Goal: Task Accomplishment & Management: Manage account settings

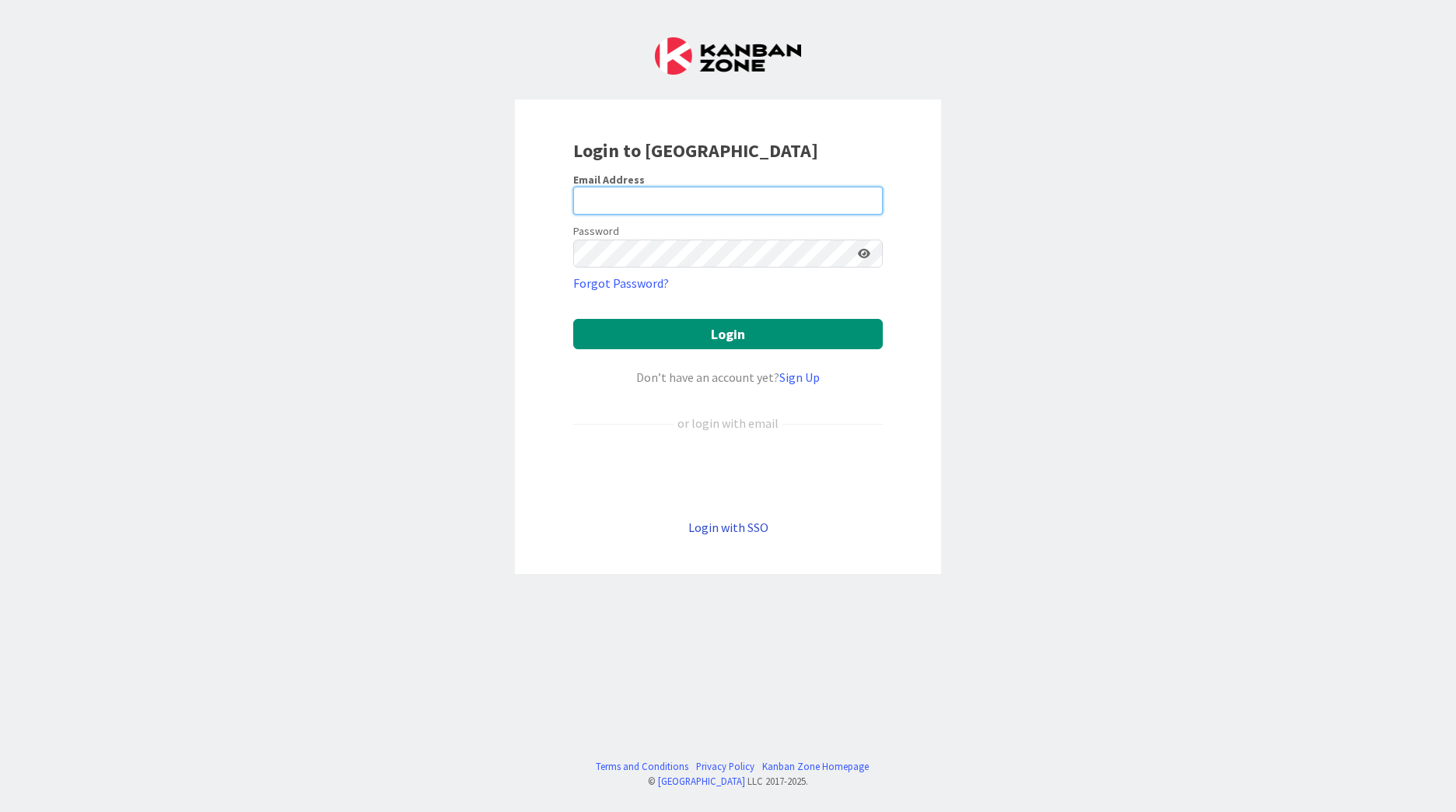
type input "[EMAIL_ADDRESS][PERSON_NAME][DOMAIN_NAME]"
click at [731, 524] on link "Login with SSO" at bounding box center [728, 527] width 80 height 16
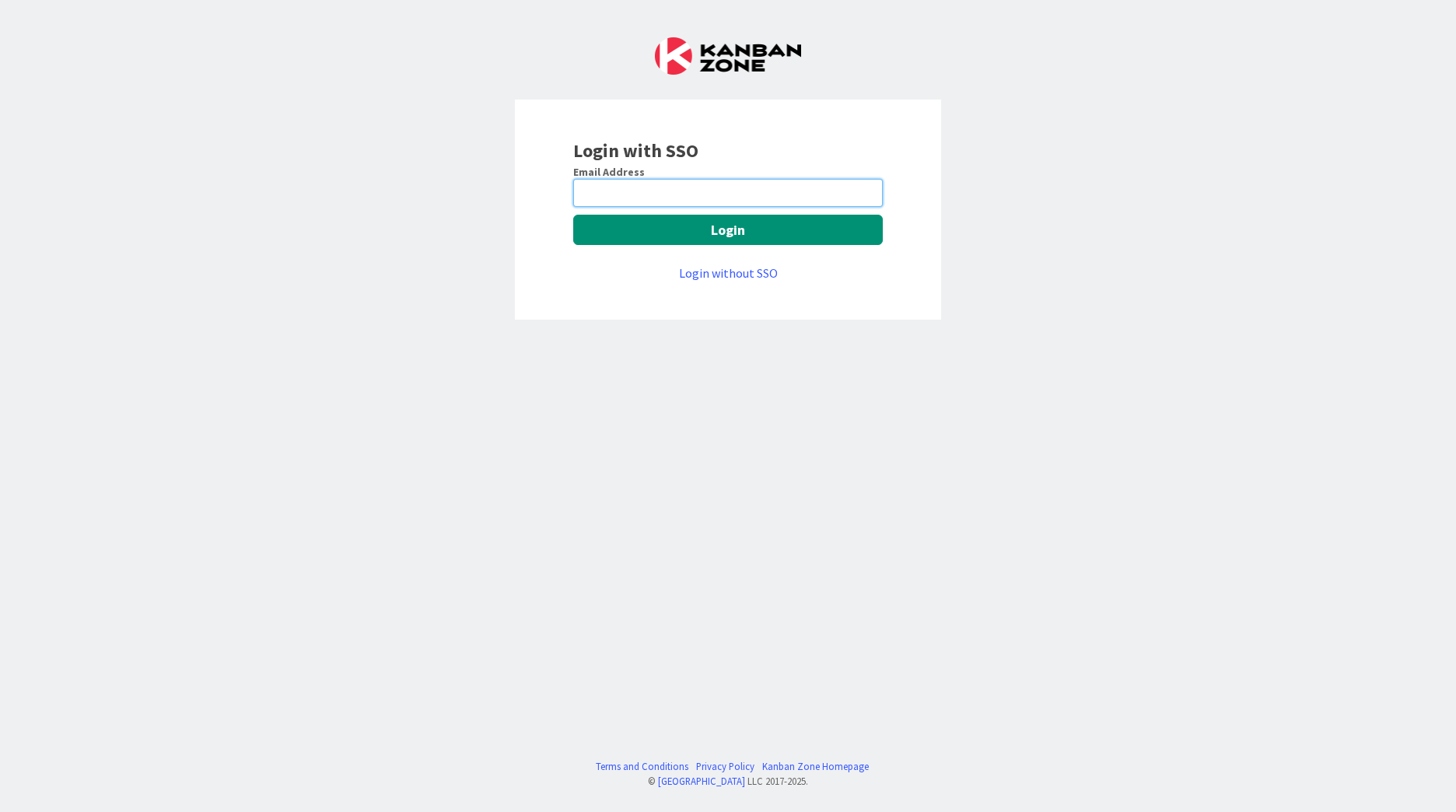
click at [713, 199] on input "email" at bounding box center [728, 193] width 310 height 28
type input "[EMAIL_ADDRESS][PERSON_NAME][DOMAIN_NAME]"
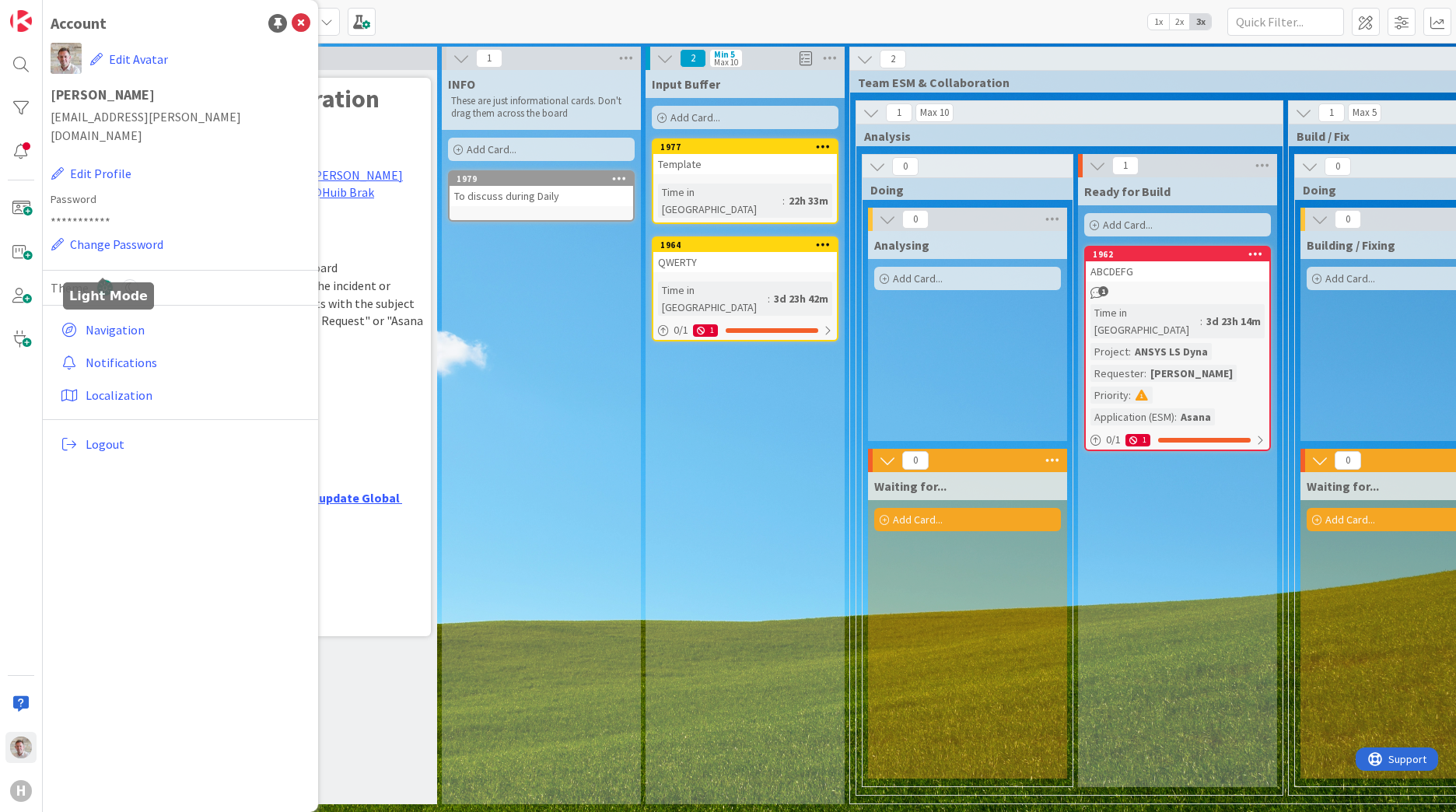
click at [100, 279] on icon at bounding box center [105, 288] width 18 height 18
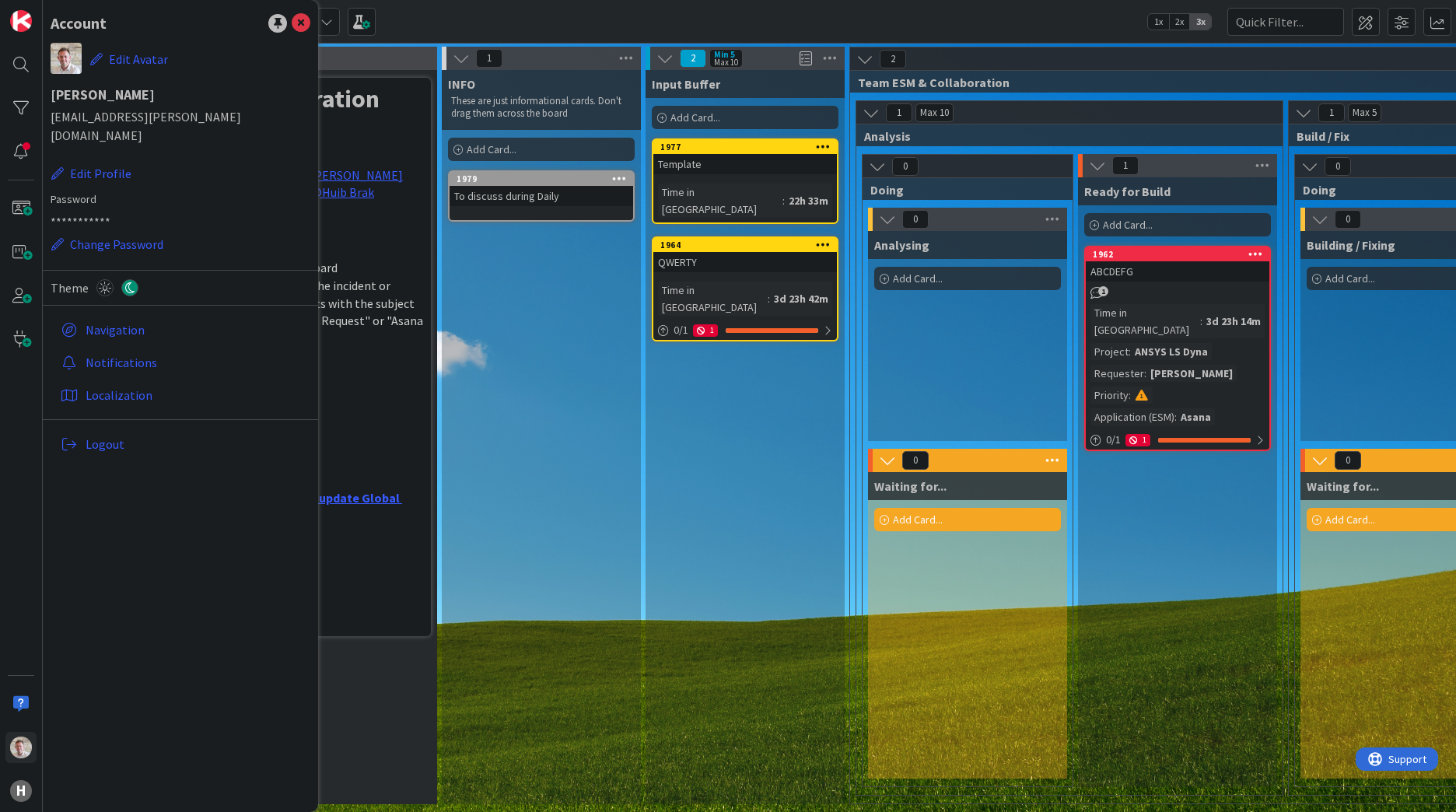
click at [95, 279] on div "Theme" at bounding box center [181, 296] width 260 height 35
click at [101, 279] on icon at bounding box center [105, 288] width 18 height 18
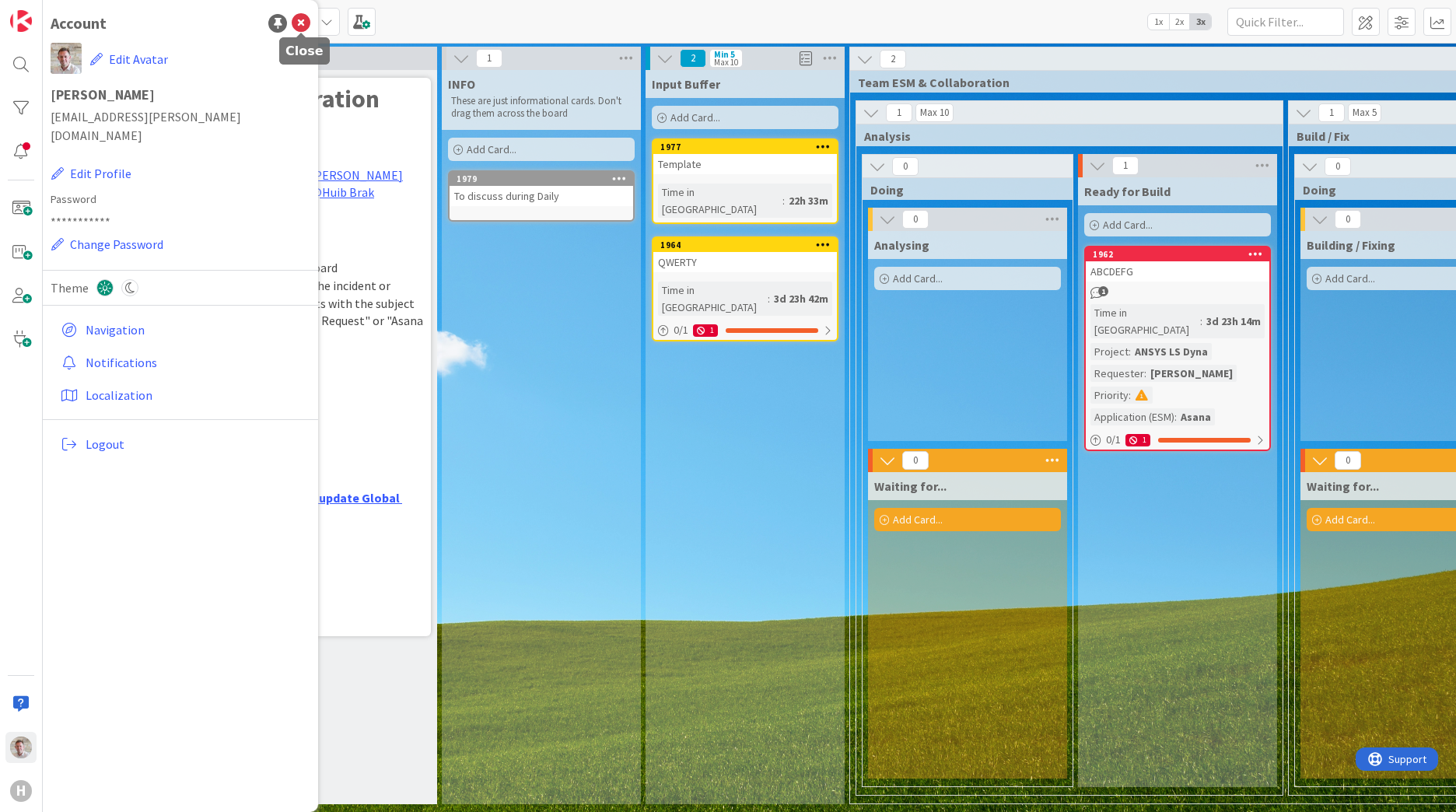
click at [296, 18] on icon at bounding box center [301, 23] width 18 height 18
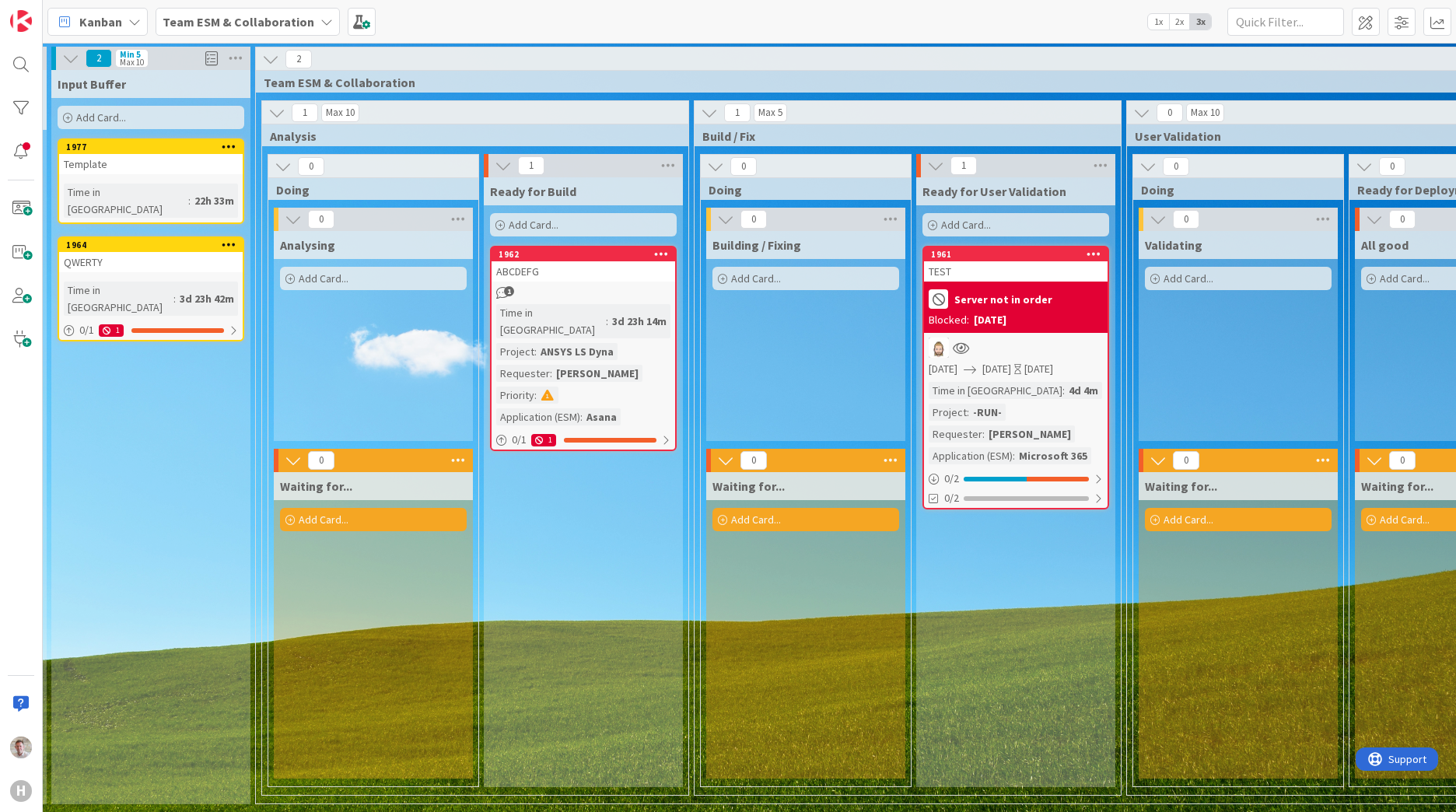
scroll to position [0, 595]
click at [1370, 25] on span at bounding box center [1366, 22] width 28 height 28
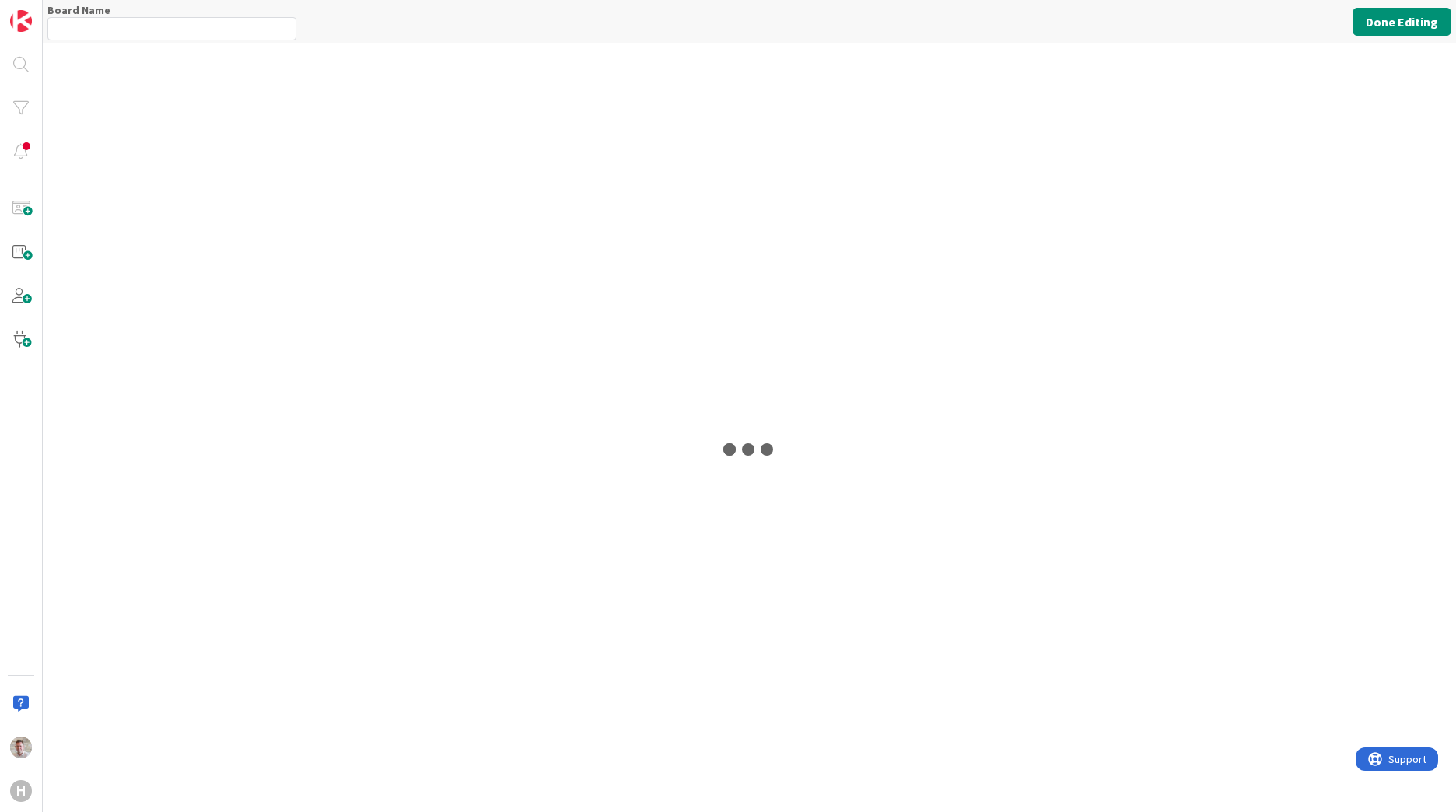
type input "Team ESM & Collaboration"
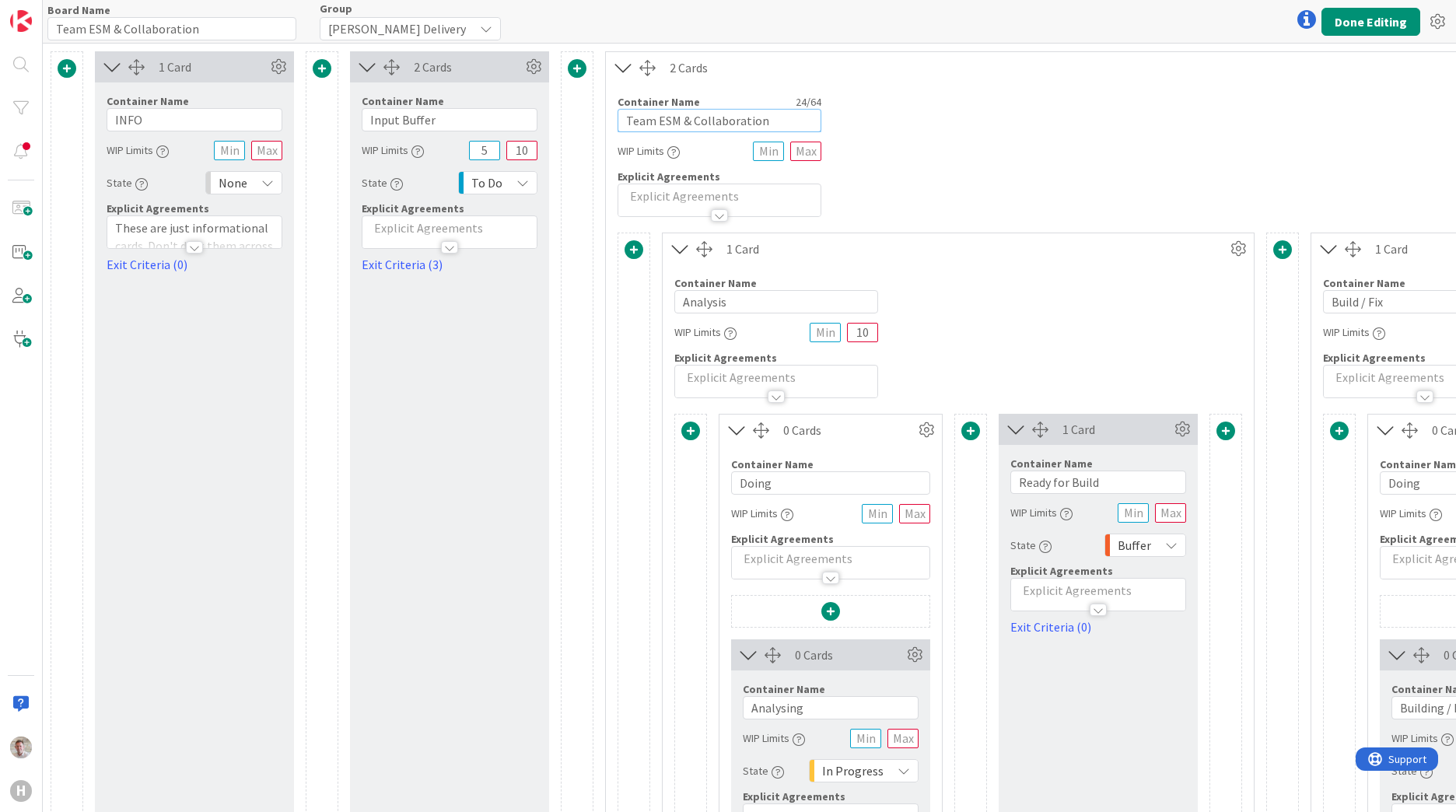
click at [713, 124] on input "Team ESM & Collaboration" at bounding box center [719, 120] width 203 height 24
click at [711, 126] on input "Team ESM & Collaboration" at bounding box center [719, 120] width 203 height 24
type input "Work in Progress"
click at [1371, 26] on button "Done Editing" at bounding box center [1371, 22] width 99 height 28
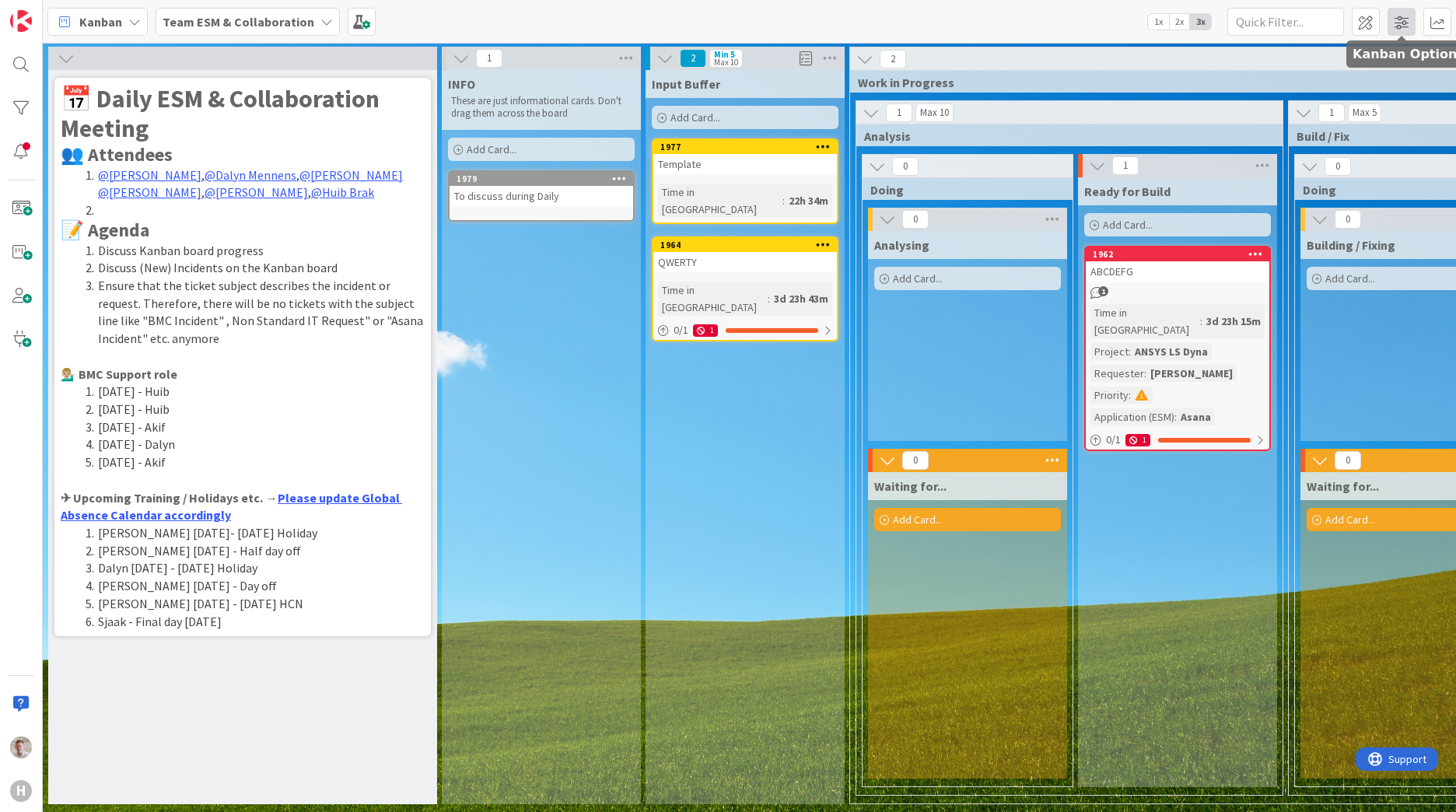
click at [1403, 22] on span at bounding box center [1402, 22] width 28 height 28
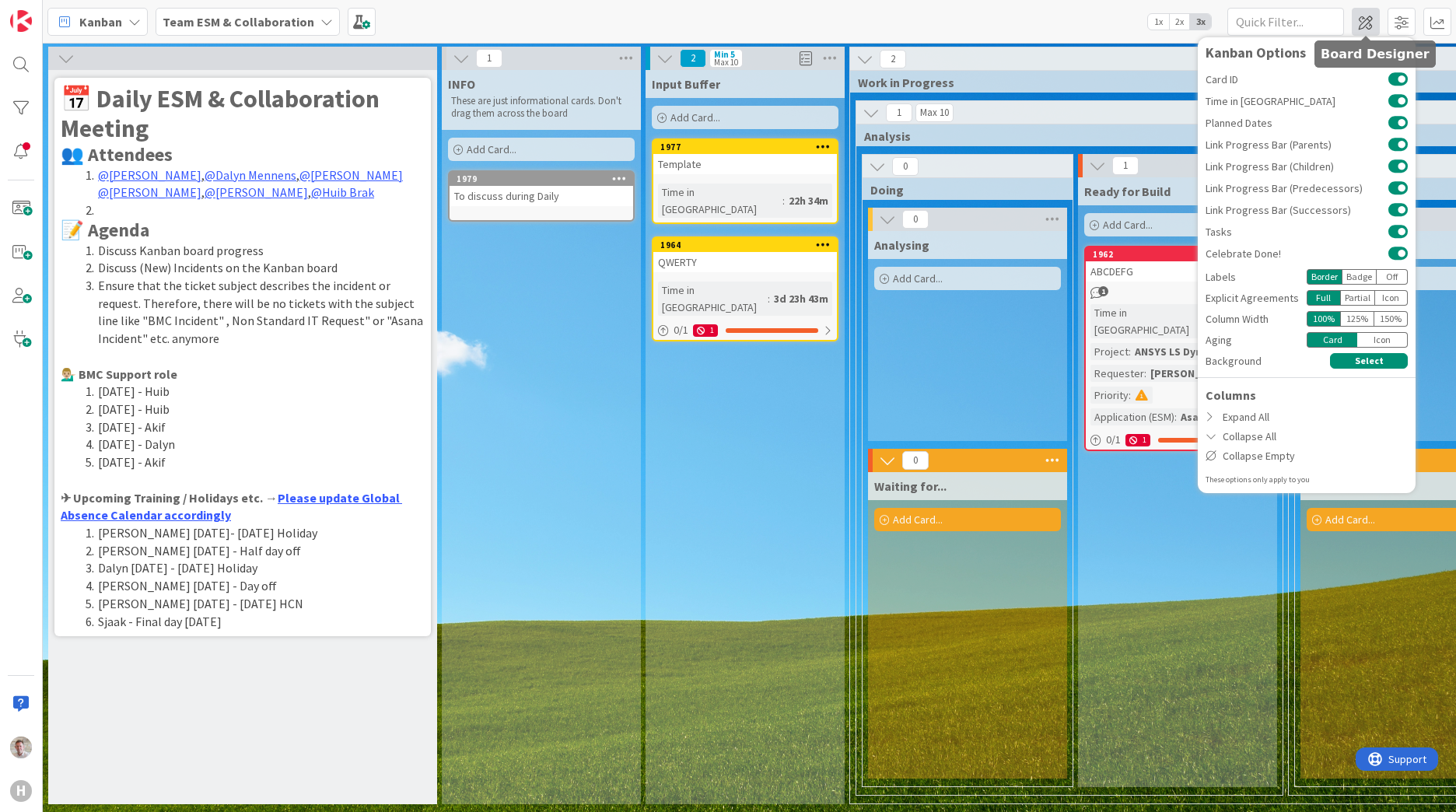
click at [1368, 24] on span at bounding box center [1366, 22] width 28 height 28
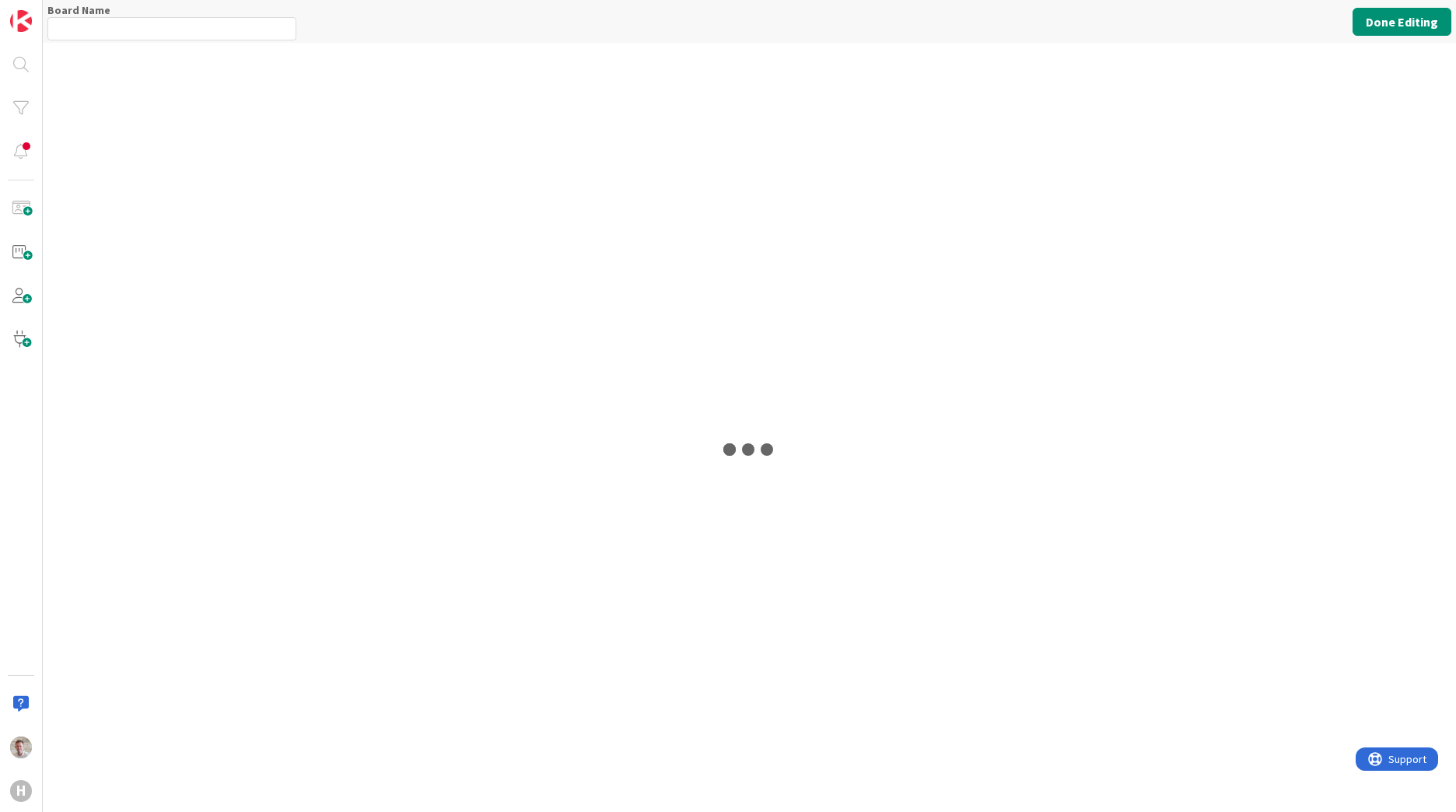
type input "Team ESM & Collaboration"
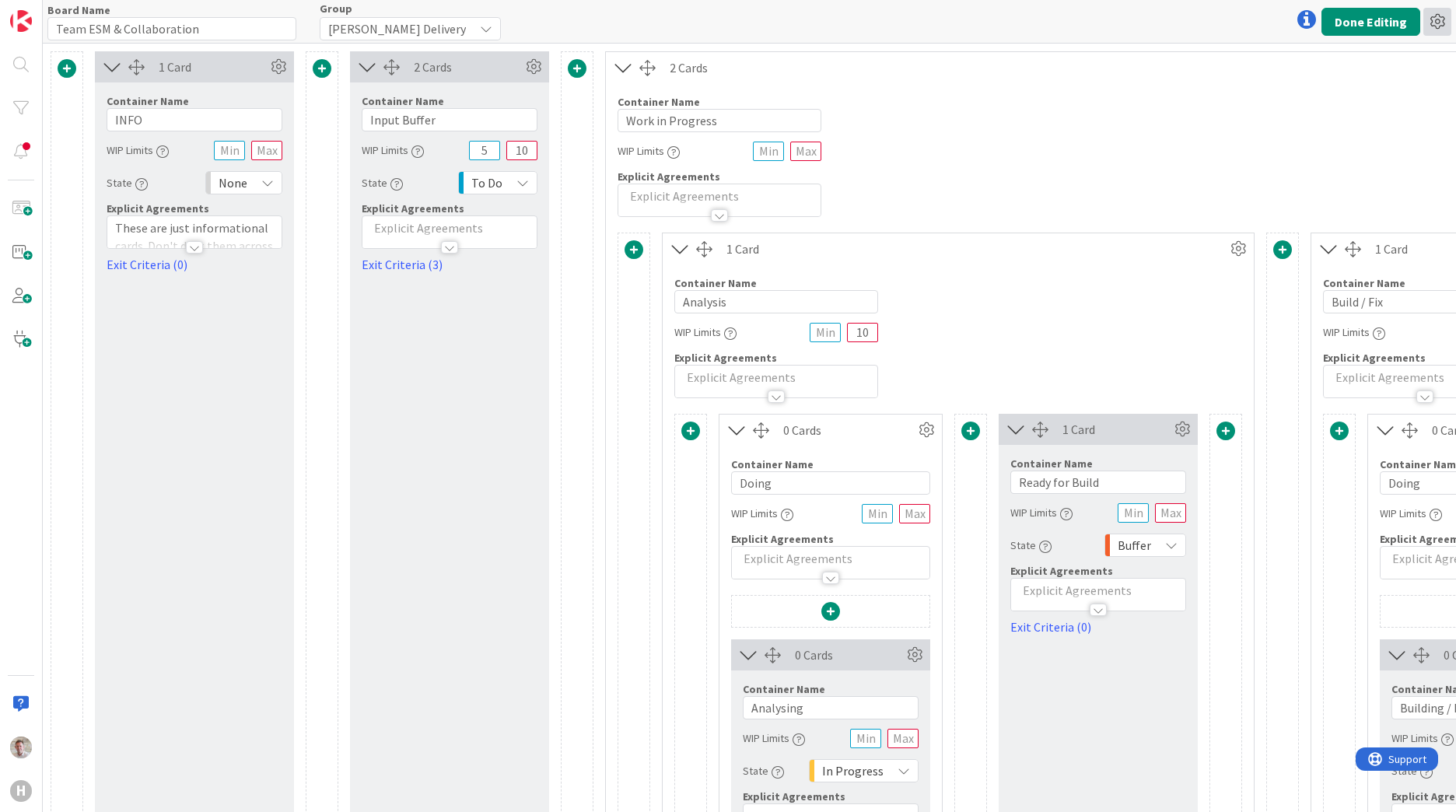
click at [1431, 28] on icon at bounding box center [1438, 22] width 28 height 28
click at [1395, 24] on button "Done Editing" at bounding box center [1371, 22] width 99 height 28
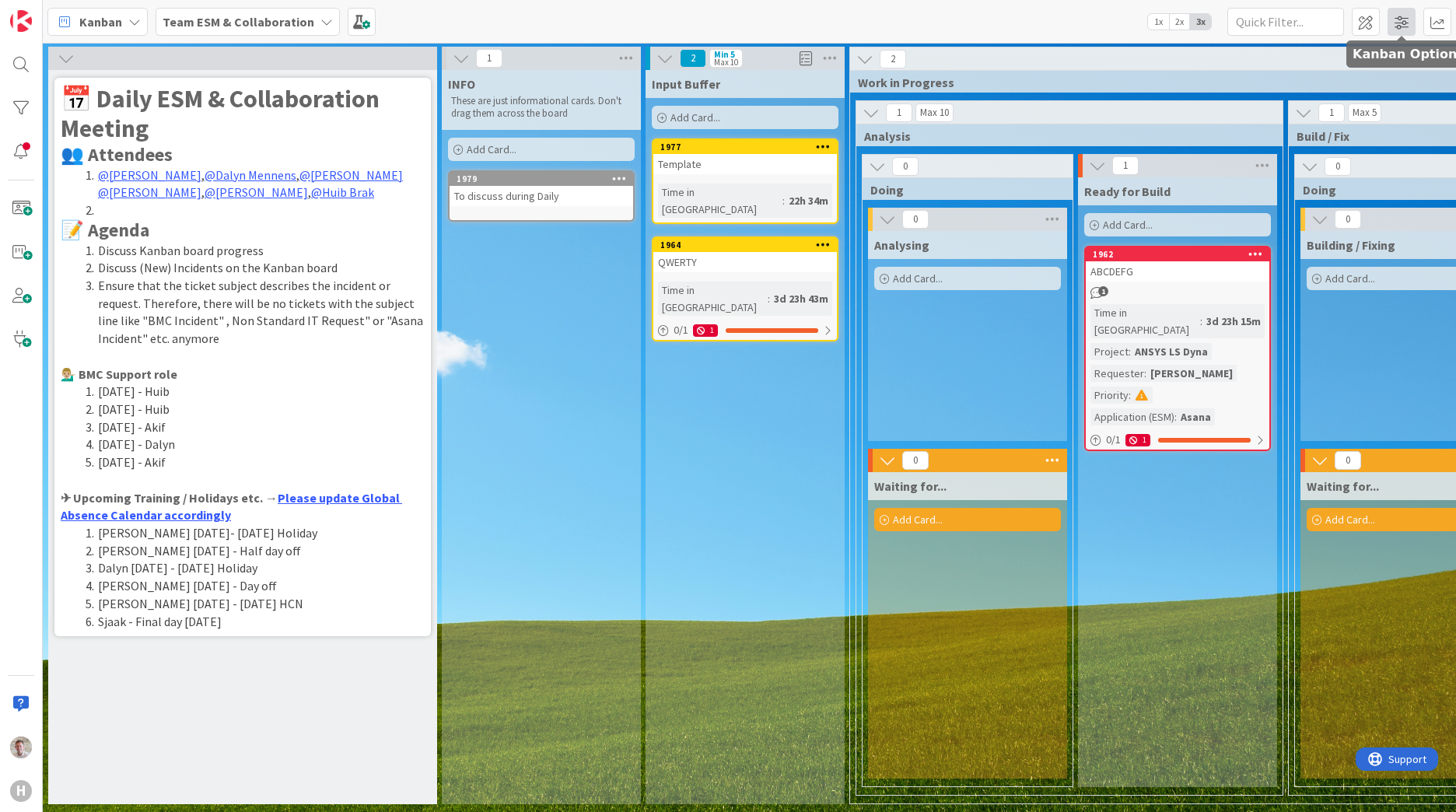
click at [1400, 22] on span at bounding box center [1402, 22] width 28 height 28
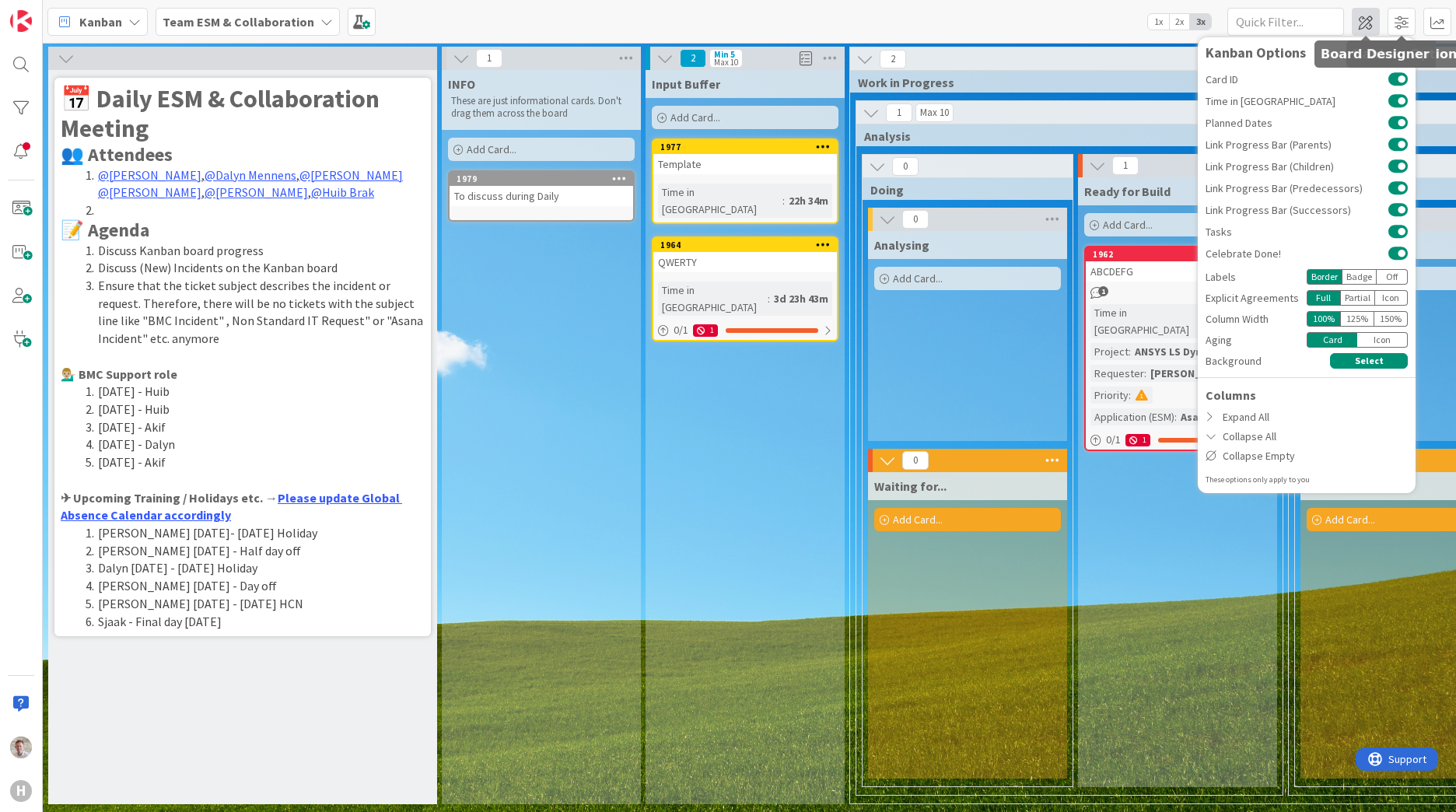
click at [1373, 22] on span at bounding box center [1366, 22] width 28 height 28
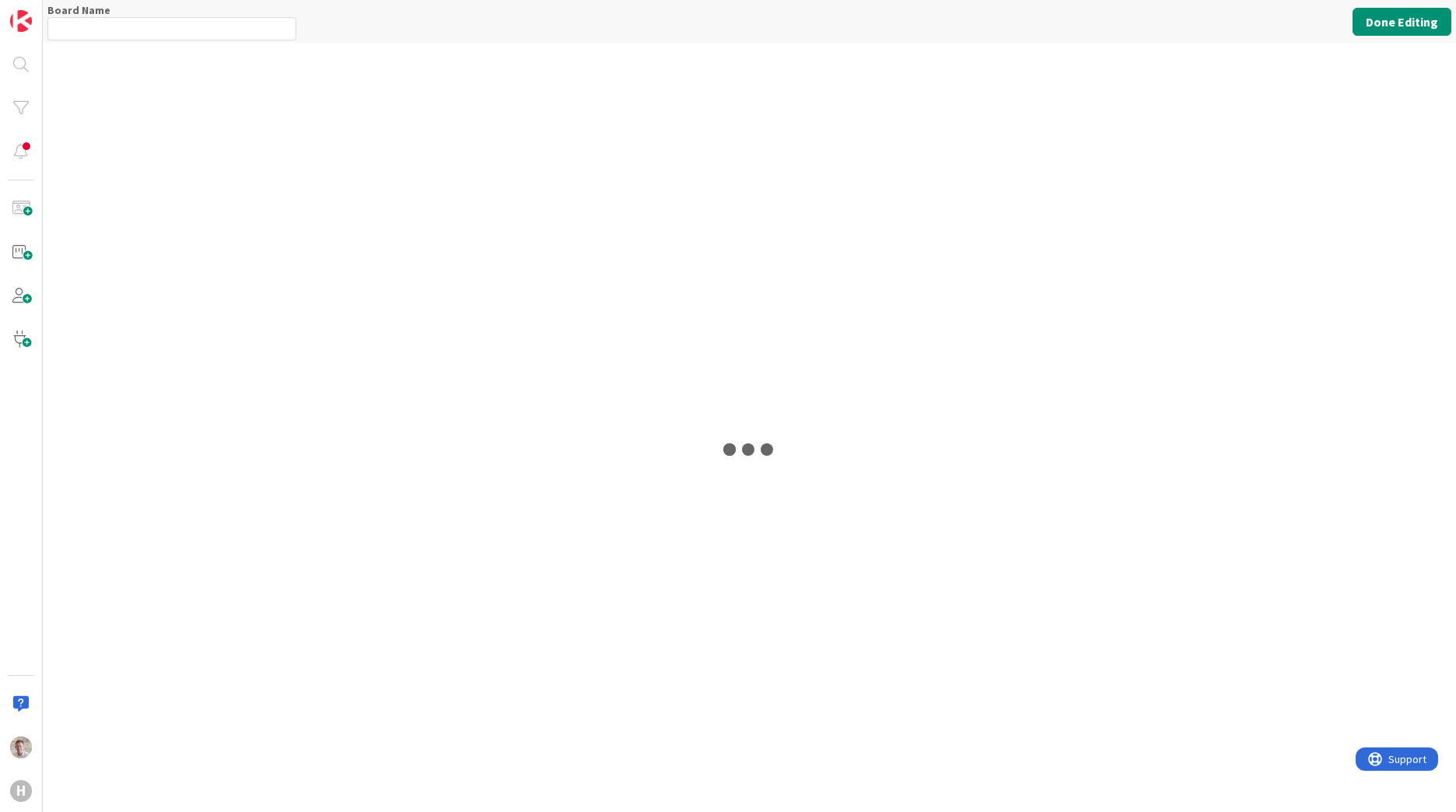
type input "Team ESM & Collaboration"
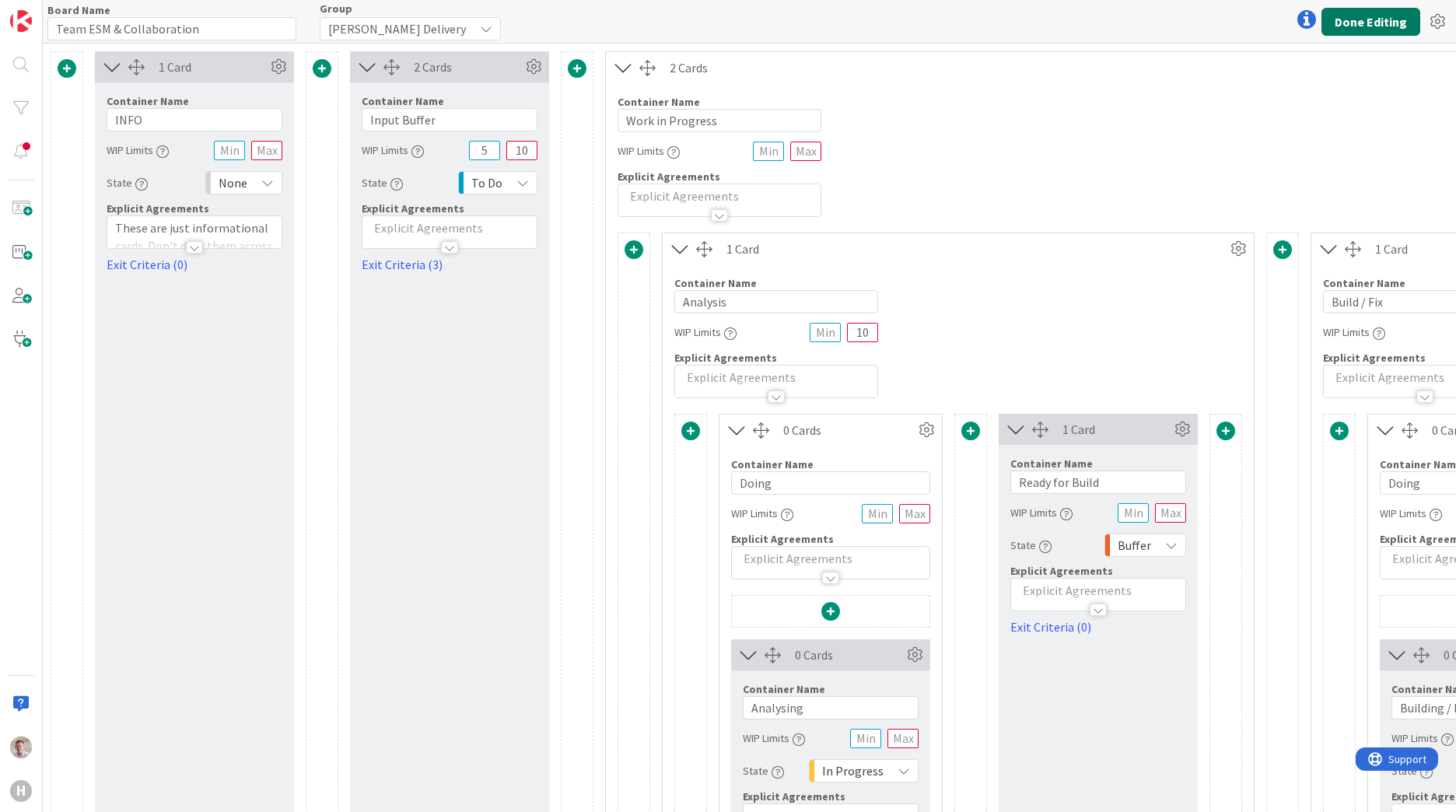
click at [1391, 26] on button "Done Editing" at bounding box center [1371, 22] width 99 height 28
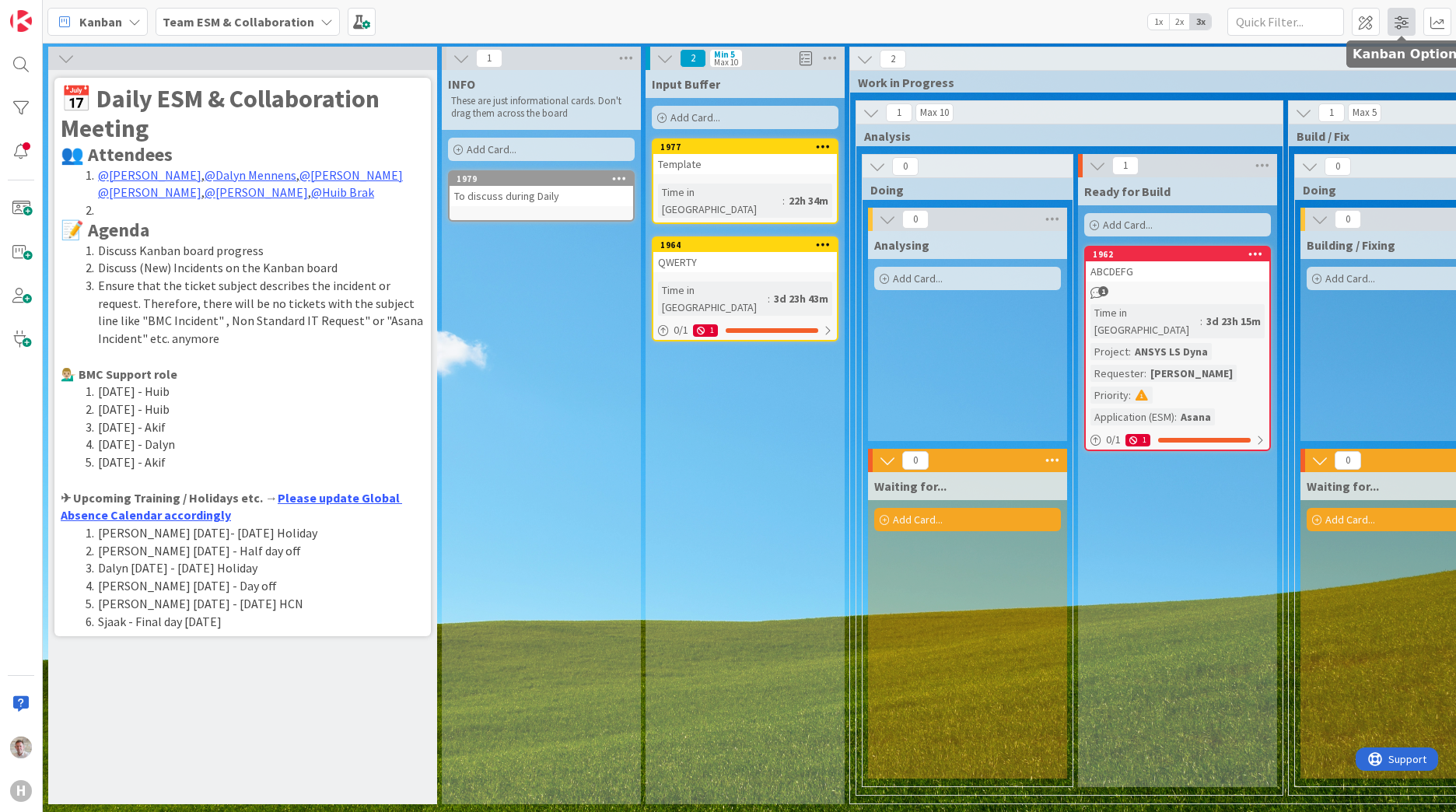
click at [1395, 24] on span at bounding box center [1402, 22] width 28 height 28
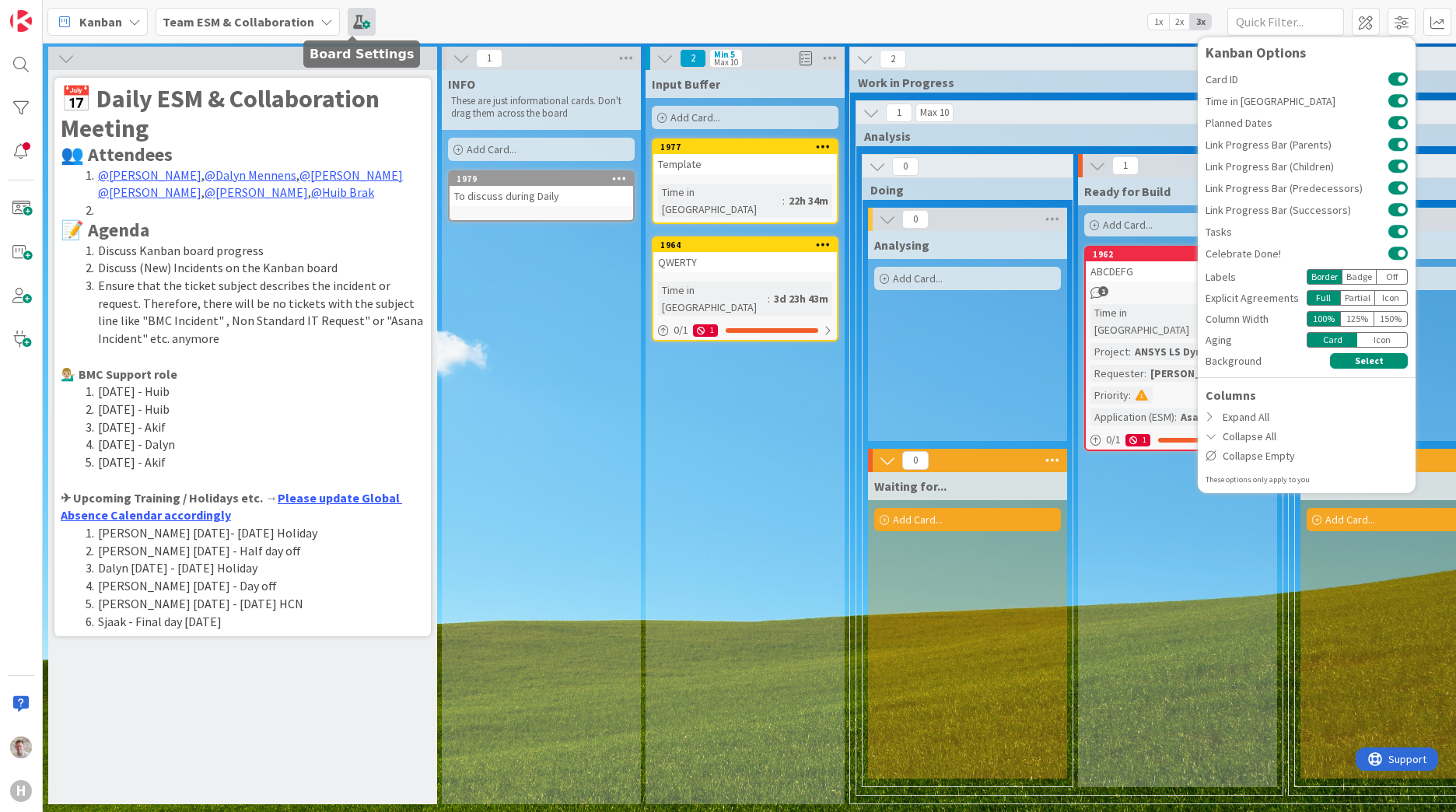
click at [349, 21] on span at bounding box center [361, 22] width 28 height 28
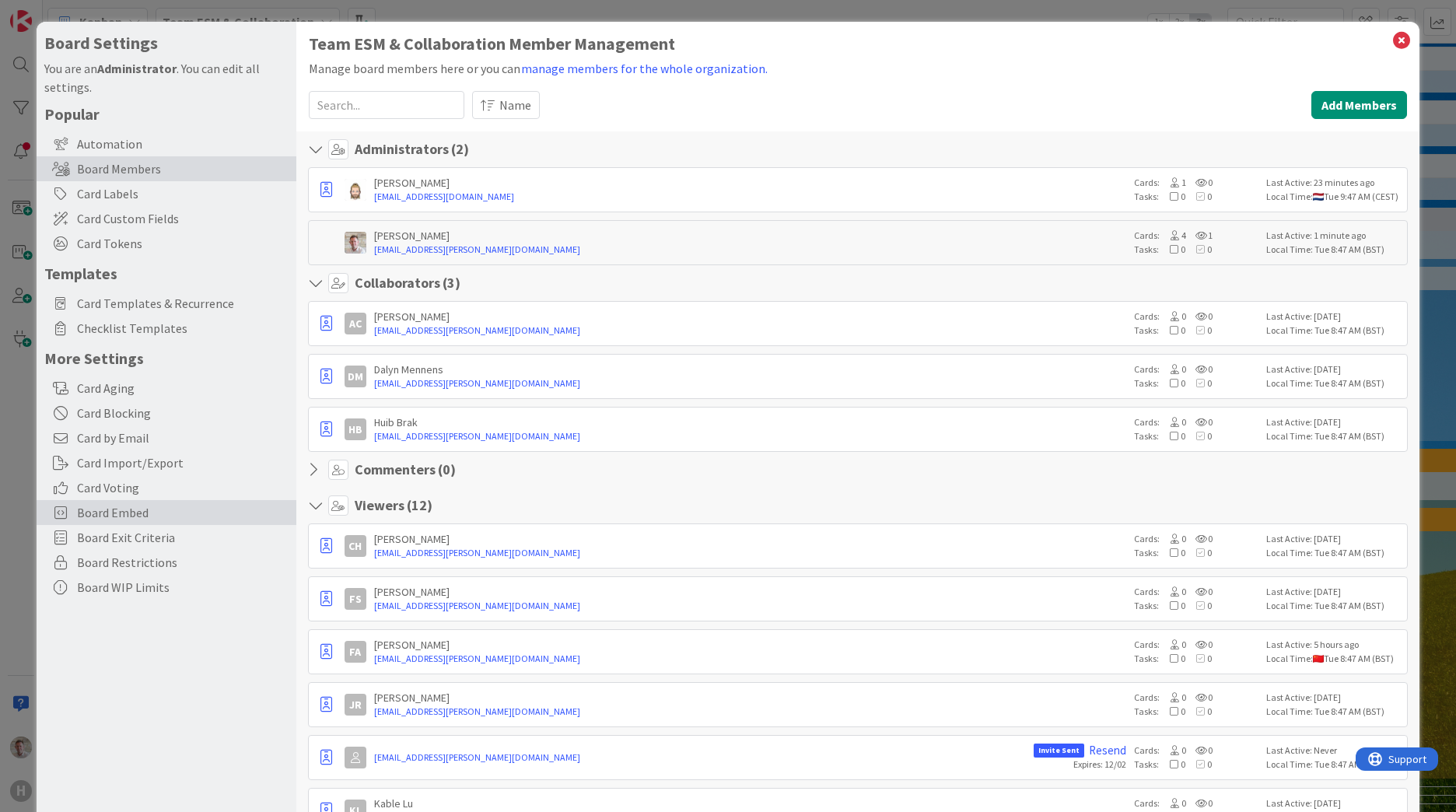
click at [130, 515] on span "Board Embed" at bounding box center [182, 512] width 211 height 18
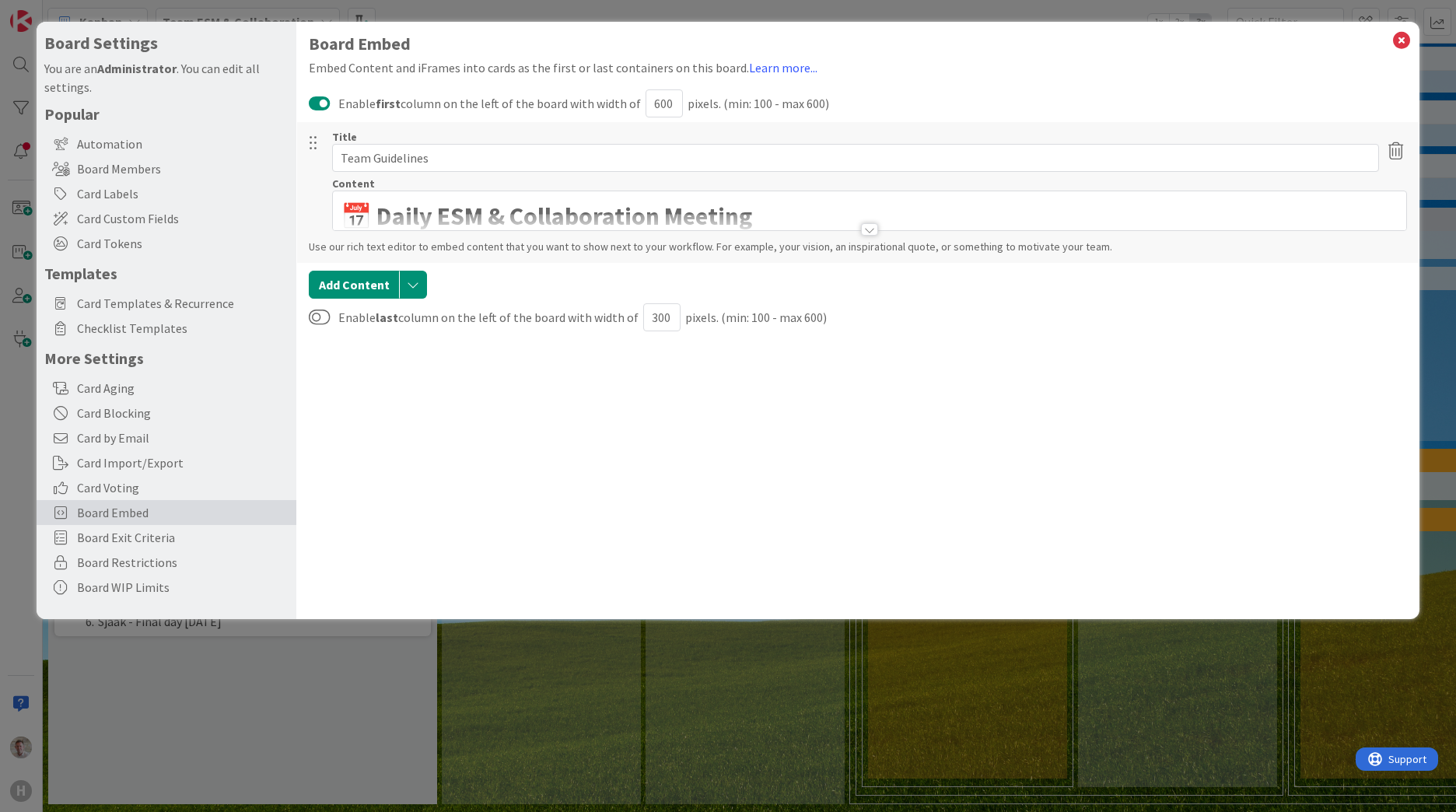
click at [319, 110] on button at bounding box center [319, 103] width 22 height 18
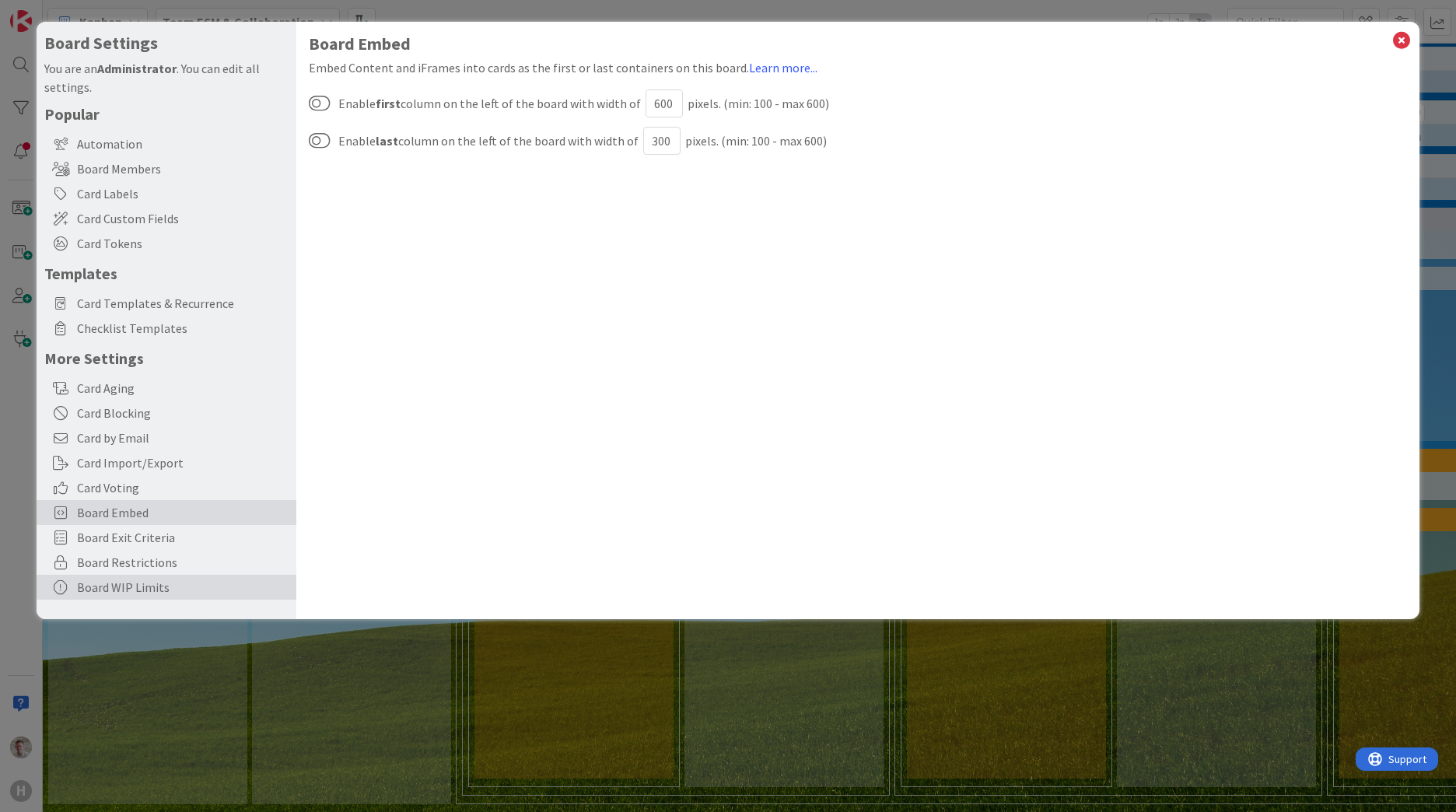
click at [100, 597] on div "Board WIP Limits" at bounding box center [167, 587] width 260 height 25
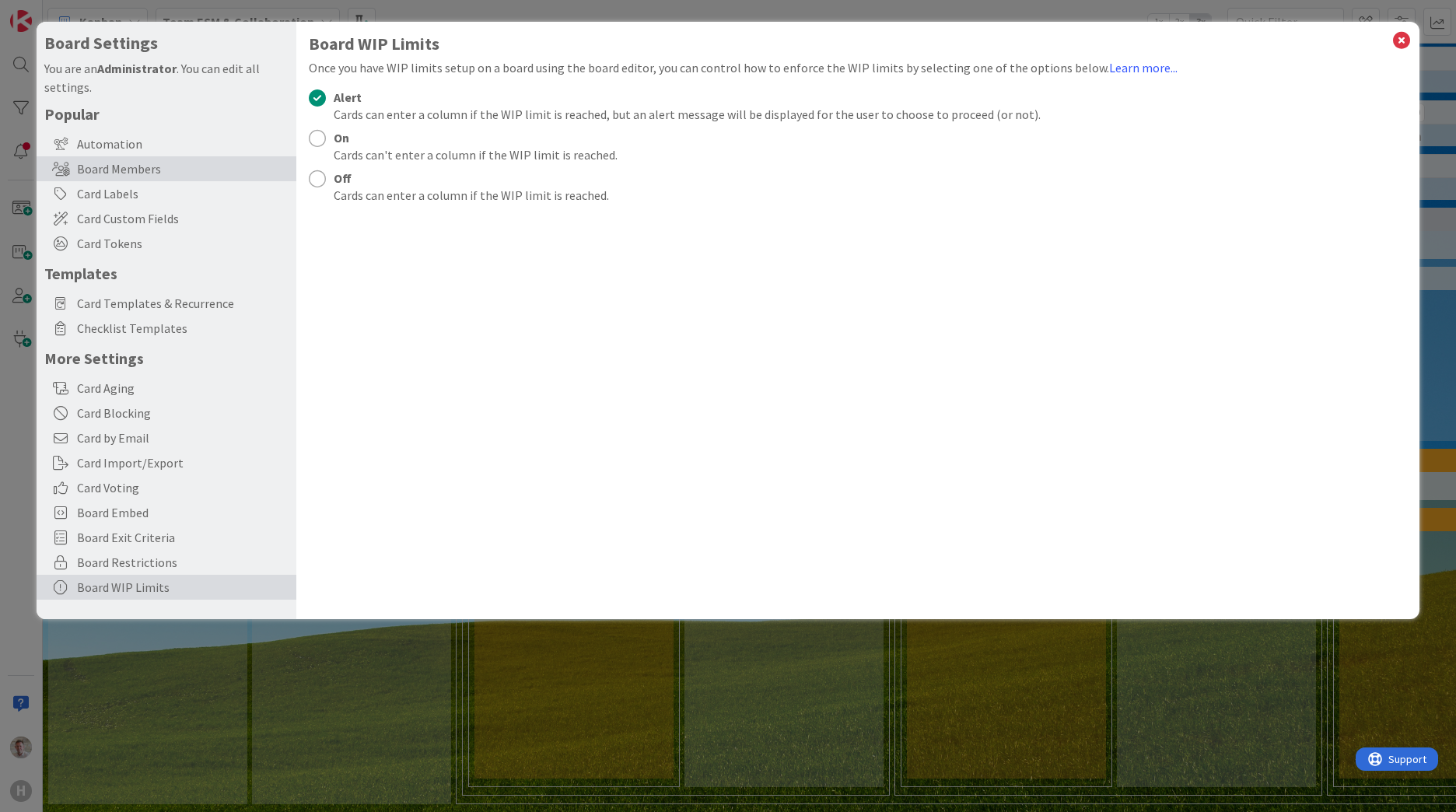
click at [119, 160] on div "Board Members" at bounding box center [167, 168] width 260 height 25
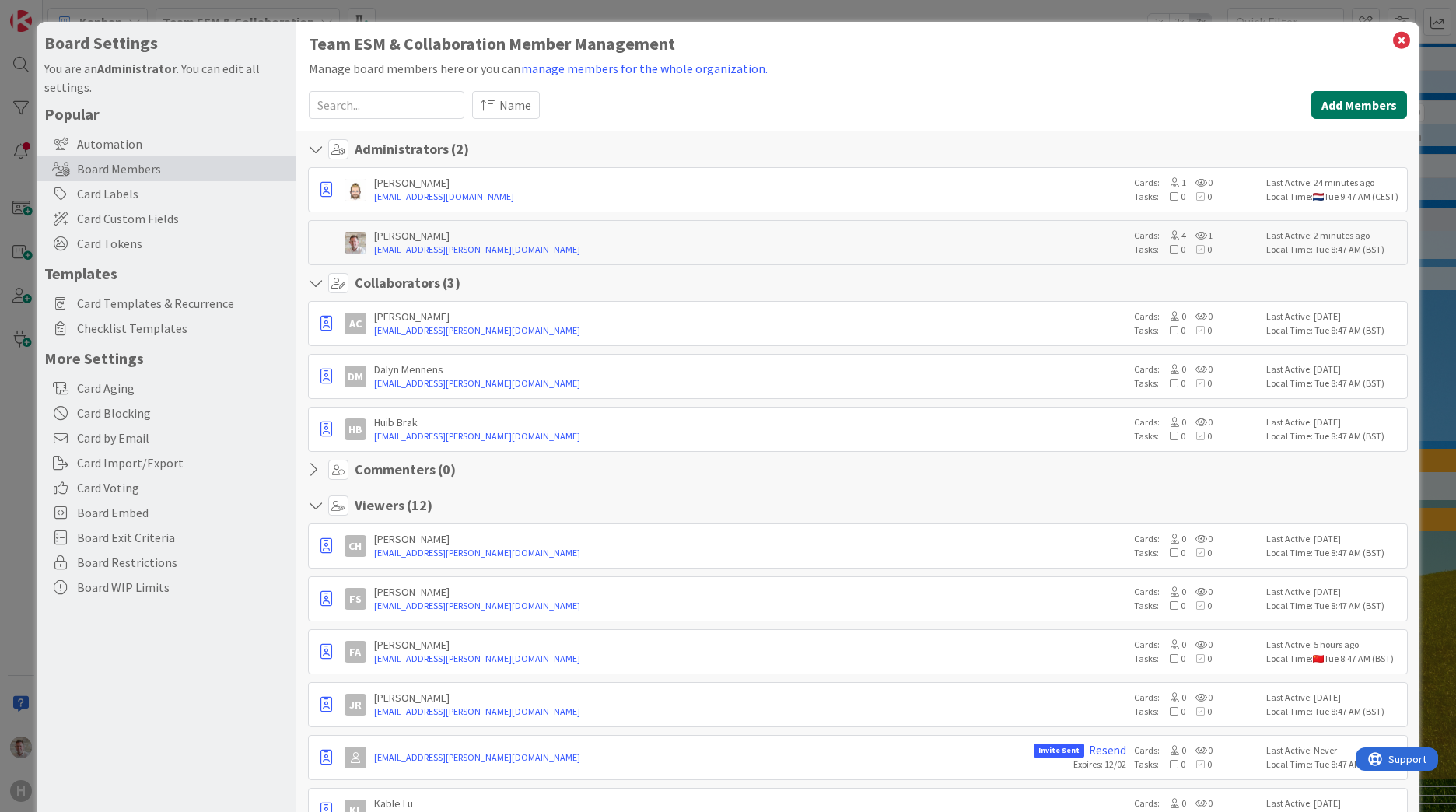
click at [1348, 100] on button "Add Members" at bounding box center [1359, 105] width 96 height 28
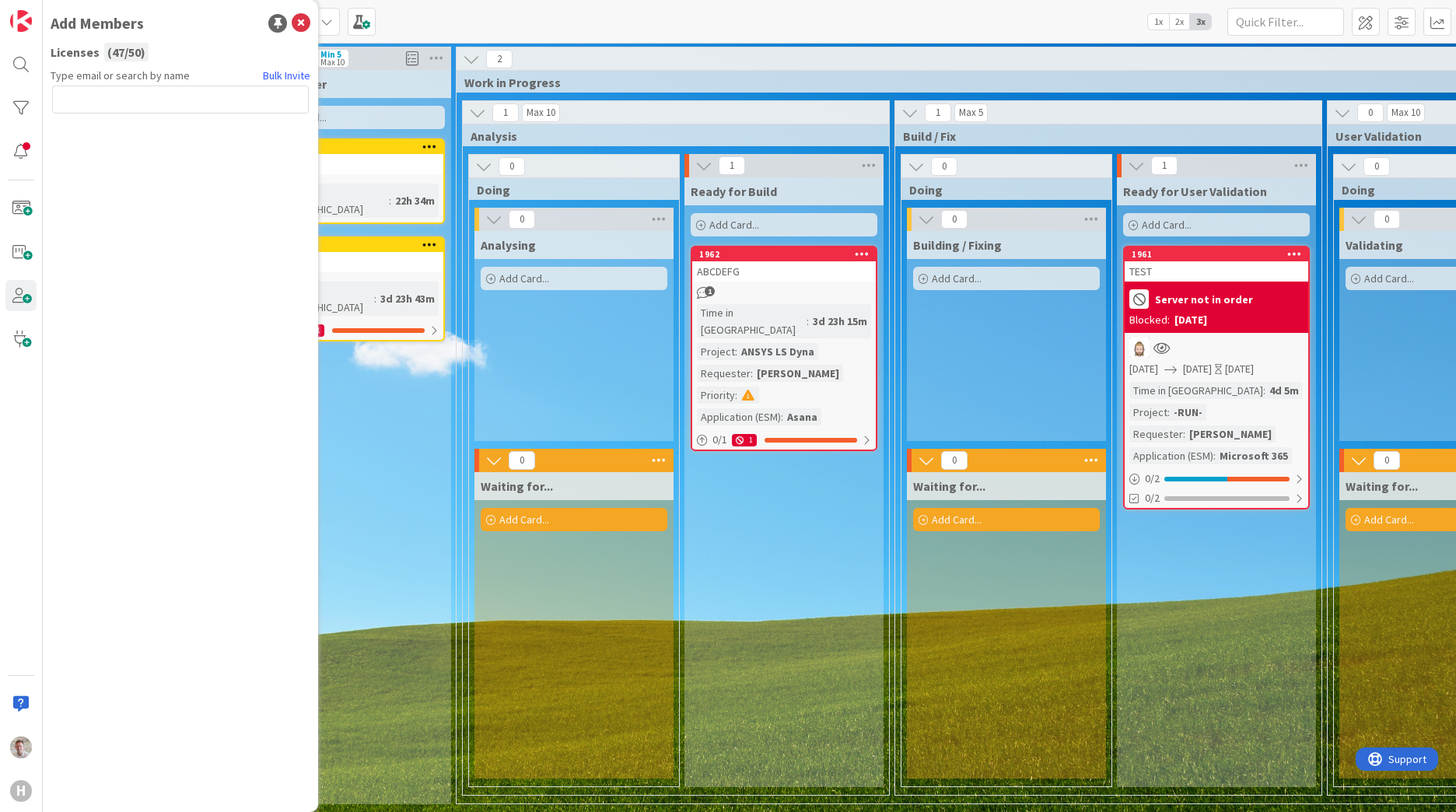
click at [161, 105] on input "text" at bounding box center [180, 100] width 257 height 28
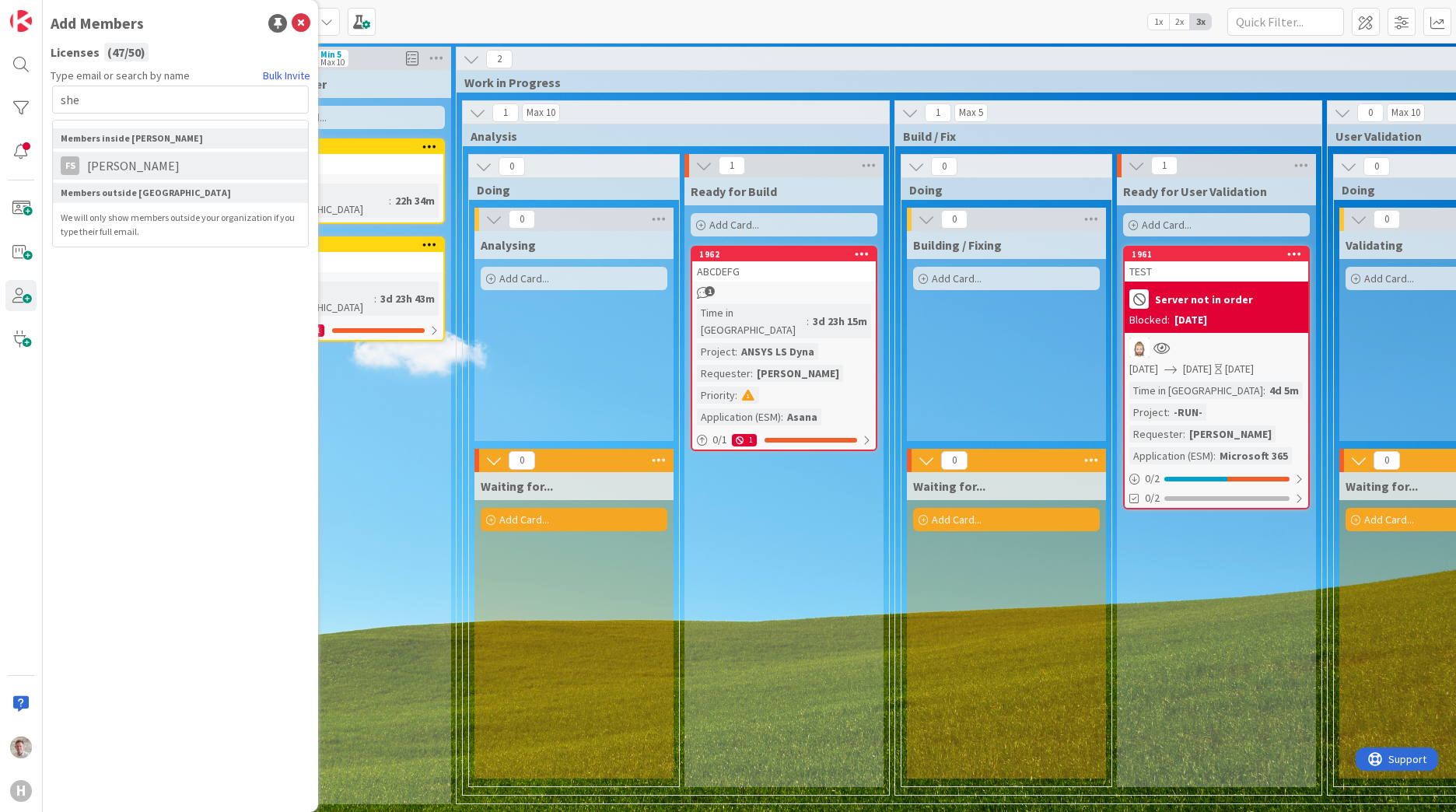
type input "she"
click at [147, 163] on span "Frank Shen" at bounding box center [132, 165] width 108 height 18
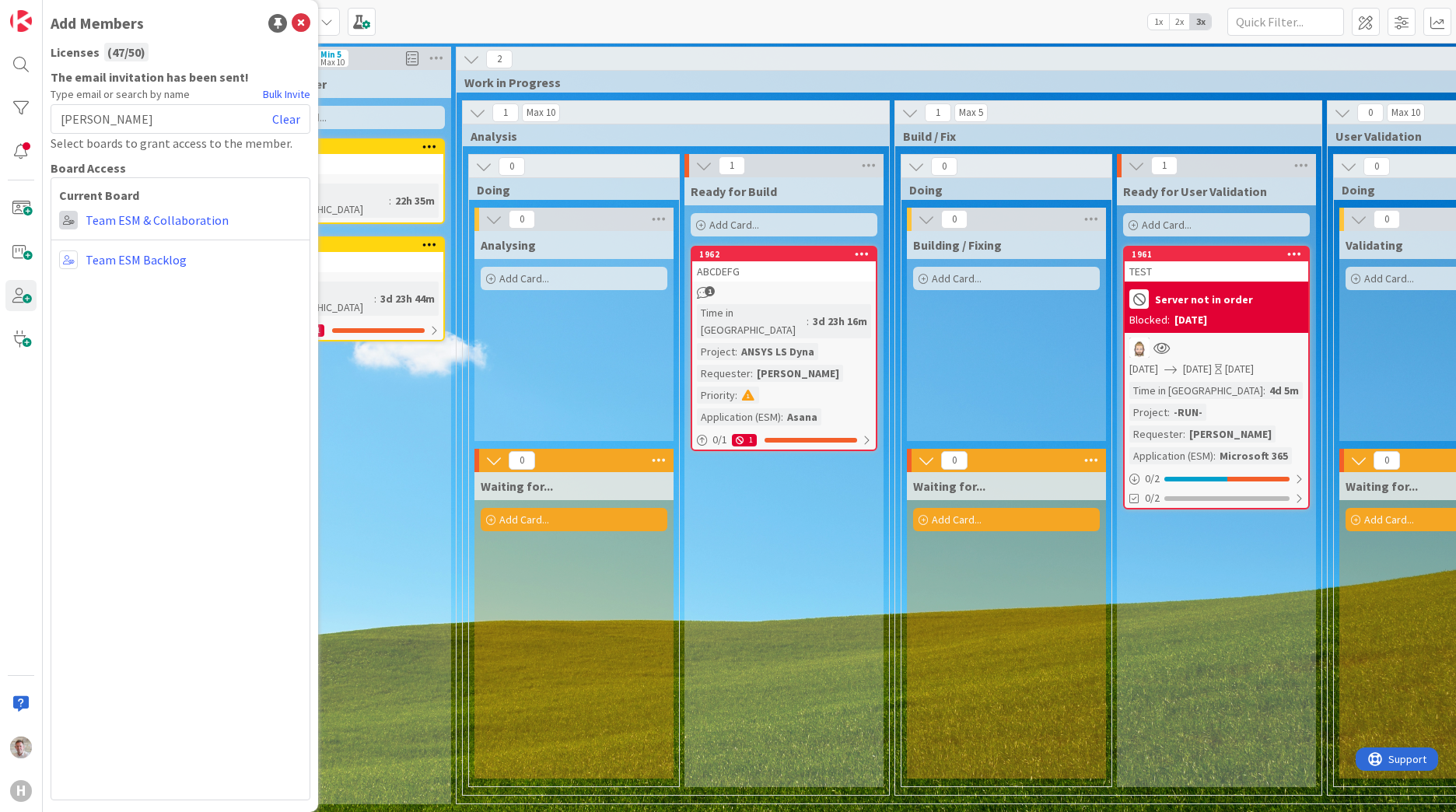
click at [69, 223] on span at bounding box center [68, 219] width 18 height 18
click at [109, 284] on link "Collaborator" at bounding box center [148, 280] width 177 height 28
click at [108, 259] on link "Team ESM Backlog" at bounding box center [136, 260] width 101 height 18
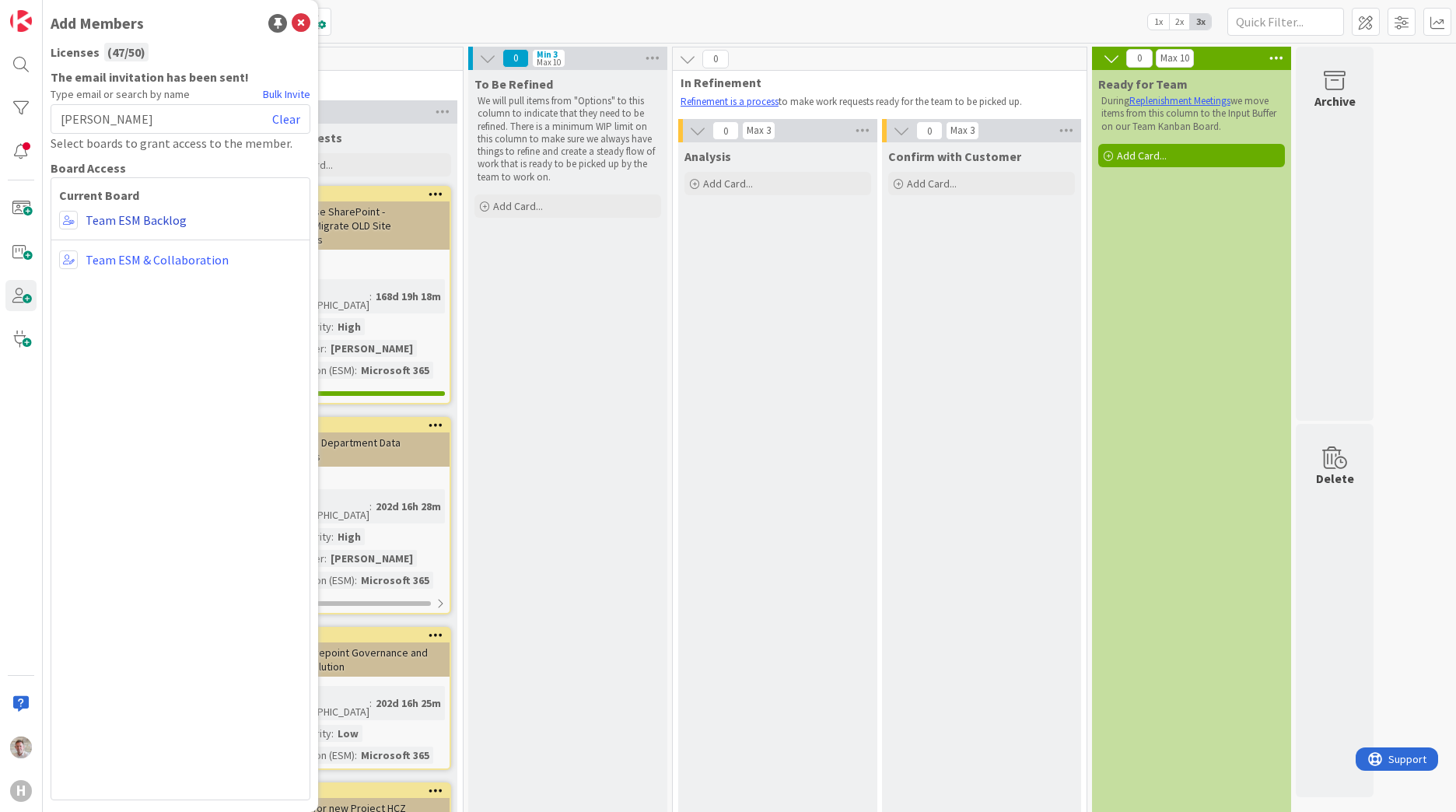
click at [115, 223] on link "Team ESM Backlog" at bounding box center [136, 219] width 101 height 18
click at [82, 217] on div "Team ESM Backlog" at bounding box center [180, 219] width 243 height 18
click at [74, 219] on span at bounding box center [68, 219] width 18 height 18
click at [128, 284] on span "Collaborator" at bounding box center [170, 280] width 118 height 24
click at [112, 116] on span "Frank Shen" at bounding box center [107, 118] width 93 height 18
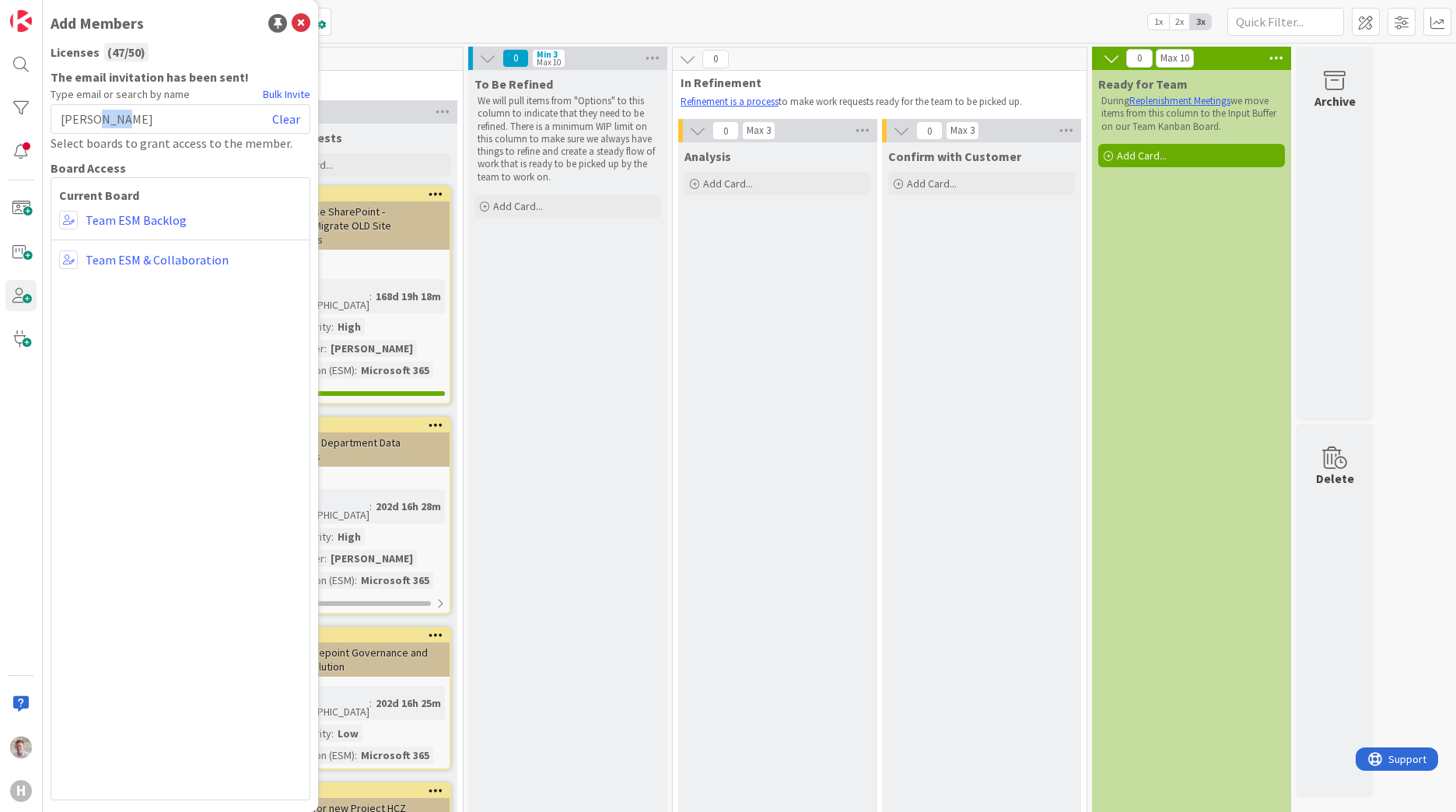
click at [112, 116] on span "Frank Shen" at bounding box center [107, 118] width 93 height 18
drag, startPoint x: 112, startPoint y: 116, endPoint x: 111, endPoint y: 108, distance: 8.1
click at [111, 108] on div "Frank Shen Clear" at bounding box center [181, 119] width 260 height 30
click at [106, 110] on span "Frank Shen" at bounding box center [107, 118] width 93 height 18
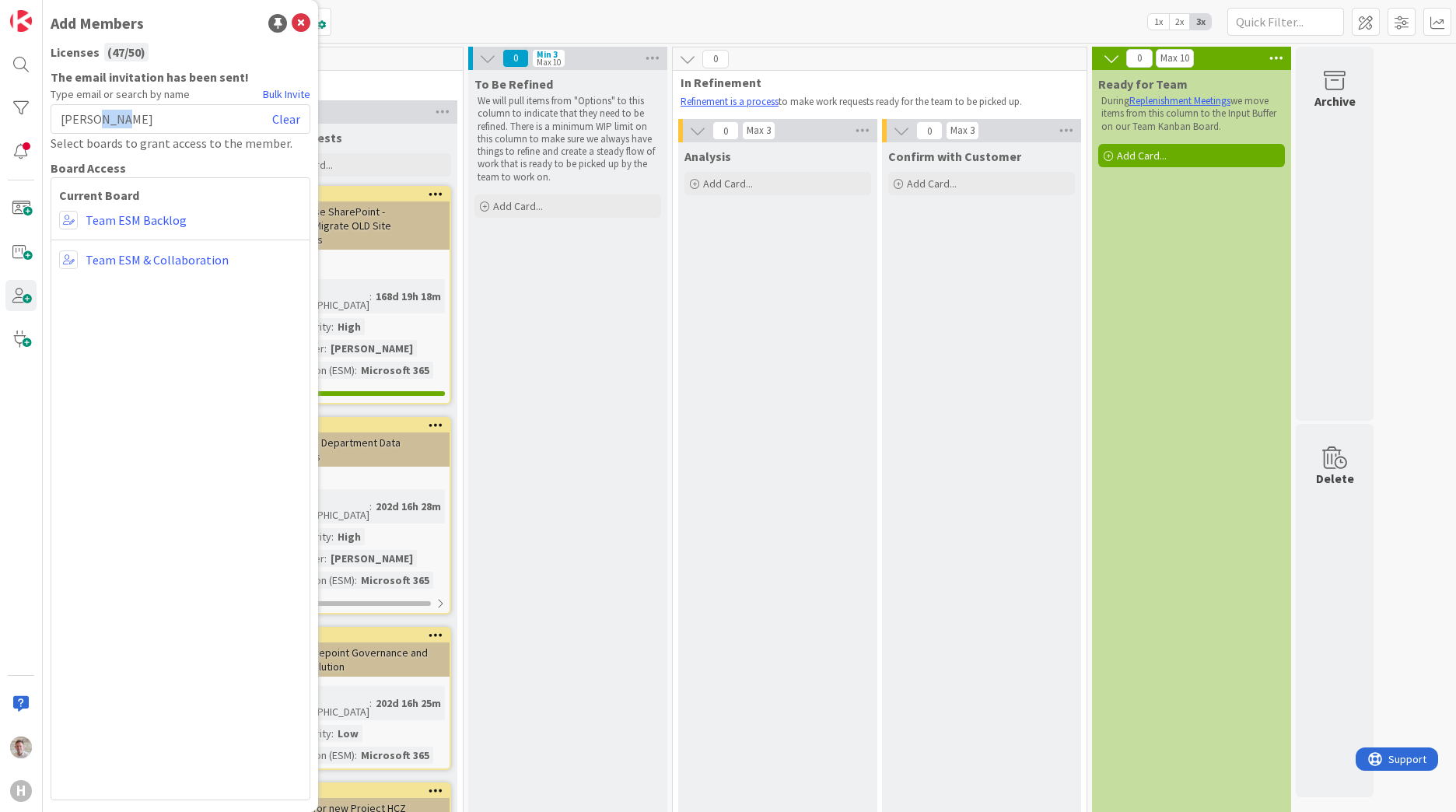
click at [105, 111] on span "Frank Shen" at bounding box center [107, 118] width 93 height 18
click at [182, 120] on div "Frank Shen Clear" at bounding box center [181, 119] width 260 height 30
click at [280, 117] on link "Clear" at bounding box center [286, 118] width 28 height 18
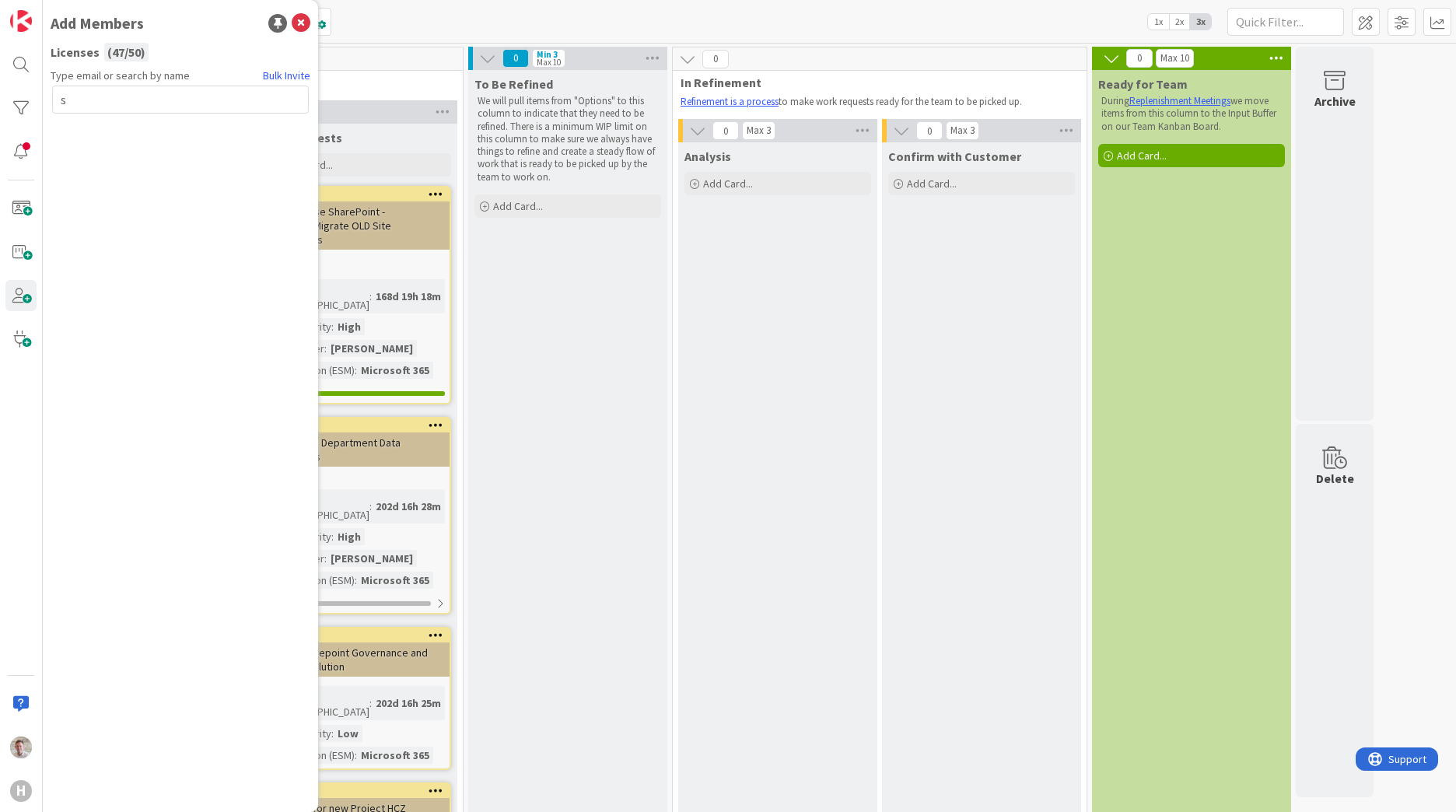
click at [110, 101] on input "s" at bounding box center [180, 100] width 257 height 28
click at [116, 105] on input "sjaa" at bounding box center [180, 100] width 257 height 28
type input "o"
type input "souwerkerk@huisman-nl.com"
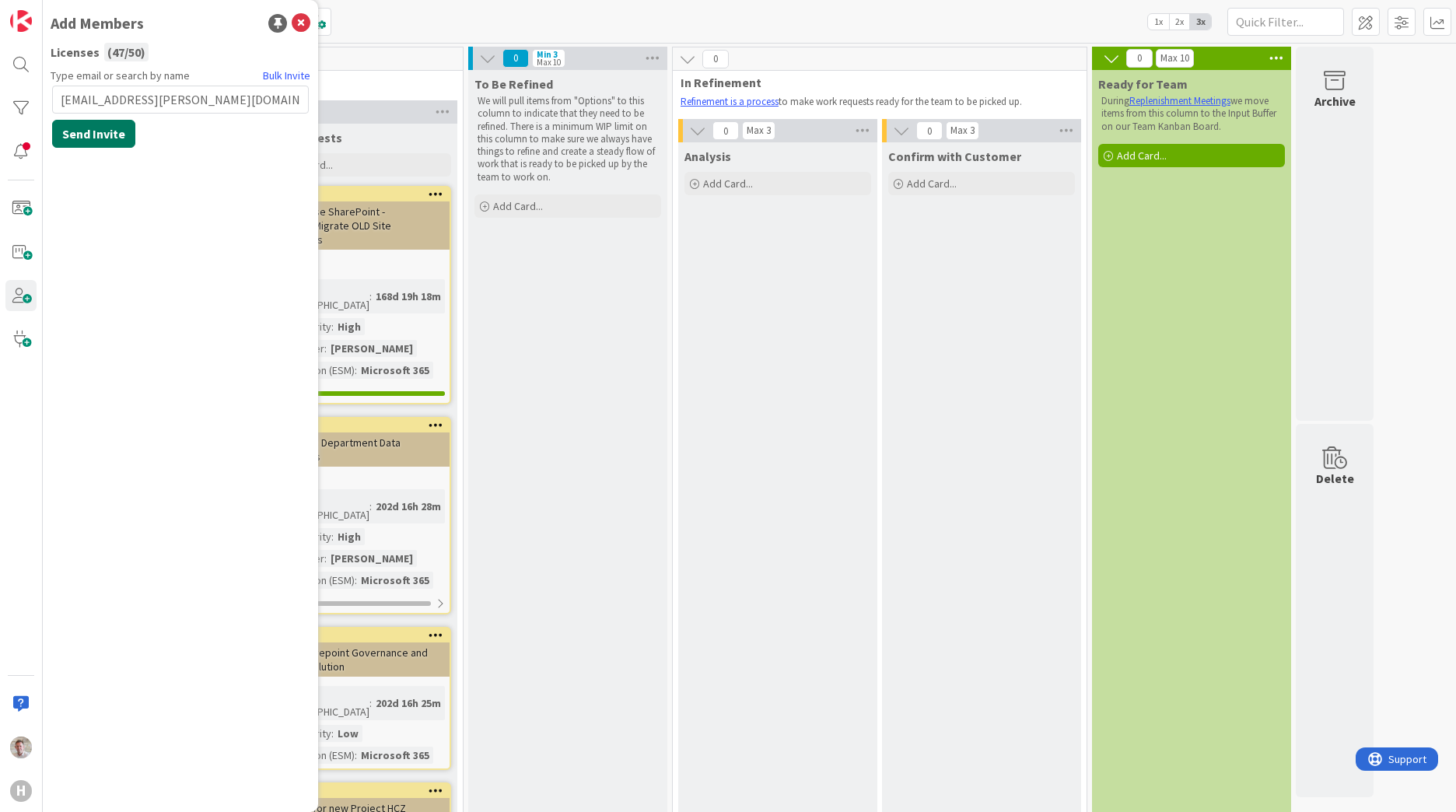
click at [100, 135] on button "Send Invite" at bounding box center [93, 134] width 83 height 28
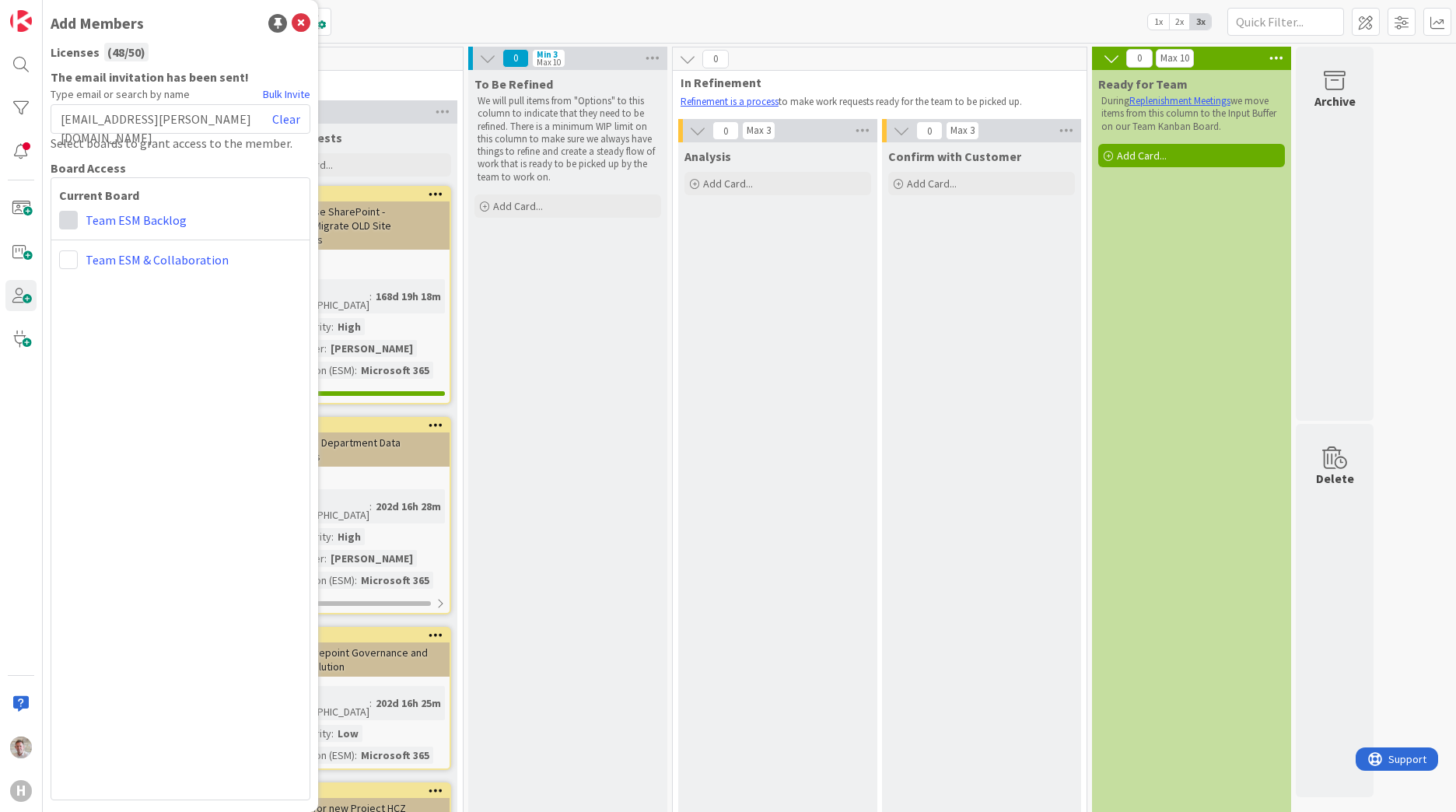
click at [69, 224] on span at bounding box center [68, 219] width 18 height 18
click at [125, 276] on span "Collaborator" at bounding box center [170, 280] width 118 height 24
click at [66, 265] on span at bounding box center [68, 260] width 18 height 18
click at [130, 321] on span "Collaborator" at bounding box center [170, 319] width 118 height 24
click at [120, 442] on div "Current Board Administrator Collaborator Commenter Viewer Remove Team ESM Backl…" at bounding box center [181, 488] width 260 height 623
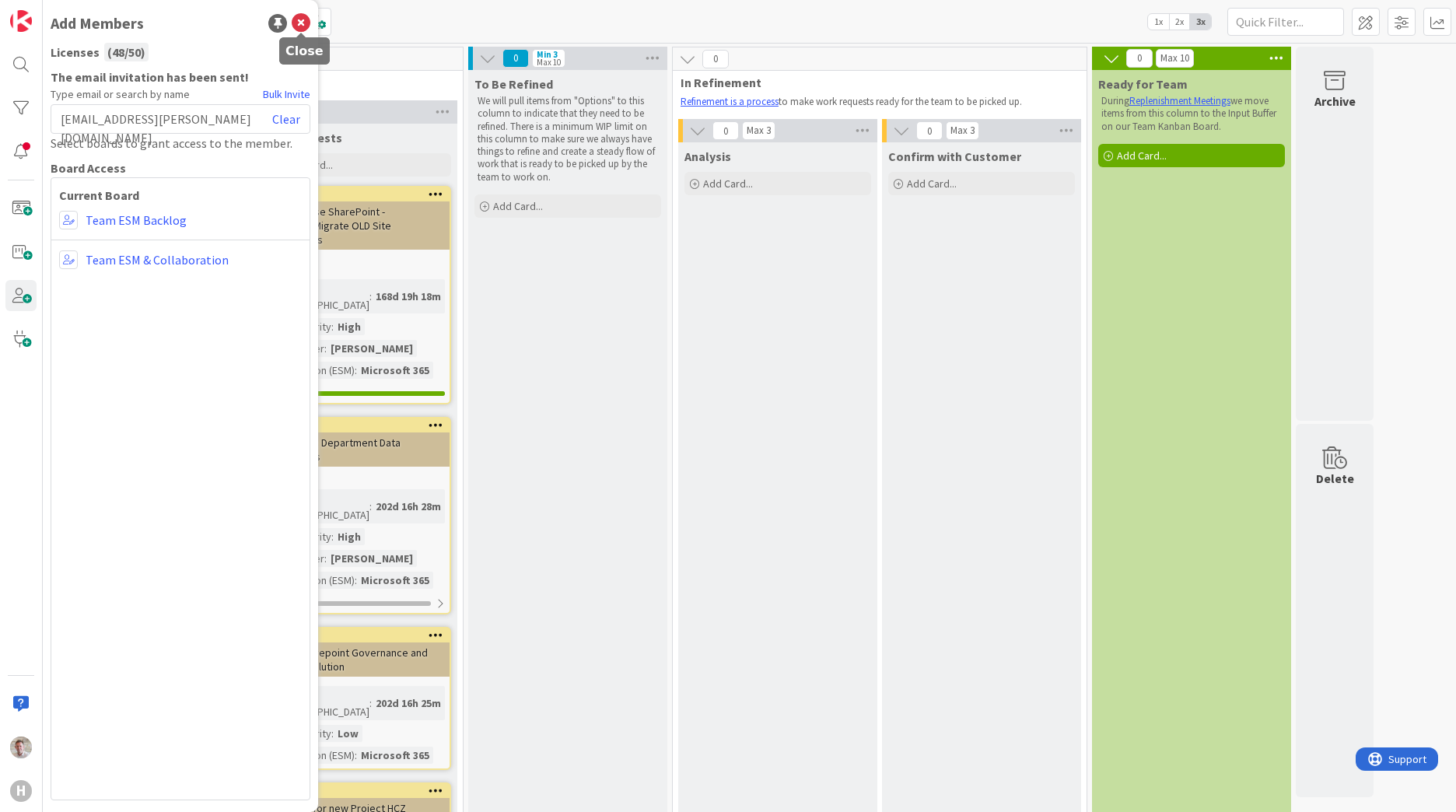
click at [308, 24] on icon at bounding box center [301, 23] width 18 height 18
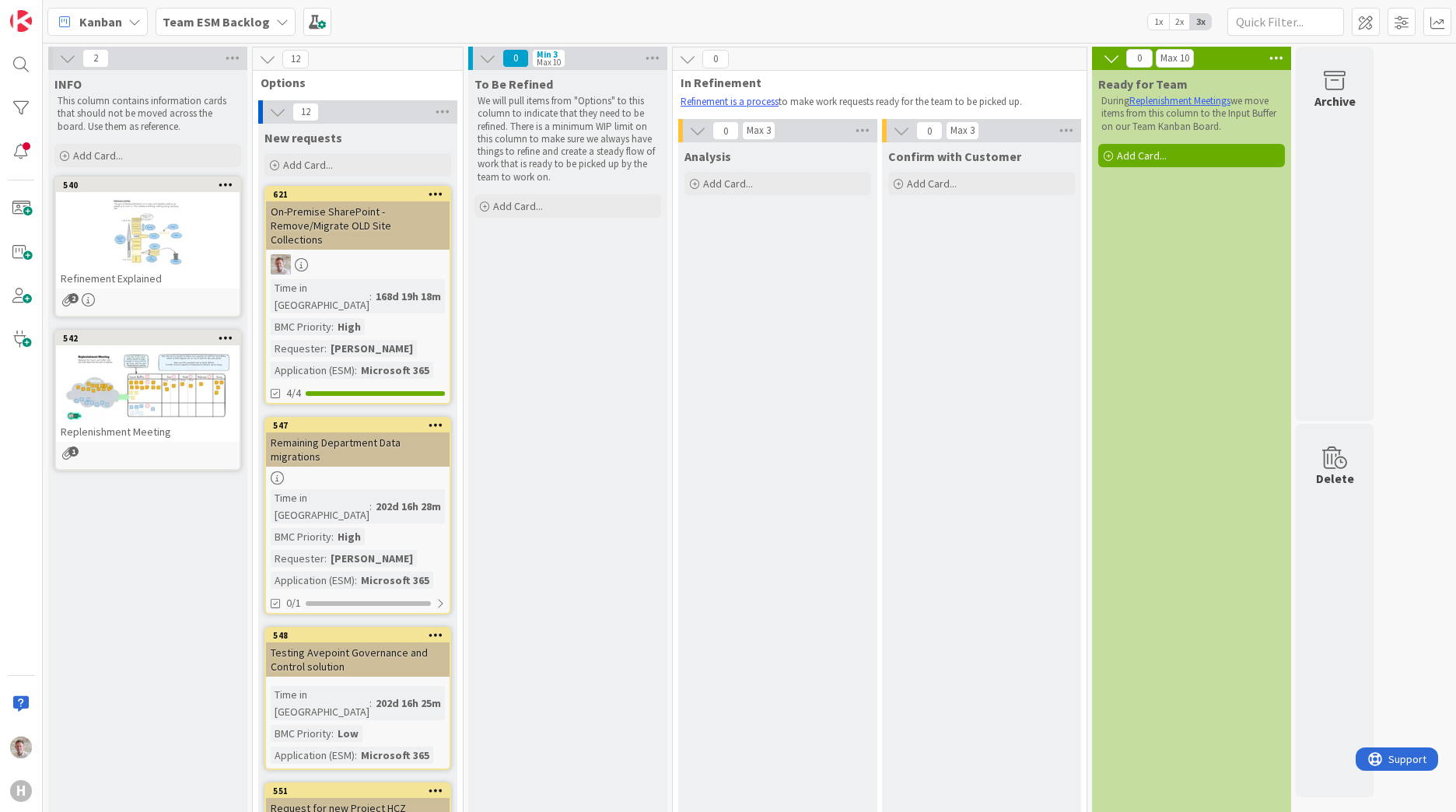
click at [136, 405] on div at bounding box center [147, 387] width 183 height 70
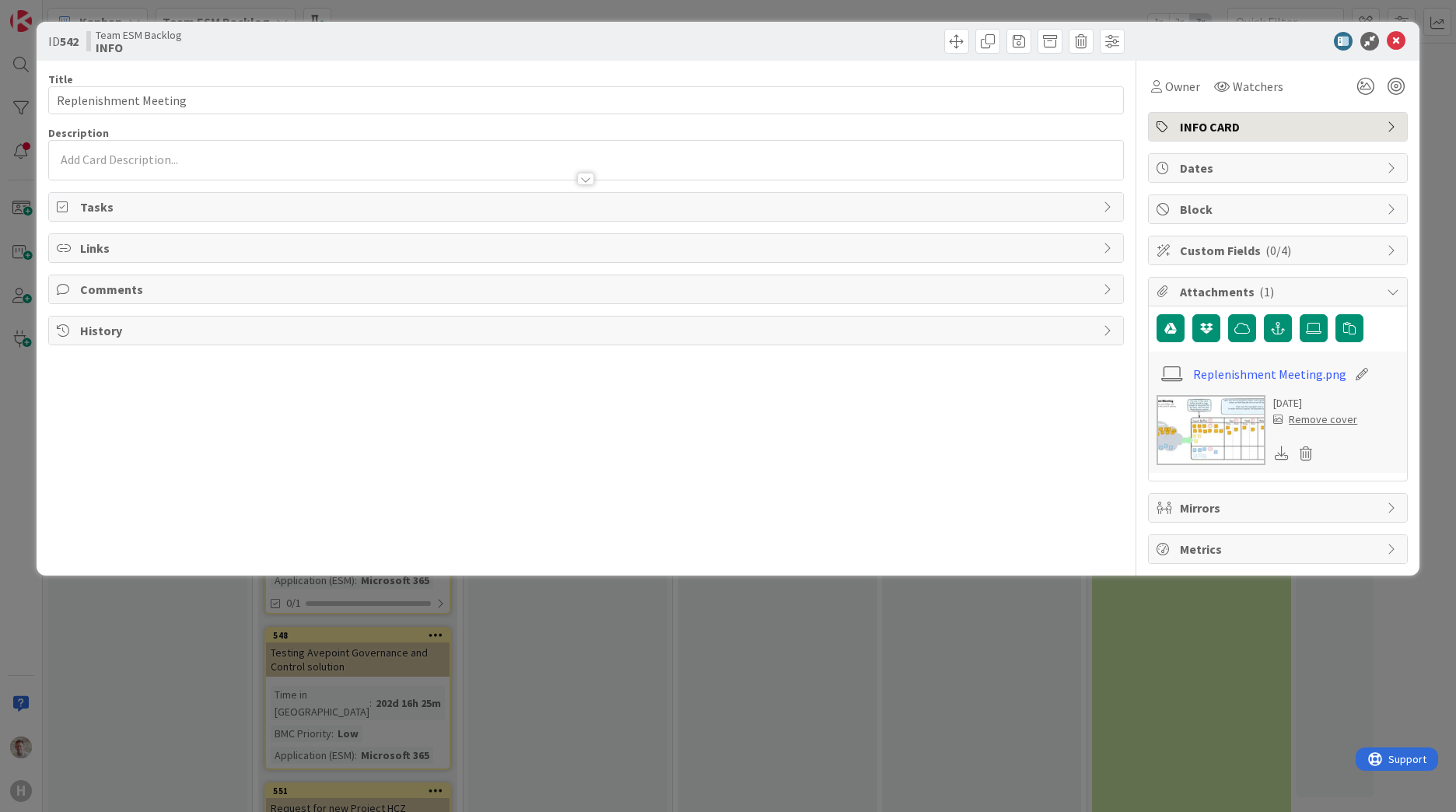
click at [124, 153] on div at bounding box center [586, 160] width 1074 height 39
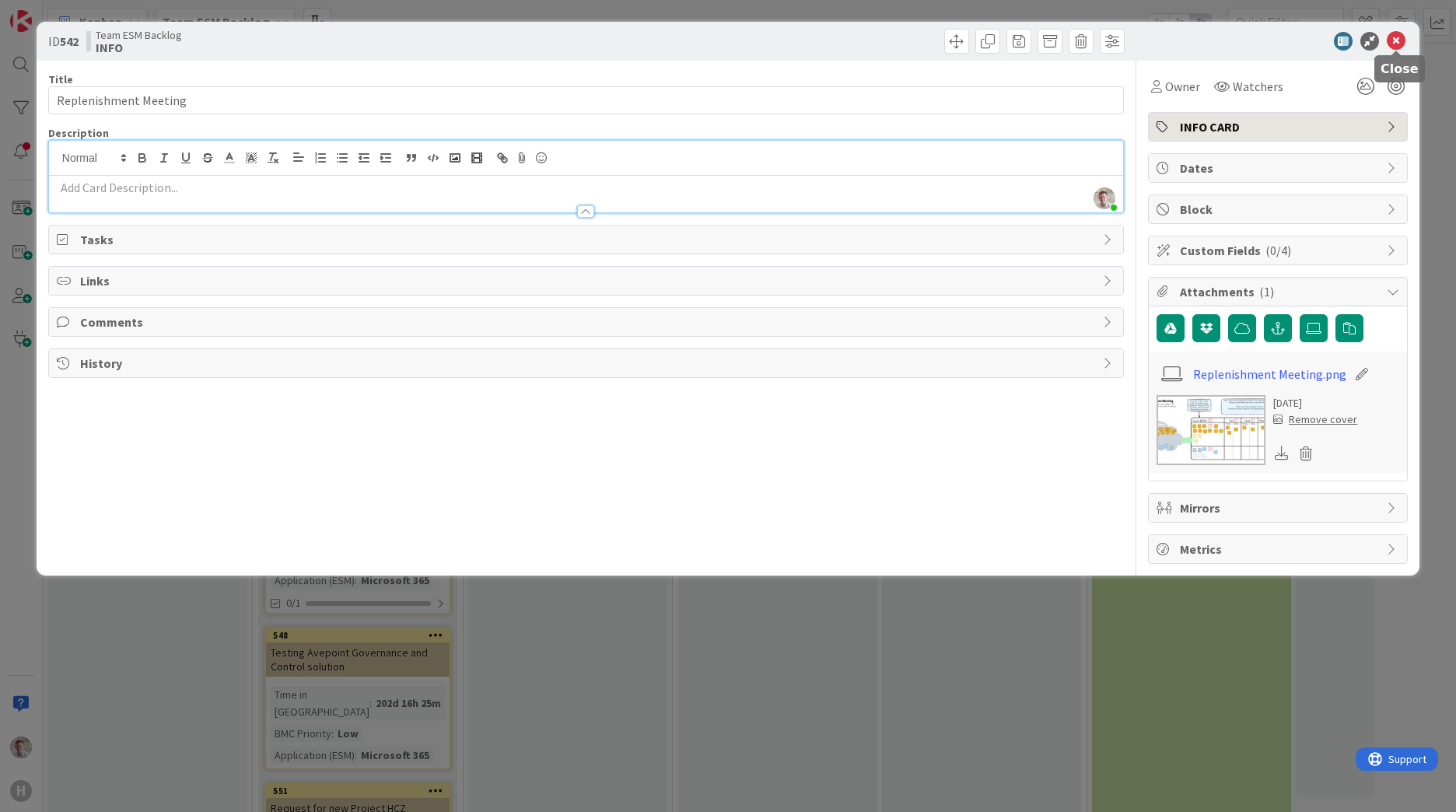
click at [1396, 45] on icon at bounding box center [1395, 40] width 18 height 18
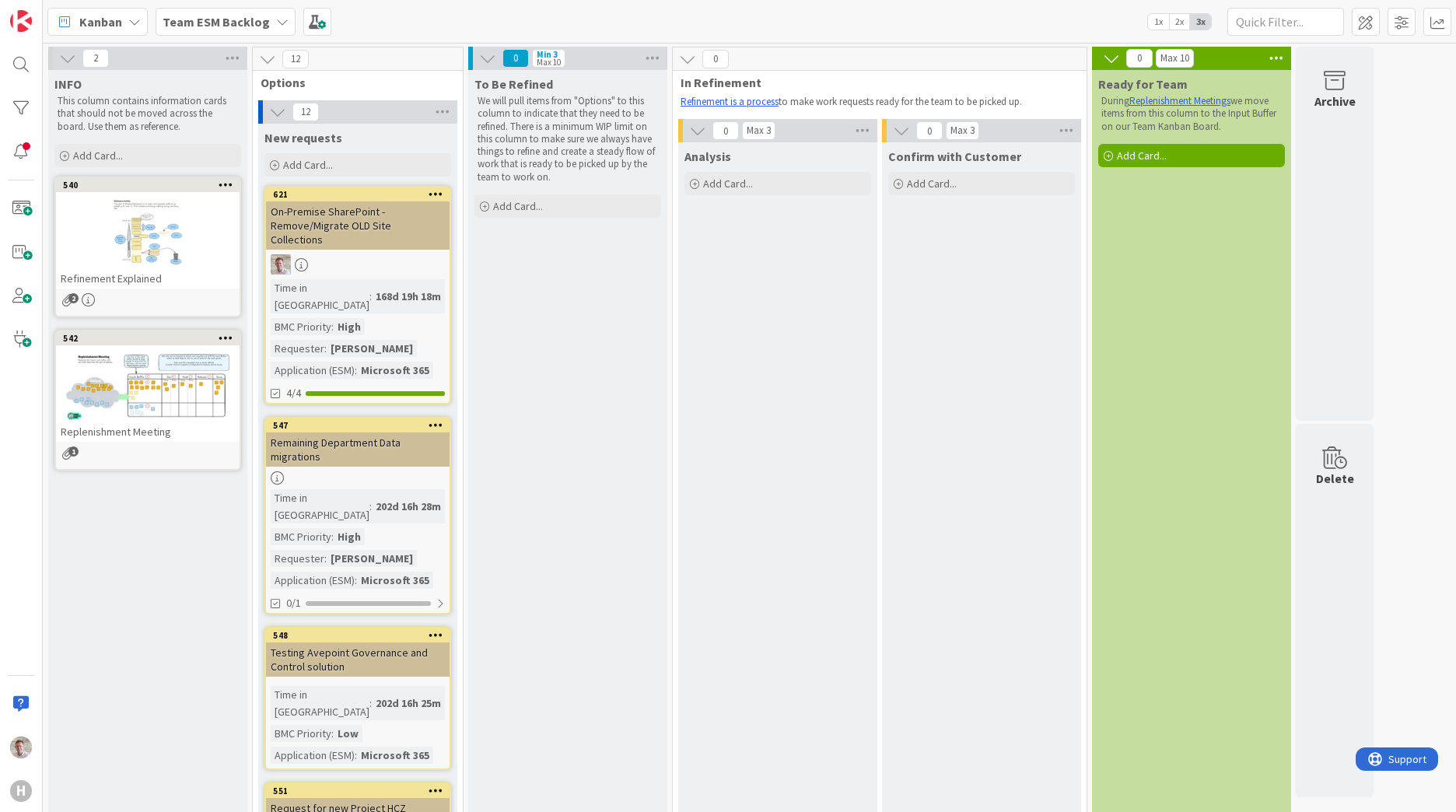
click at [127, 367] on div at bounding box center [147, 387] width 183 height 70
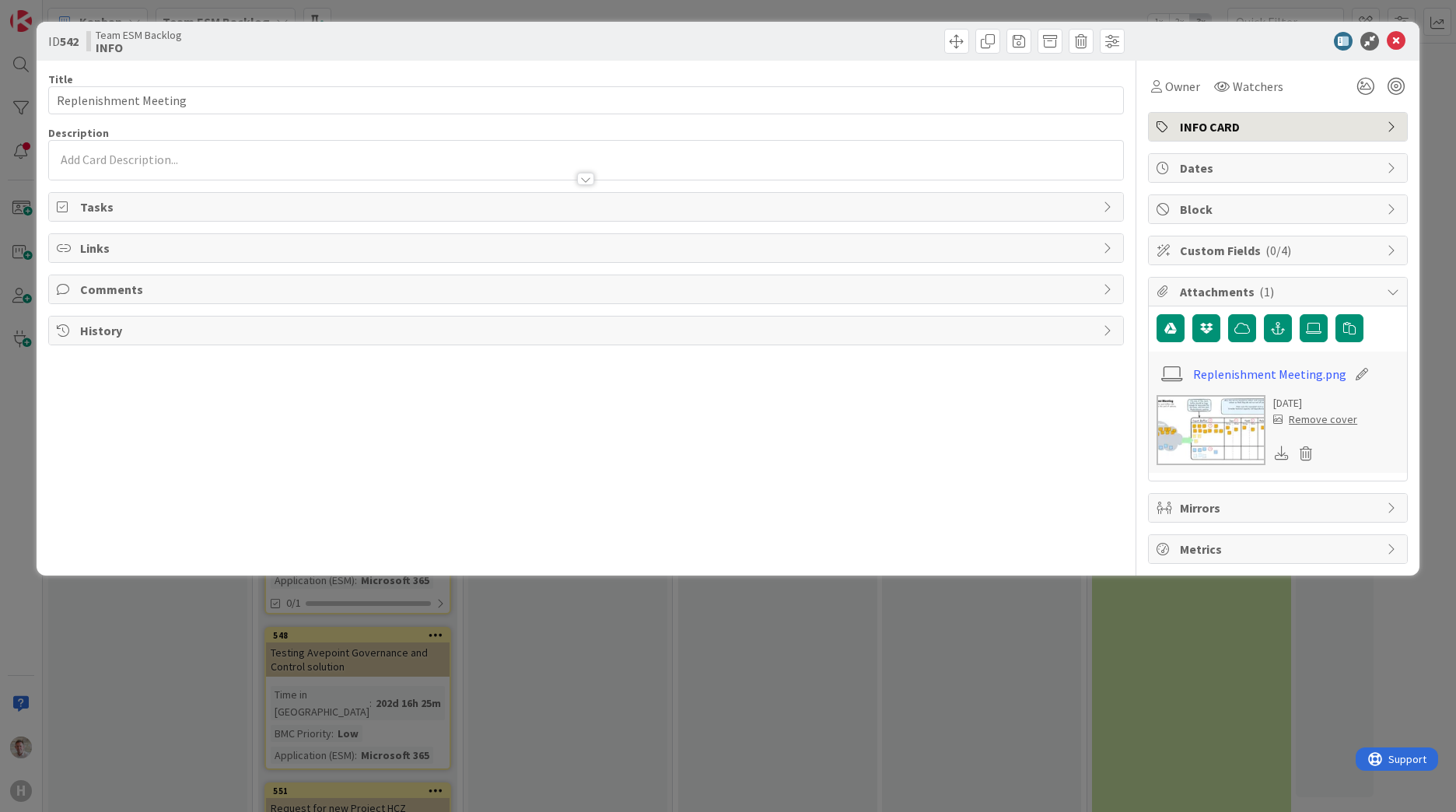
click at [1187, 395] on div "Replenishment Meeting.png 7 months ago Remove cover" at bounding box center [1278, 412] width 258 height 121
click at [1190, 413] on img at bounding box center [1211, 431] width 109 height 70
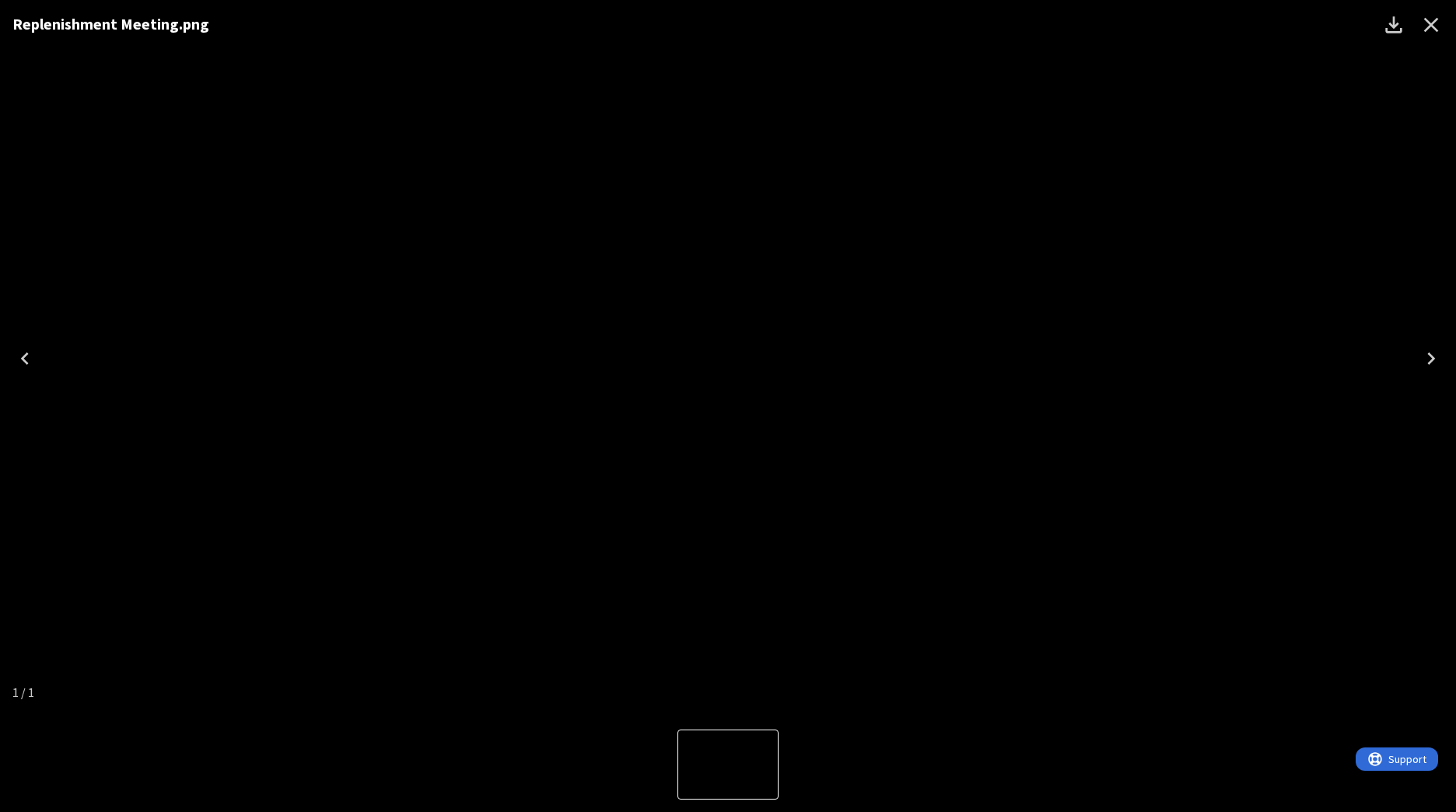
click at [1420, 32] on icon "Close" at bounding box center [1431, 25] width 25 height 25
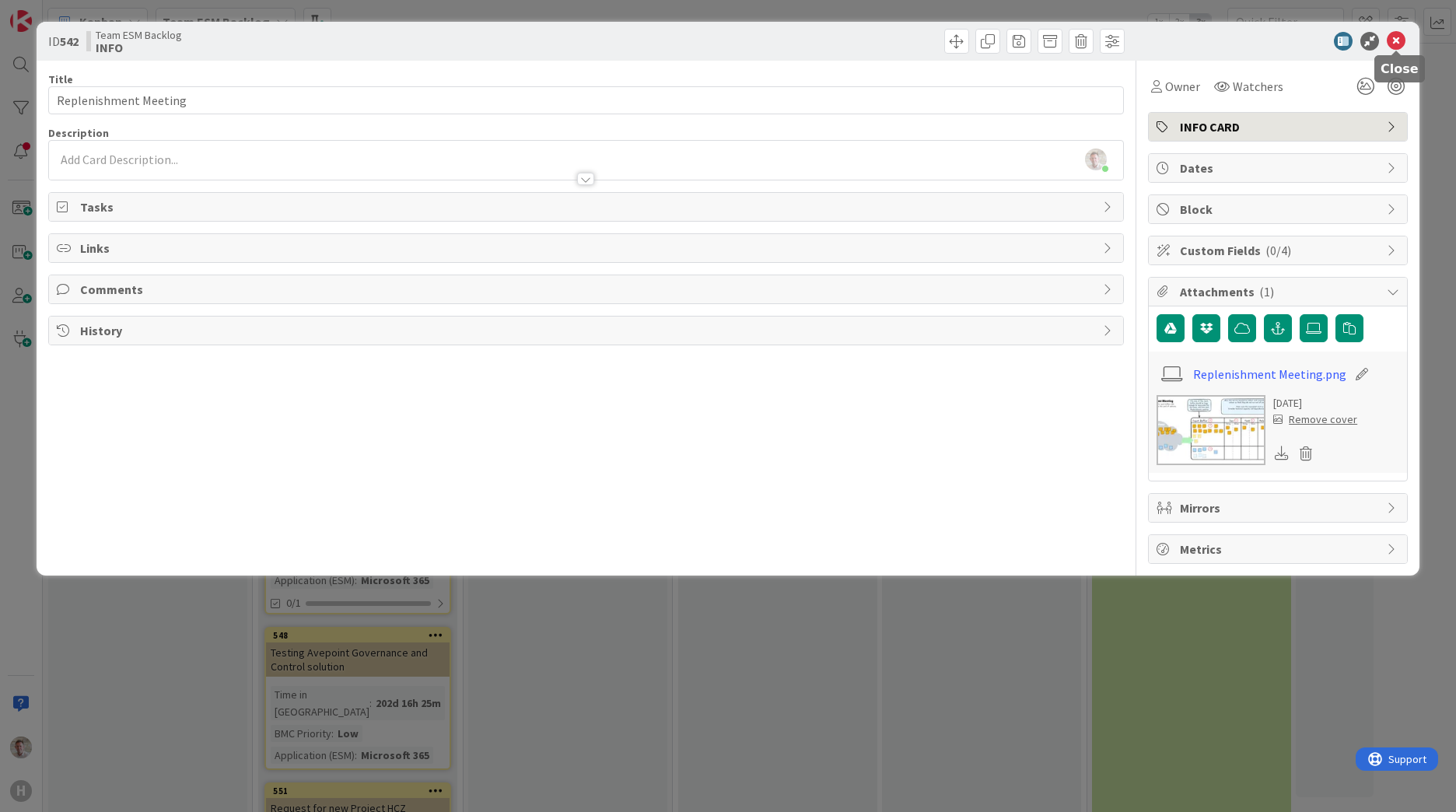
drag, startPoint x: 1394, startPoint y: 40, endPoint x: 1339, endPoint y: 59, distance: 58.2
click at [1395, 40] on icon at bounding box center [1395, 40] width 18 height 18
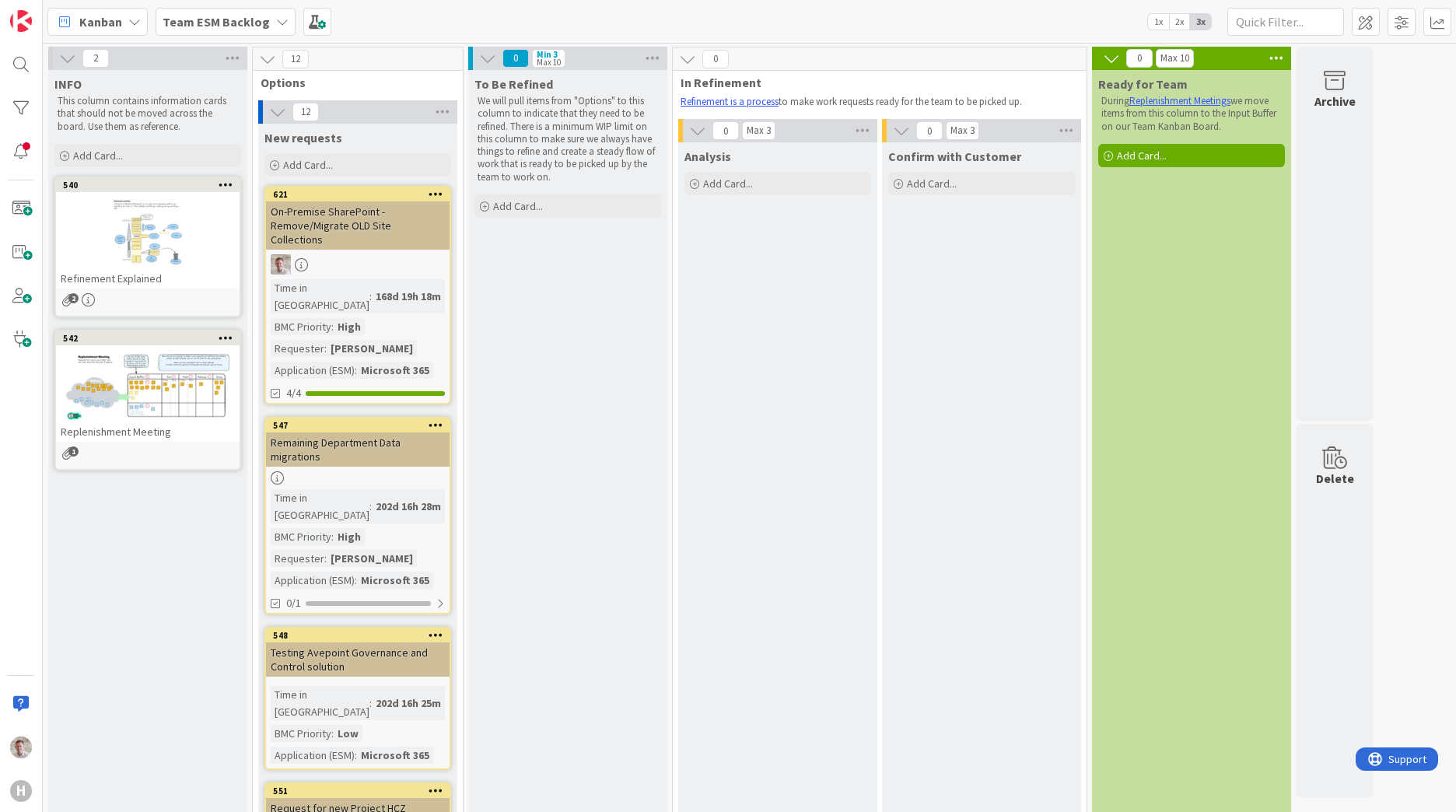
click at [128, 247] on div at bounding box center [147, 233] width 183 height 70
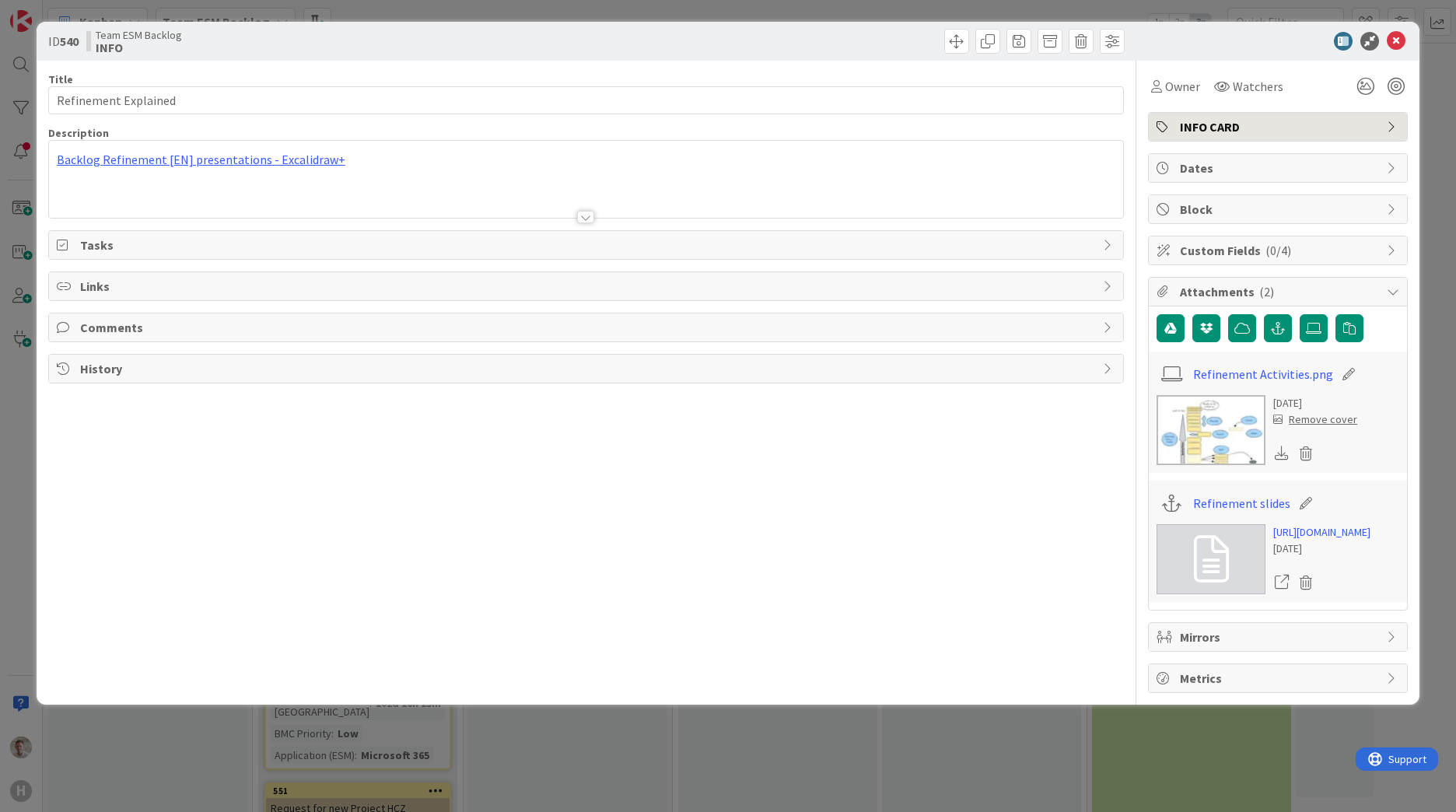
click at [1223, 431] on img at bounding box center [1211, 431] width 109 height 70
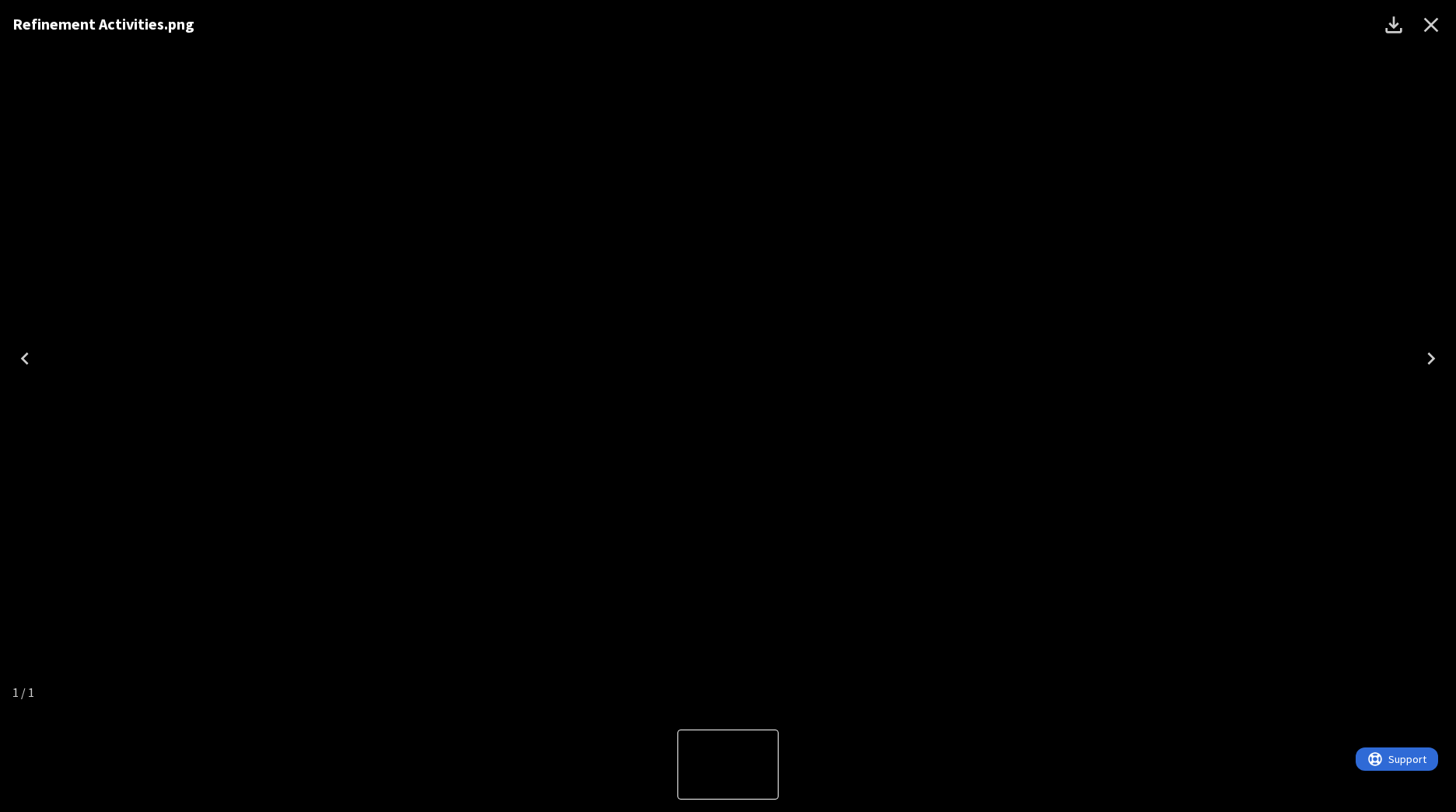
click at [1434, 31] on icon "Close" at bounding box center [1431, 25] width 25 height 25
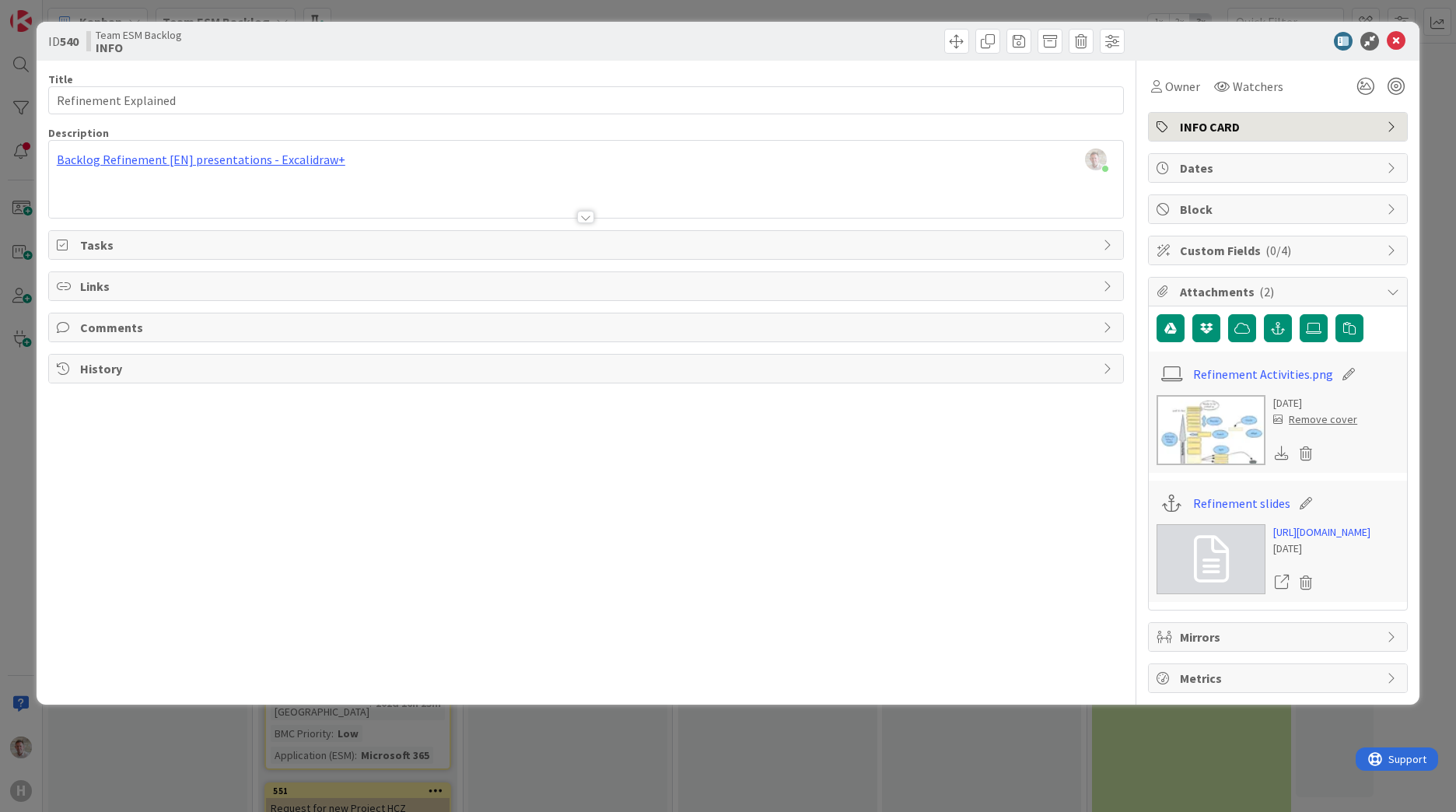
click at [1217, 644] on div "Mirrors" at bounding box center [1278, 637] width 258 height 28
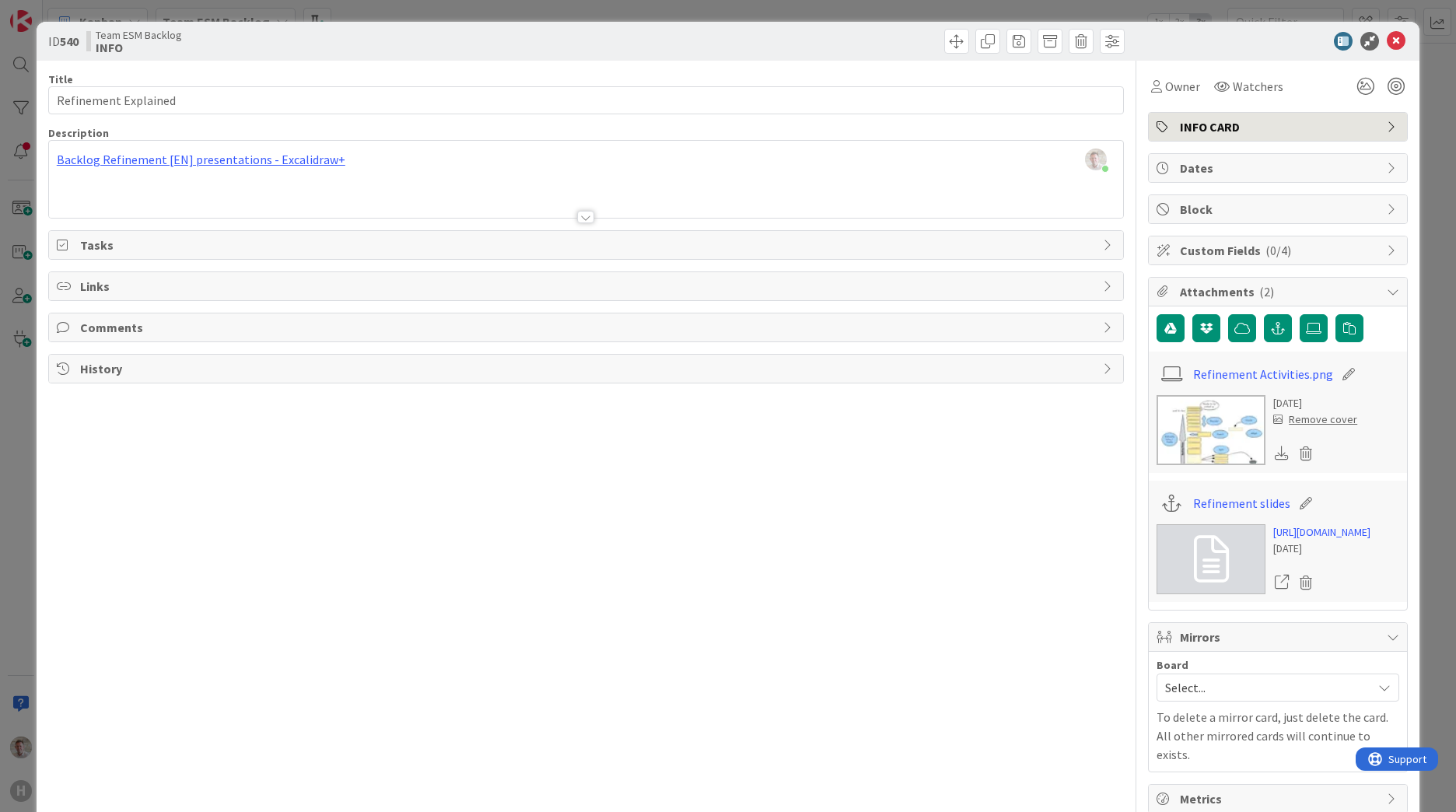
click at [1195, 702] on div "Select..." at bounding box center [1278, 687] width 243 height 28
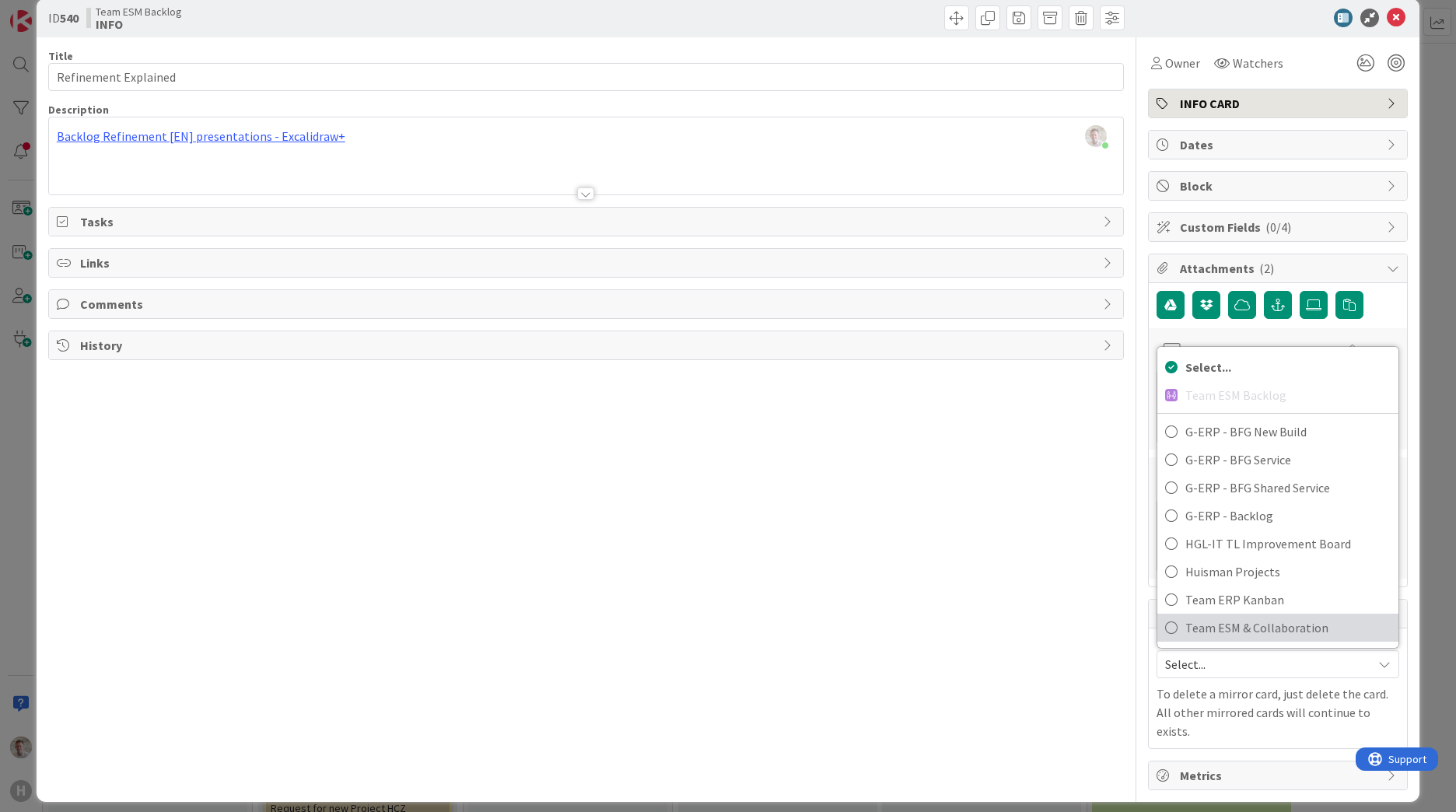
scroll to position [35, 0]
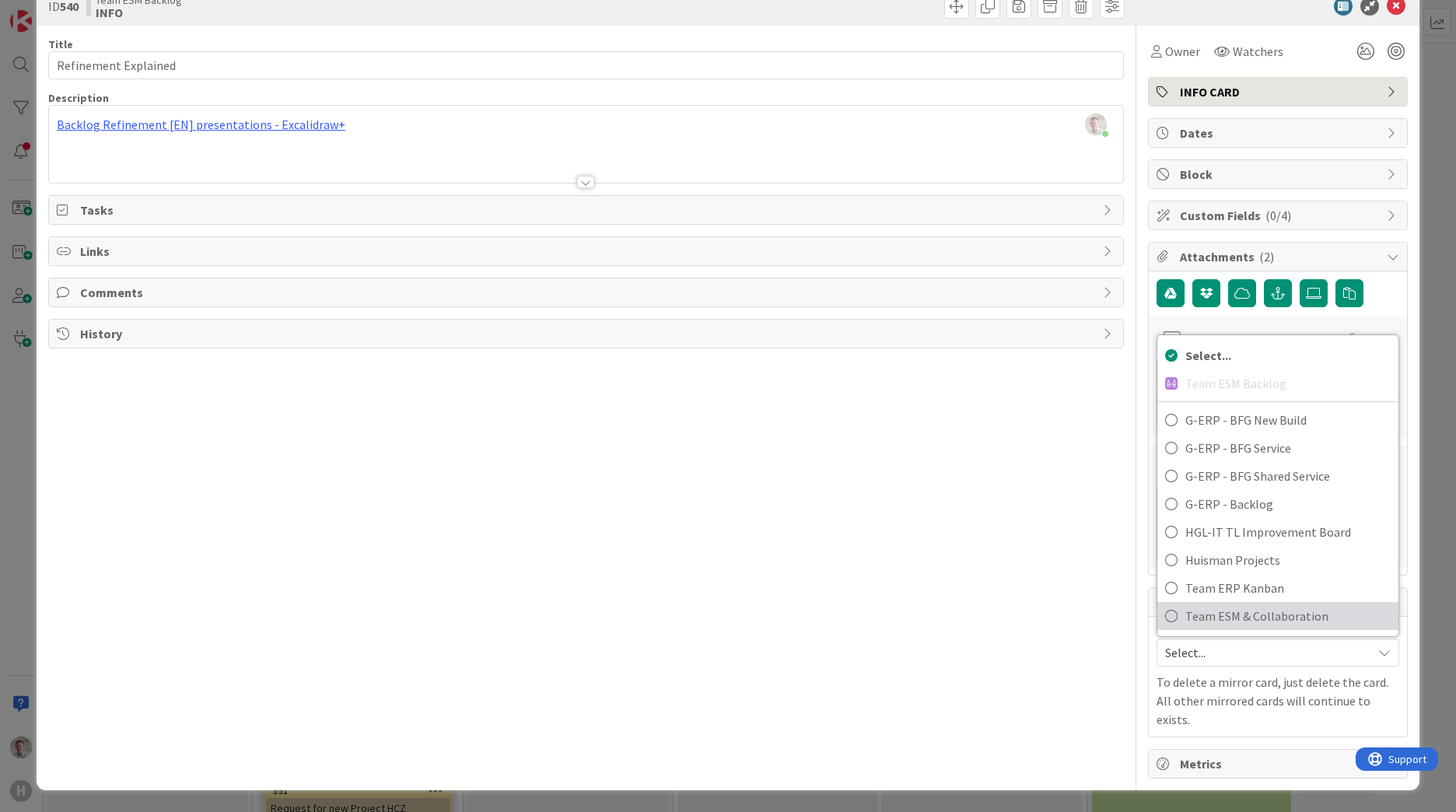
click at [1209, 628] on span "Team ESM & Collaboration" at bounding box center [1288, 616] width 205 height 24
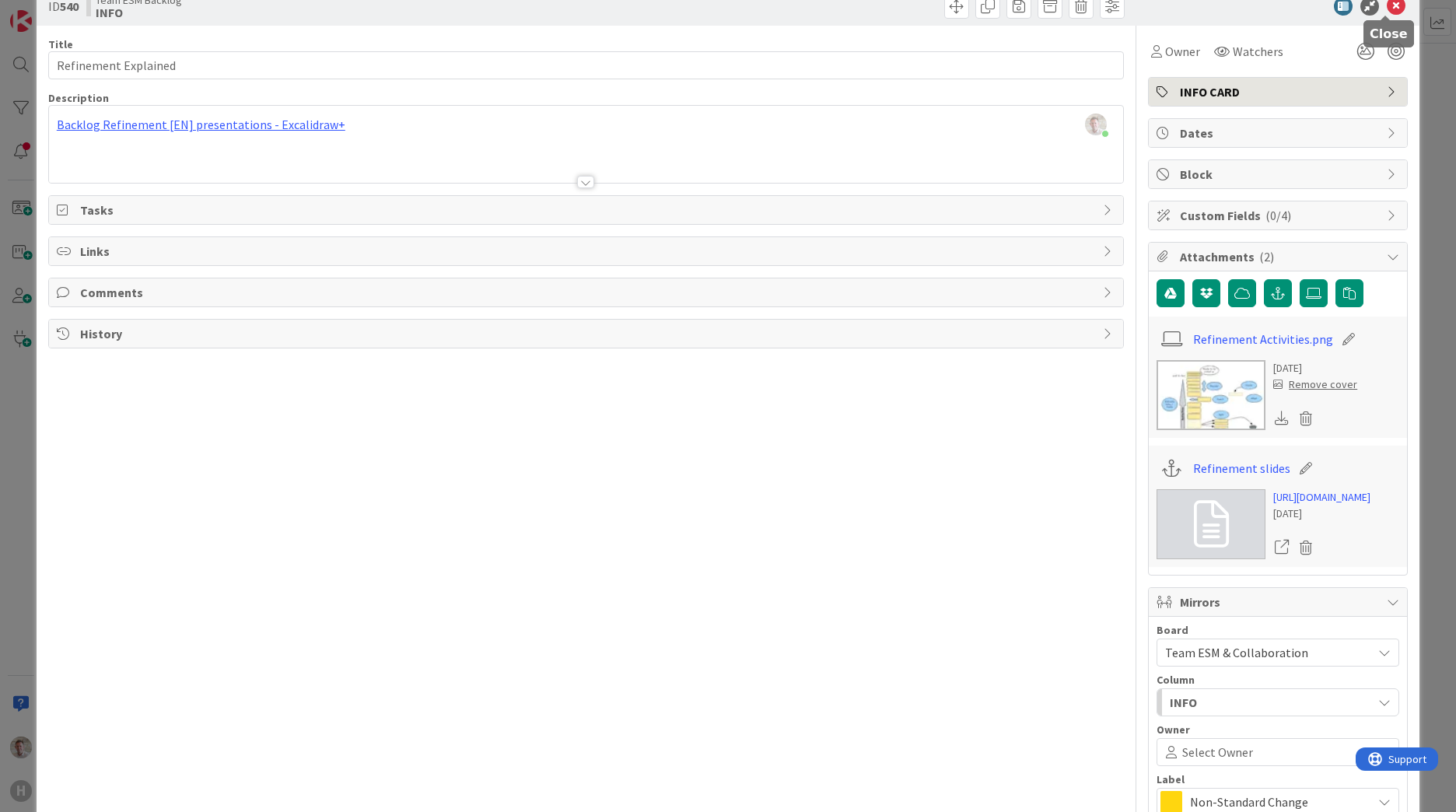
click at [1388, 6] on icon at bounding box center [1395, 5] width 18 height 18
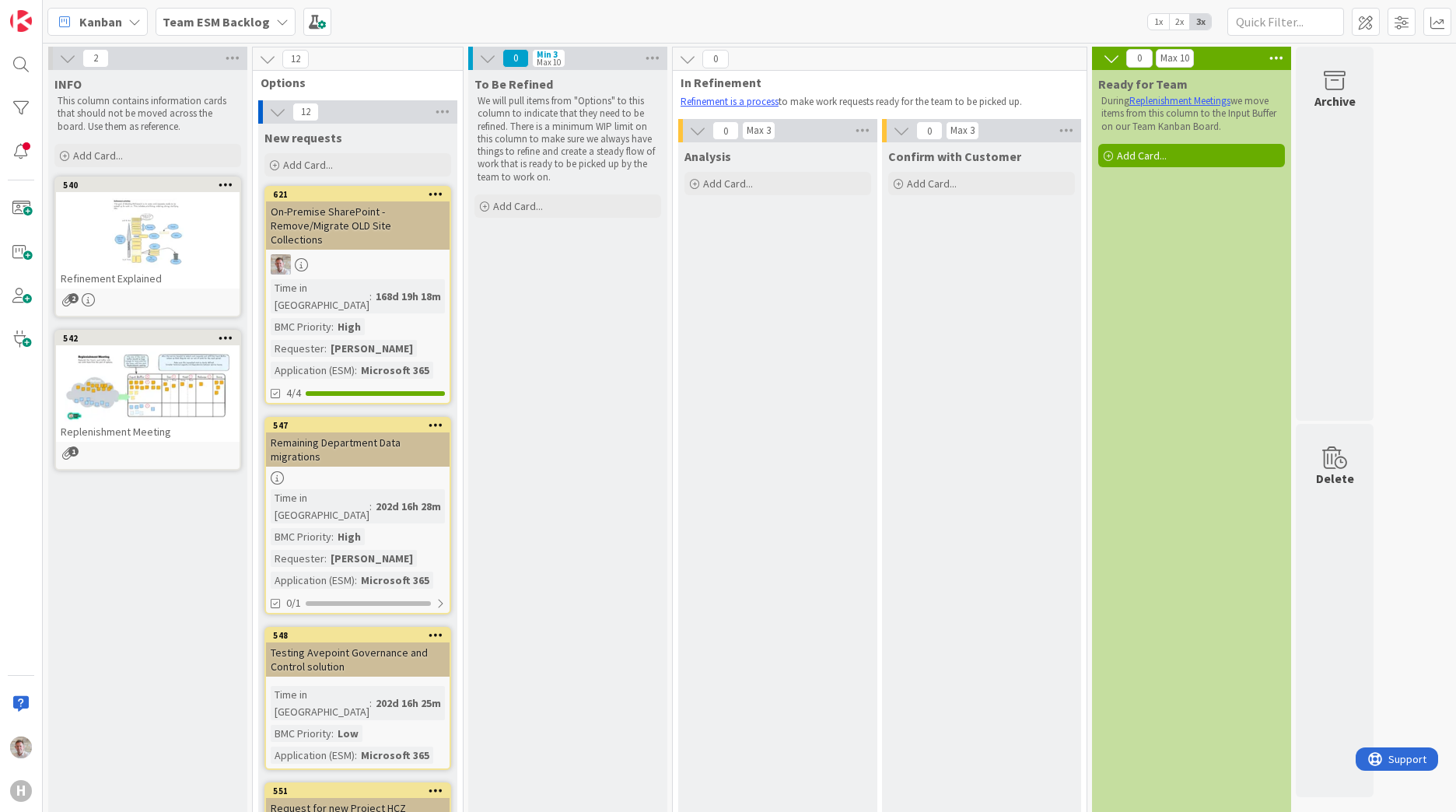
click at [262, 28] on b "Team ESM Backlog" at bounding box center [216, 22] width 107 height 16
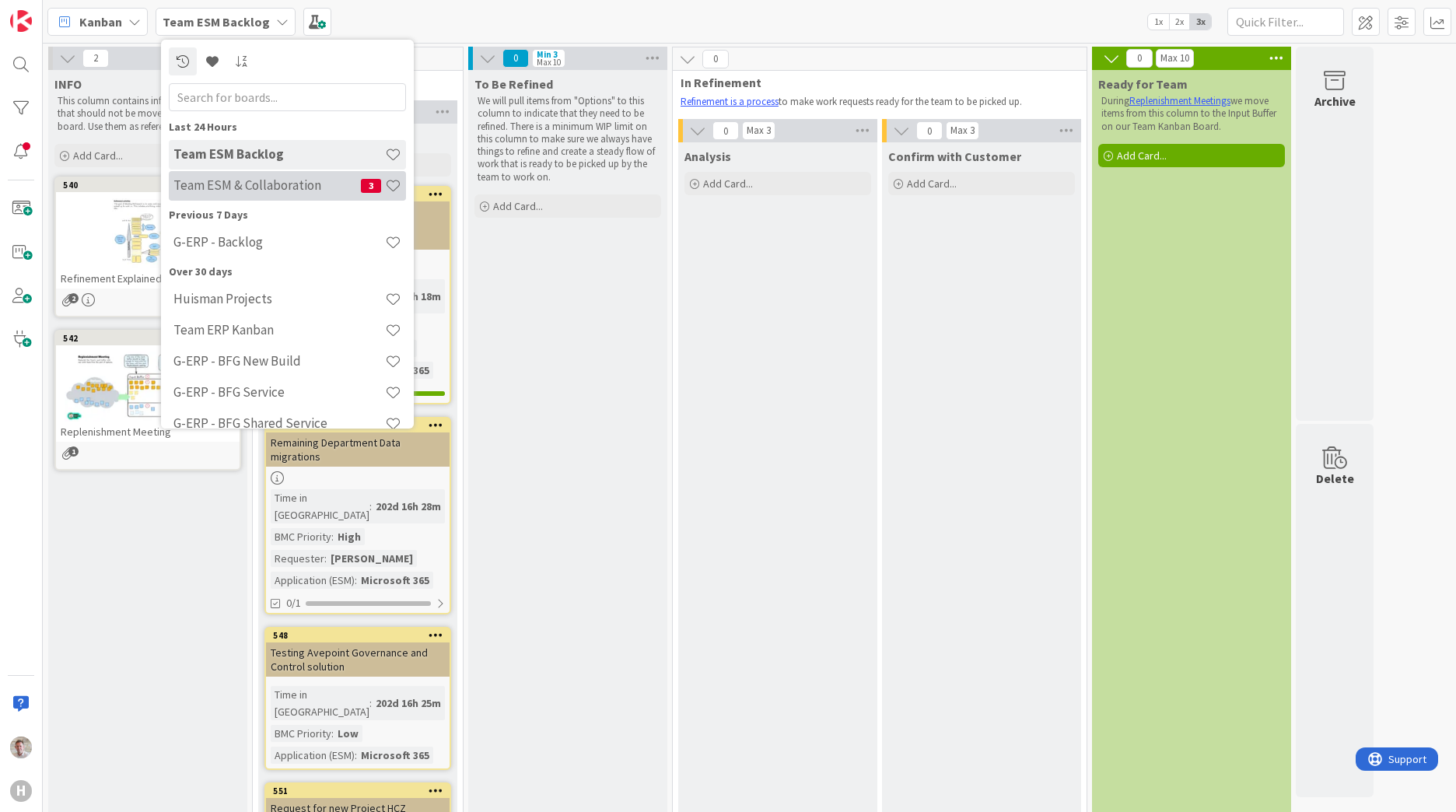
click at [268, 187] on h4 "Team ESM & Collaboration" at bounding box center [268, 185] width 188 height 16
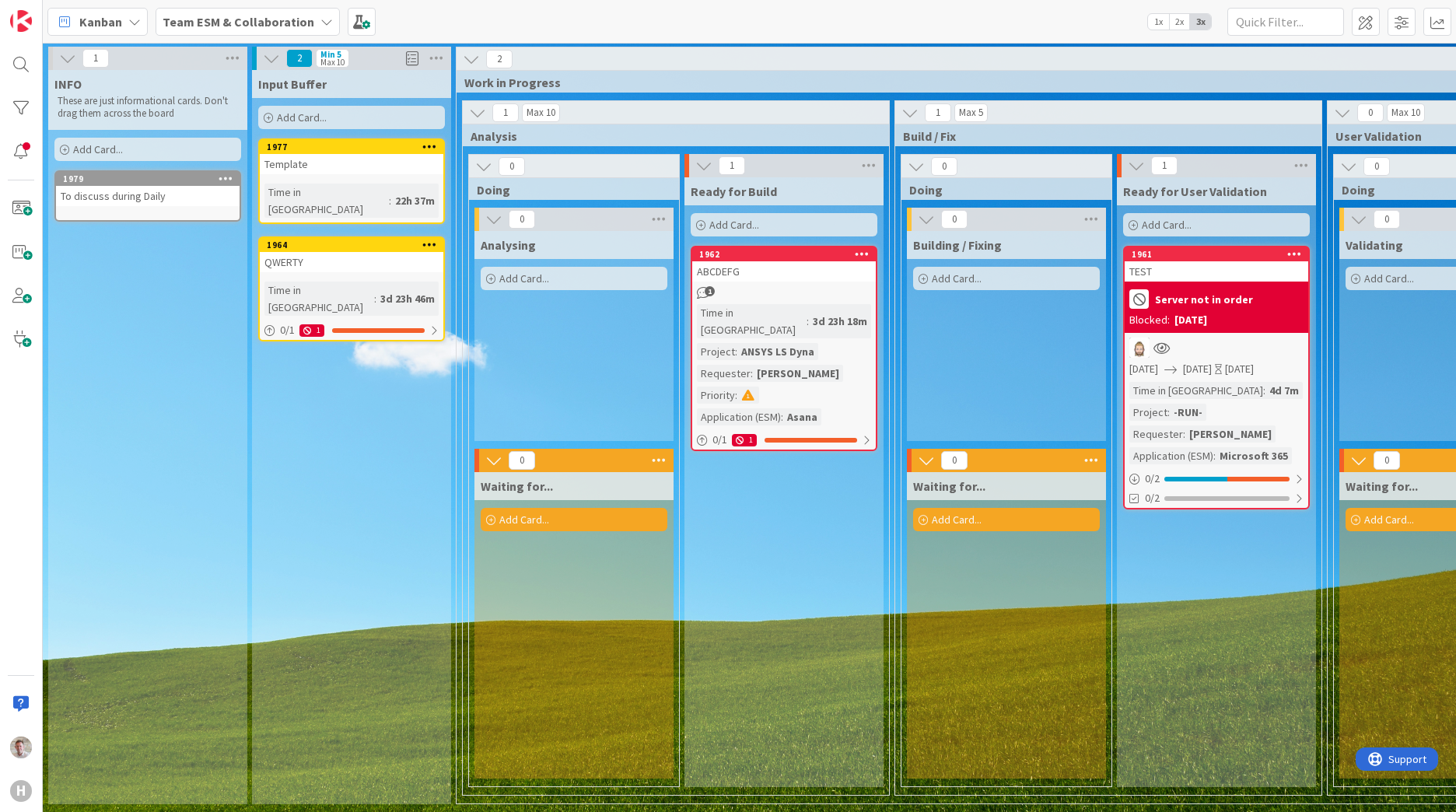
click at [260, 19] on b "Team ESM & Collaboration" at bounding box center [238, 22] width 152 height 16
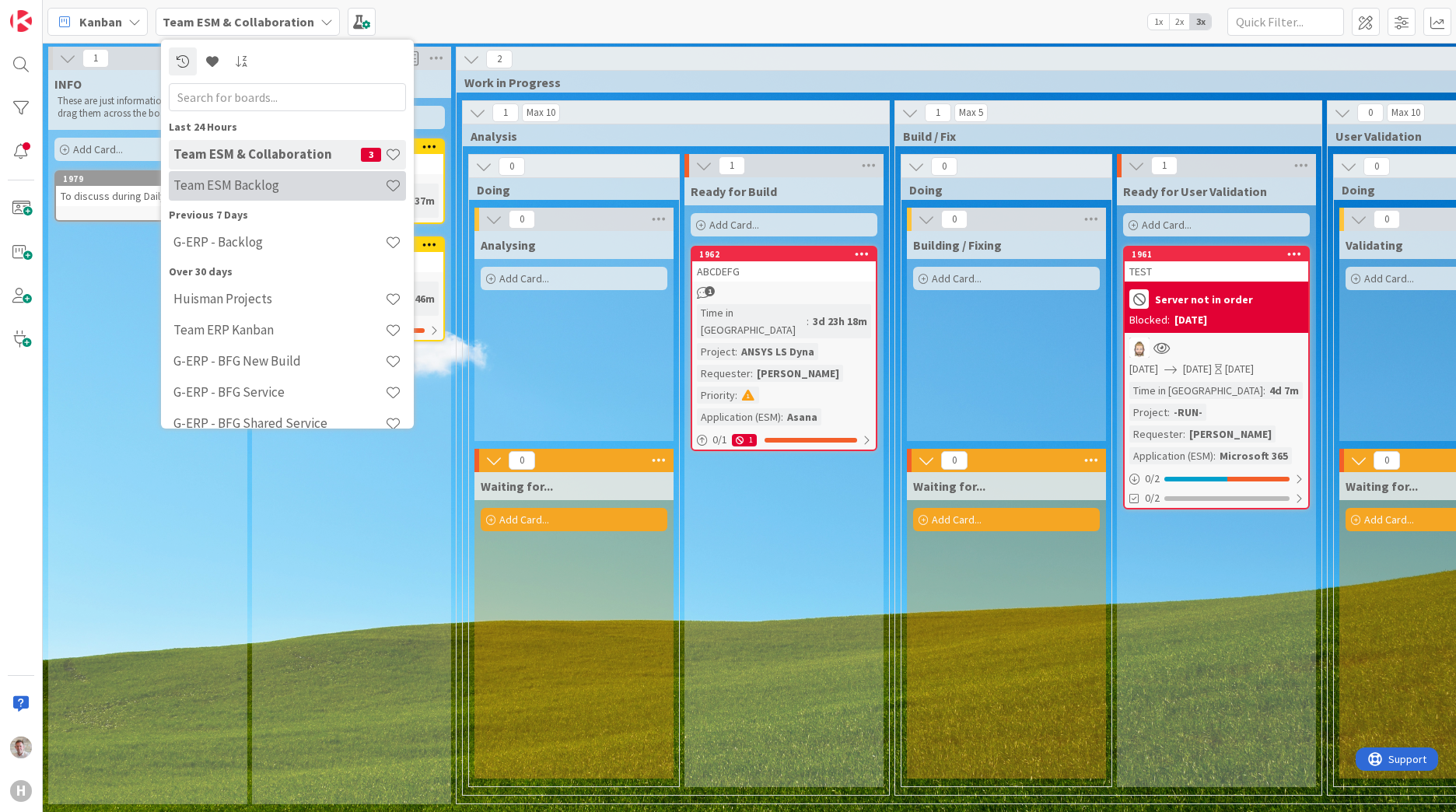
click at [237, 187] on h4 "Team ESM Backlog" at bounding box center [279, 185] width 211 height 16
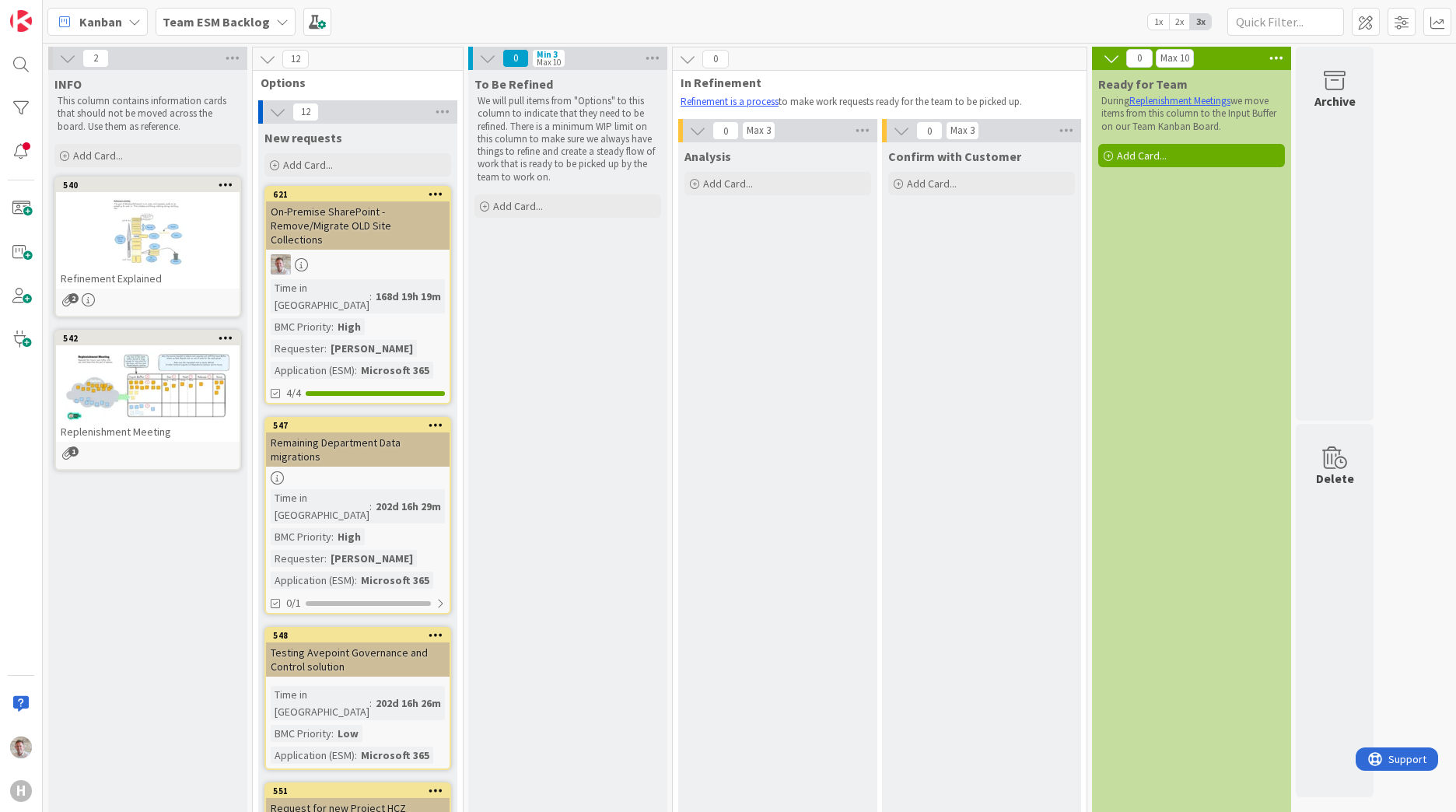
click at [238, 21] on b "Team ESM Backlog" at bounding box center [216, 22] width 107 height 16
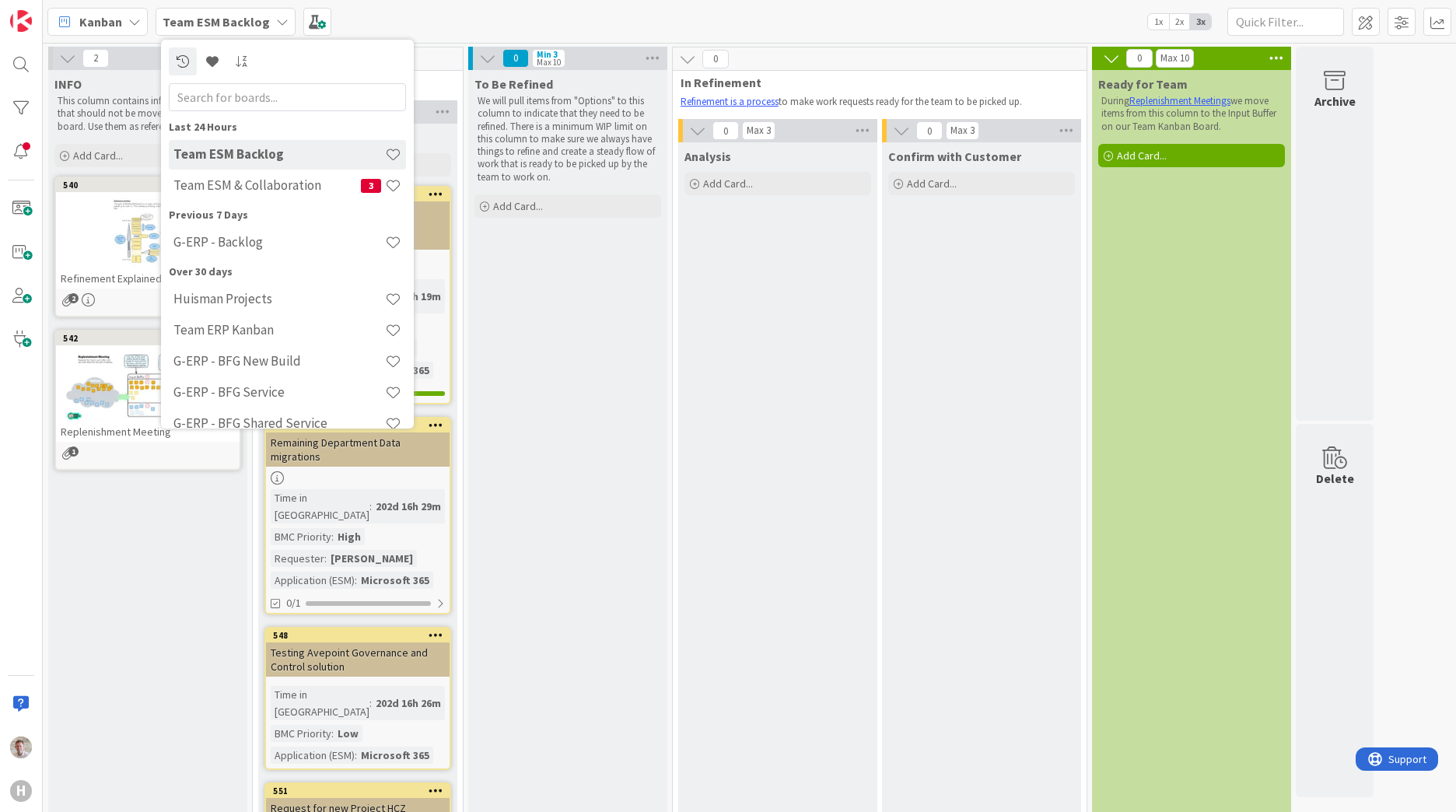
click at [122, 221] on div at bounding box center [147, 233] width 183 height 70
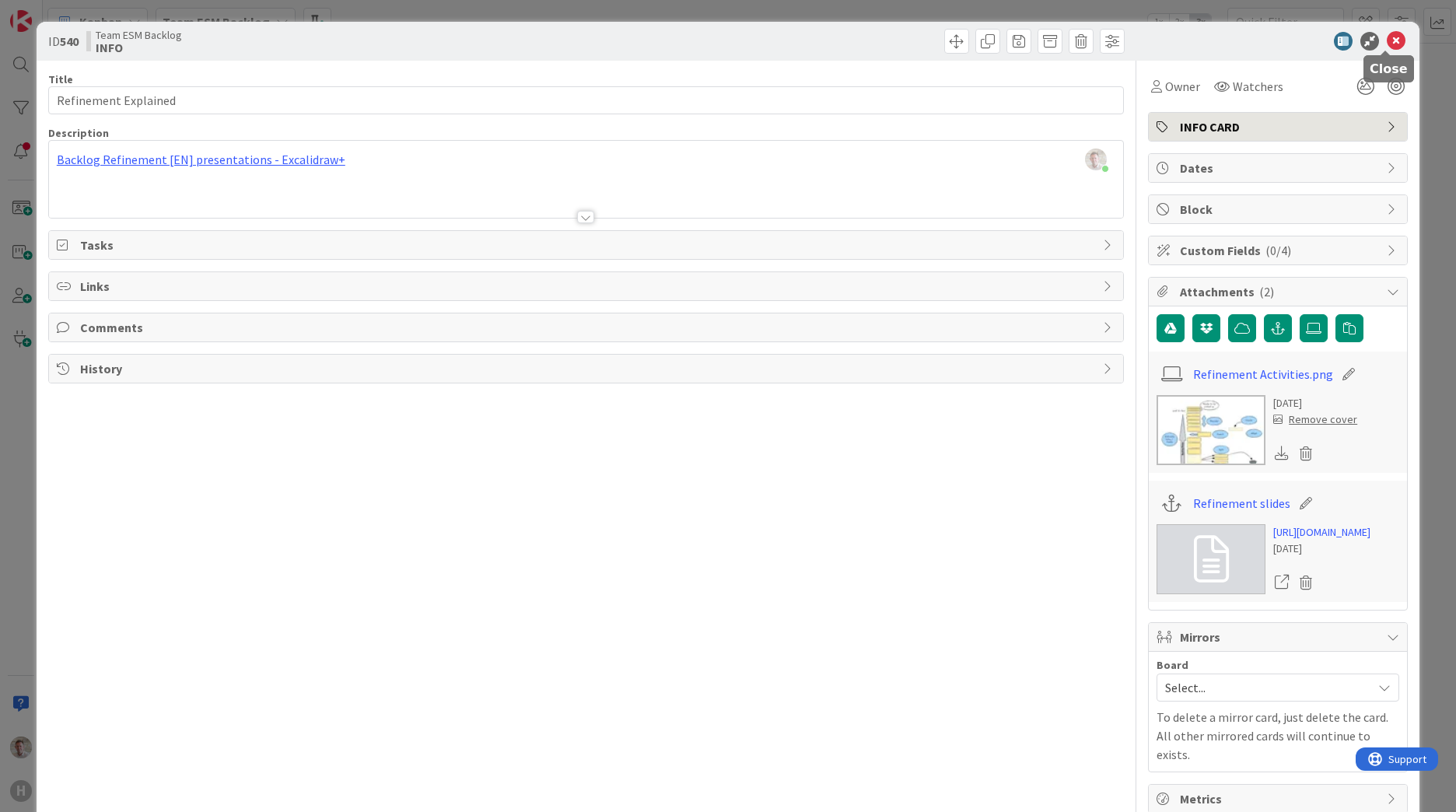
click at [1387, 39] on icon at bounding box center [1395, 40] width 18 height 18
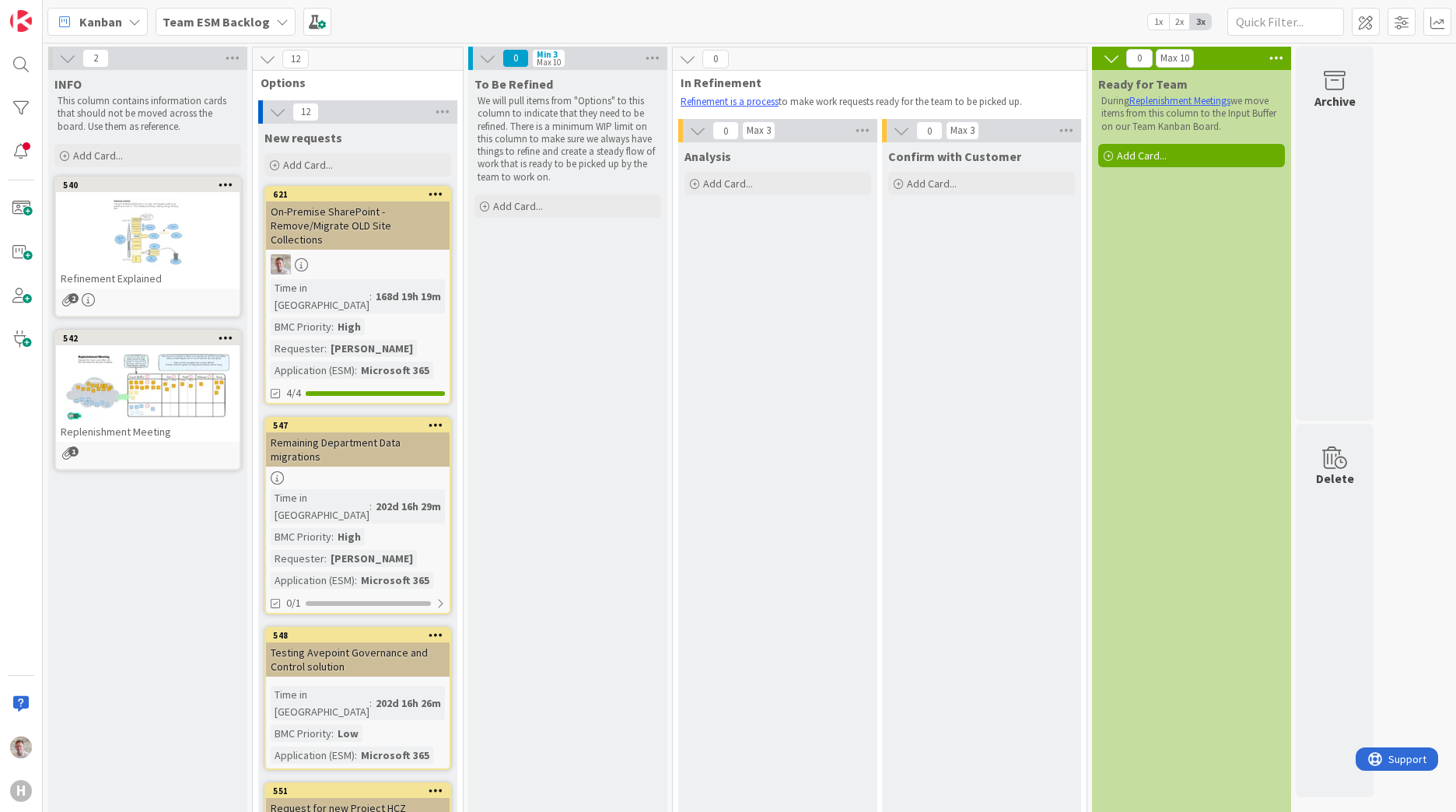
click at [226, 24] on b "Team ESM Backlog" at bounding box center [216, 22] width 107 height 16
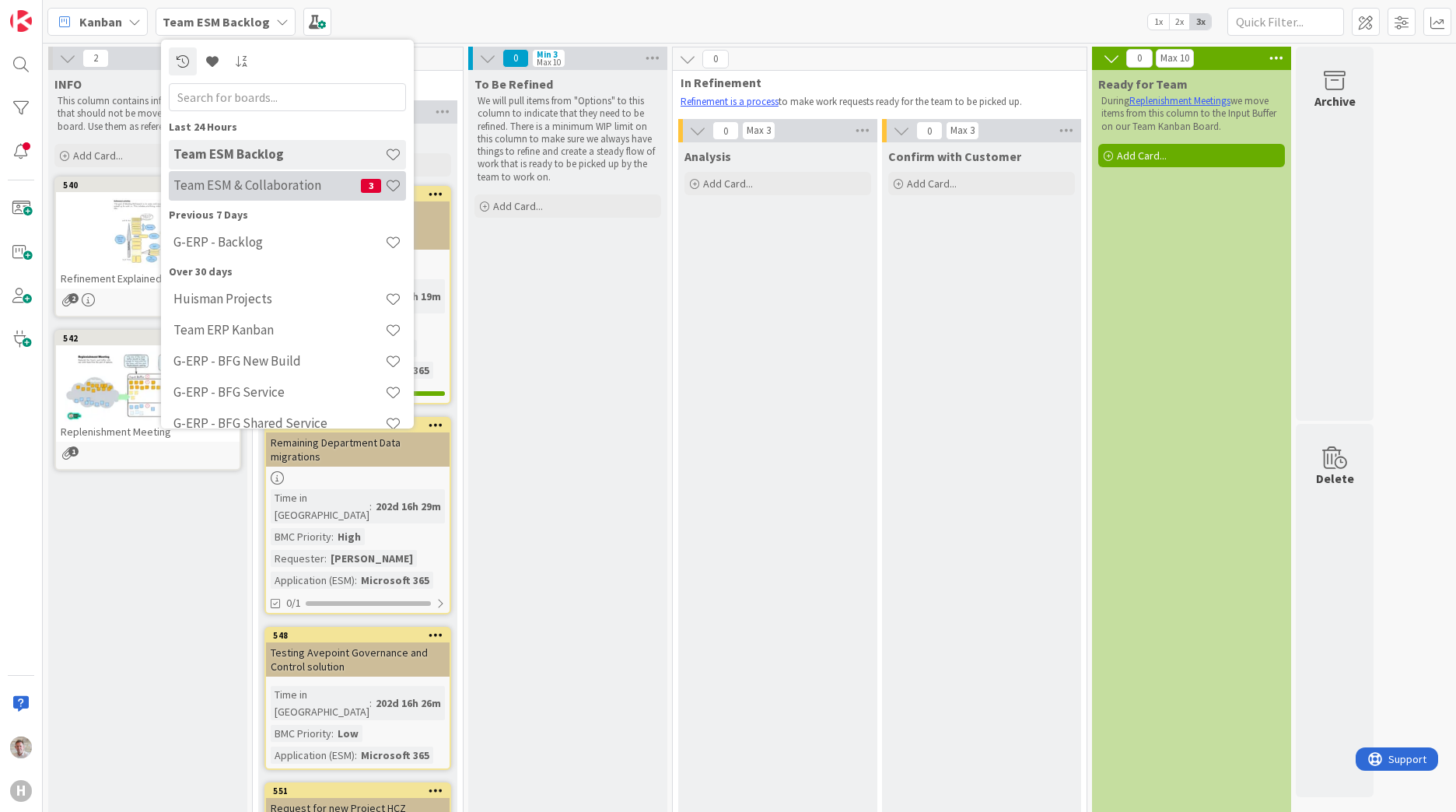
click at [239, 179] on h4 "Team ESM & Collaboration" at bounding box center [268, 185] width 188 height 16
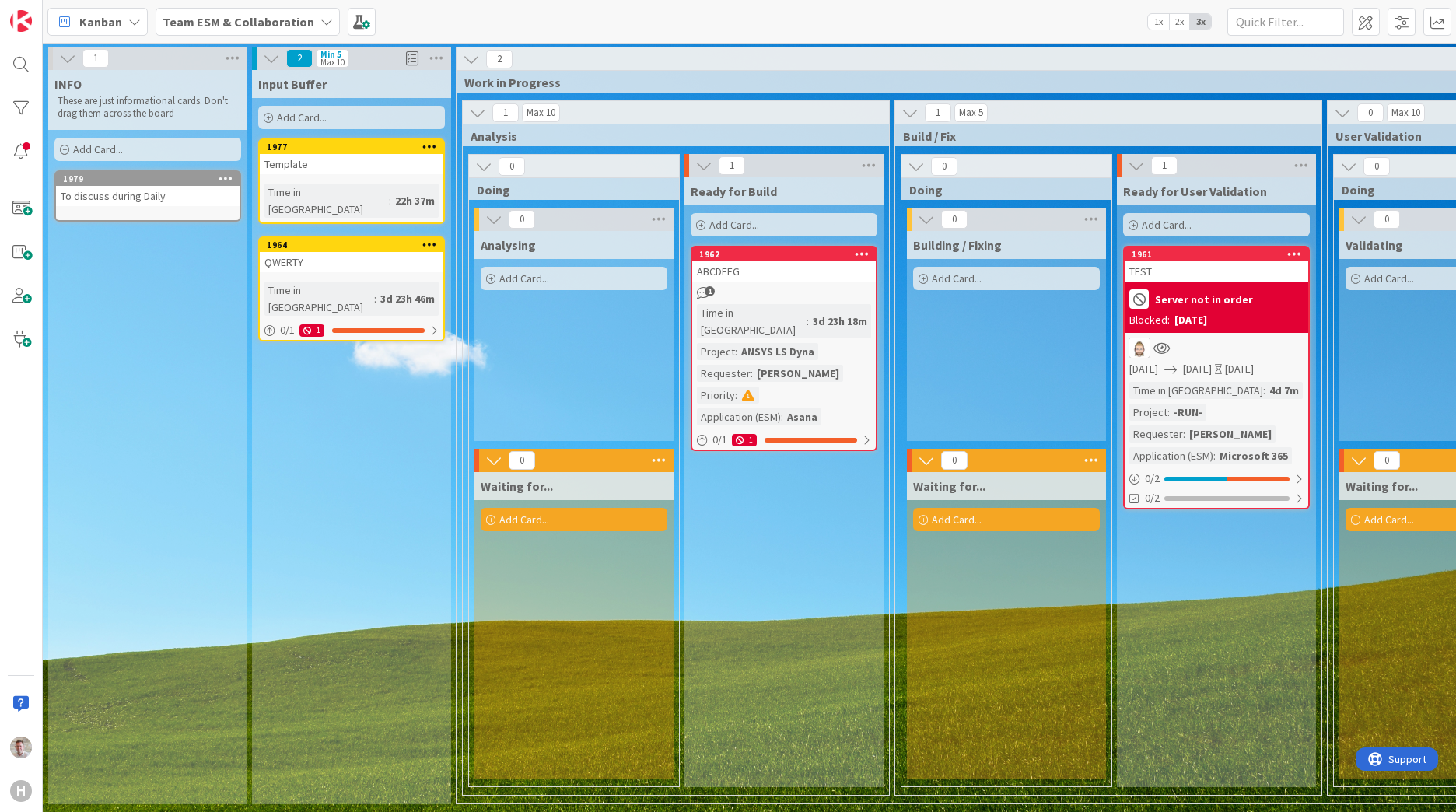
click at [97, 196] on div "To discuss during Daily" at bounding box center [147, 196] width 183 height 20
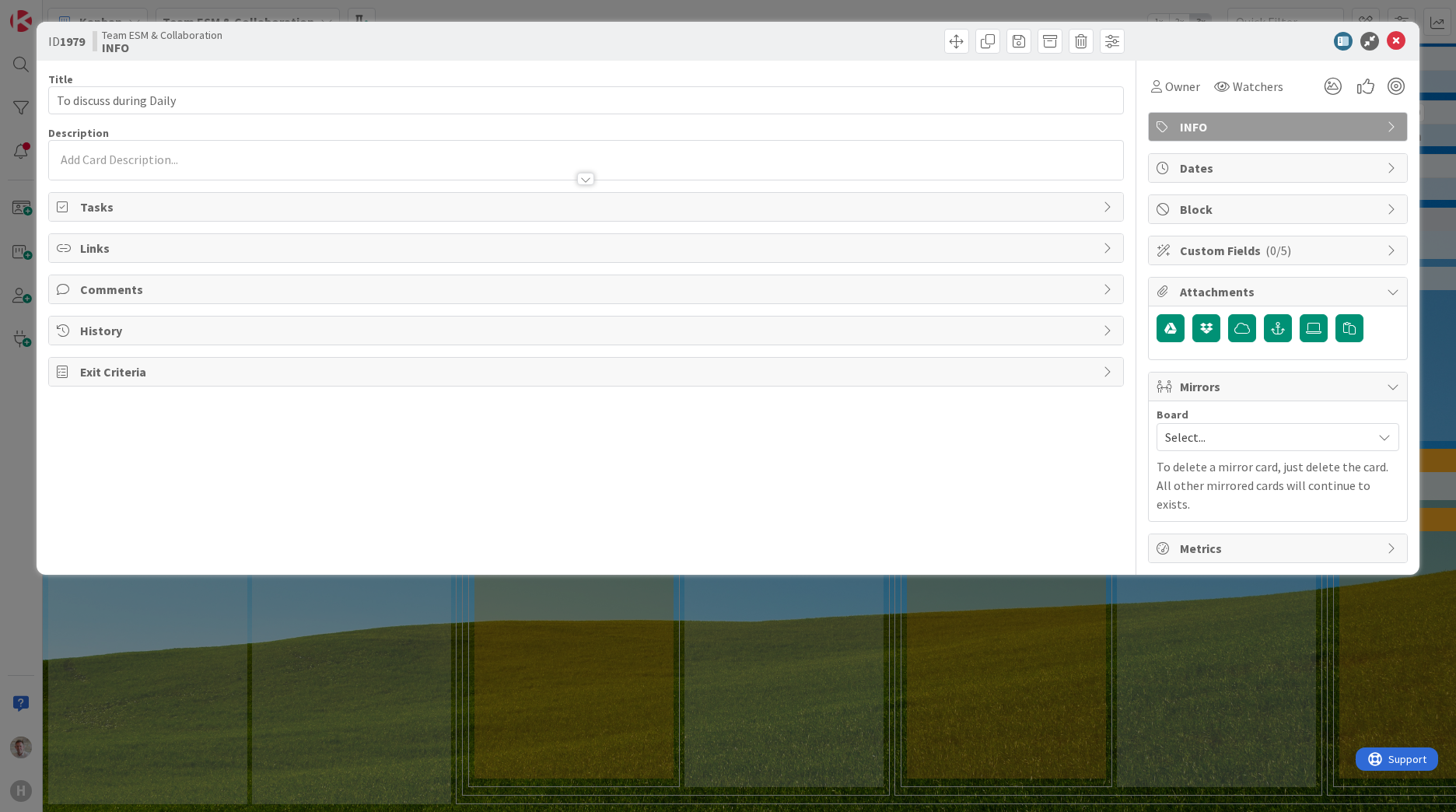
click at [92, 150] on div at bounding box center [586, 164] width 1074 height 32
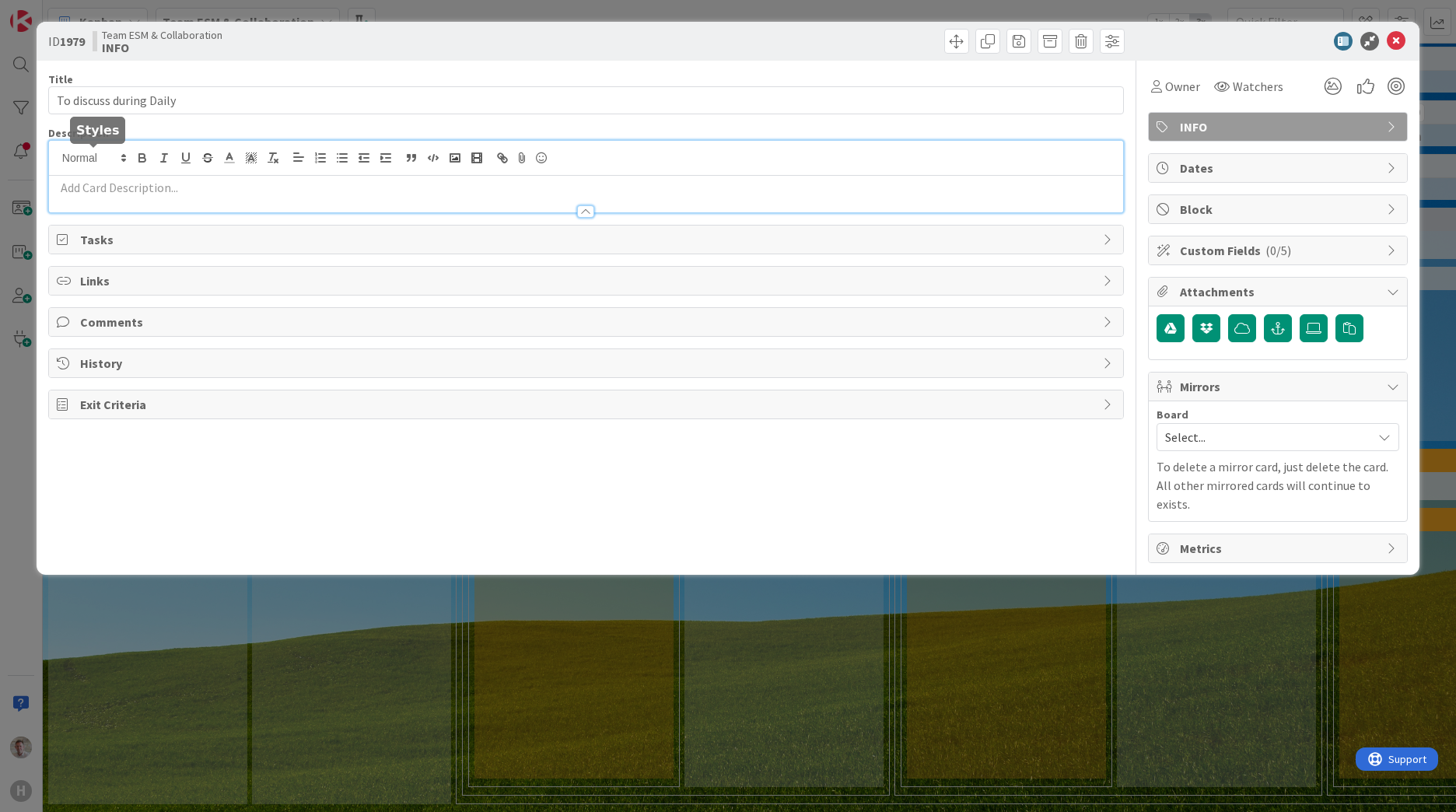
click at [82, 189] on p at bounding box center [586, 188] width 1059 height 18
click at [159, 196] on div at bounding box center [586, 203] width 1074 height 17
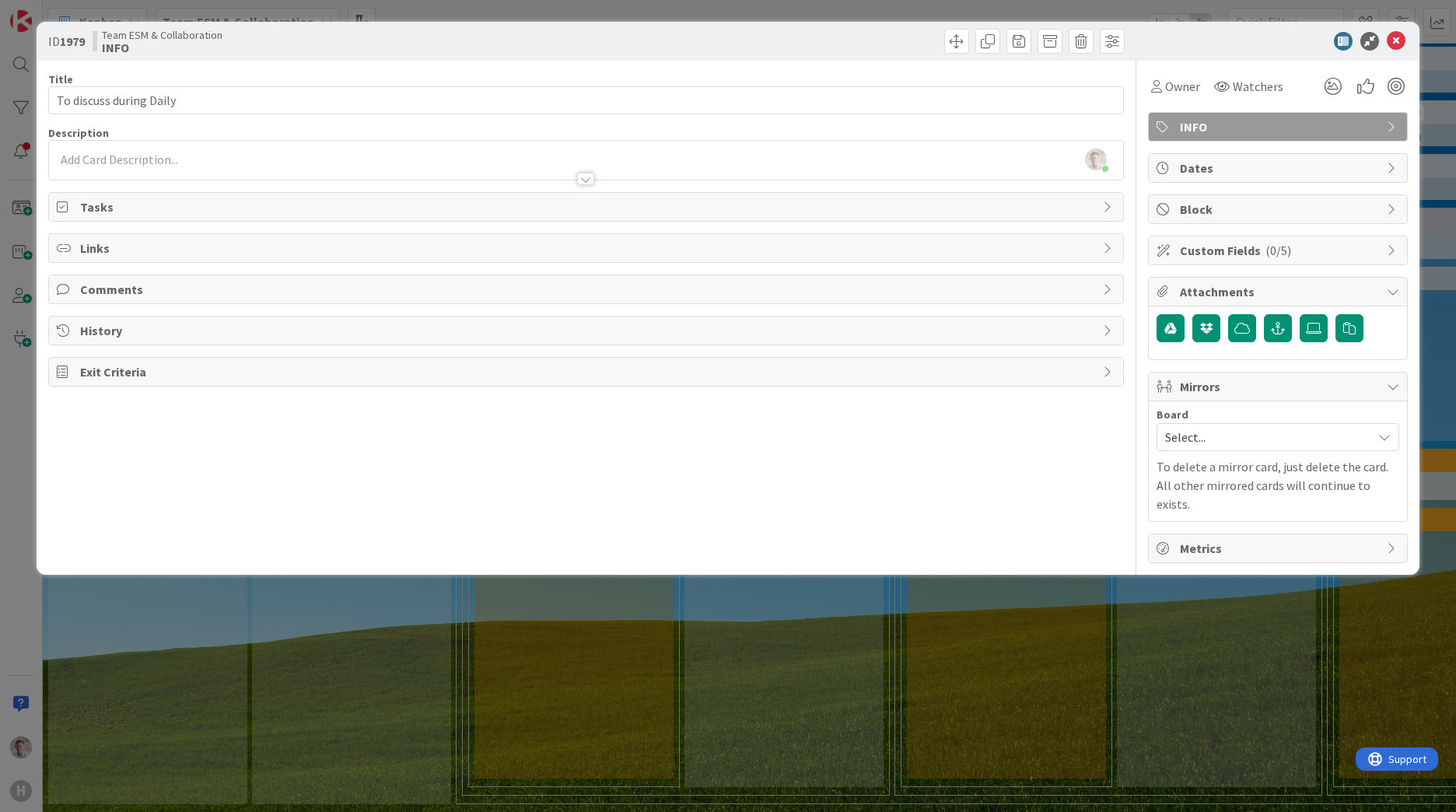
click at [135, 162] on p at bounding box center [586, 160] width 1059 height 18
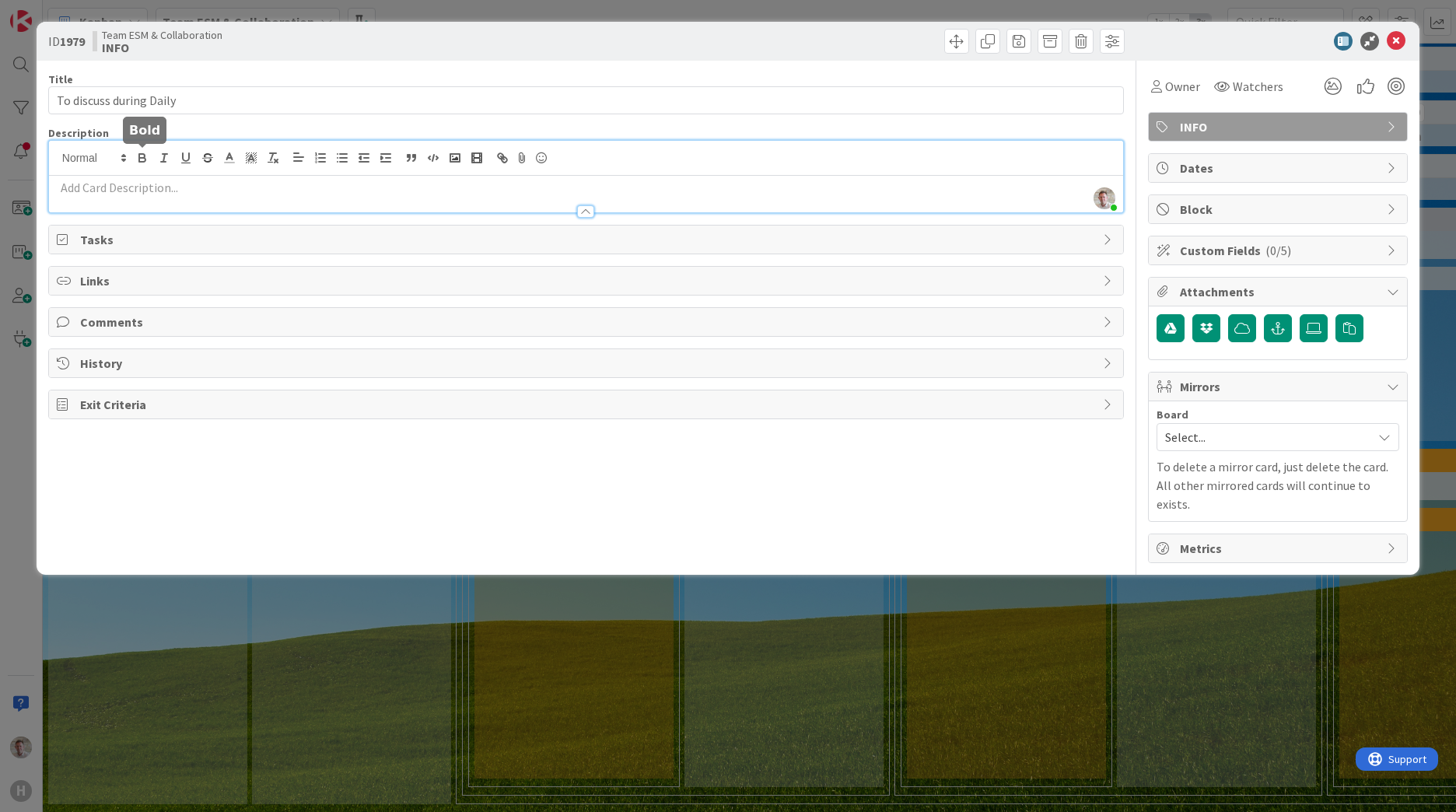
click at [111, 203] on div at bounding box center [586, 203] width 1074 height 17
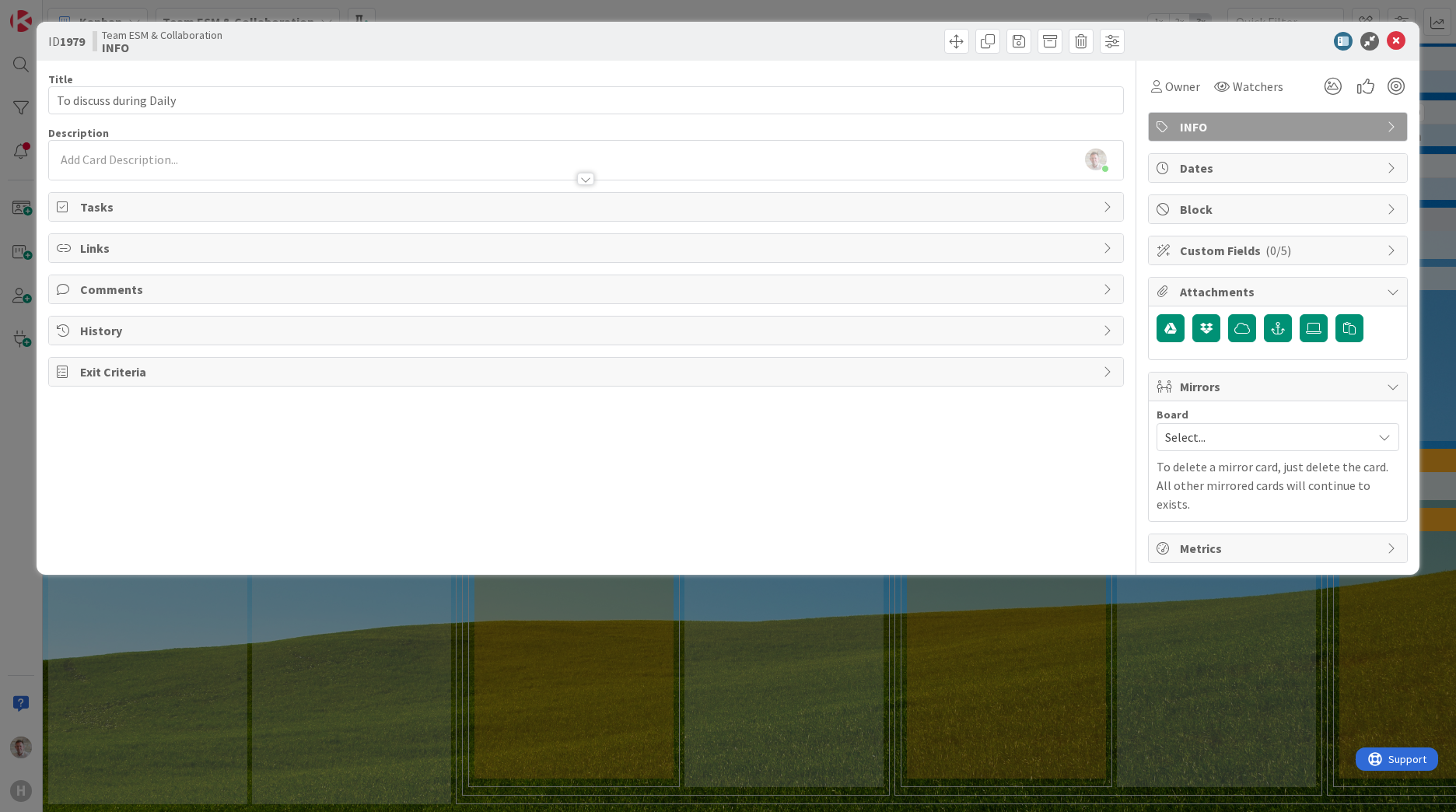
click at [112, 194] on div "Tasks" at bounding box center [586, 207] width 1074 height 28
click at [99, 173] on div at bounding box center [586, 171] width 1074 height 17
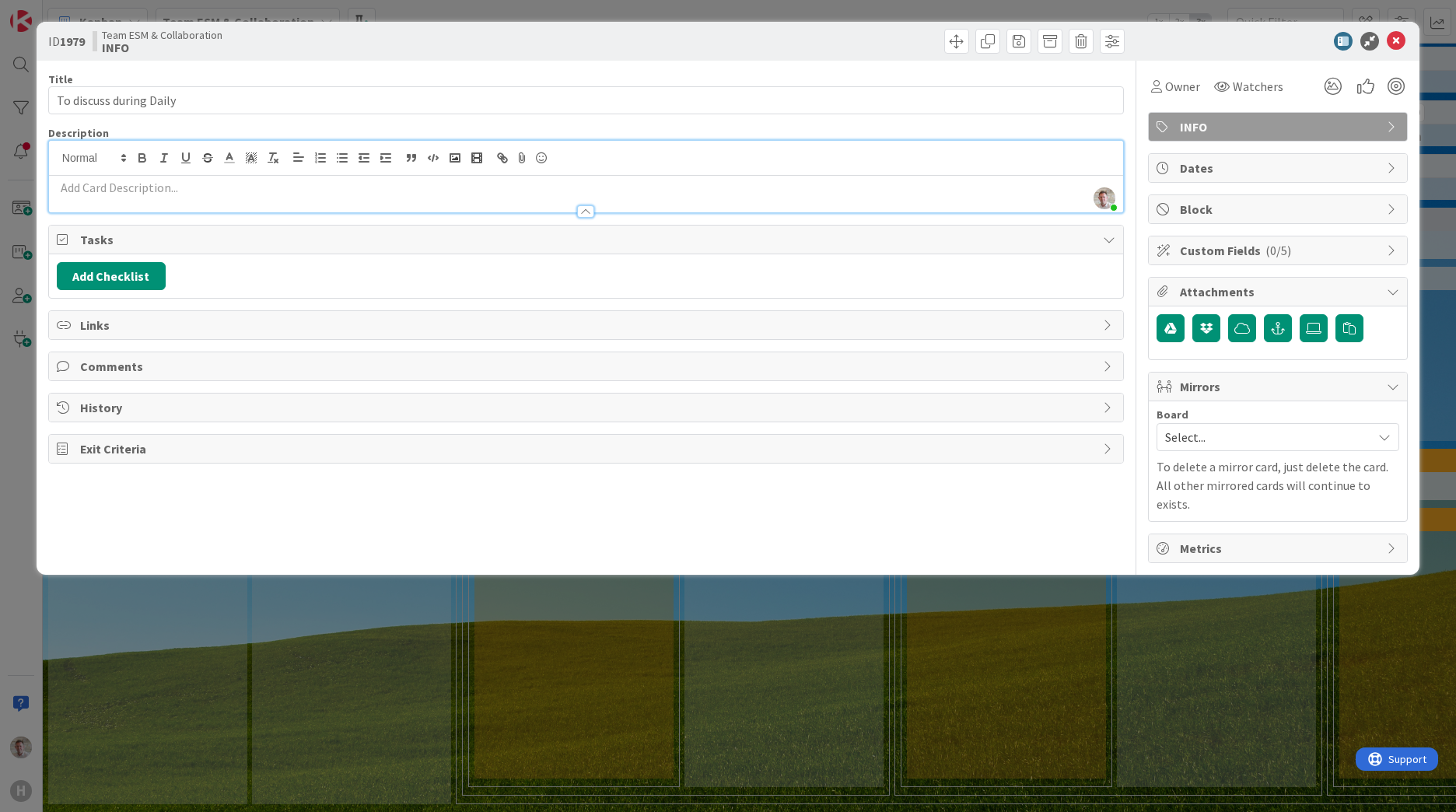
click at [65, 189] on p at bounding box center [586, 188] width 1059 height 18
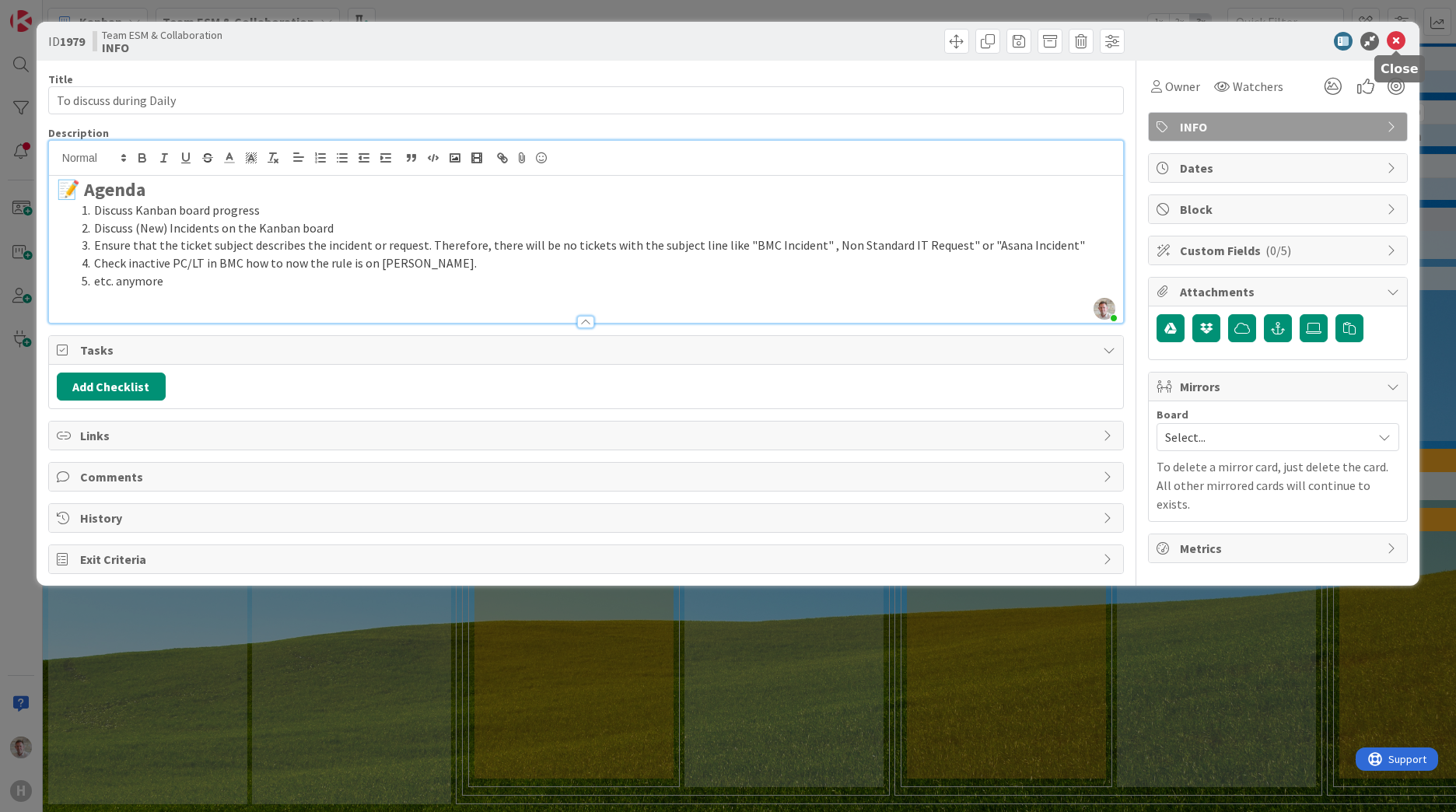
click at [1395, 39] on icon at bounding box center [1395, 40] width 18 height 18
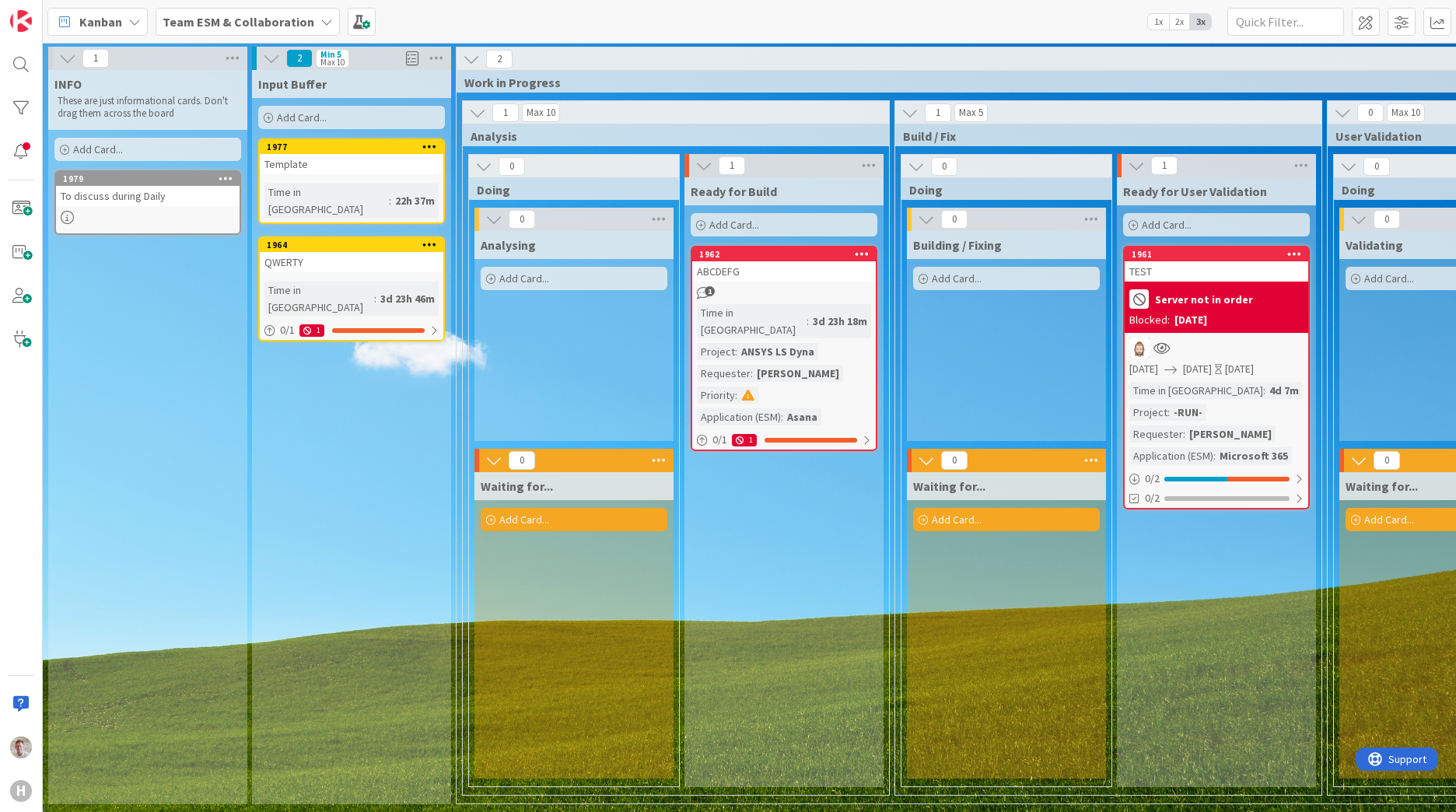
click at [87, 196] on div "To discuss during Daily" at bounding box center [147, 196] width 183 height 20
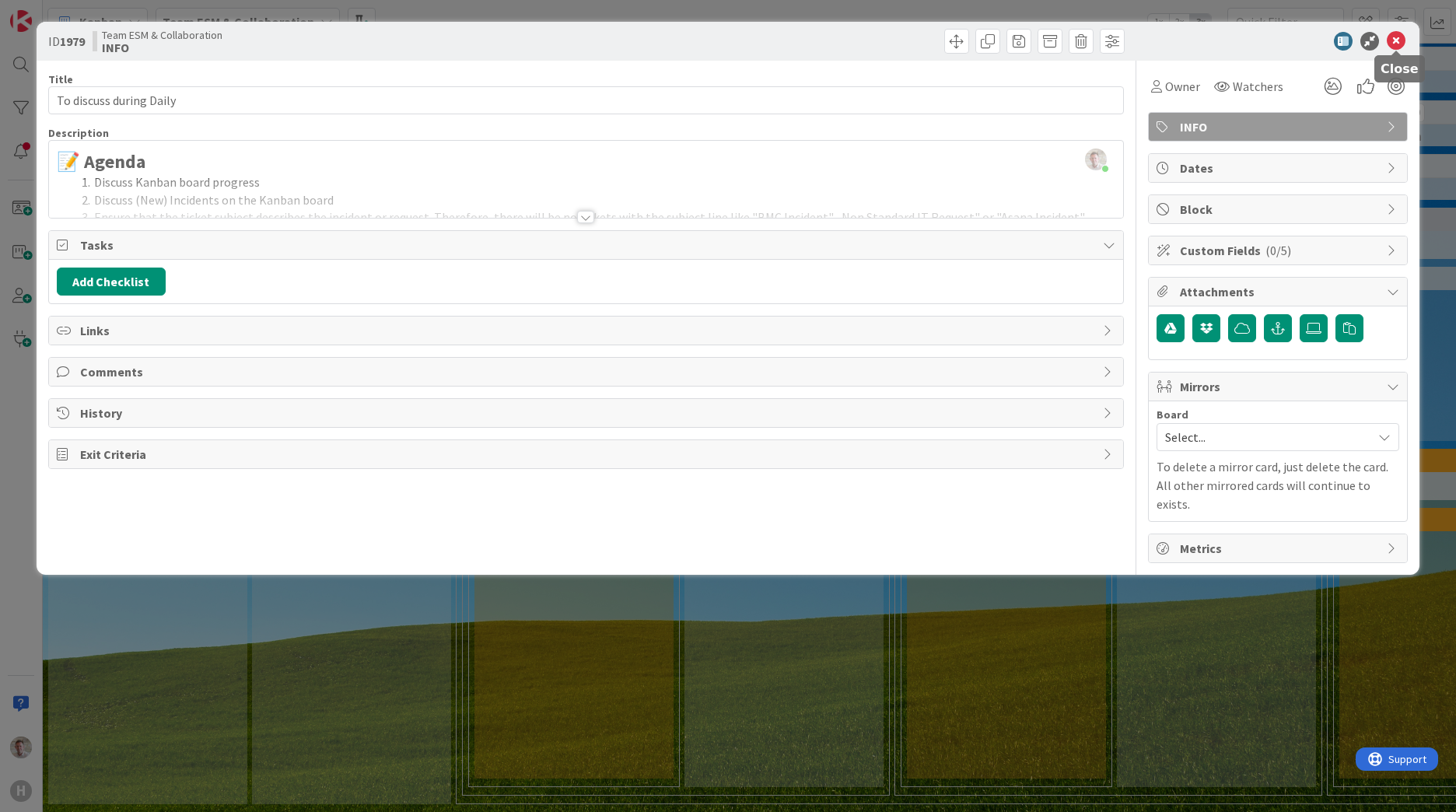
click at [1394, 45] on icon at bounding box center [1395, 40] width 18 height 18
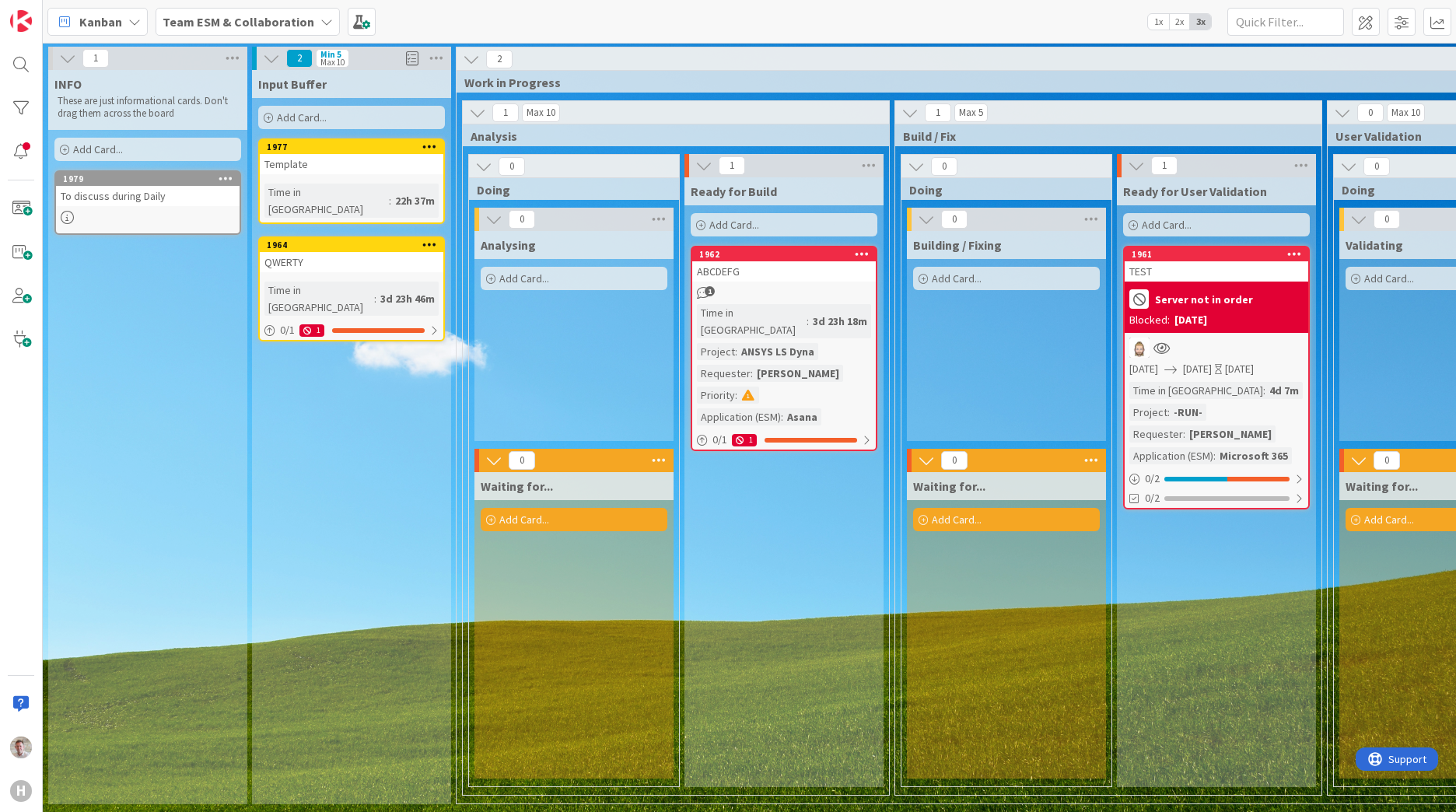
click at [116, 195] on div "To discuss during Daily" at bounding box center [147, 196] width 183 height 20
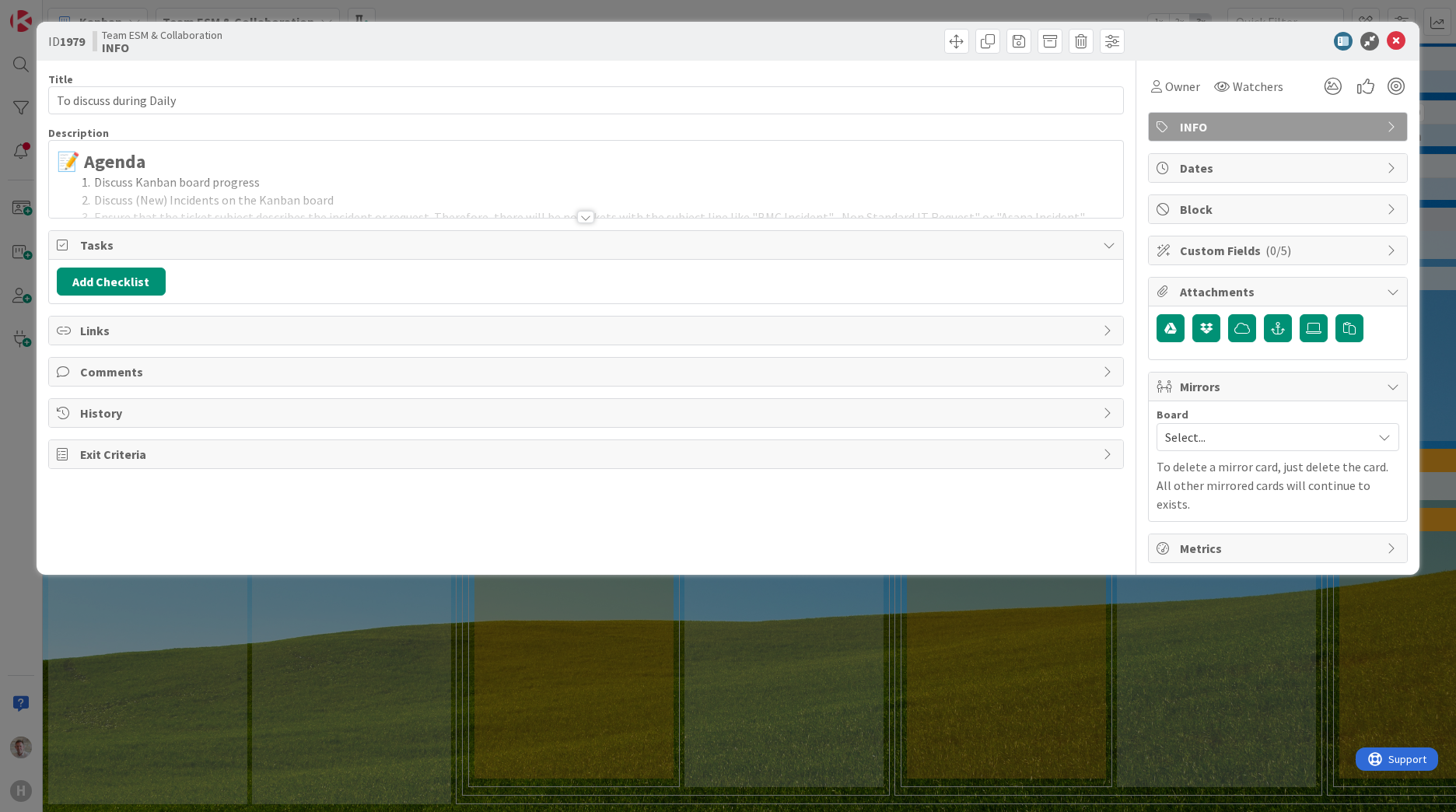
click at [583, 218] on div at bounding box center [586, 217] width 18 height 12
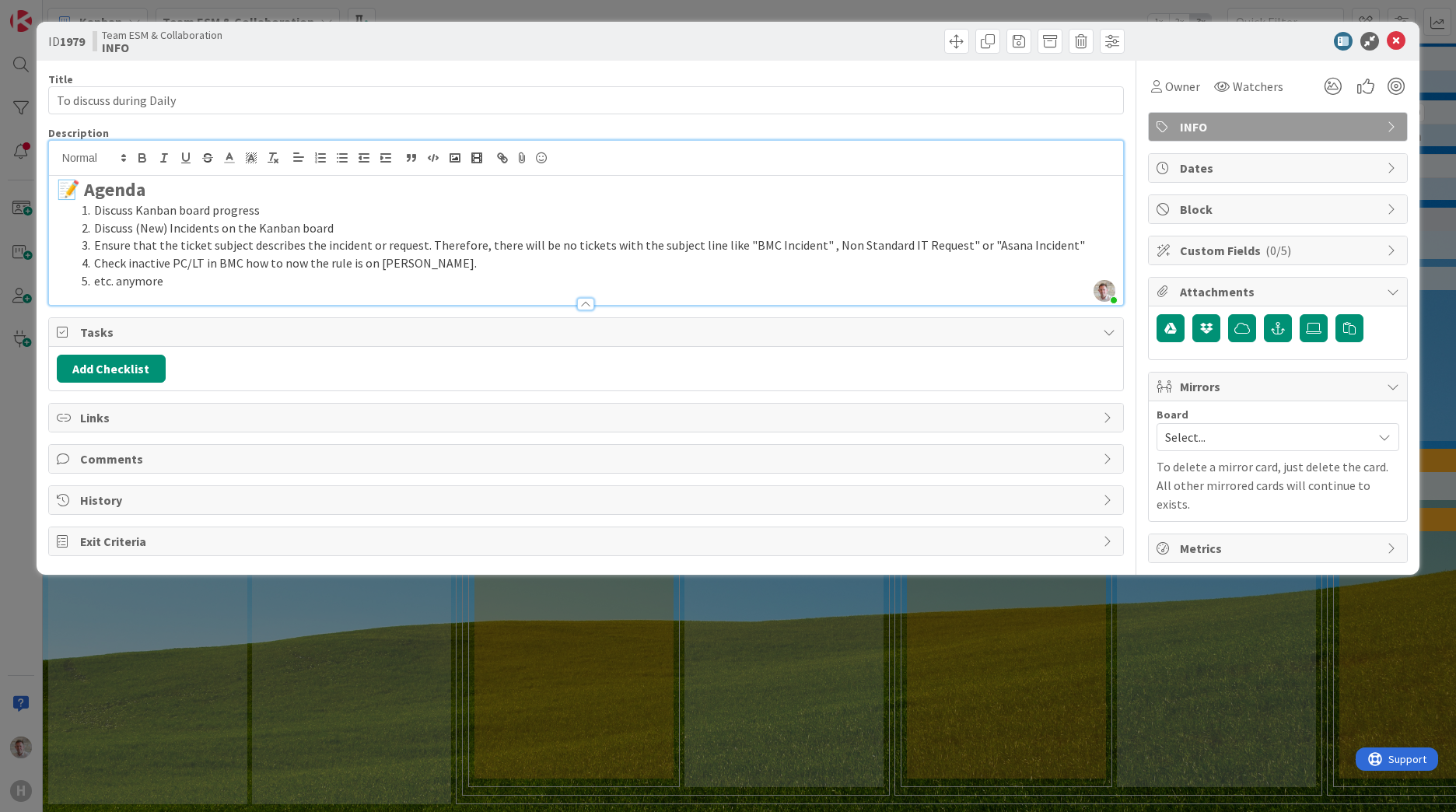
click at [200, 286] on li "etc. anymore" at bounding box center [596, 281] width 1040 height 18
click at [1395, 39] on icon at bounding box center [1395, 40] width 18 height 18
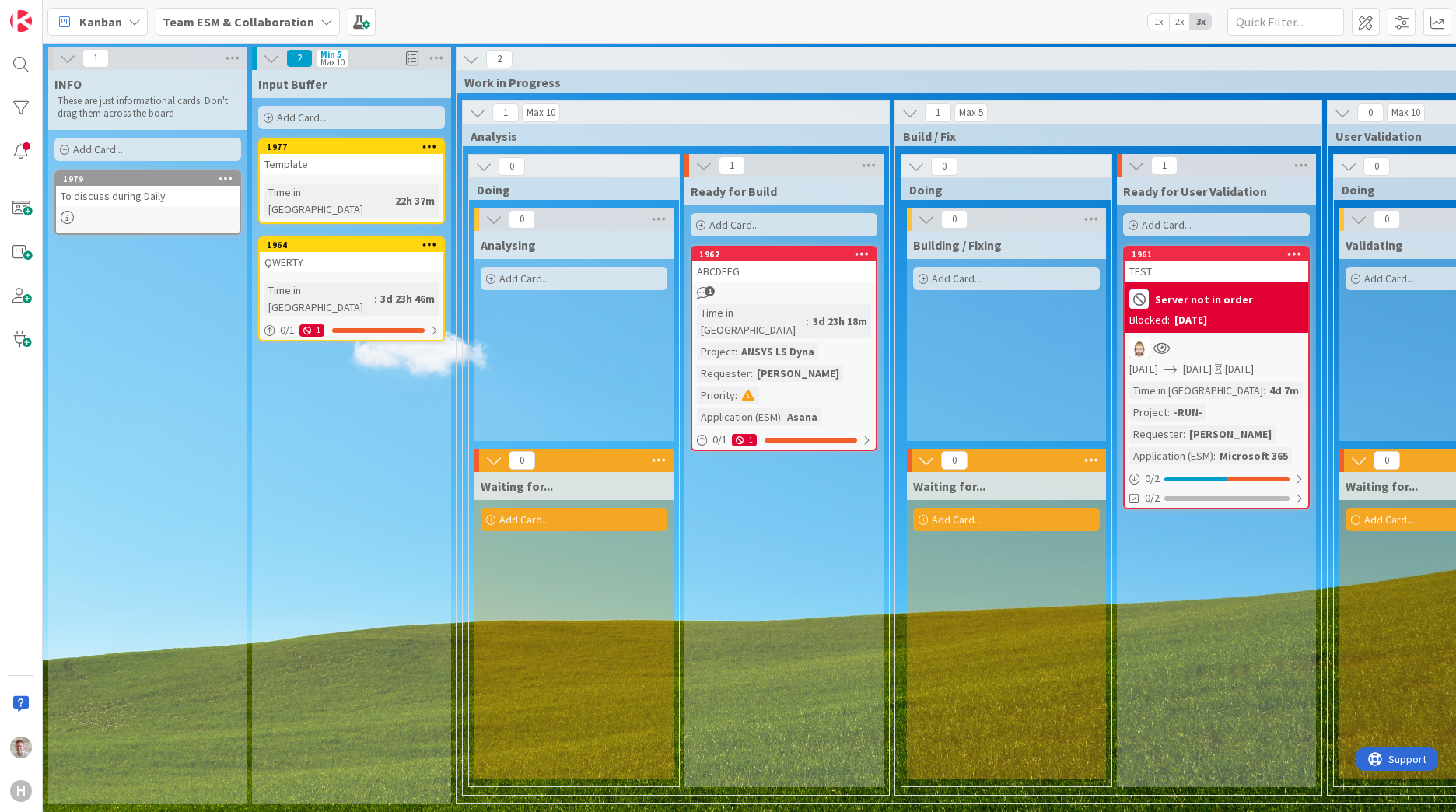
click at [68, 219] on icon at bounding box center [67, 217] width 13 height 13
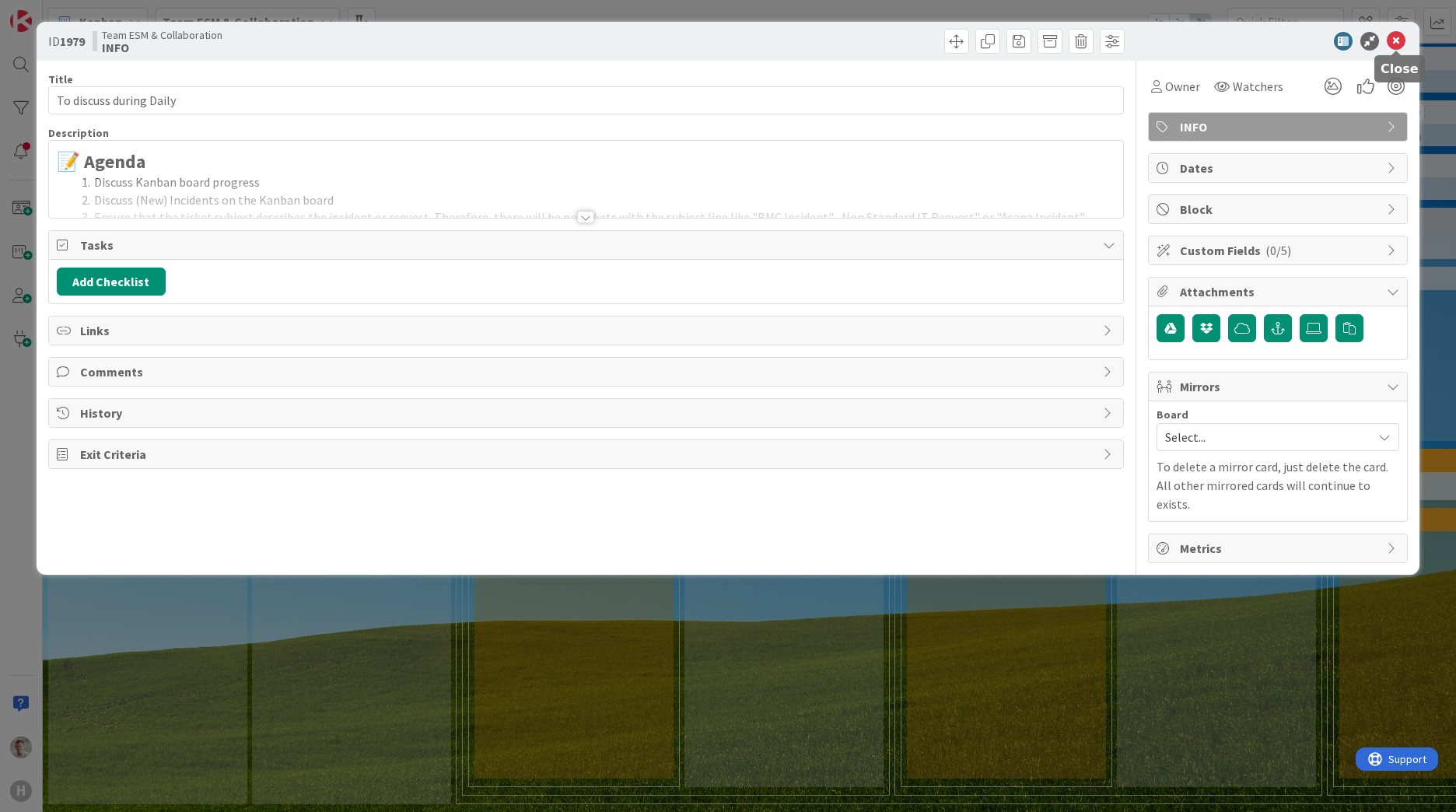
click at [1394, 44] on icon at bounding box center [1395, 40] width 18 height 18
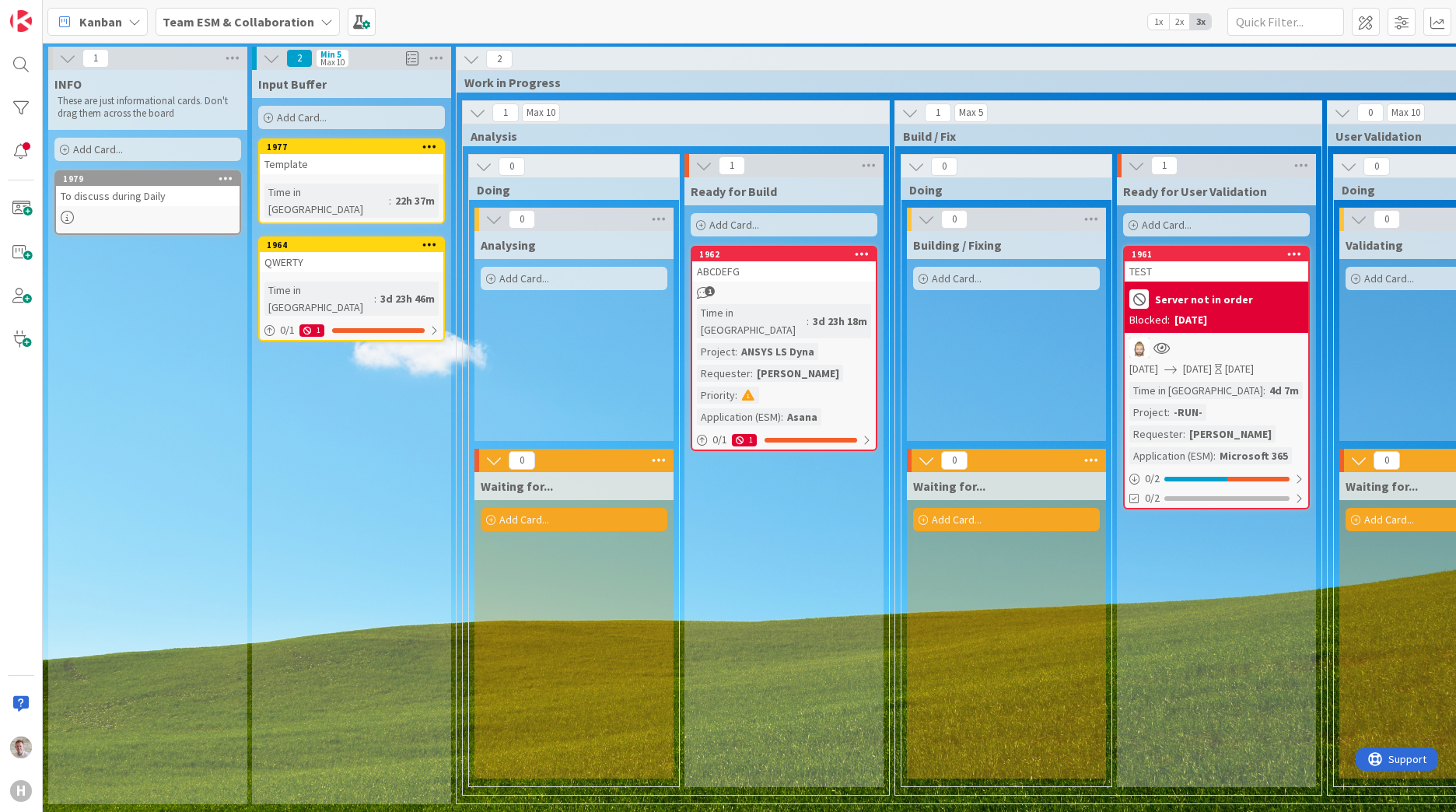
drag, startPoint x: 87, startPoint y: 272, endPoint x: 83, endPoint y: 216, distance: 56.1
click at [81, 253] on div "INFO These are just informational cards. Don't drag them across the board Add C…" at bounding box center [147, 437] width 199 height 734
click at [81, 148] on span "Add Card..." at bounding box center [97, 149] width 50 height 14
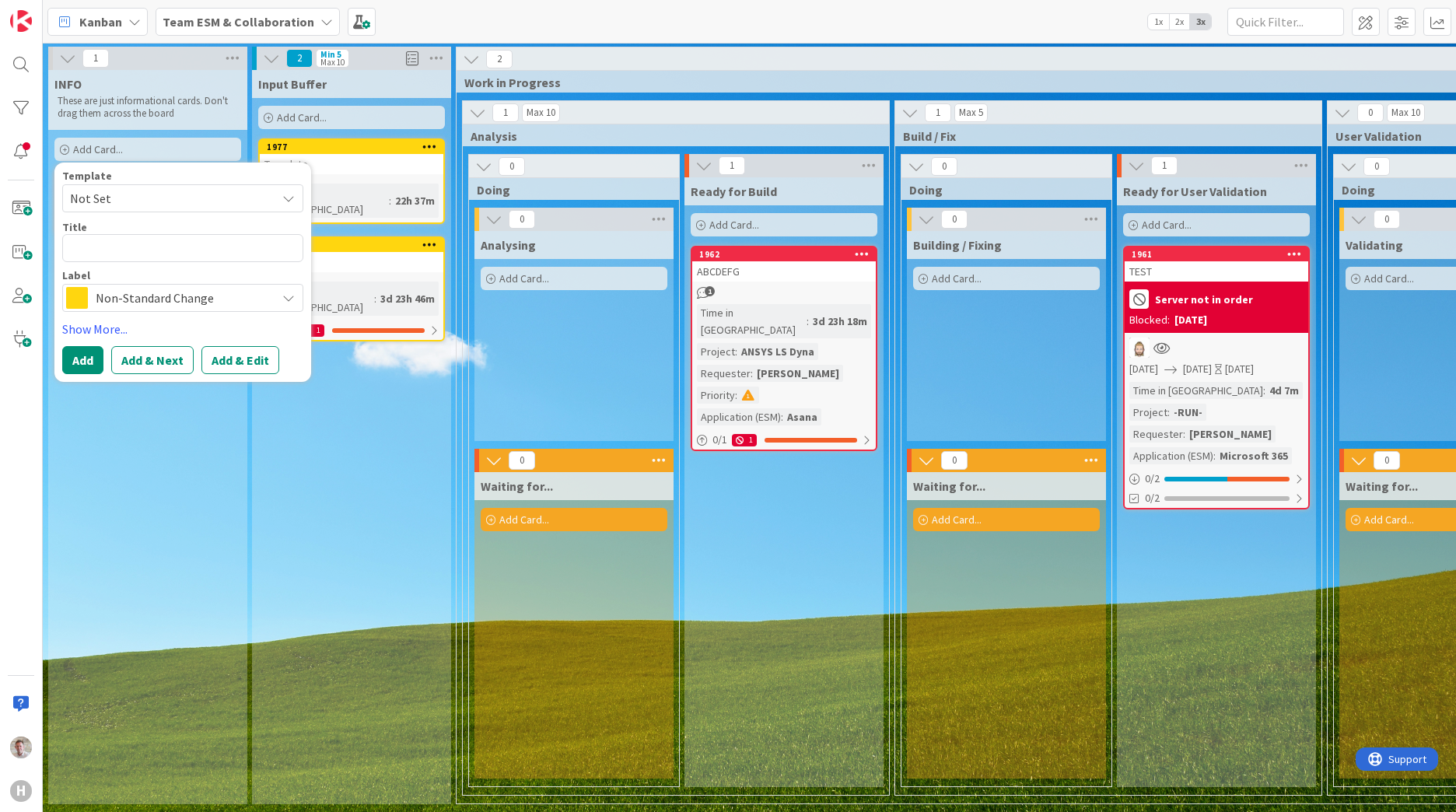
click at [189, 281] on div "Label Non-Standard Change" at bounding box center [182, 291] width 241 height 42
click at [181, 292] on span "Non-Standard Change" at bounding box center [182, 297] width 173 height 22
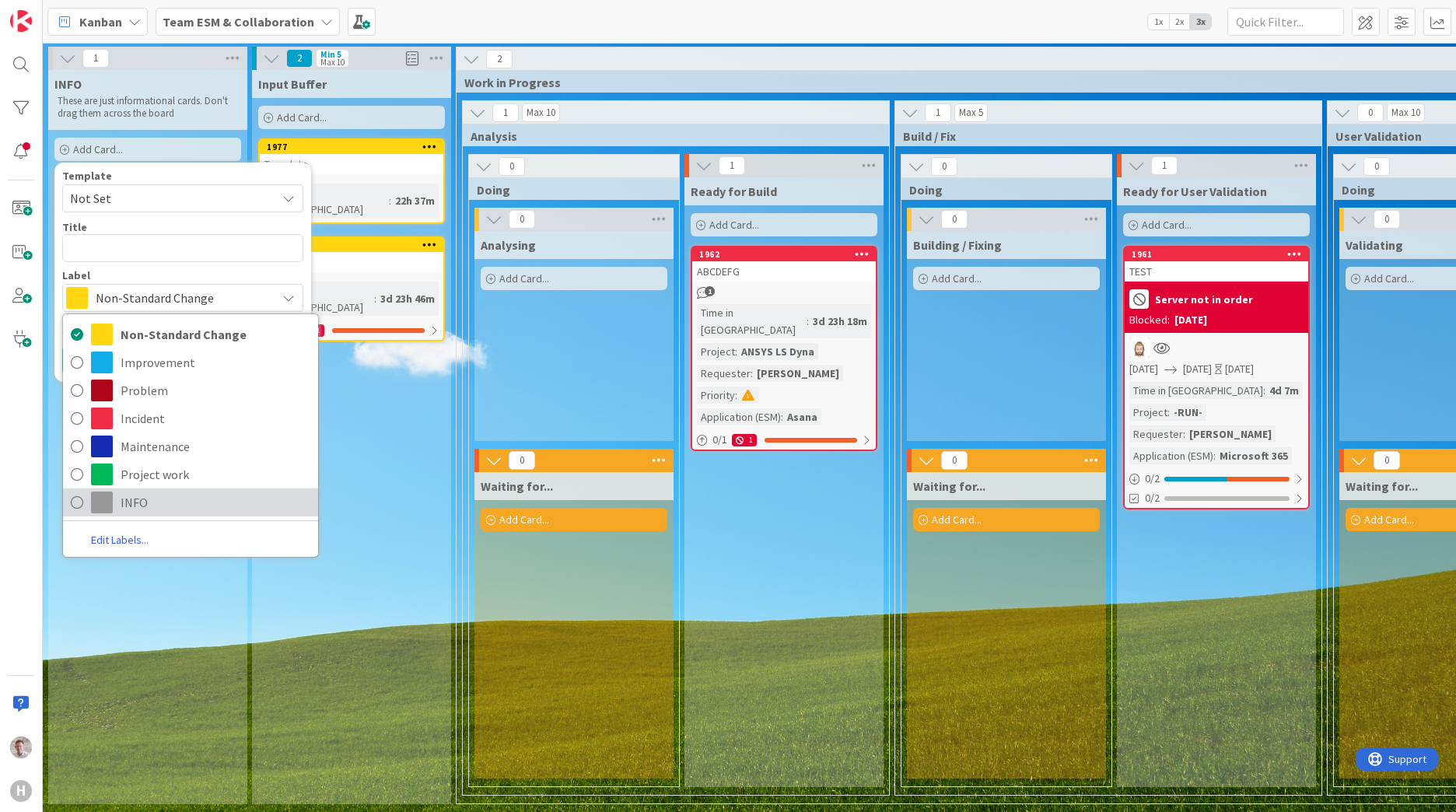
click at [114, 501] on link "INFO" at bounding box center [190, 502] width 255 height 28
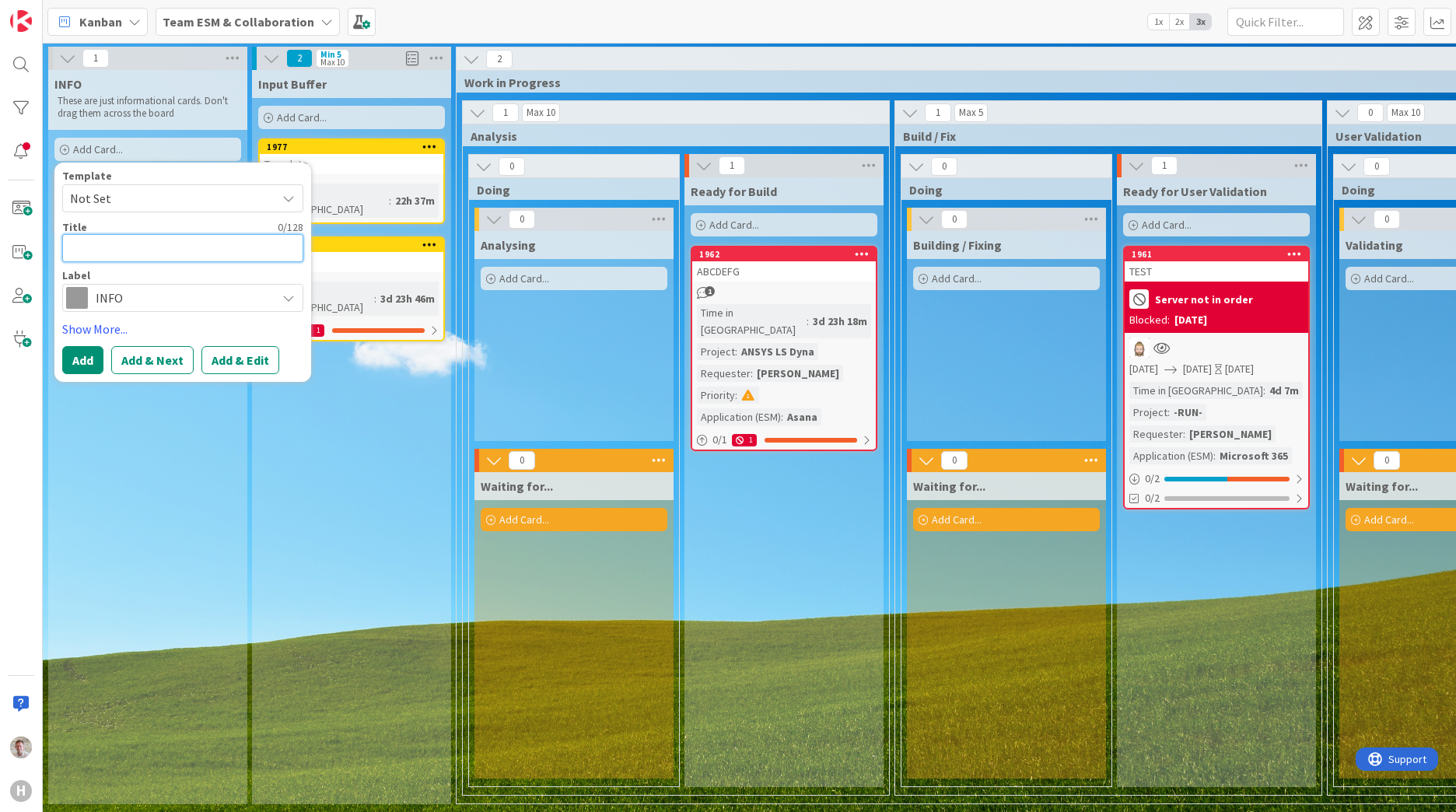
click at [73, 240] on textarea at bounding box center [182, 248] width 241 height 28
type textarea "x"
type textarea "B"
type textarea "x"
type textarea "BM"
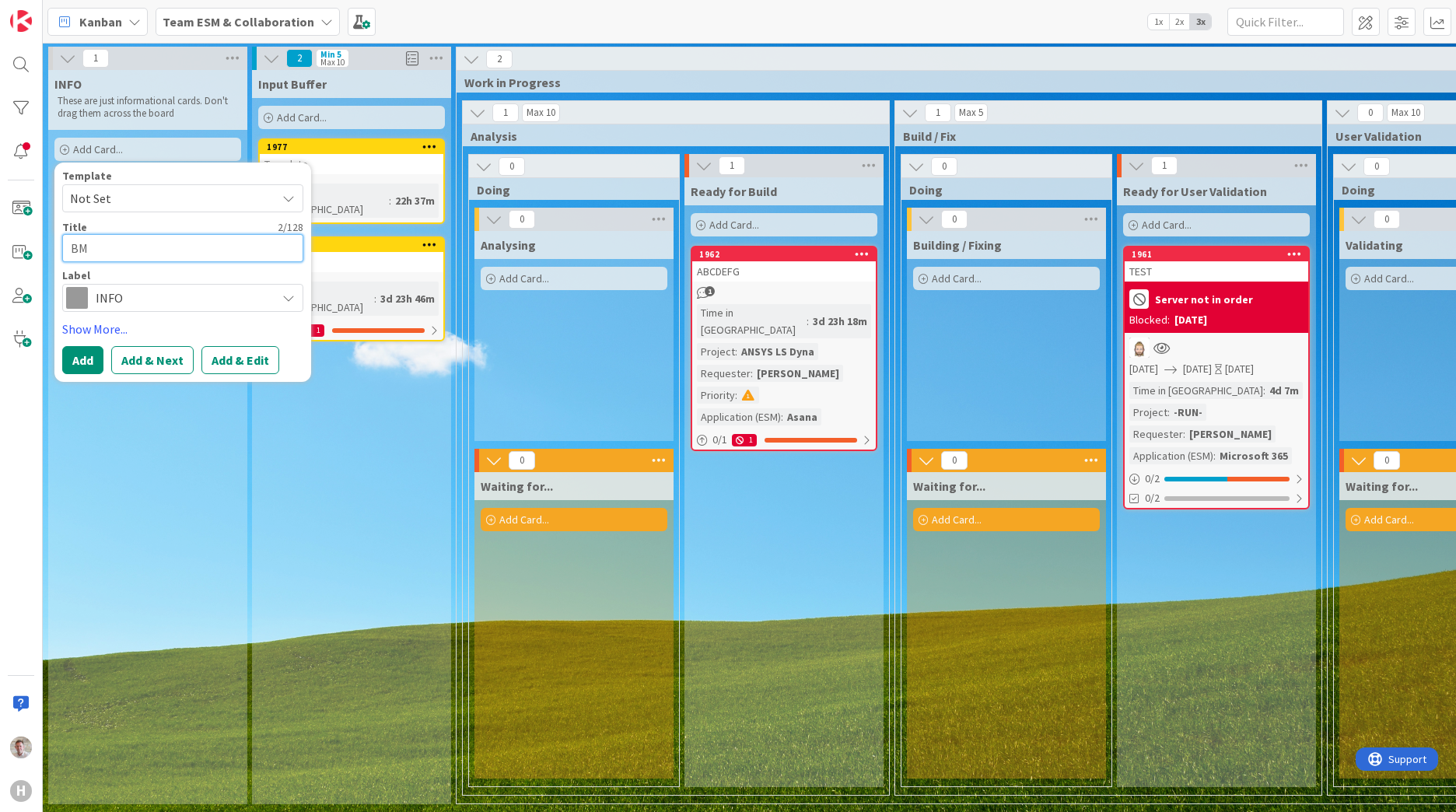
type textarea "x"
type textarea "BMC"
type textarea "x"
type textarea "BMC"
type textarea "x"
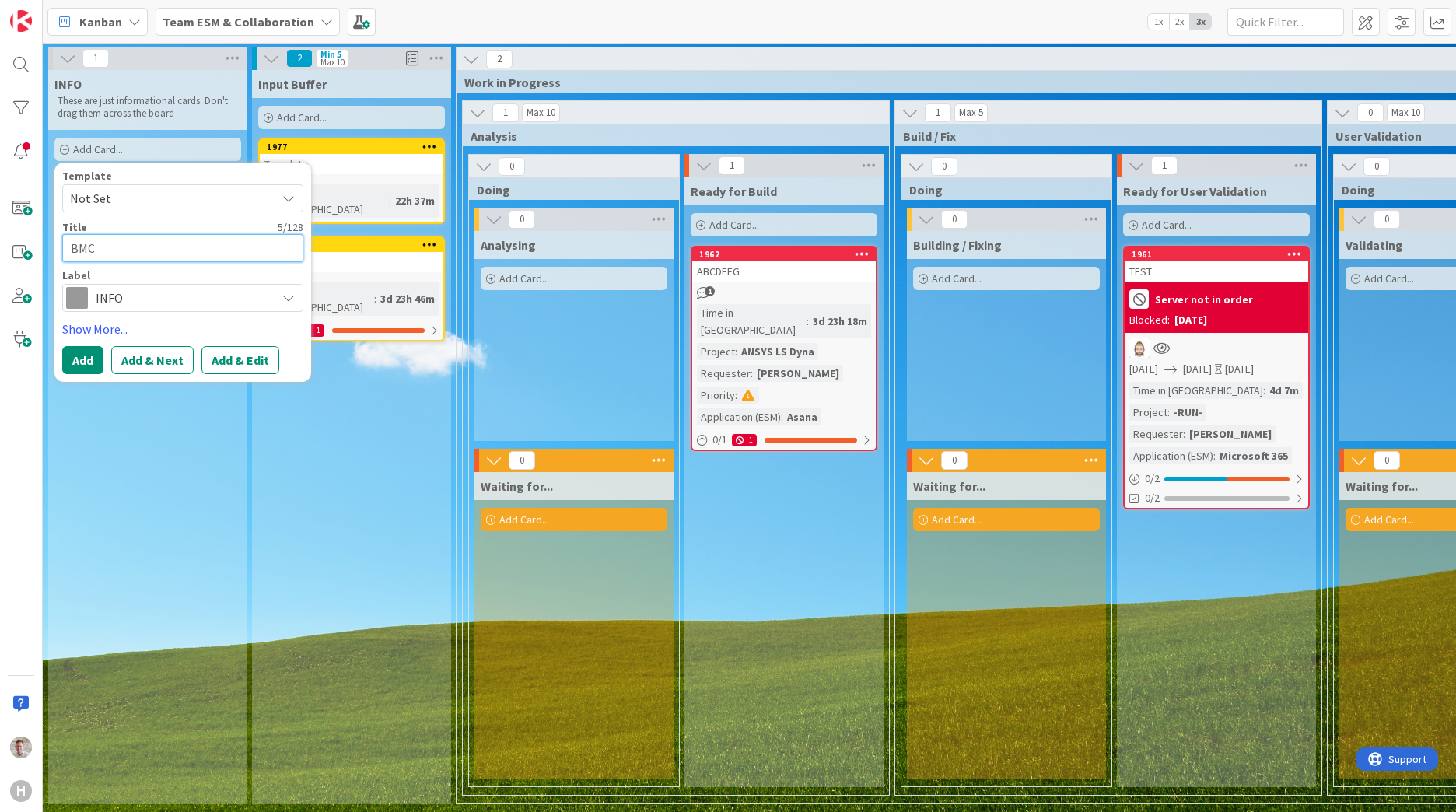
type textarea "BMC S"
type textarea "x"
type textarea "BMC Su"
type textarea "x"
type textarea "BMC Sup"
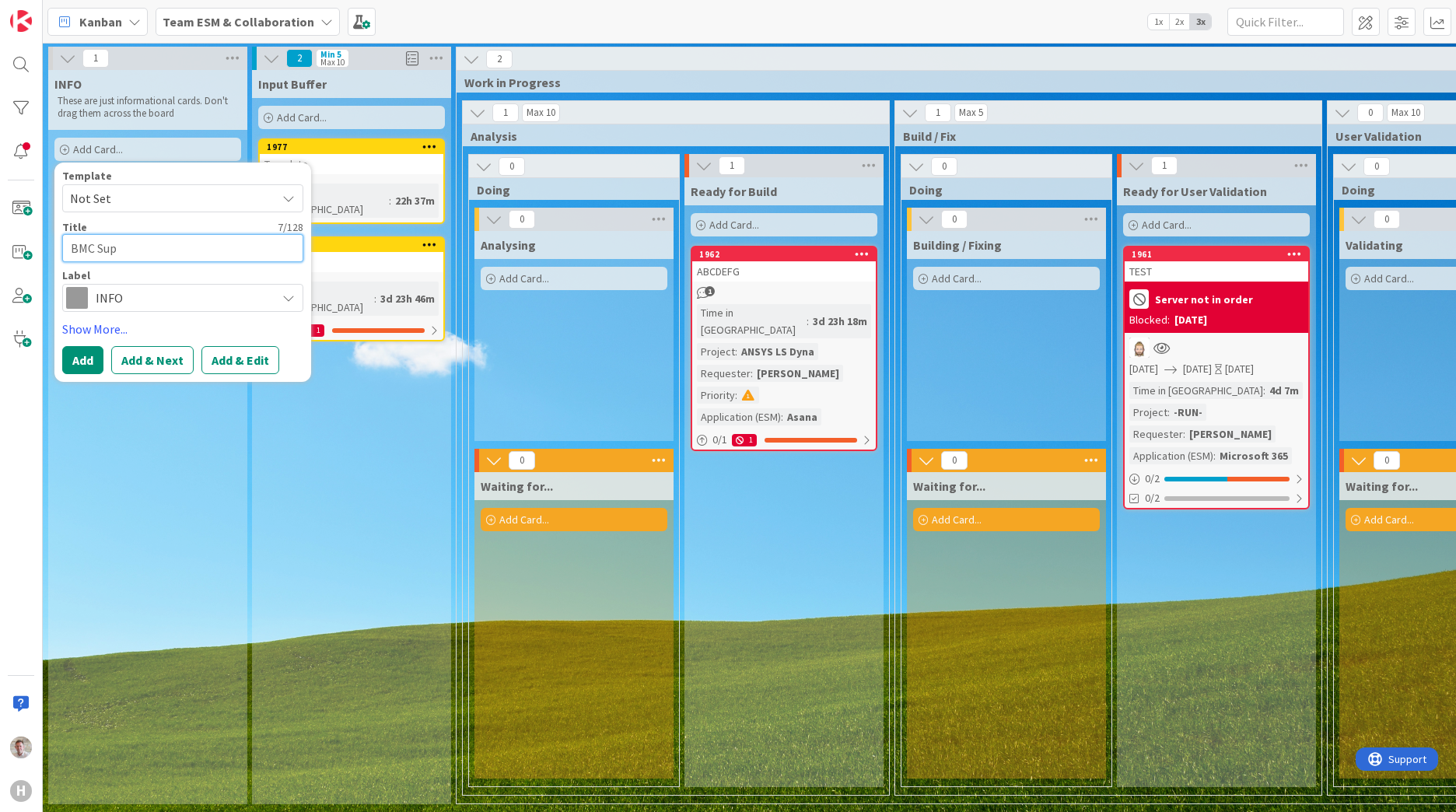
type textarea "x"
type textarea "BMC Supp"
type textarea "x"
type textarea "BMC Suppo"
type textarea "x"
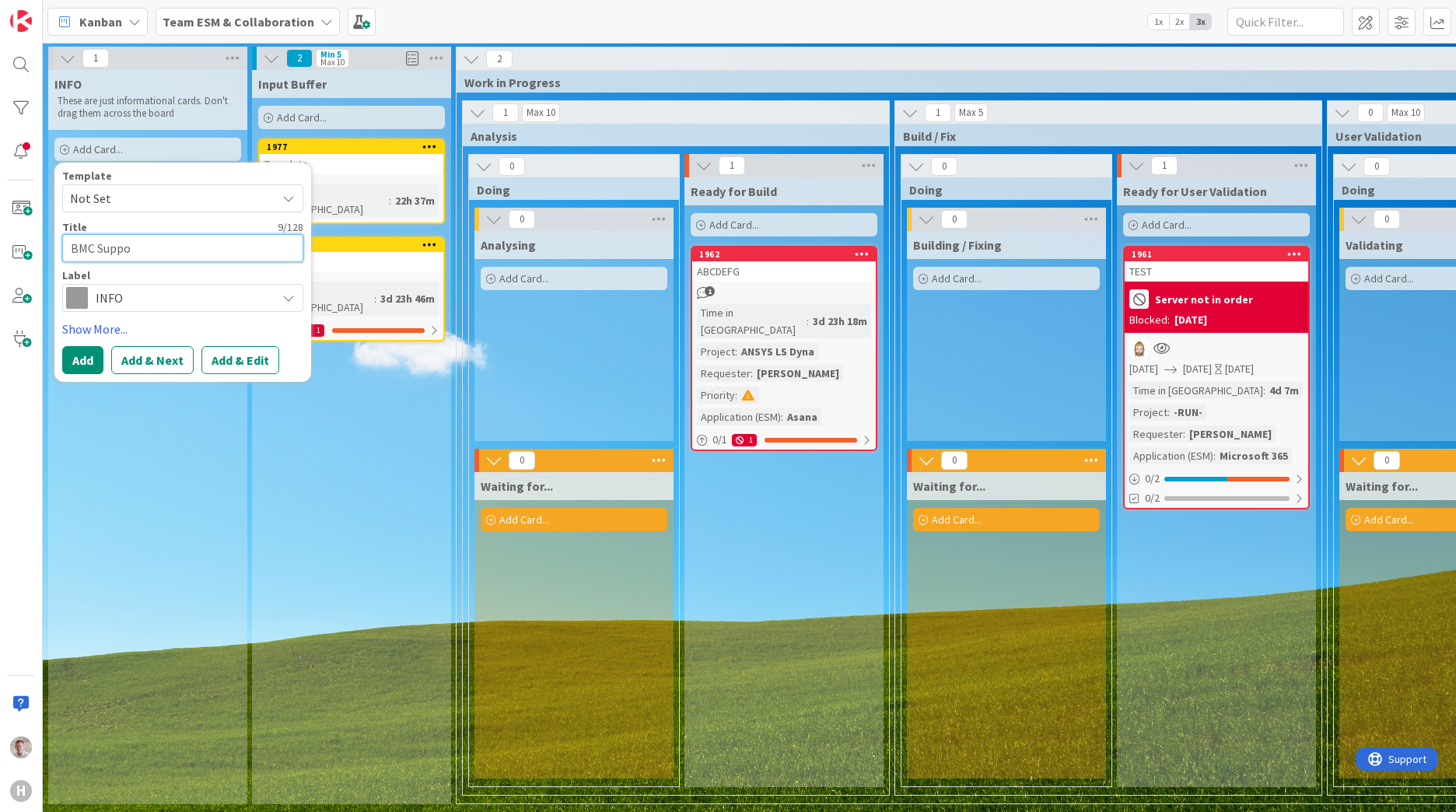
type textarea "BMC Suppor"
type textarea "x"
type textarea "BMC Support"
type textarea "x"
type textarea "BMC Support"
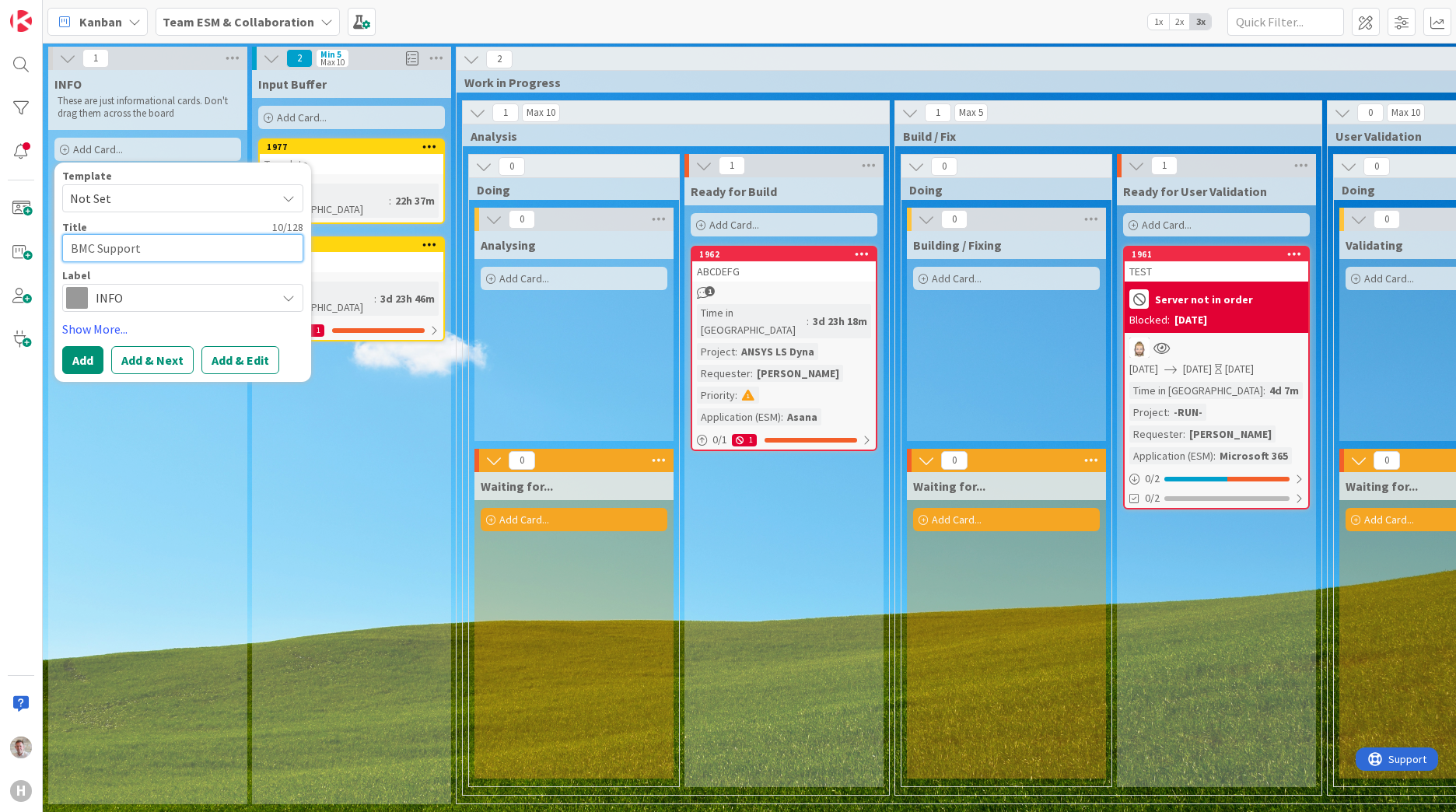
type textarea "x"
type textarea "BMC Support r"
type textarea "x"
type textarea "BMC Support ro"
type textarea "x"
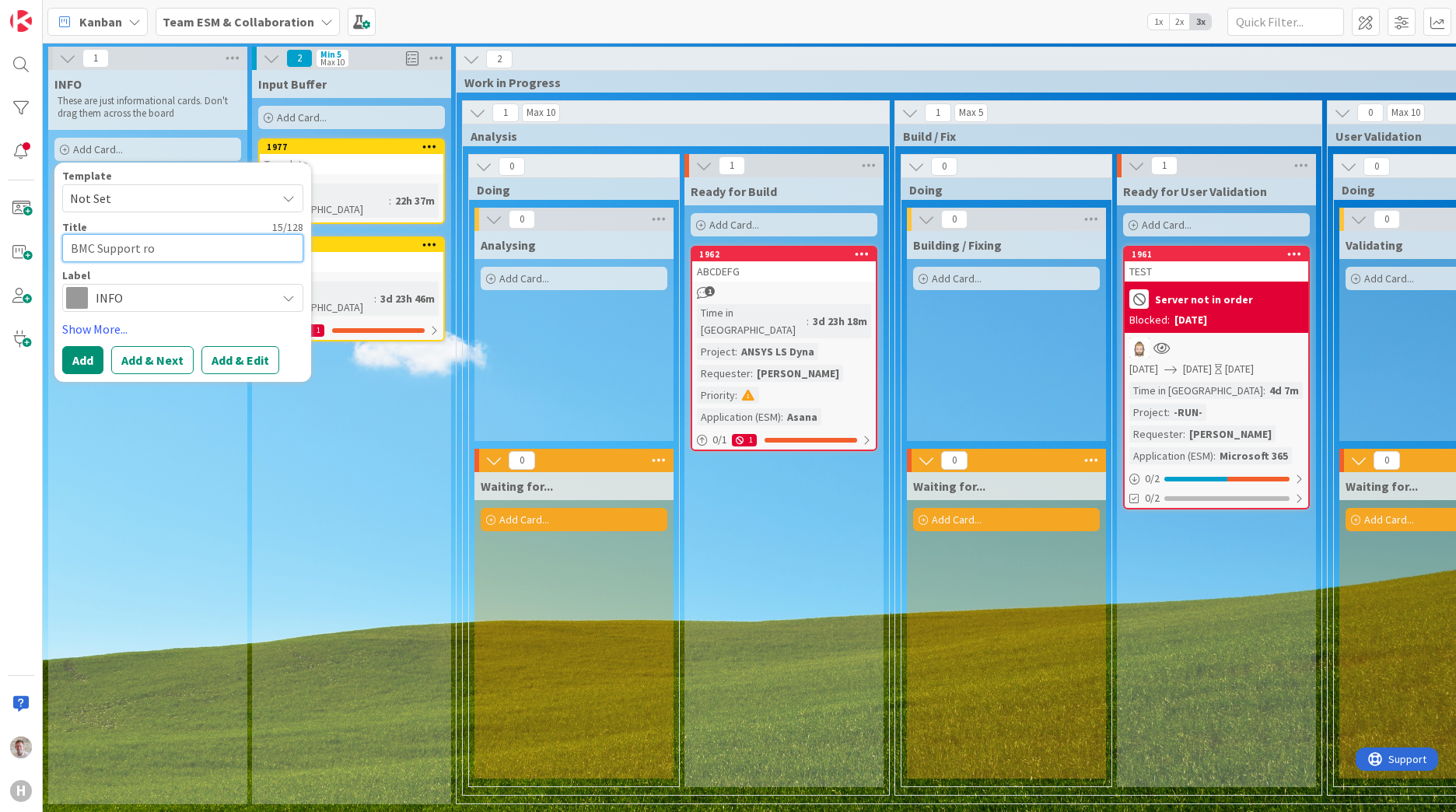
type textarea "BMC Support rol"
type textarea "x"
type textarea "BMC Support role"
click at [160, 190] on span "Not Set" at bounding box center [168, 198] width 195 height 20
click at [121, 244] on span "Not Set" at bounding box center [186, 235] width 224 height 20
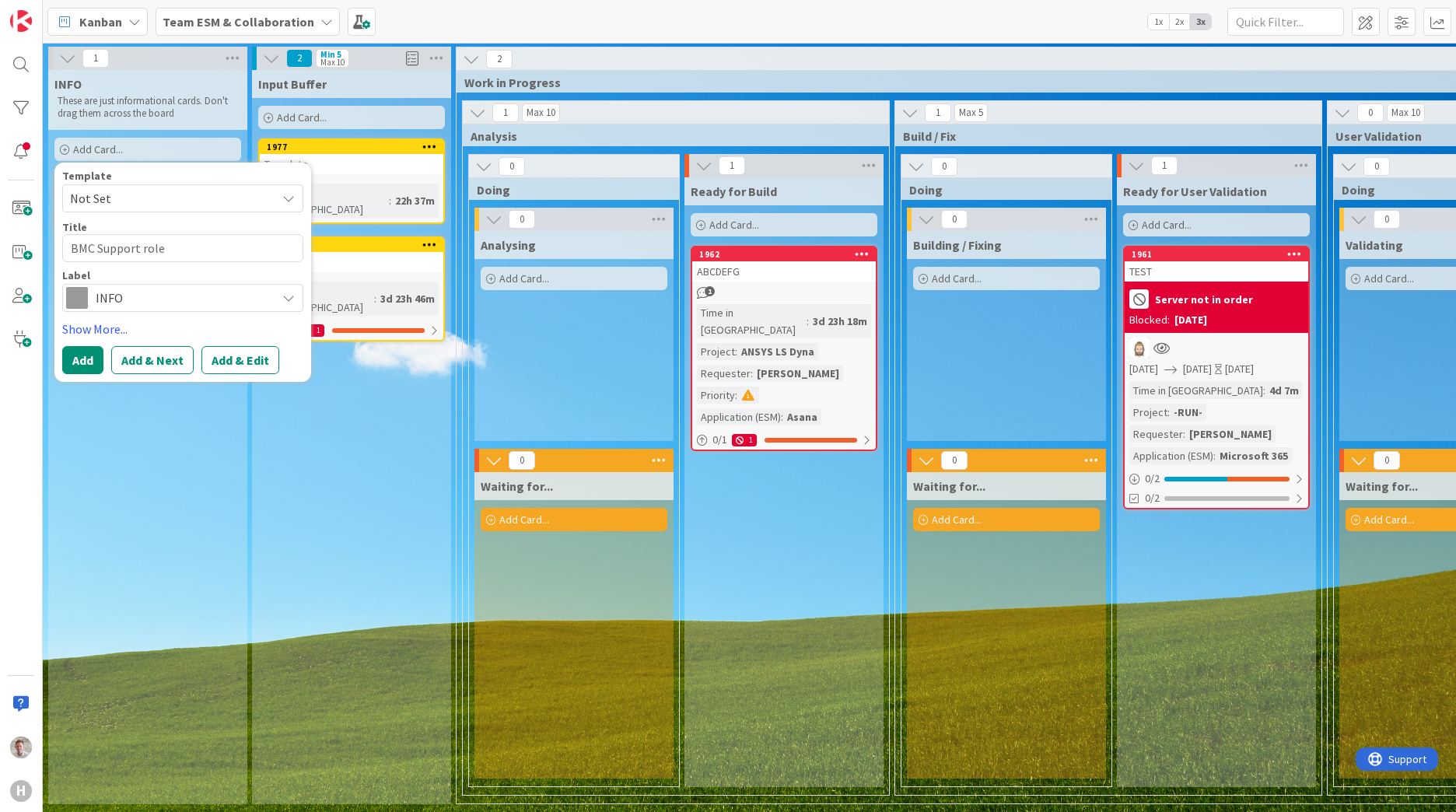
click at [119, 196] on span "Not Set" at bounding box center [168, 198] width 195 height 20
click at [125, 195] on span "Not Set" at bounding box center [168, 198] width 195 height 20
click at [261, 356] on button "Add & Edit" at bounding box center [240, 360] width 78 height 28
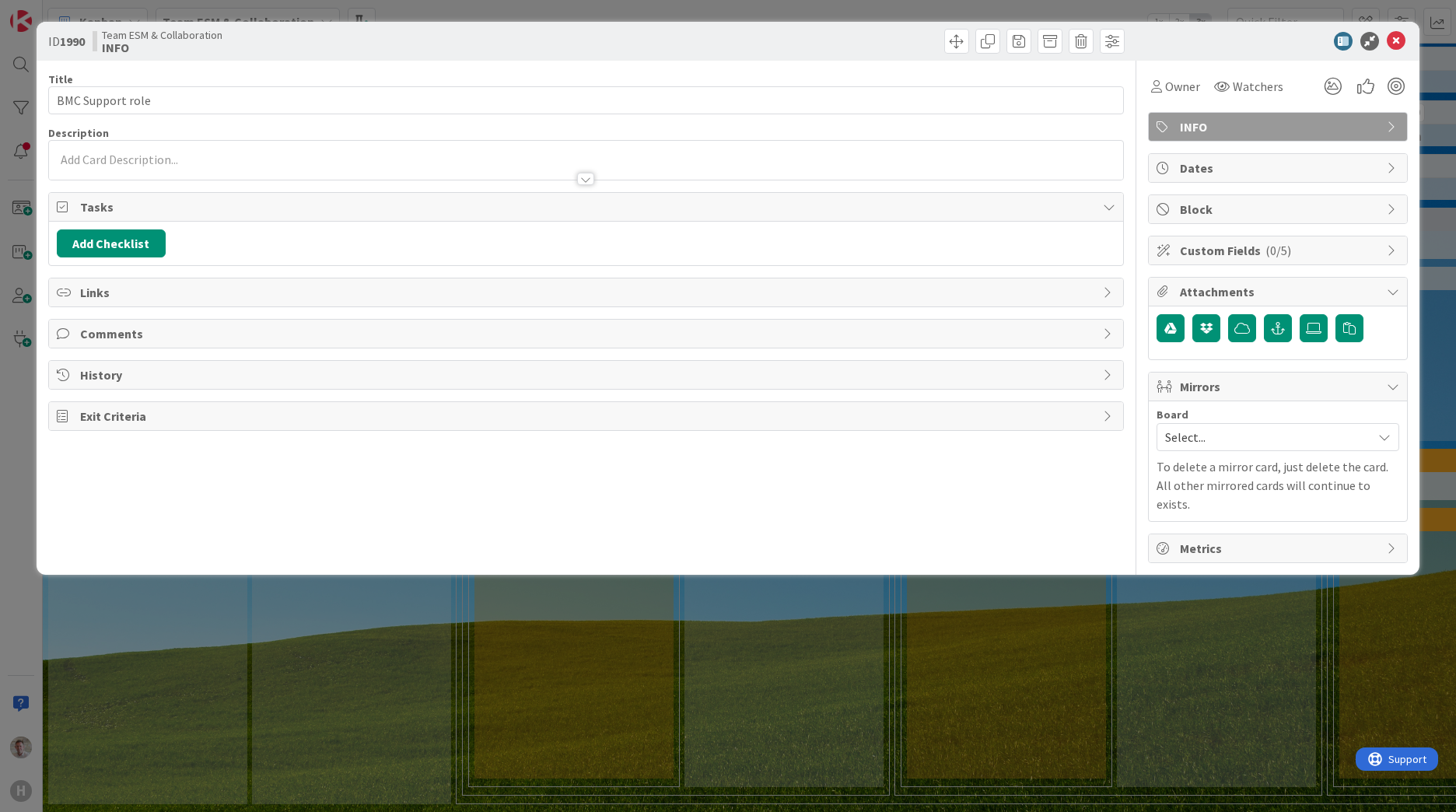
click at [106, 165] on div at bounding box center [586, 171] width 1074 height 17
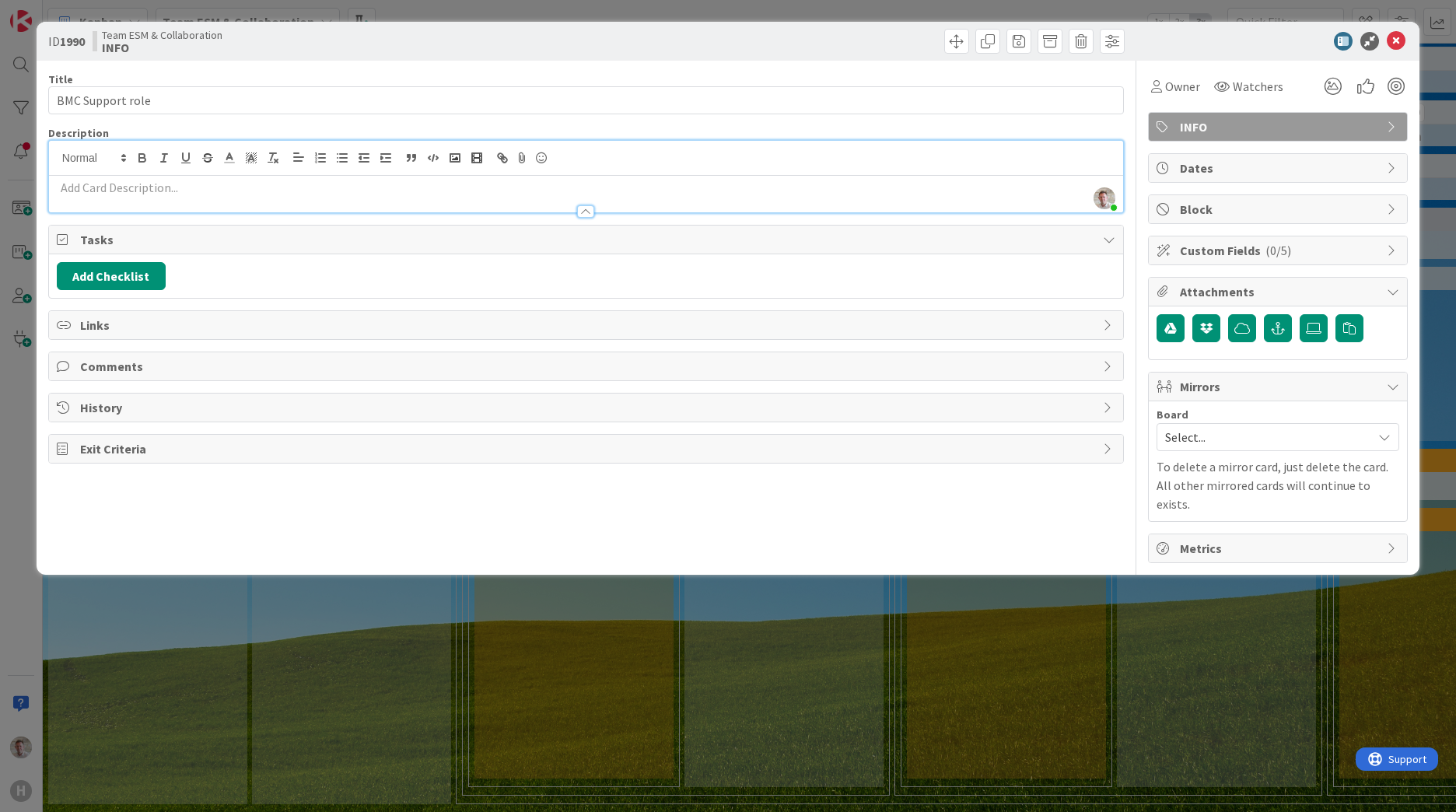
click at [78, 187] on p at bounding box center [586, 188] width 1059 height 18
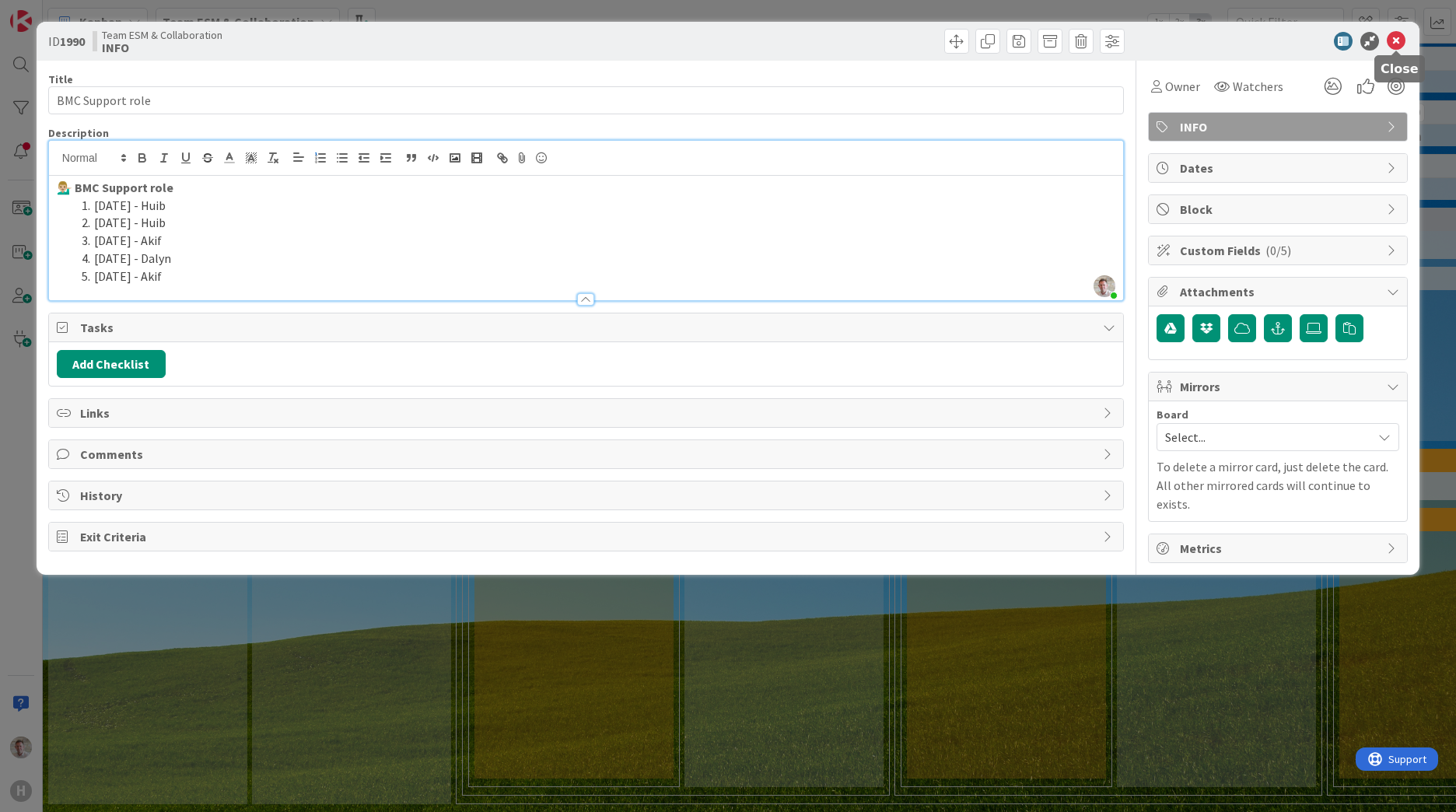
click at [1402, 45] on icon at bounding box center [1395, 40] width 18 height 18
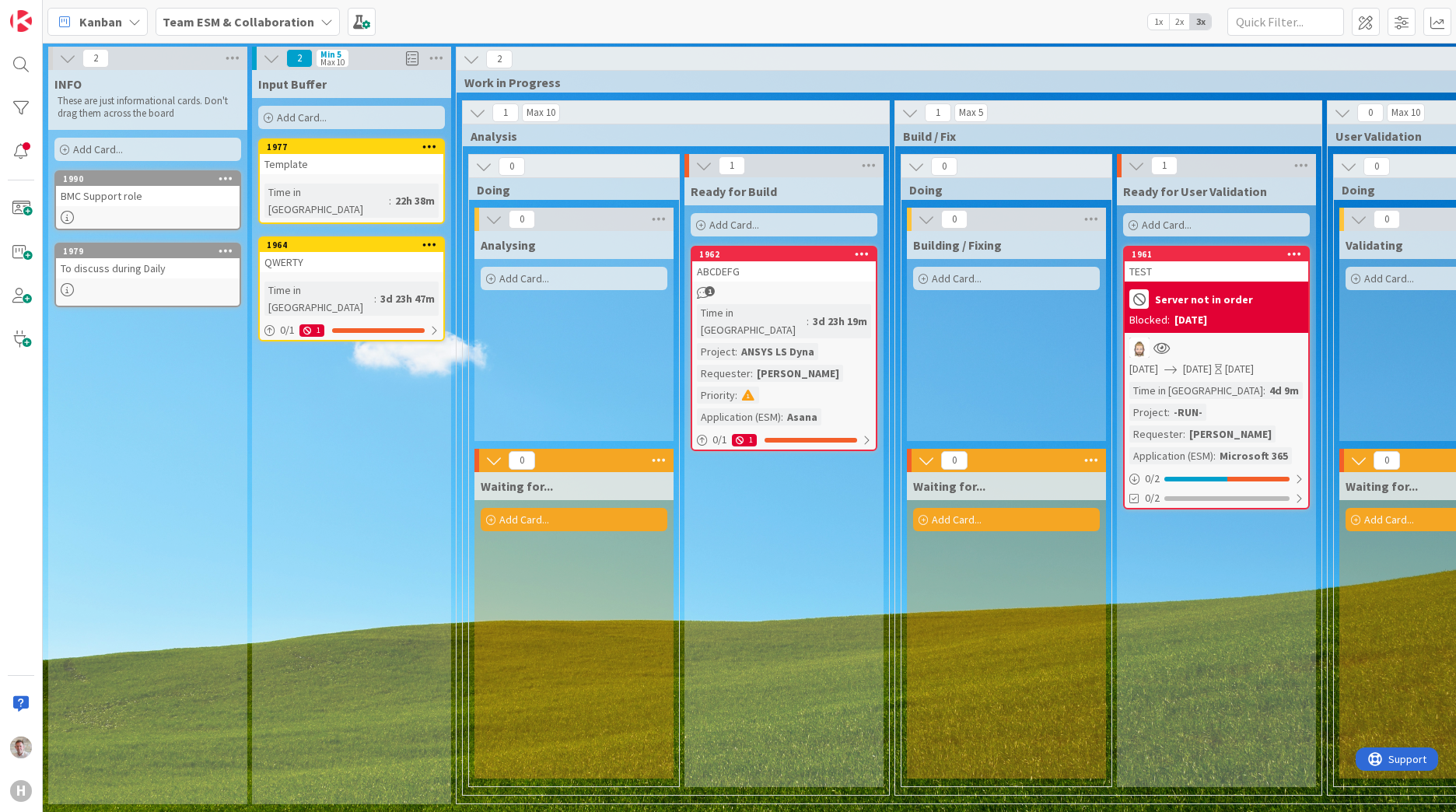
click at [113, 200] on div "BMC Support role" at bounding box center [147, 196] width 183 height 20
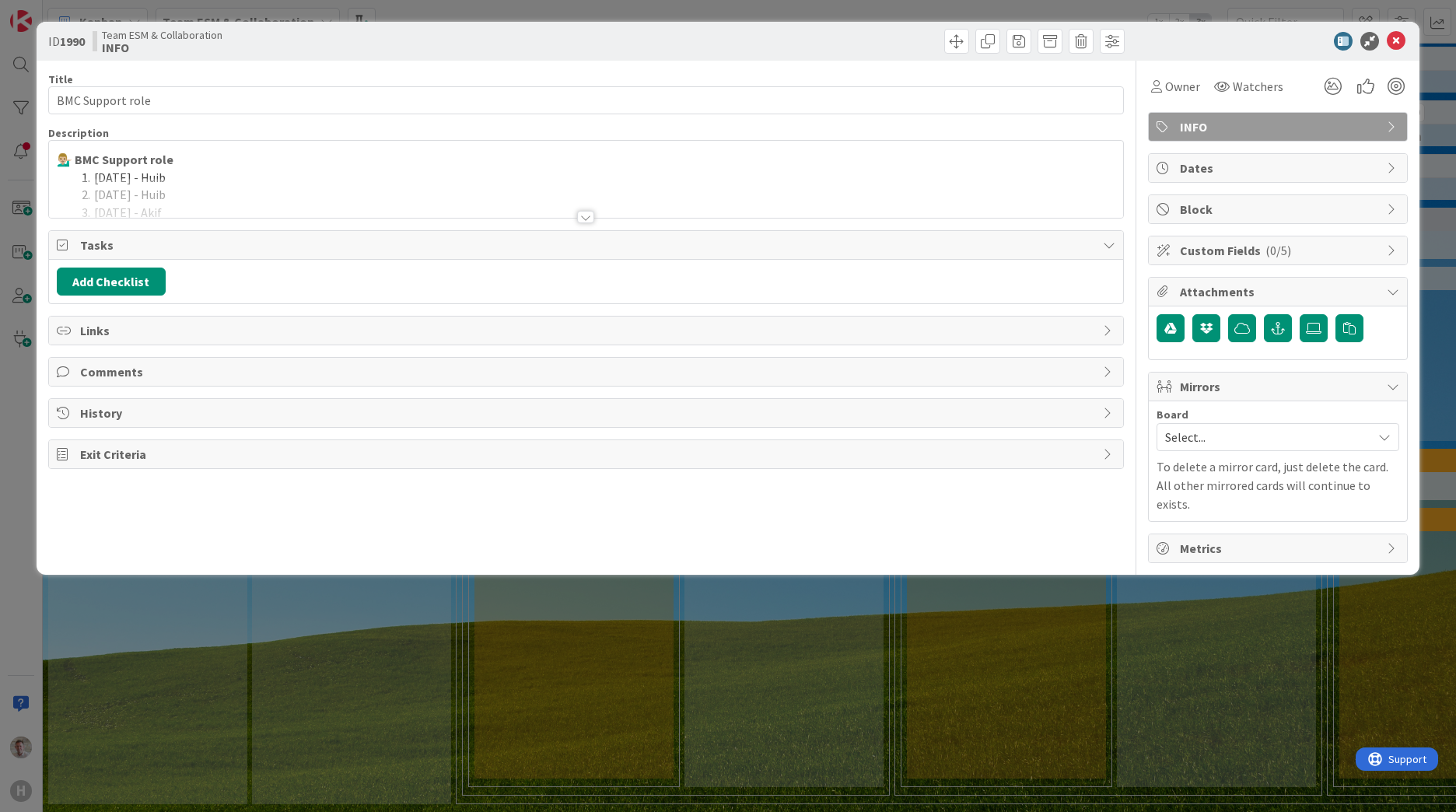
click at [586, 218] on div at bounding box center [586, 217] width 18 height 12
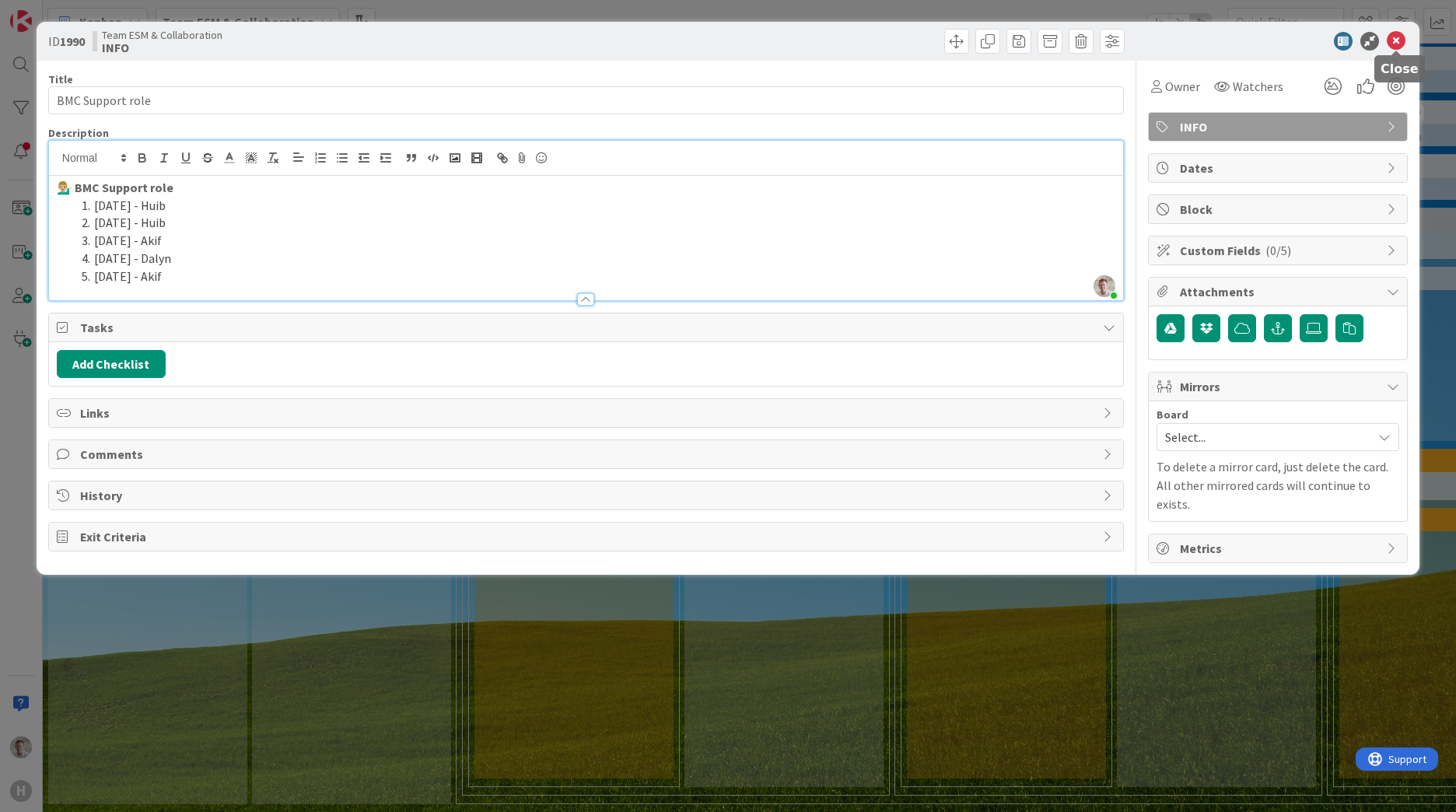
click at [1398, 34] on icon at bounding box center [1395, 40] width 18 height 18
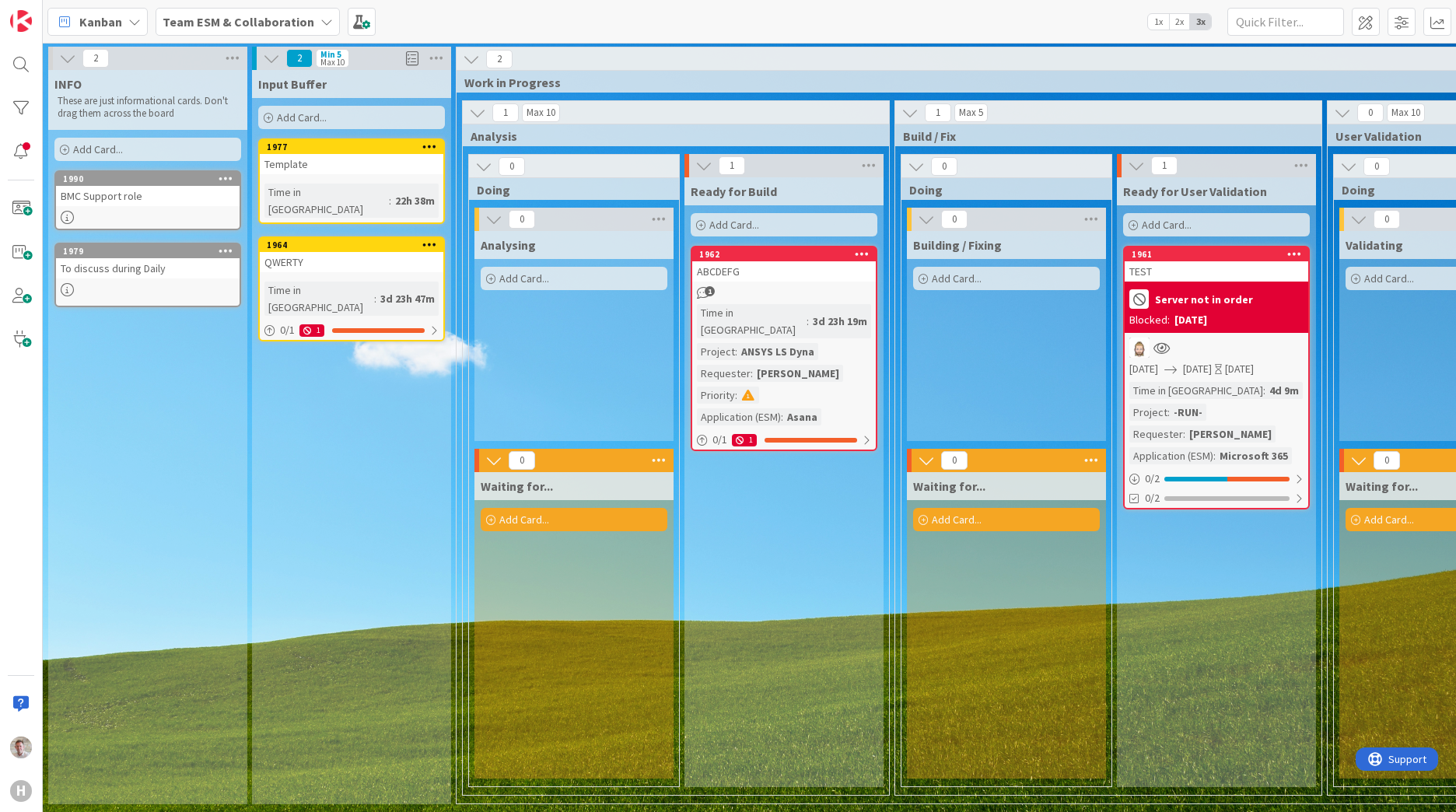
click at [161, 113] on p "These are just informational cards. Don't drag them across the board" at bounding box center [148, 107] width 181 height 25
click at [225, 59] on icon at bounding box center [232, 58] width 20 height 24
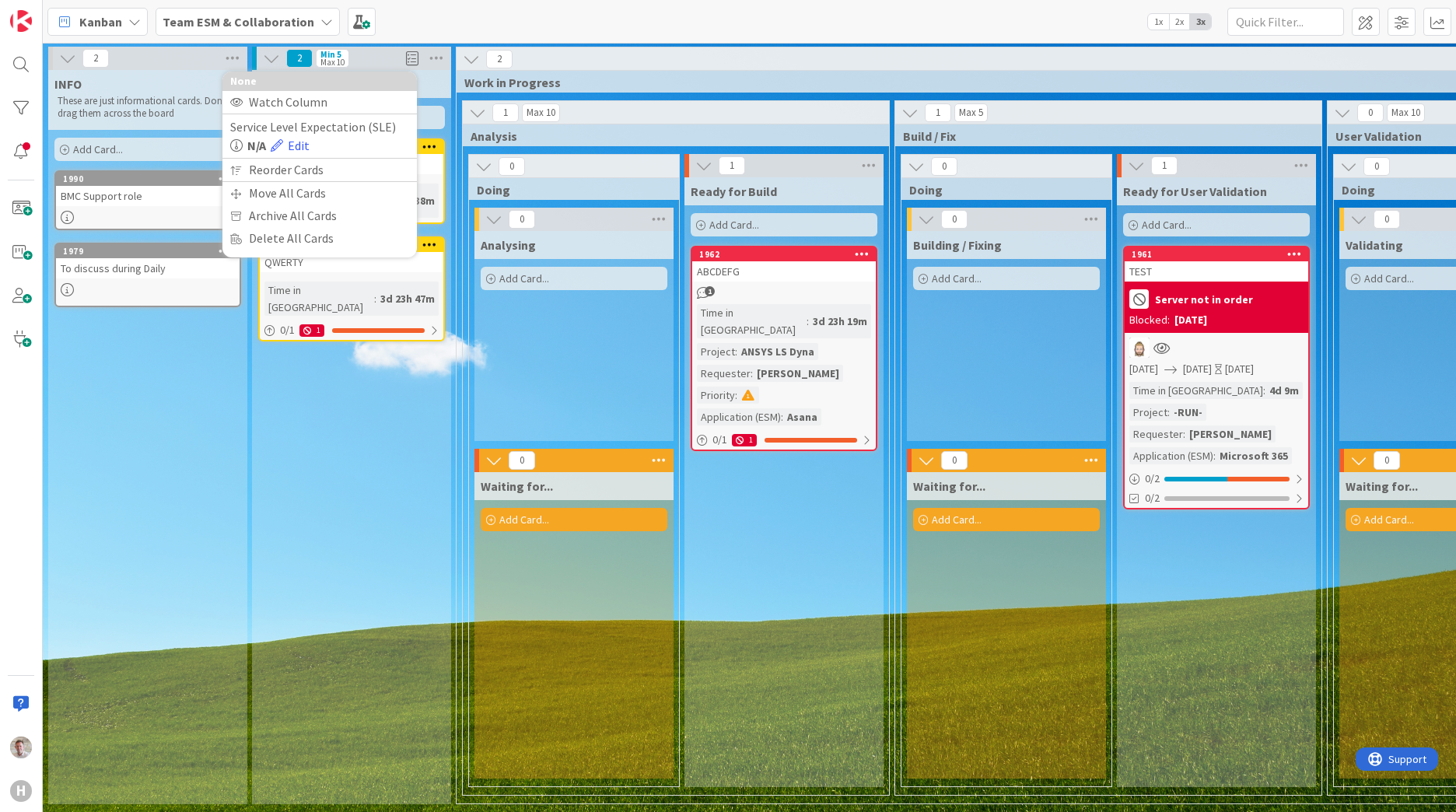
click at [106, 103] on p "These are just informational cards. Don't drag them across the board" at bounding box center [148, 107] width 181 height 25
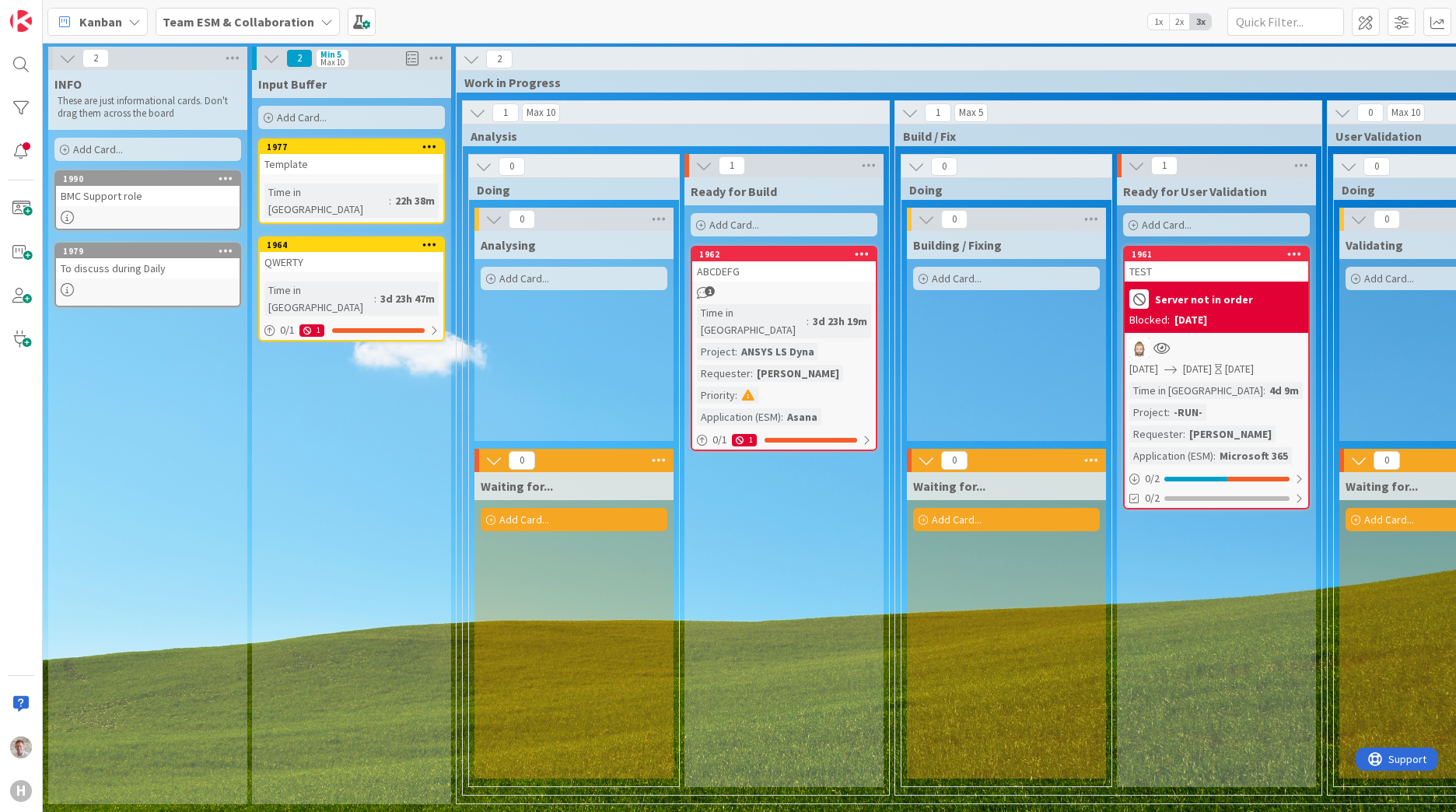
click at [66, 59] on icon at bounding box center [68, 59] width 18 height 18
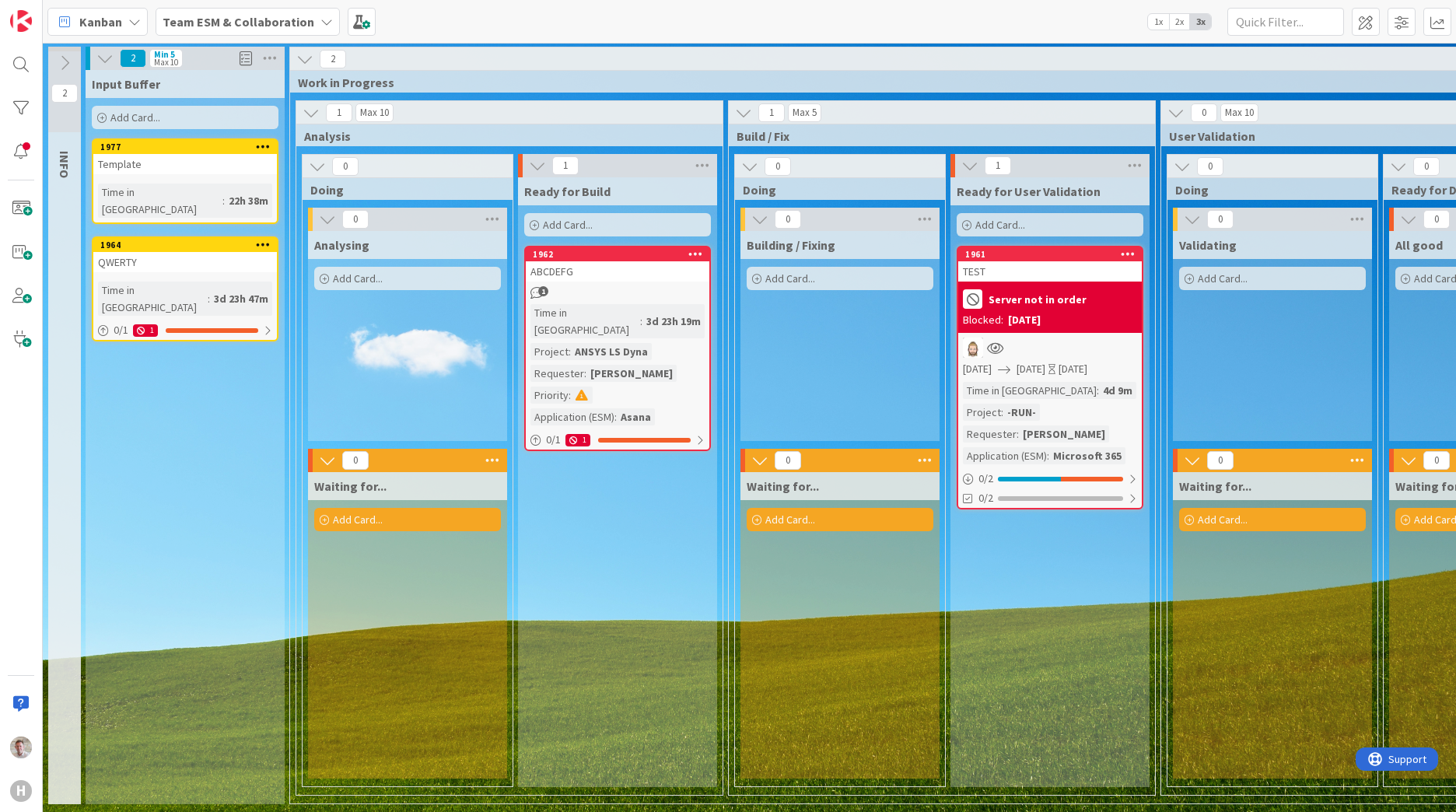
click at [66, 64] on icon at bounding box center [65, 63] width 18 height 18
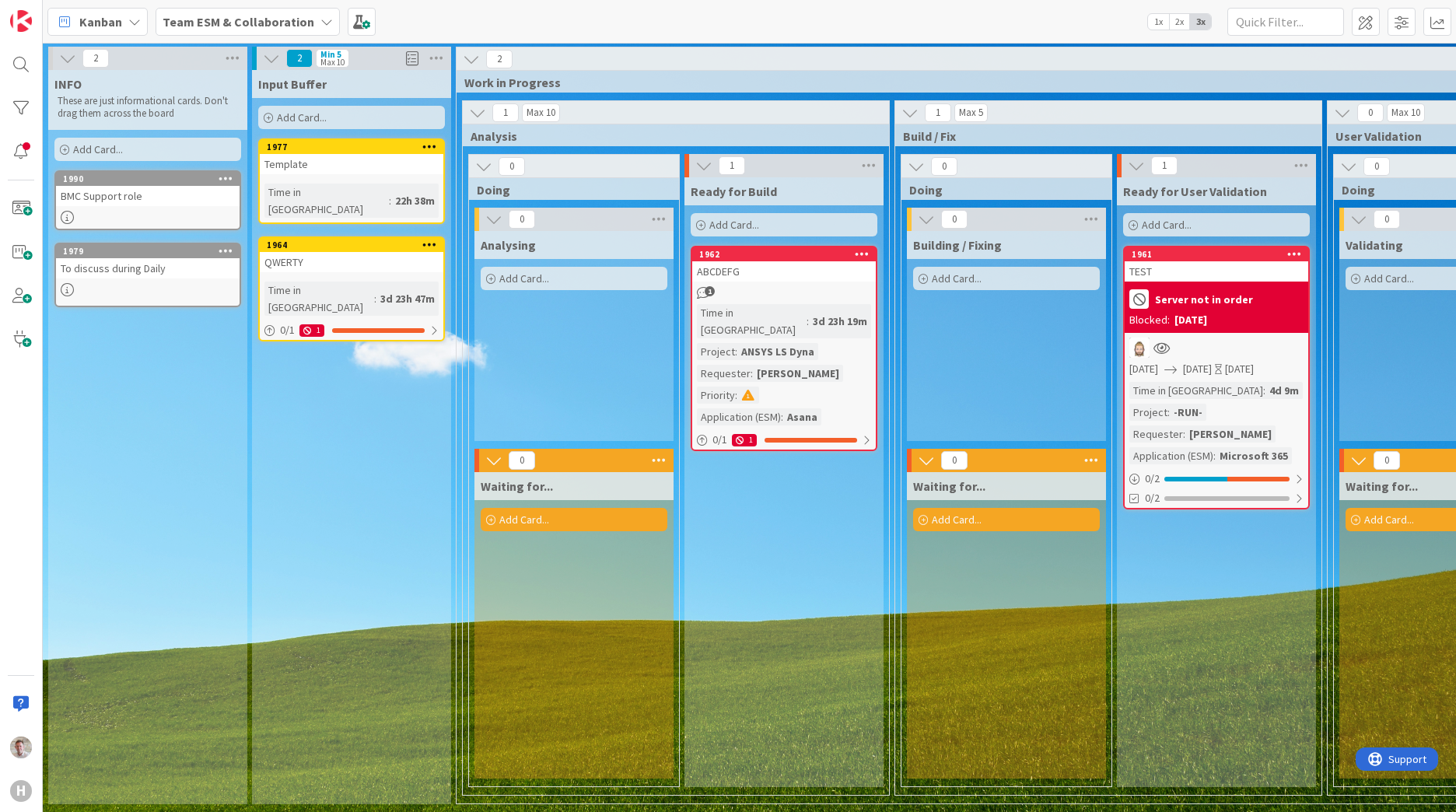
click at [68, 292] on icon at bounding box center [67, 289] width 13 height 13
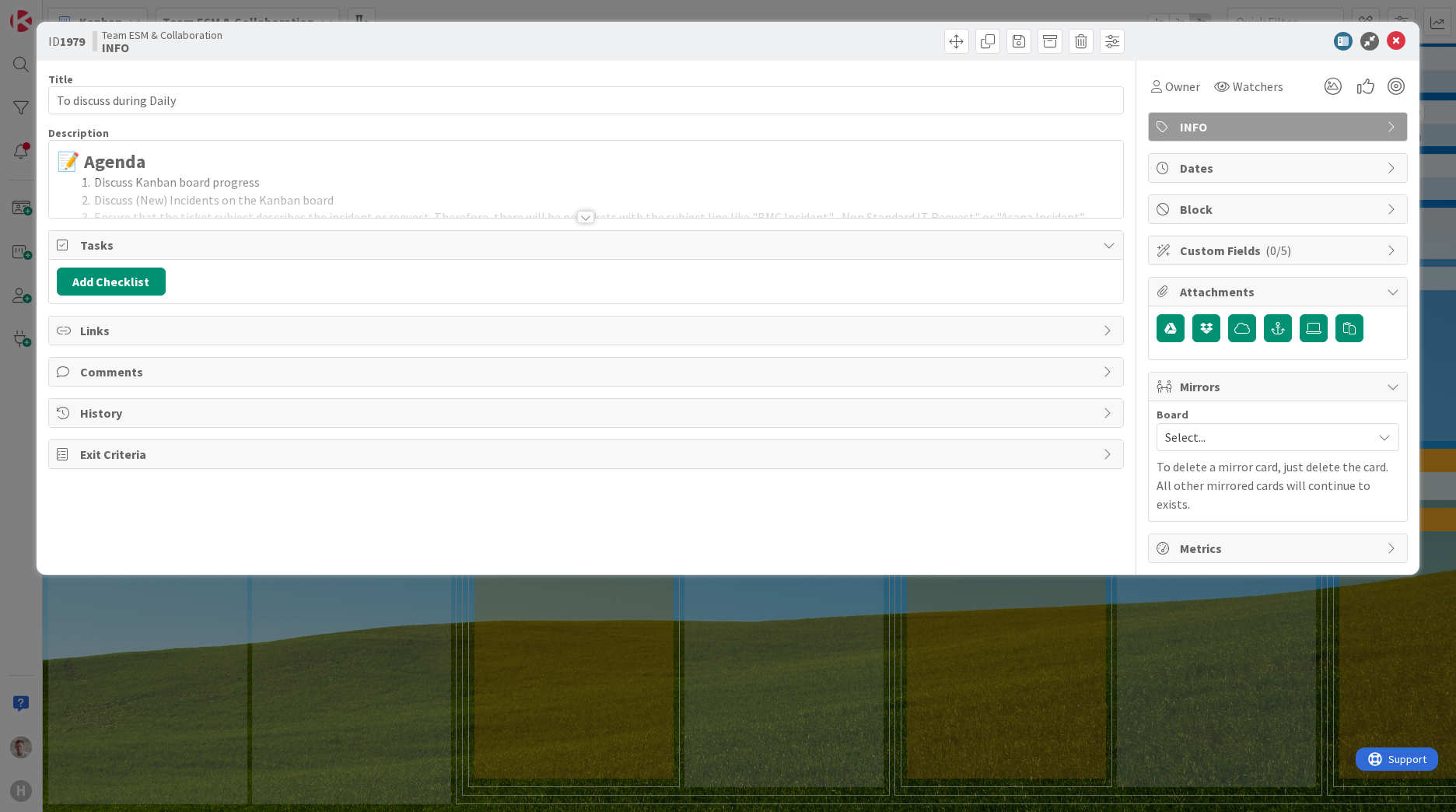
click at [140, 163] on div "📝 Agenda Discuss Kanban board progress Discuss (New) Incidents on the Kanban bo…" at bounding box center [586, 180] width 1074 height 77
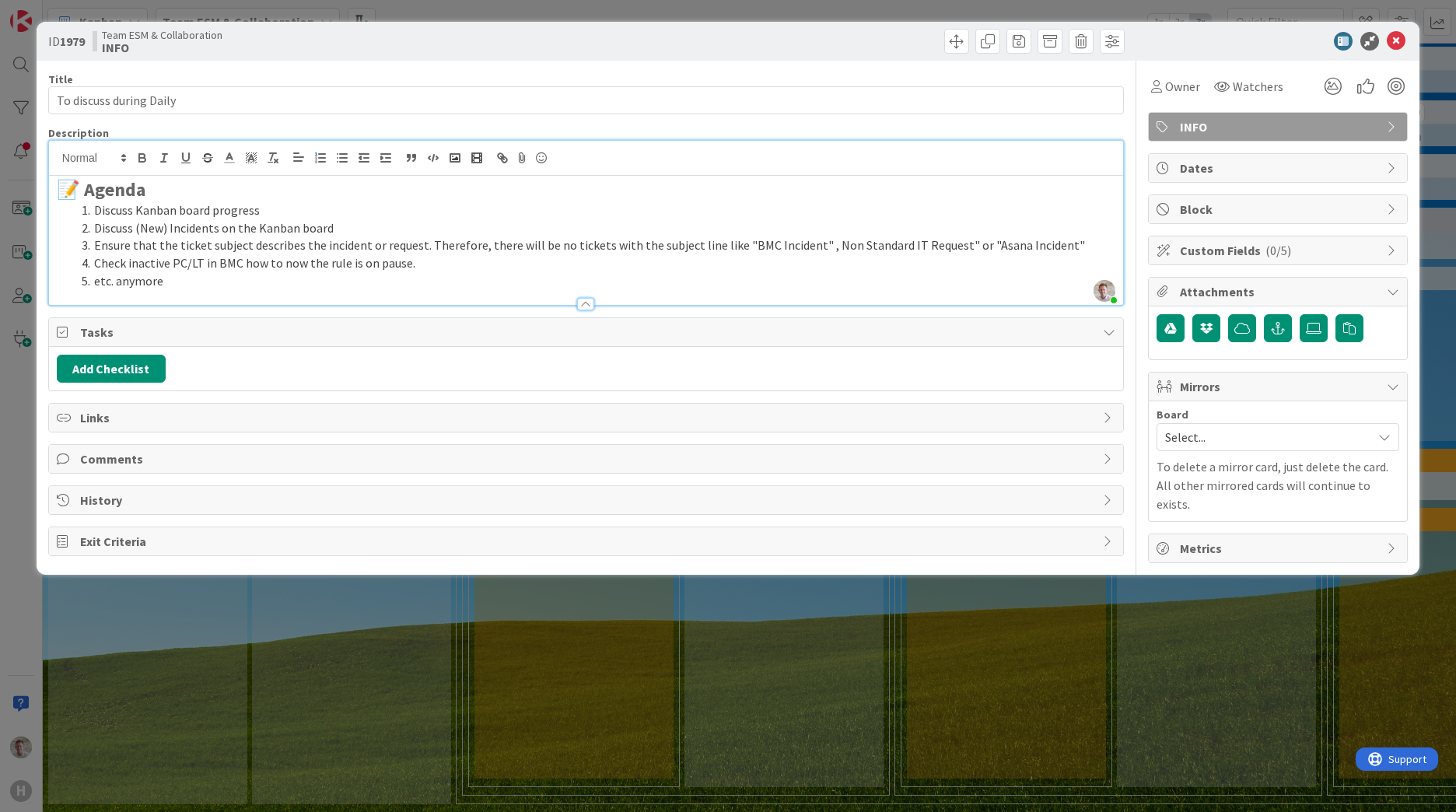
click at [457, 272] on li "etc. anymore" at bounding box center [596, 281] width 1040 height 18
click at [94, 281] on li "etc. anymore" at bounding box center [596, 281] width 1040 height 18
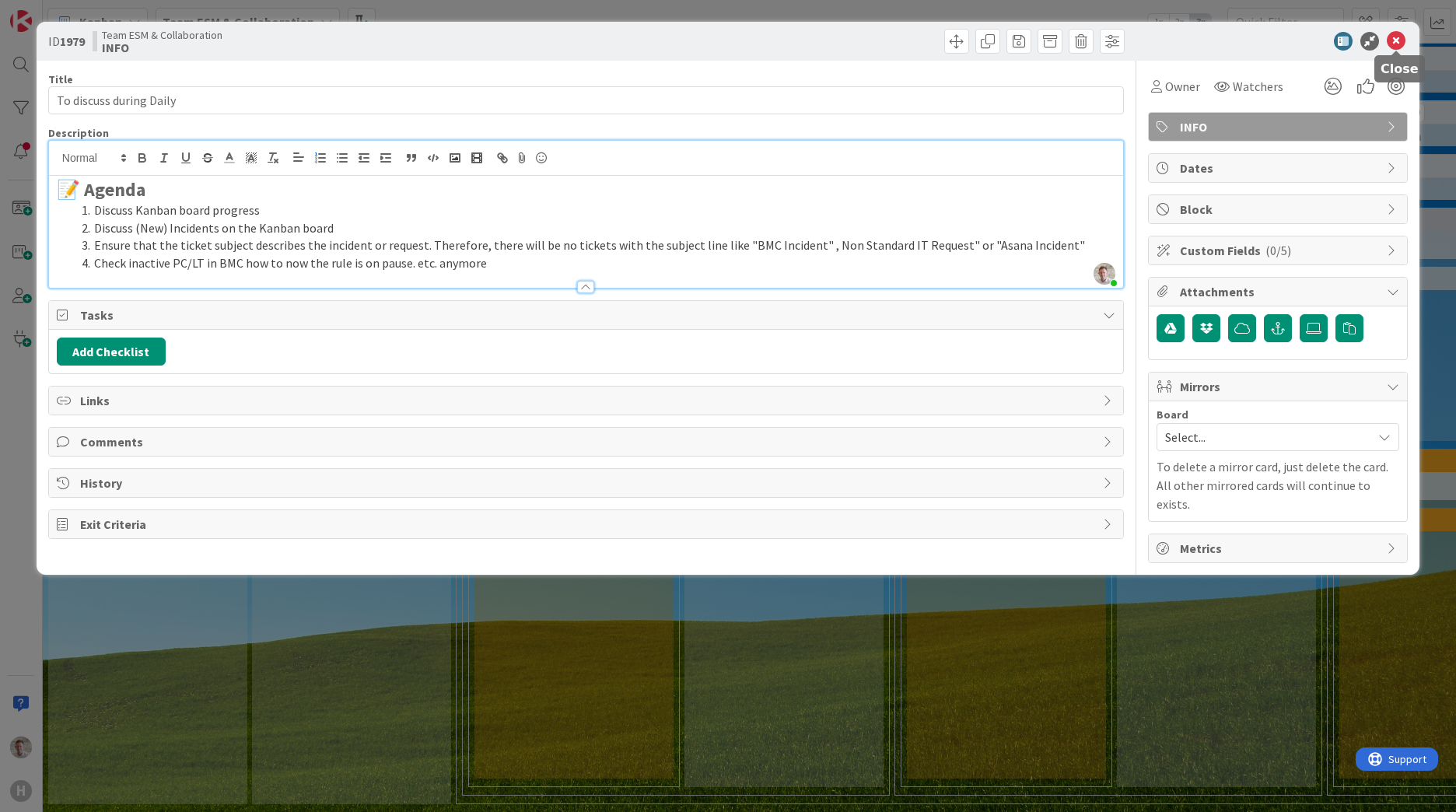
click at [1402, 45] on icon at bounding box center [1395, 40] width 18 height 18
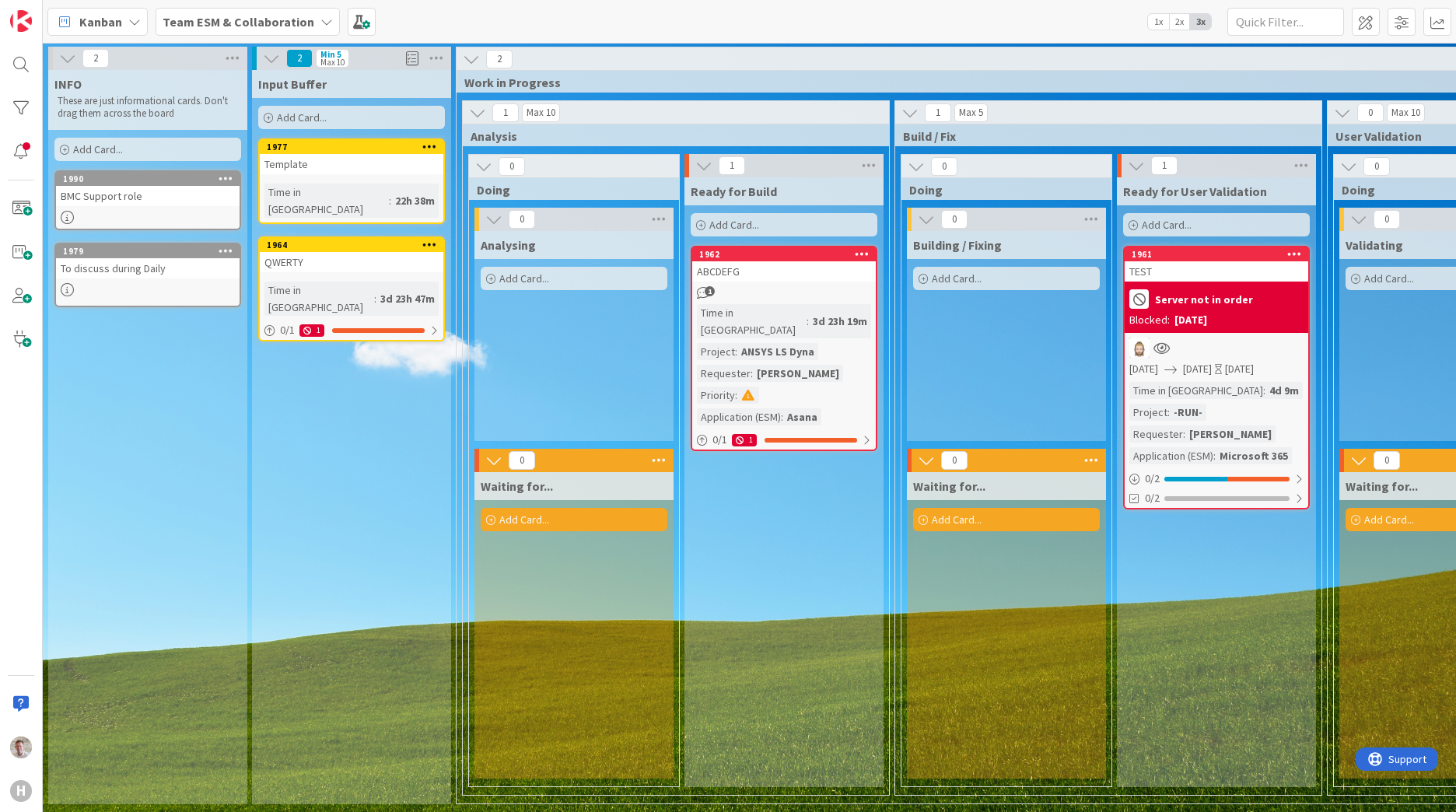
click at [433, 147] on icon at bounding box center [430, 146] width 15 height 11
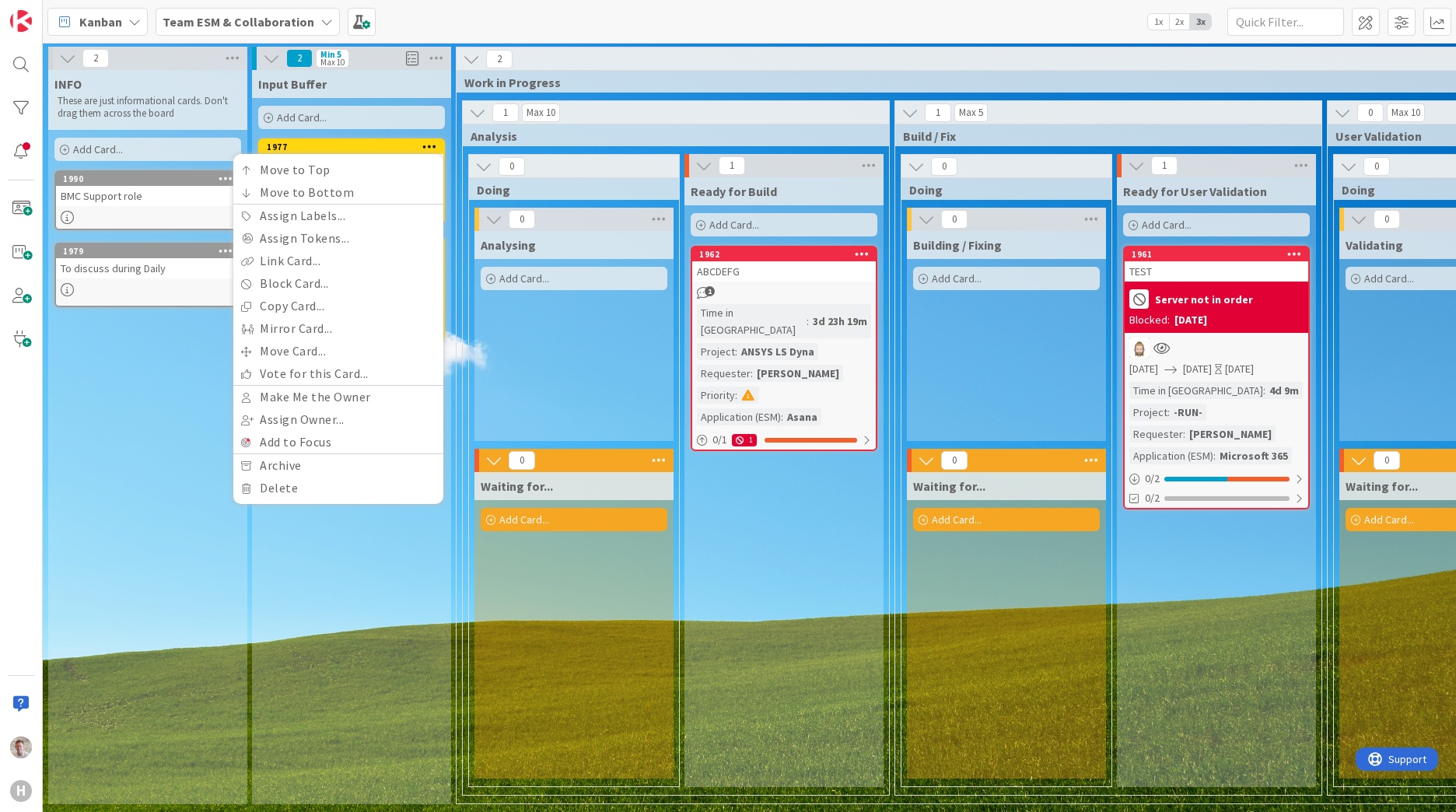
click at [180, 440] on div "INFO These are just informational cards. Don't drag them across the board Add C…" at bounding box center [147, 437] width 199 height 734
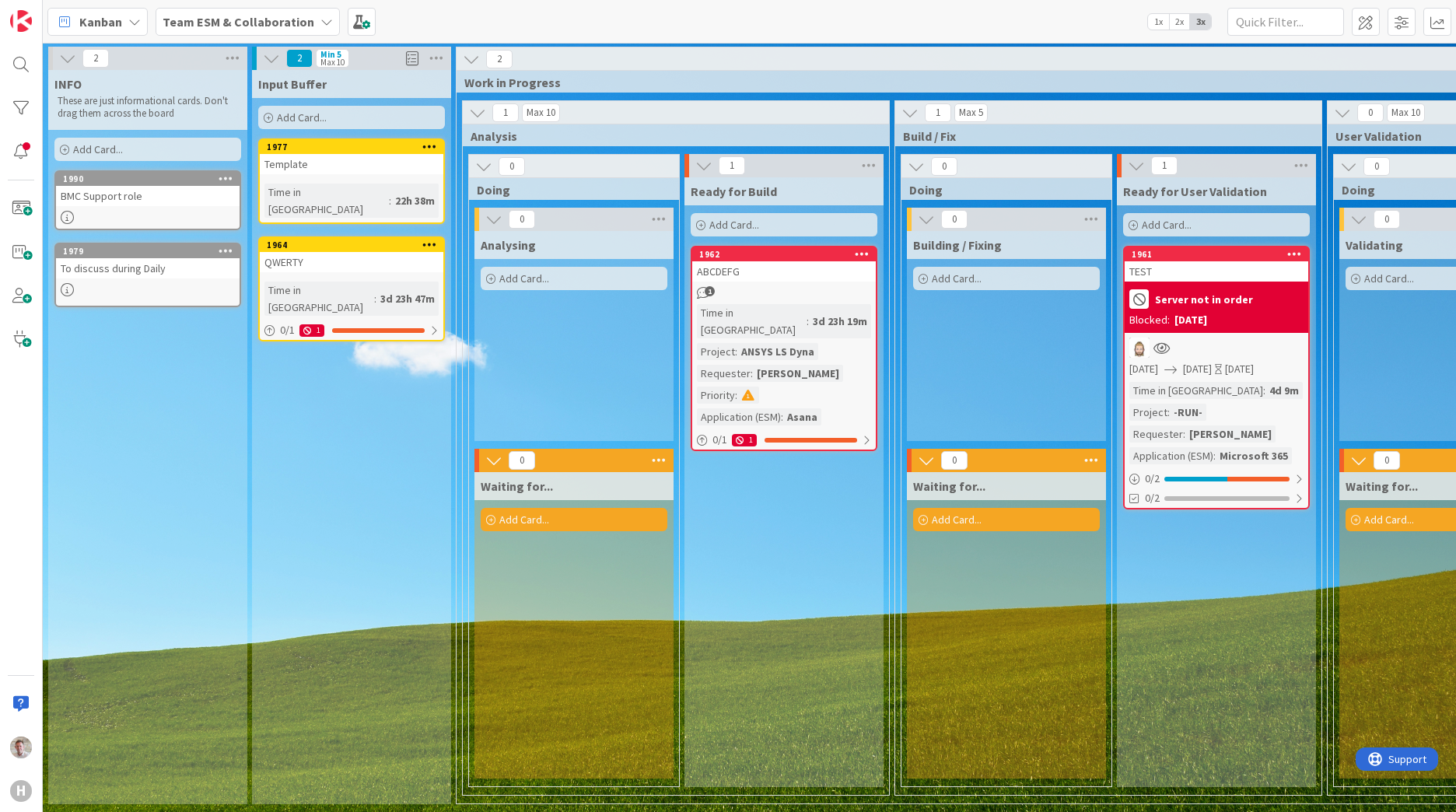
click at [101, 268] on div "To discuss during Daily" at bounding box center [147, 267] width 183 height 20
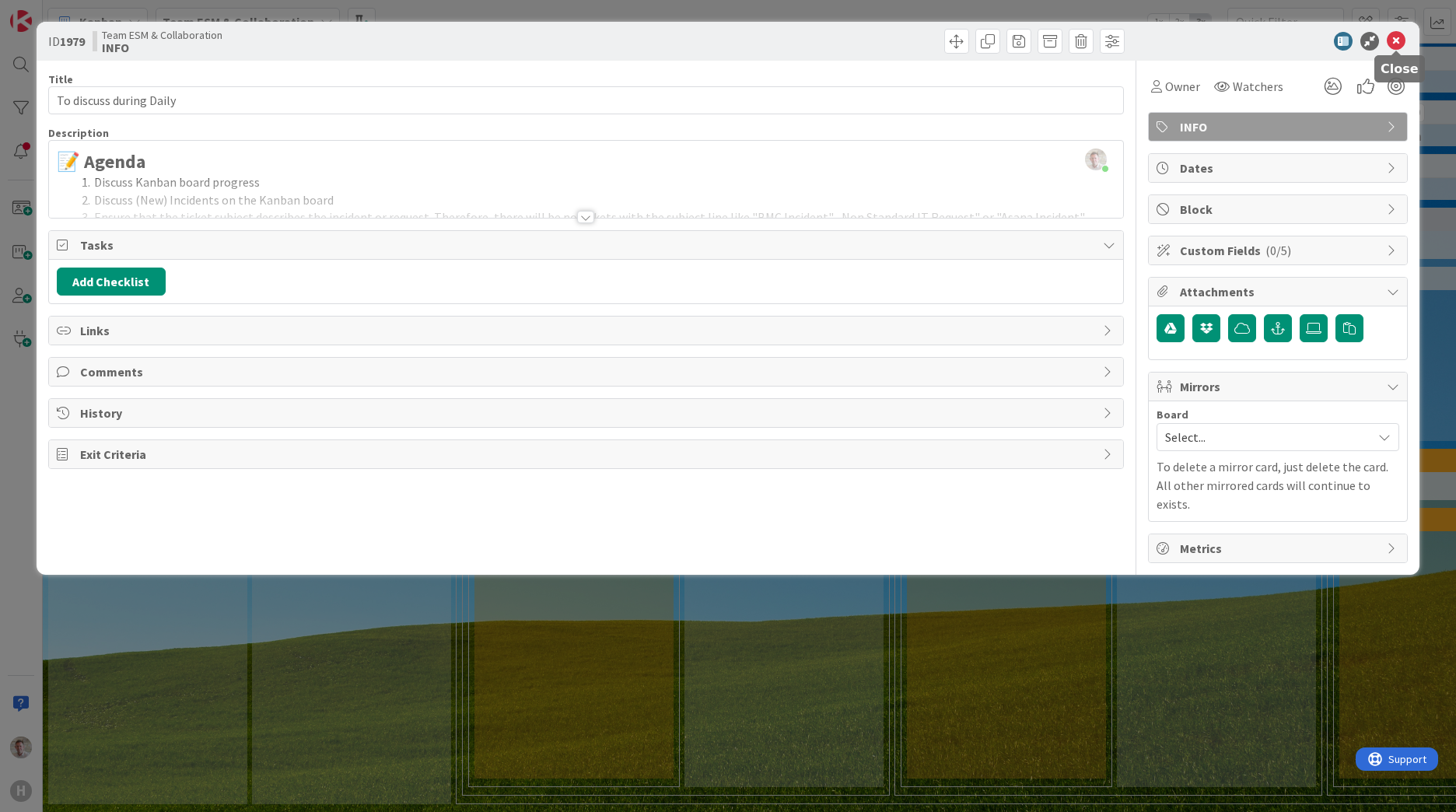
click at [1389, 42] on icon at bounding box center [1395, 40] width 18 height 18
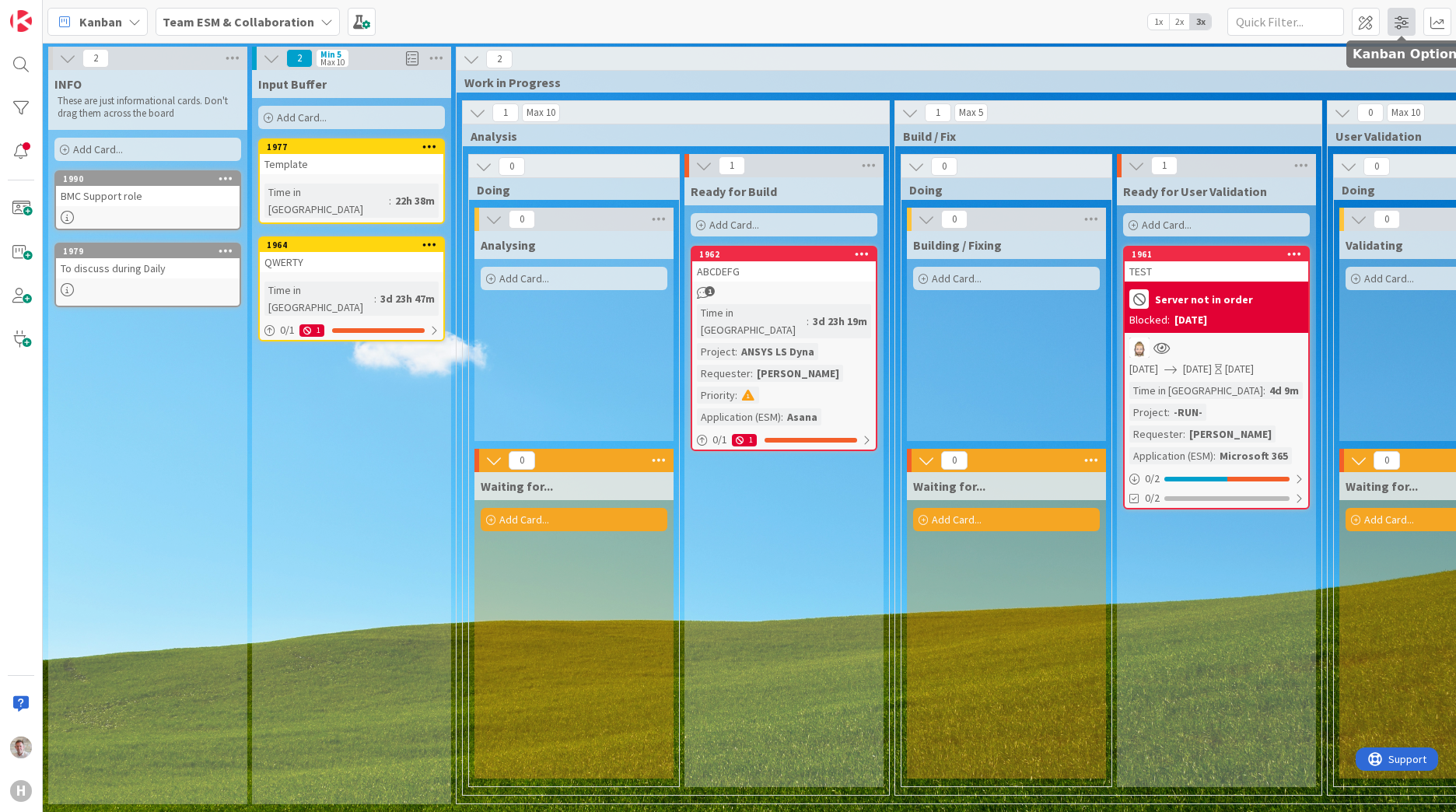
click at [1395, 21] on span at bounding box center [1402, 22] width 28 height 28
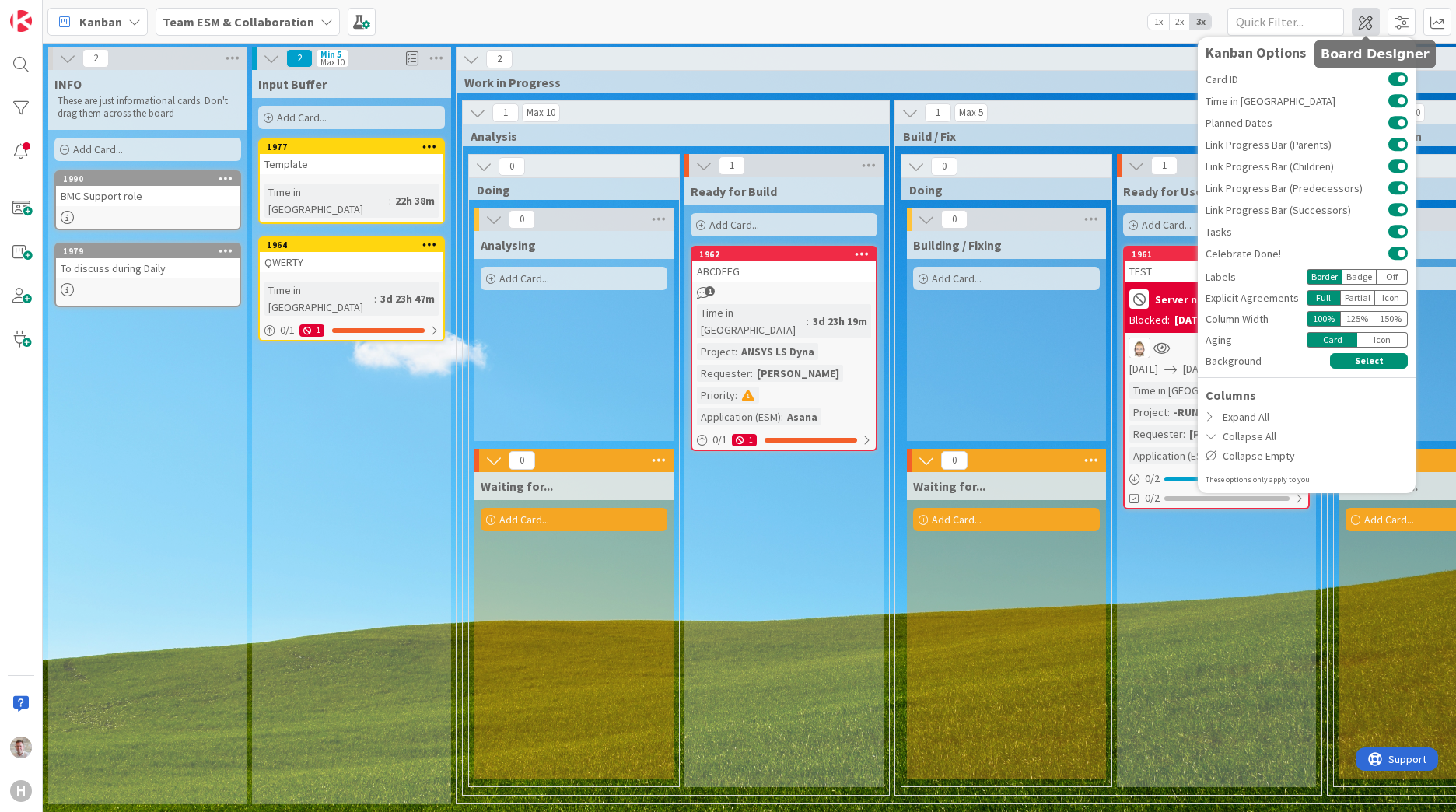
click at [1371, 25] on span at bounding box center [1366, 22] width 28 height 28
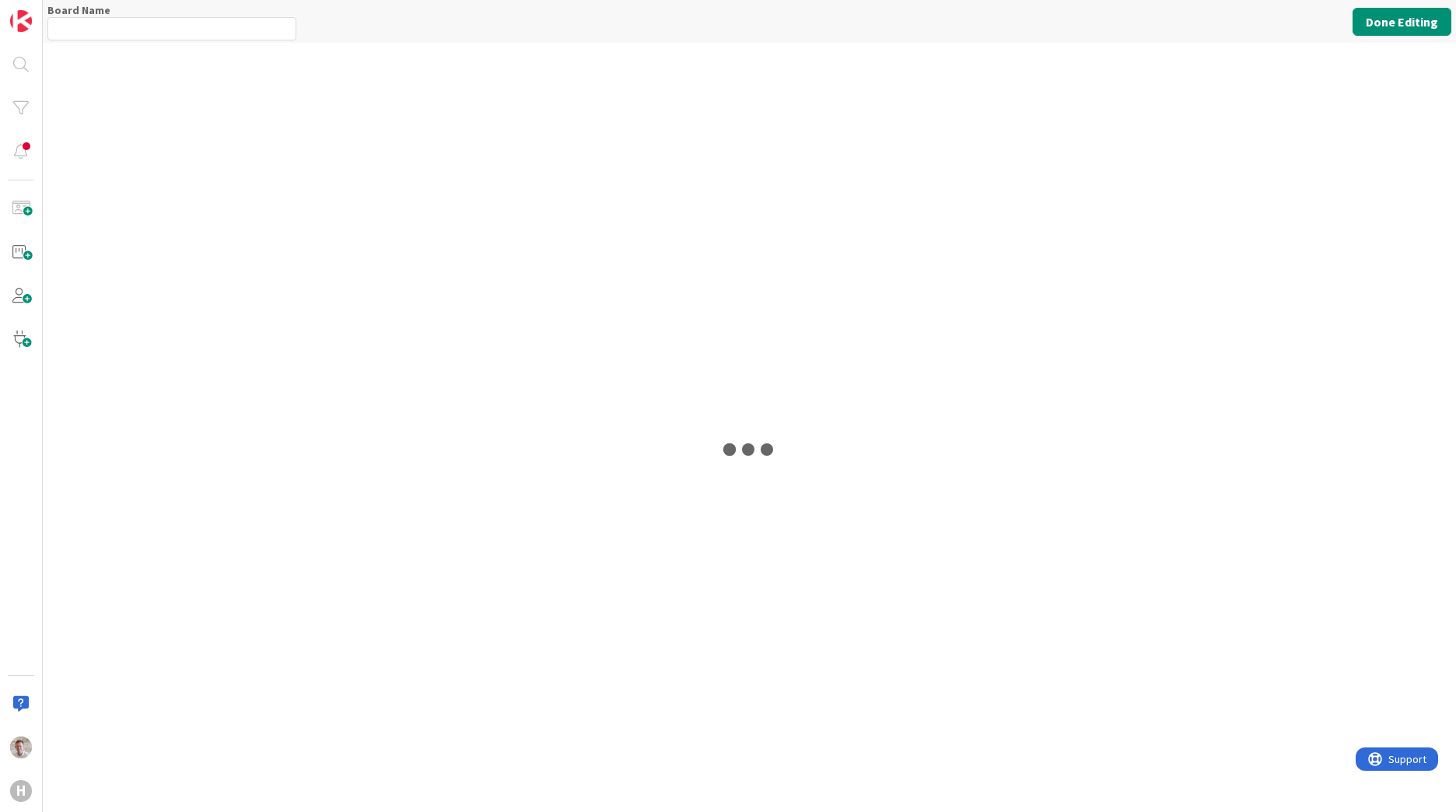
type input "Team ESM & Collaboration"
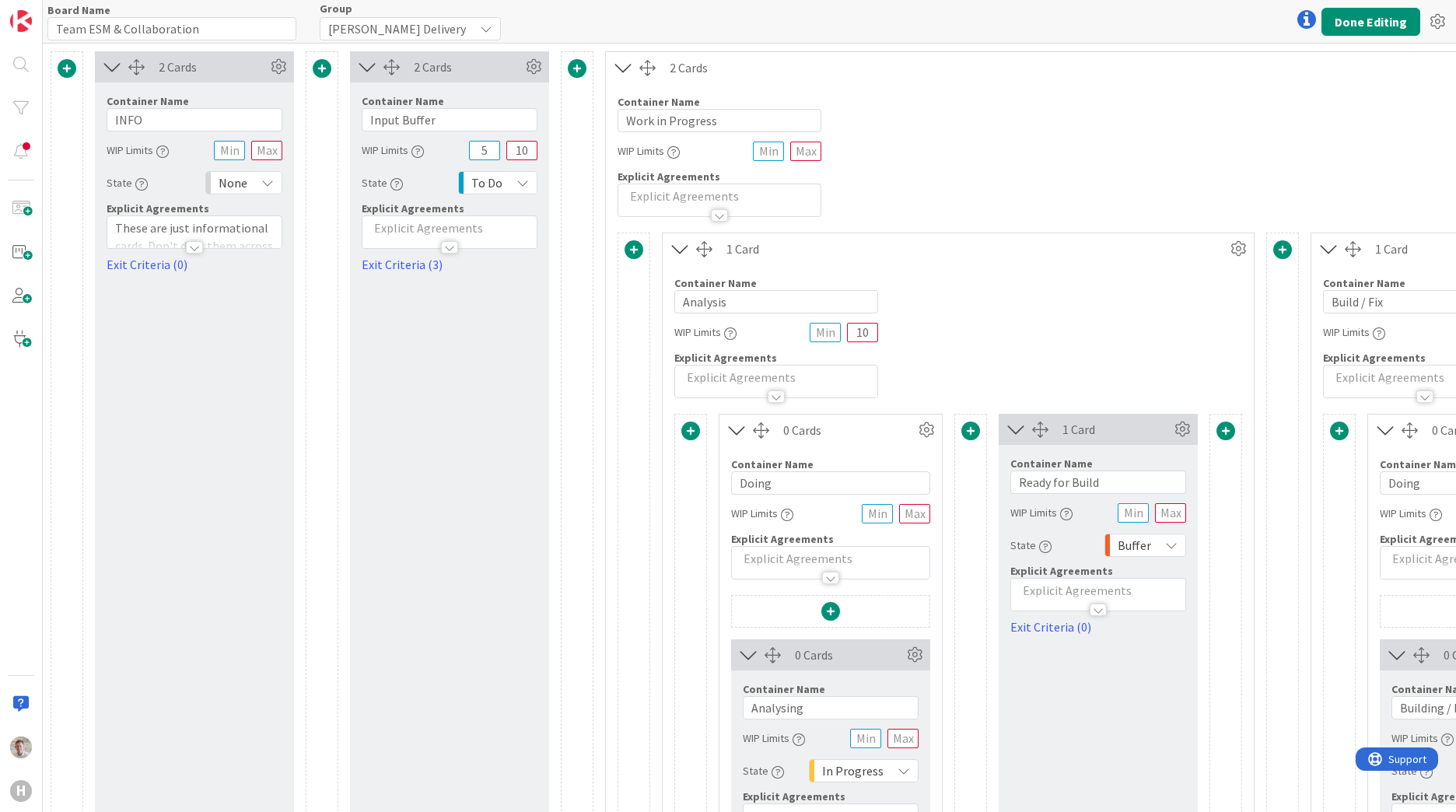
click at [260, 186] on div "None" at bounding box center [244, 182] width 77 height 24
click at [260, 183] on div "None" at bounding box center [244, 182] width 77 height 24
drag, startPoint x: 198, startPoint y: 281, endPoint x: 131, endPoint y: 251, distance: 73.4
click at [199, 281] on div "2 Cards Container Name 4 / 64 INFO WIP Limits State None Backlog None Buffer To…" at bounding box center [194, 652] width 199 height 1202
click at [239, 181] on span "None" at bounding box center [232, 182] width 29 height 22
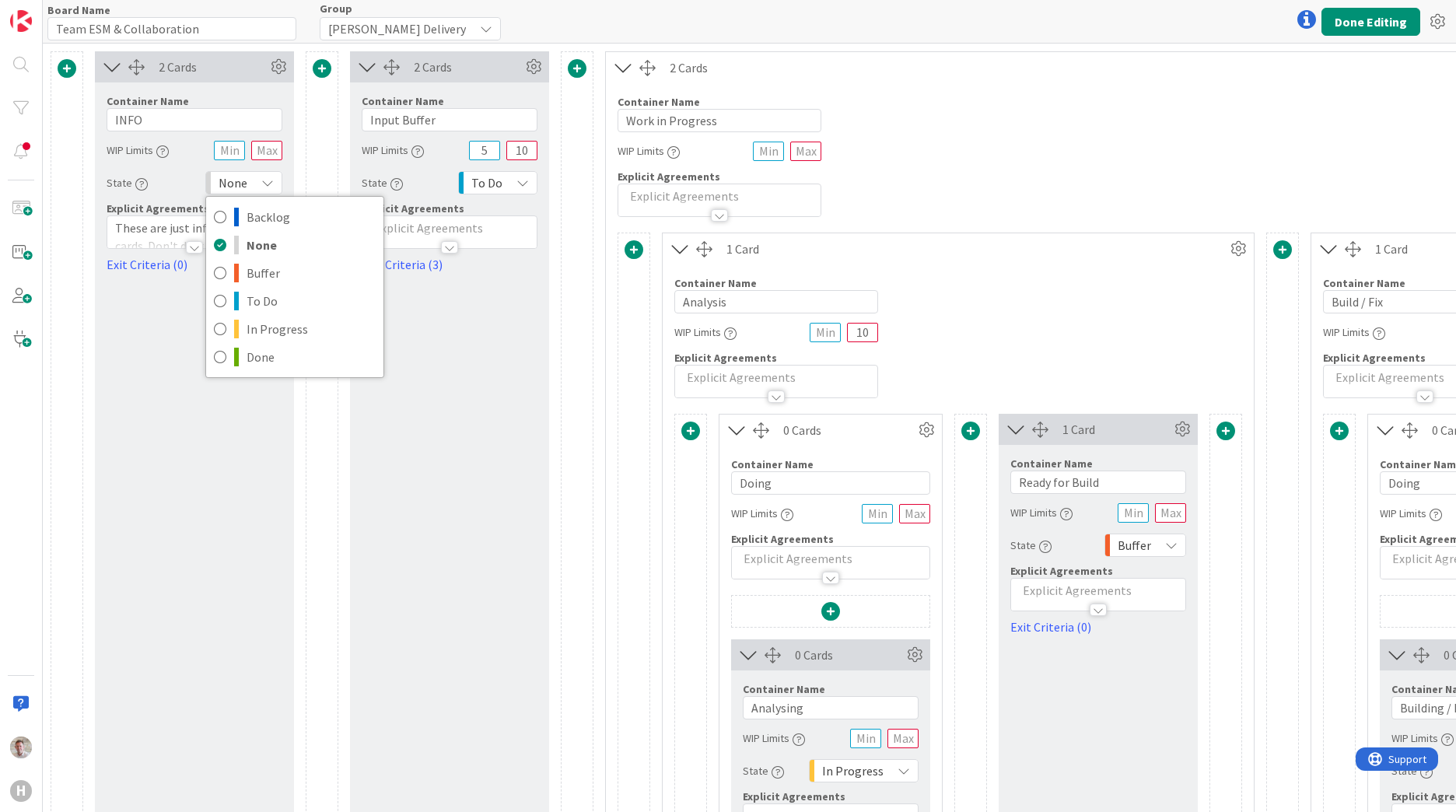
drag, startPoint x: 122, startPoint y: 451, endPoint x: 130, endPoint y: 428, distance: 24.4
click at [123, 448] on div "2 Cards Container Name 4 / 64 INFO WIP Limits State None Backlog None Buffer To…" at bounding box center [194, 652] width 199 height 1202
click at [282, 73] on icon at bounding box center [278, 67] width 24 height 24
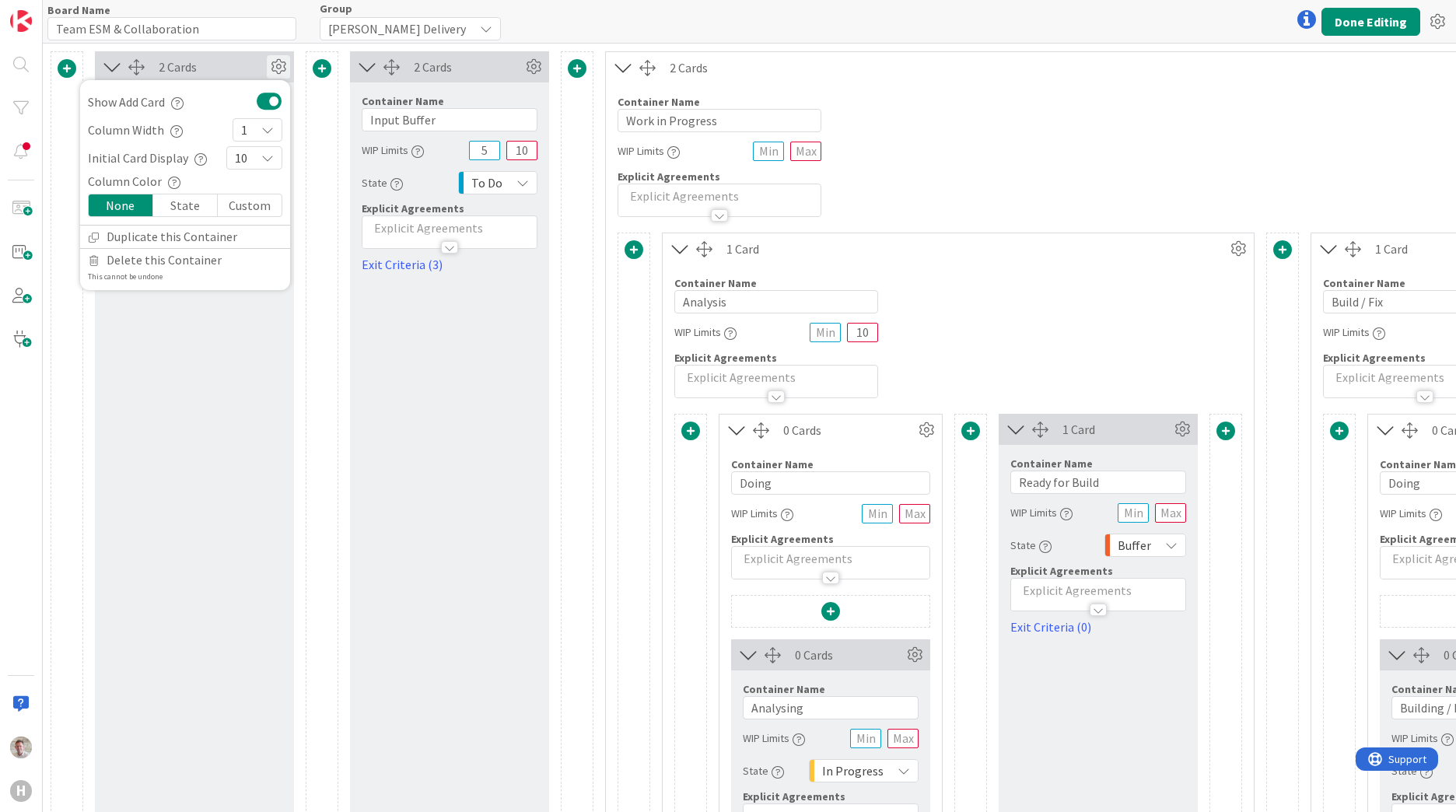
click at [279, 72] on icon at bounding box center [278, 67] width 24 height 24
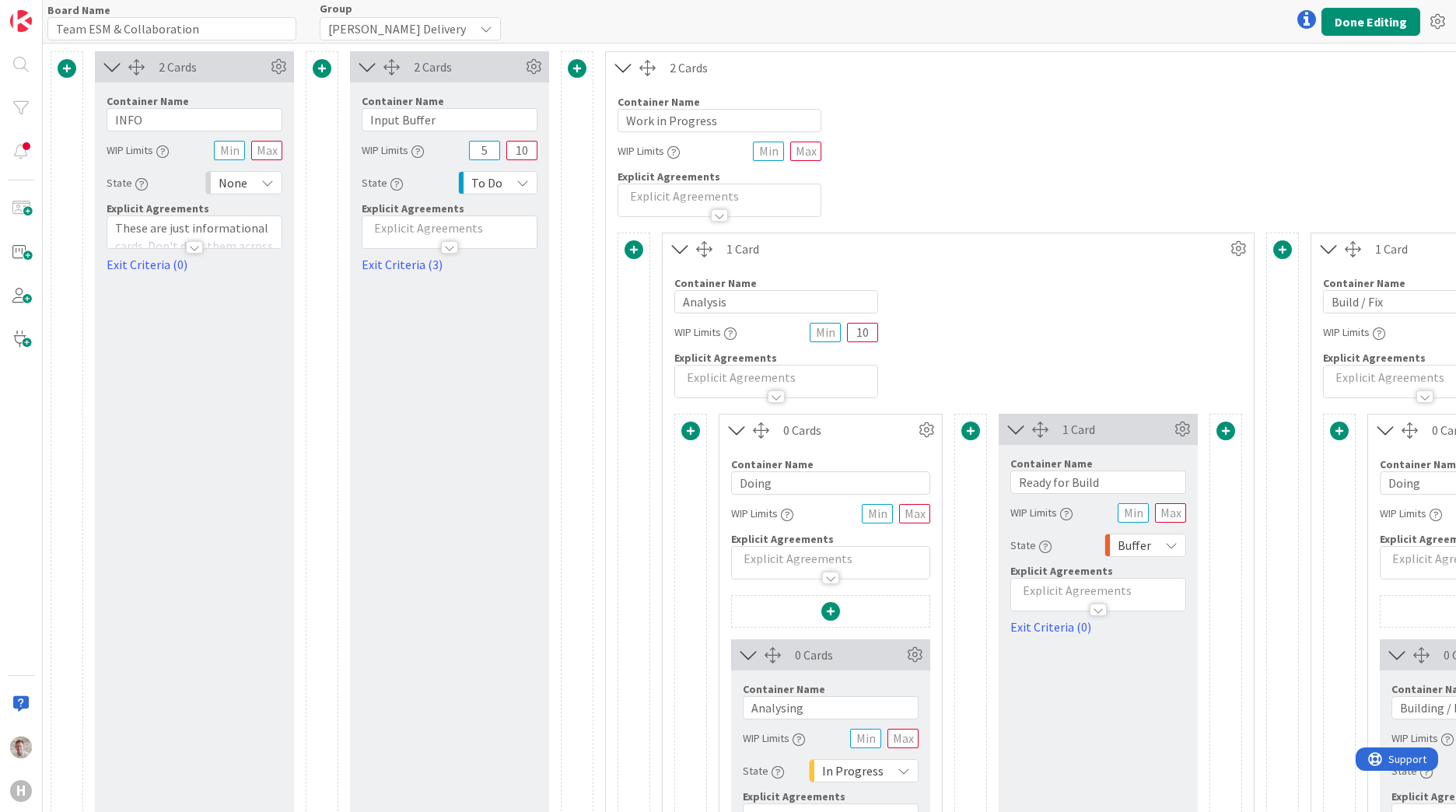
click at [113, 66] on icon at bounding box center [112, 67] width 25 height 20
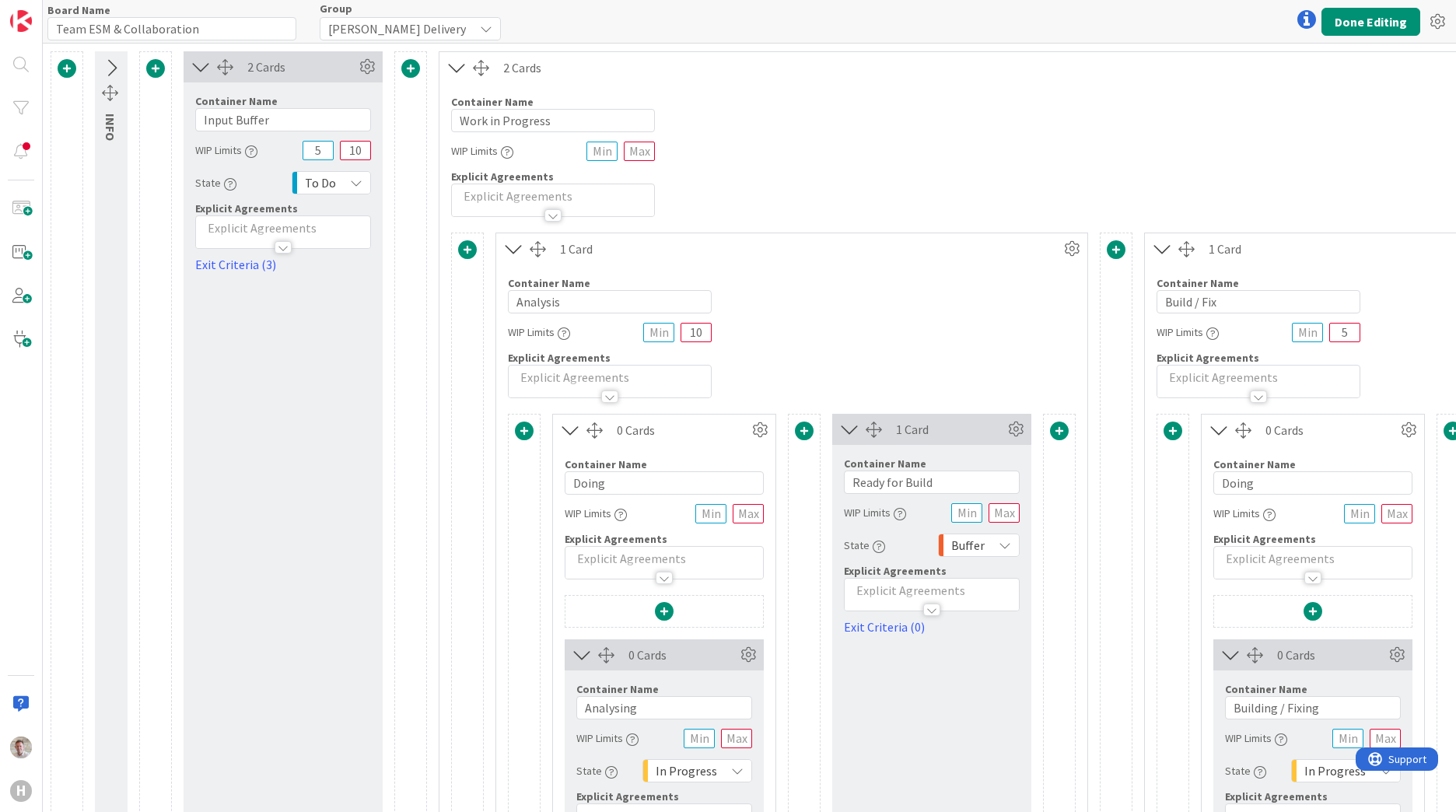
click at [113, 66] on icon at bounding box center [111, 68] width 25 height 20
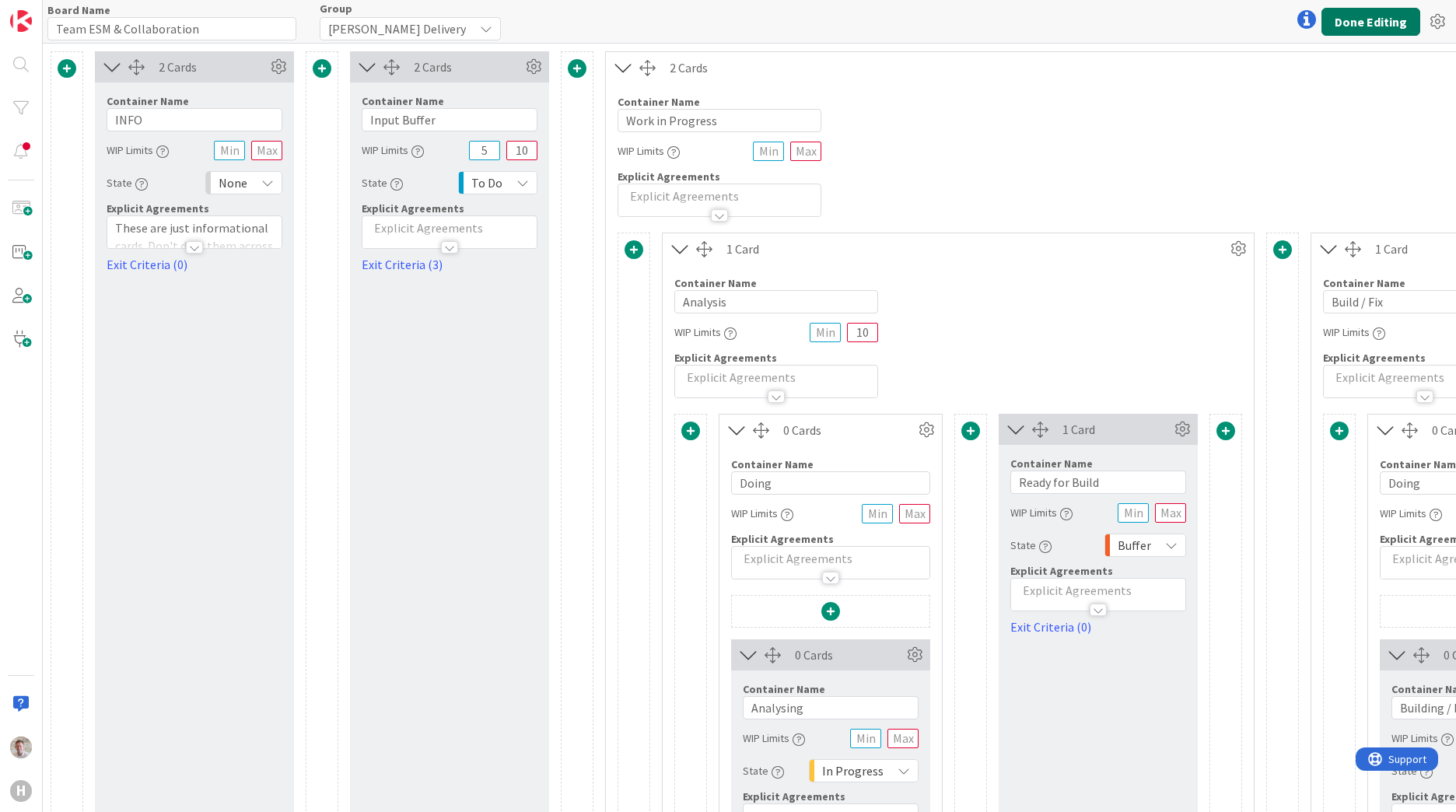
click at [1376, 21] on button "Done Editing" at bounding box center [1371, 22] width 99 height 28
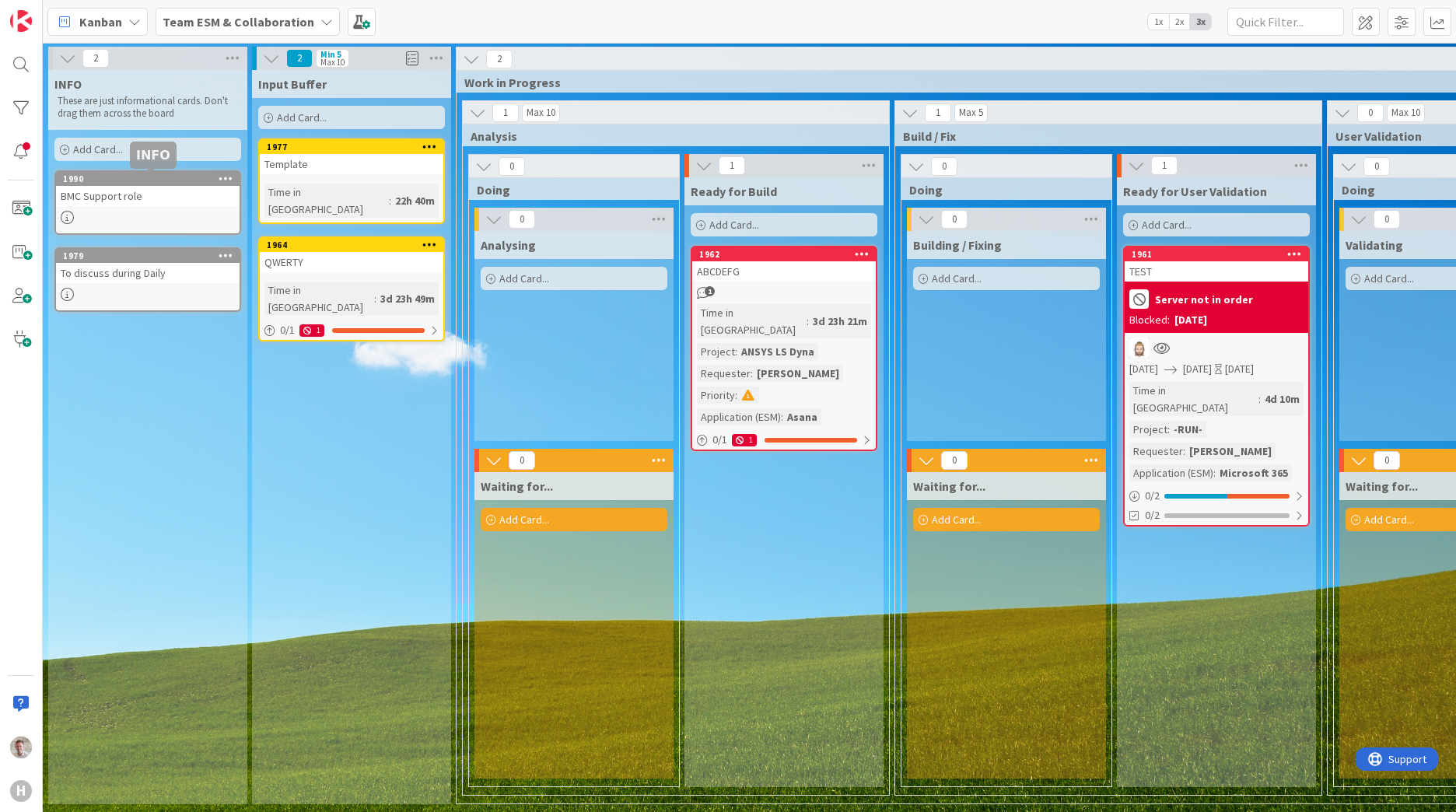
click at [132, 174] on div "1990" at bounding box center [151, 179] width 176 height 11
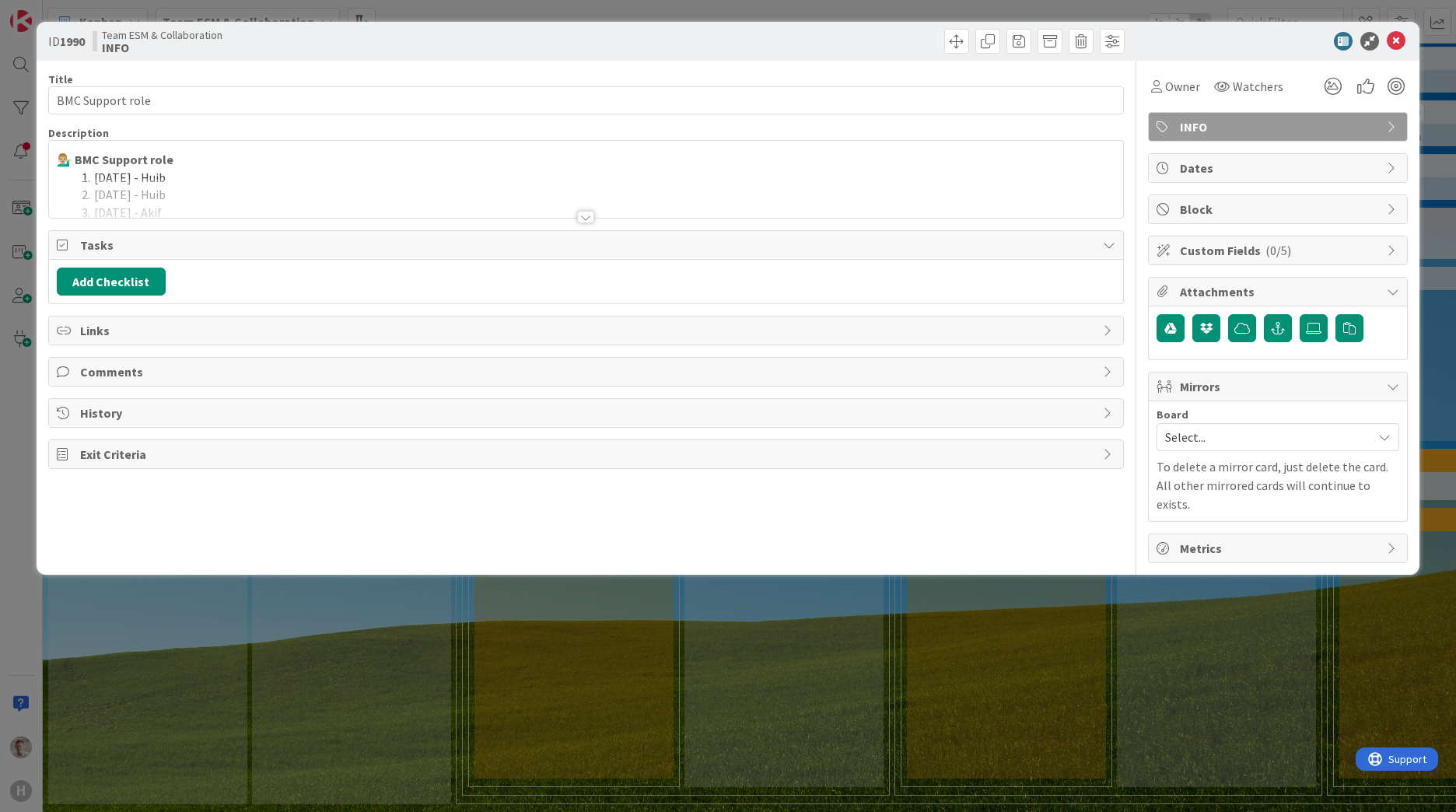
click at [1233, 128] on span "INFO" at bounding box center [1279, 126] width 199 height 18
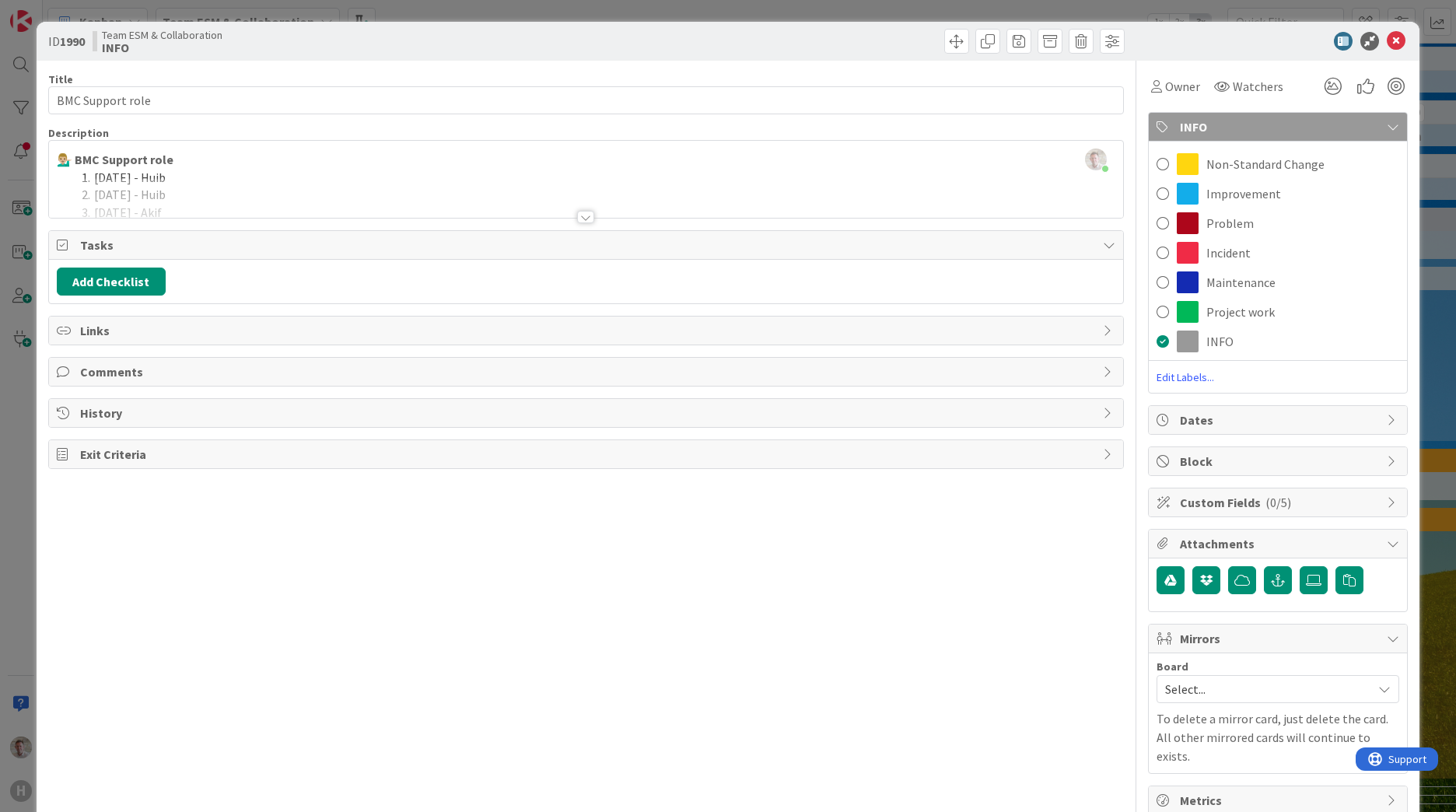
click at [1240, 127] on span "INFO" at bounding box center [1279, 126] width 199 height 18
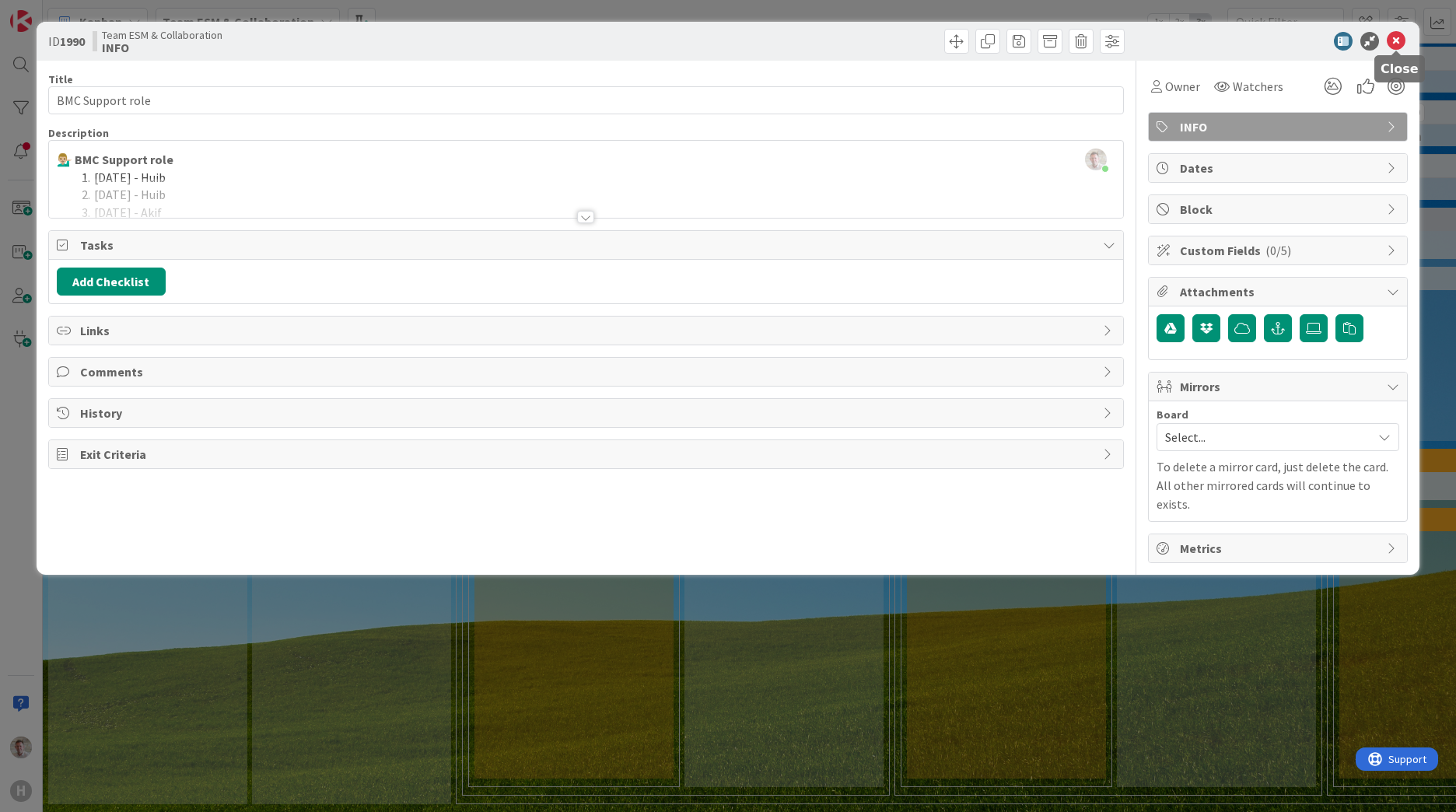
click at [1400, 39] on icon at bounding box center [1395, 40] width 18 height 18
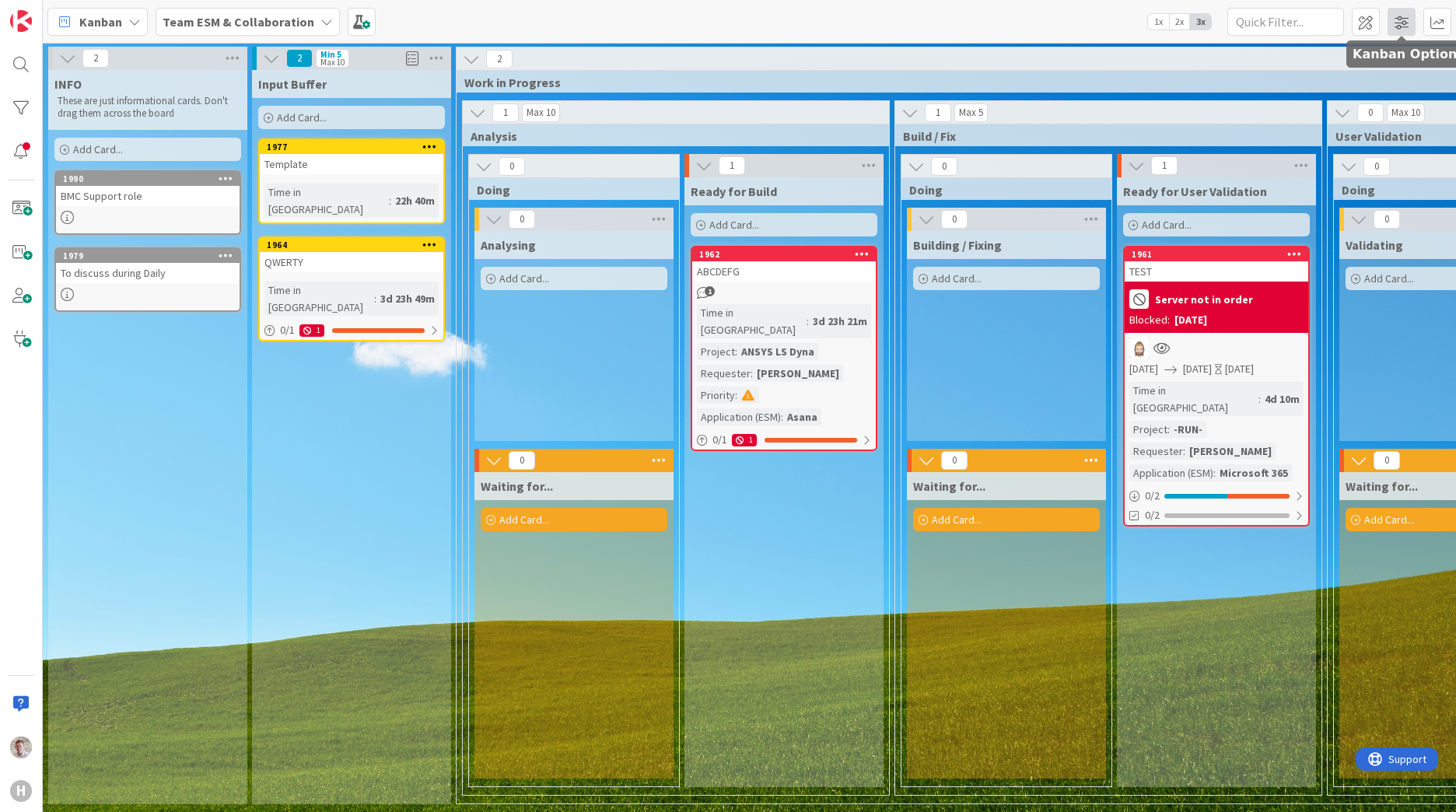
click at [1395, 26] on span at bounding box center [1402, 22] width 28 height 28
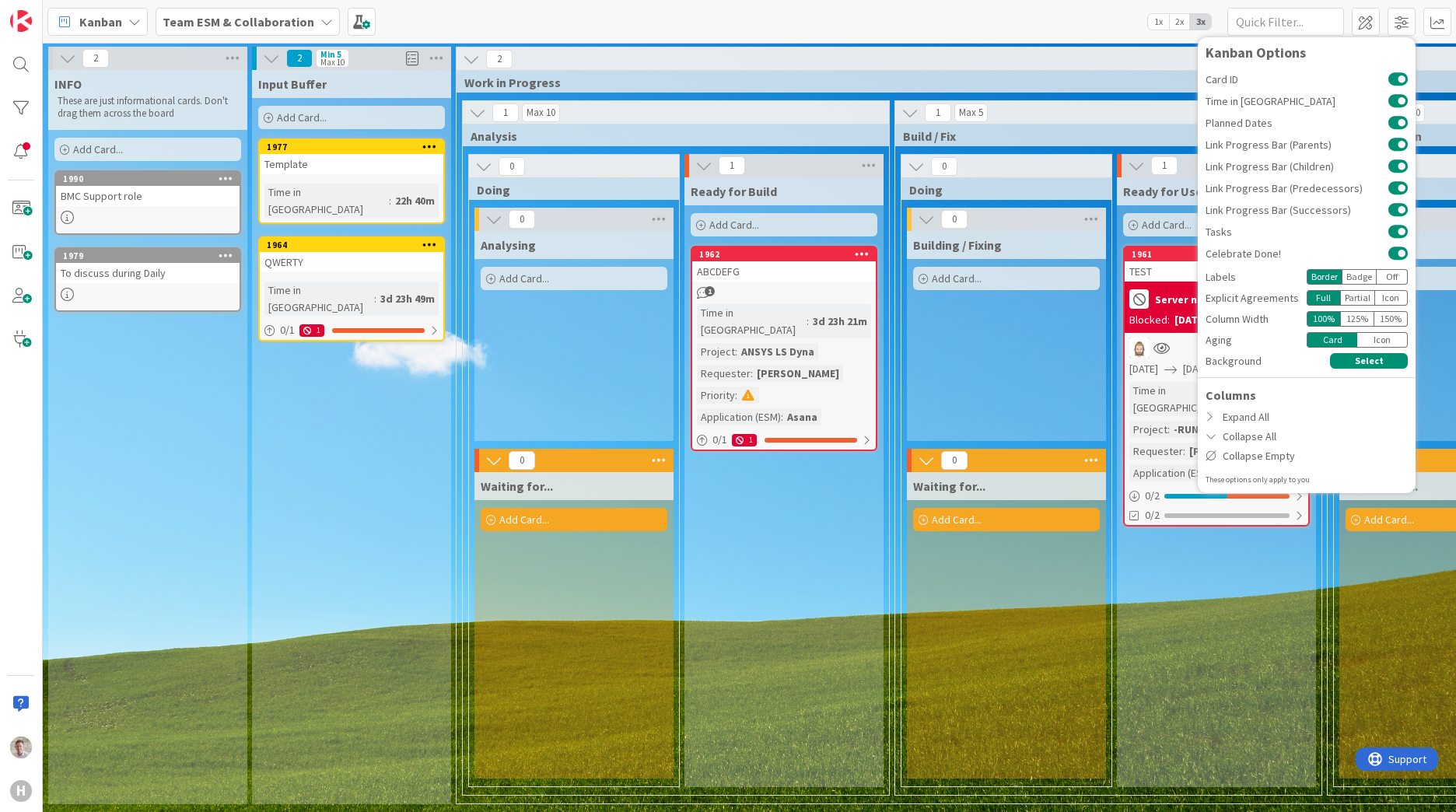
click at [148, 113] on p "These are just informational cards. Don't drag them across the board" at bounding box center [148, 107] width 181 height 25
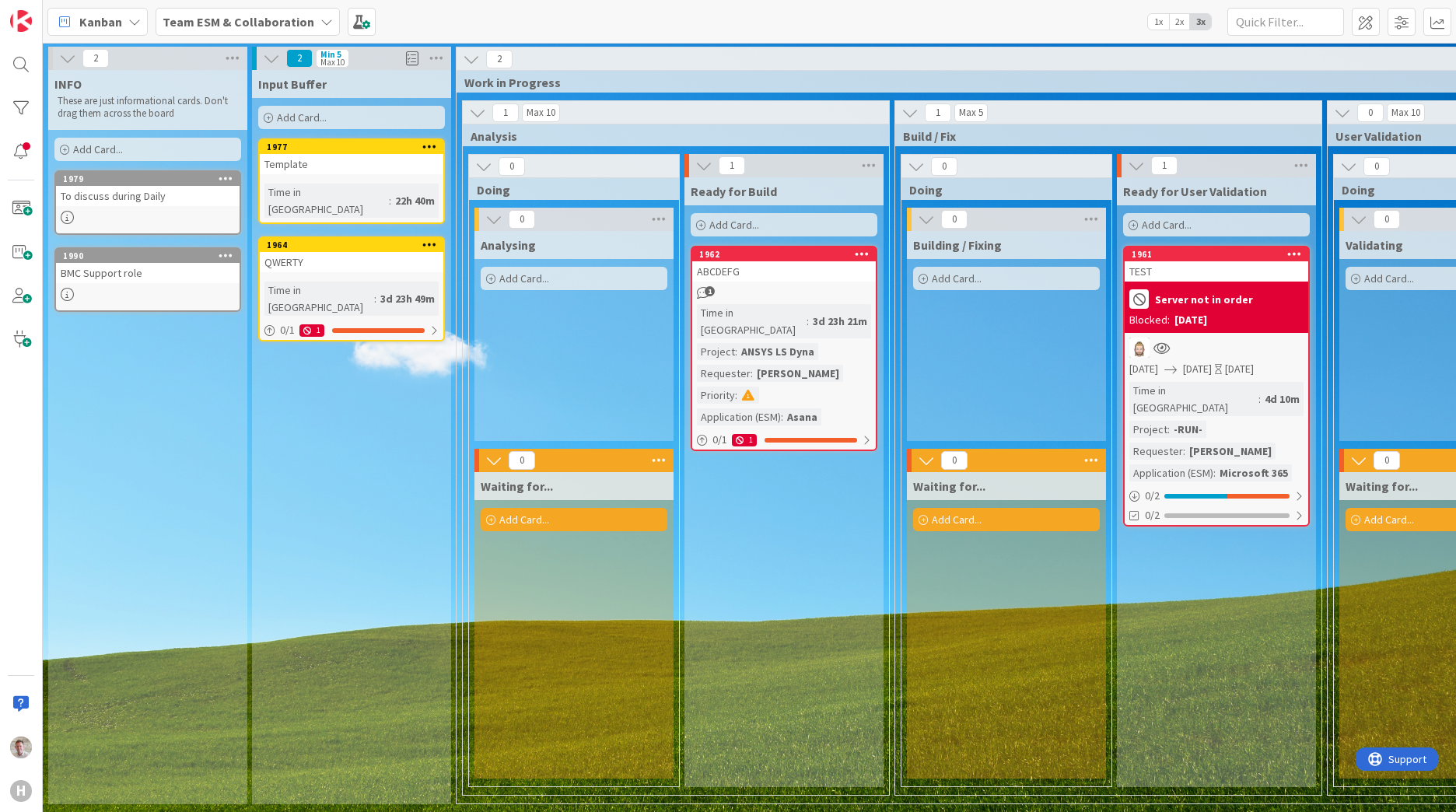
click at [150, 198] on div "To discuss during Daily" at bounding box center [147, 196] width 183 height 20
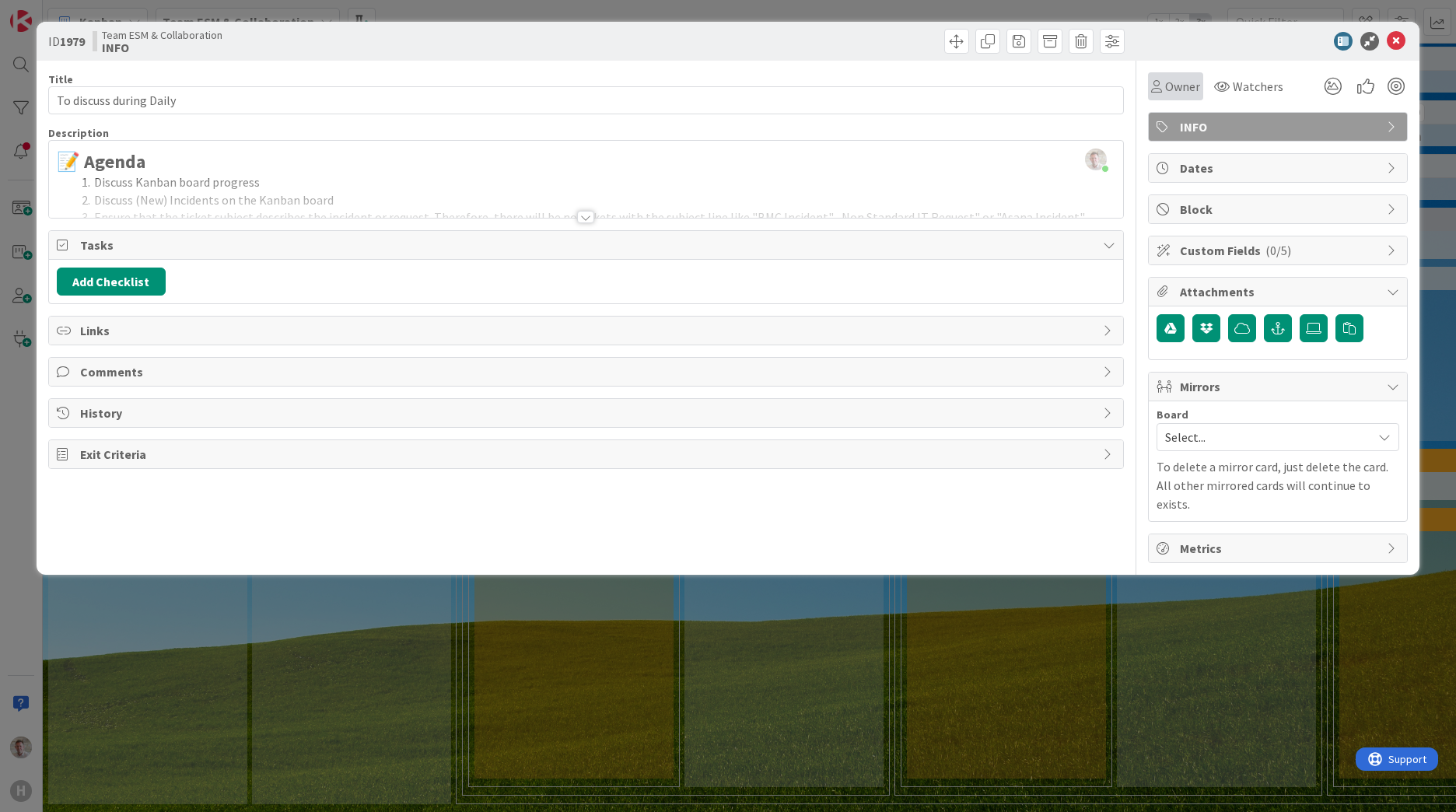
click at [1167, 89] on span "Owner" at bounding box center [1183, 86] width 35 height 18
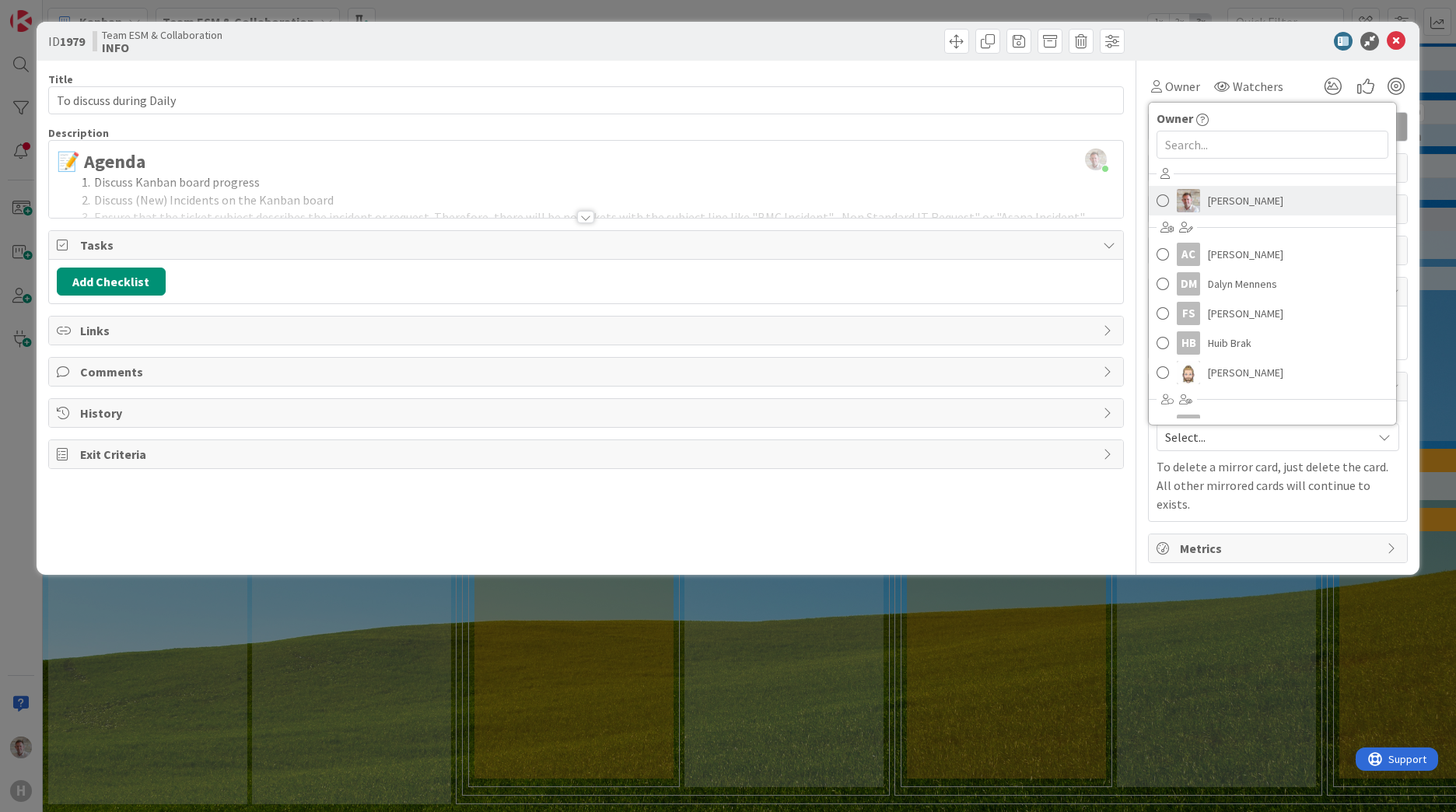
click at [1237, 208] on span "Robby de Bie" at bounding box center [1245, 201] width 75 height 24
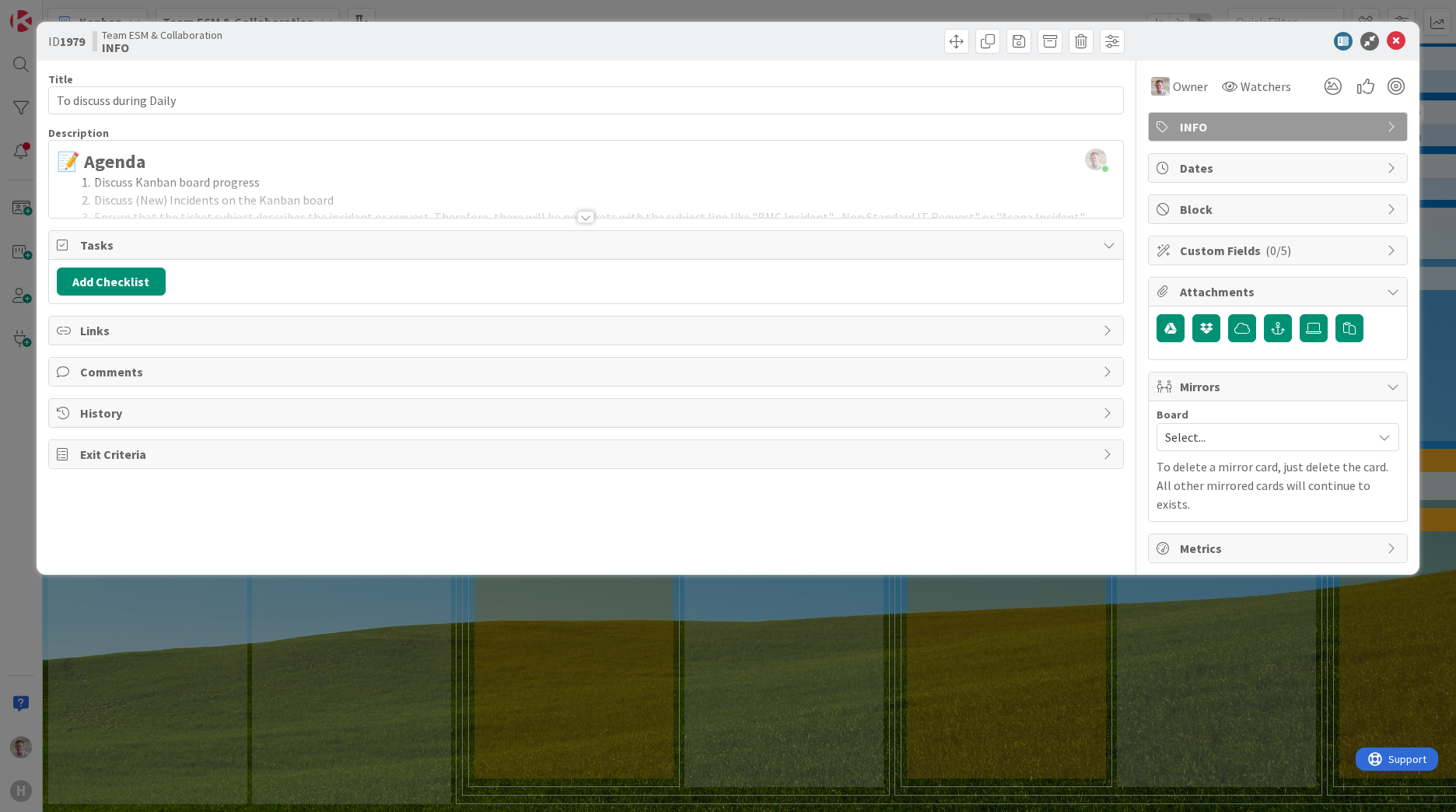
click at [1402, 38] on icon at bounding box center [1395, 40] width 18 height 18
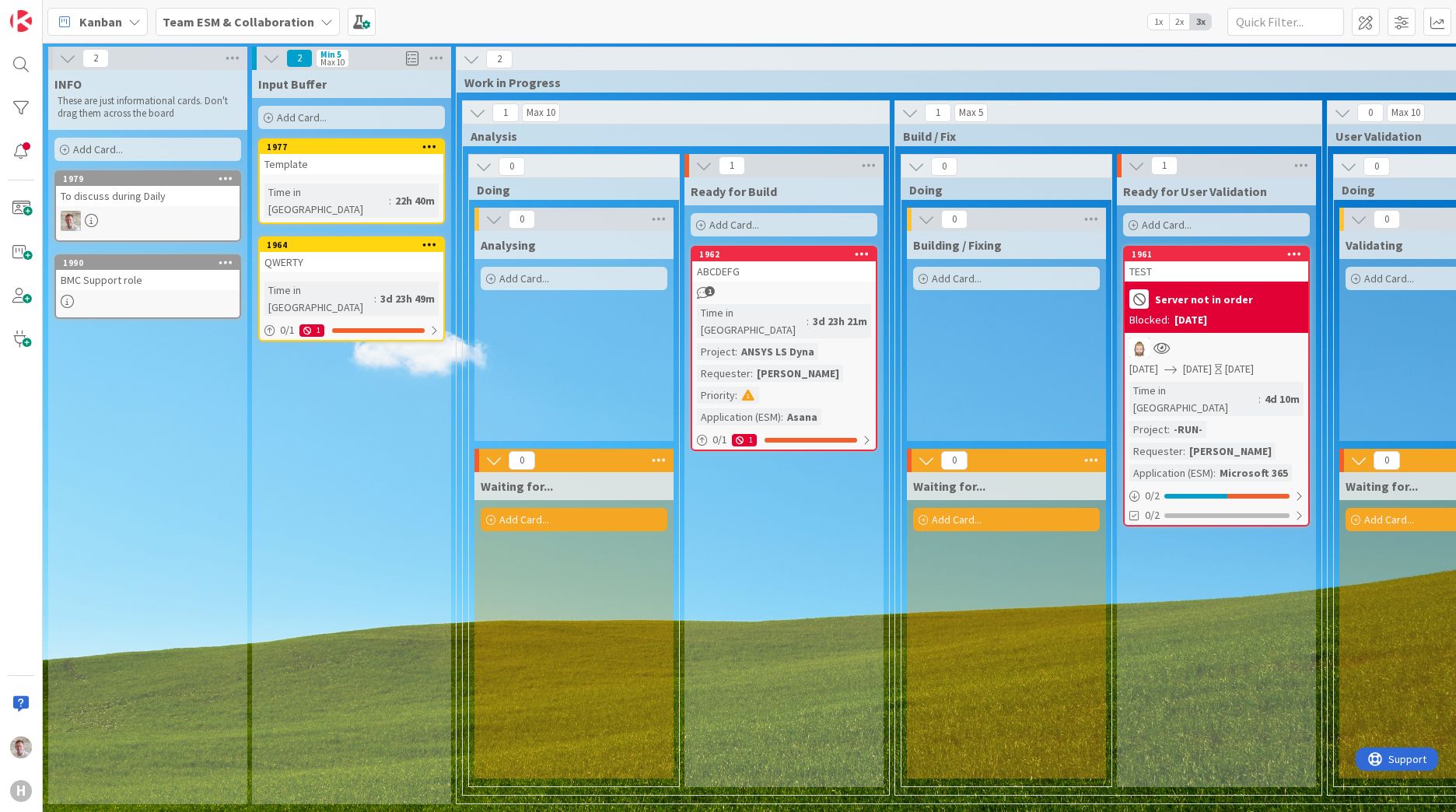
click at [93, 283] on div "BMC Support role" at bounding box center [147, 280] width 183 height 20
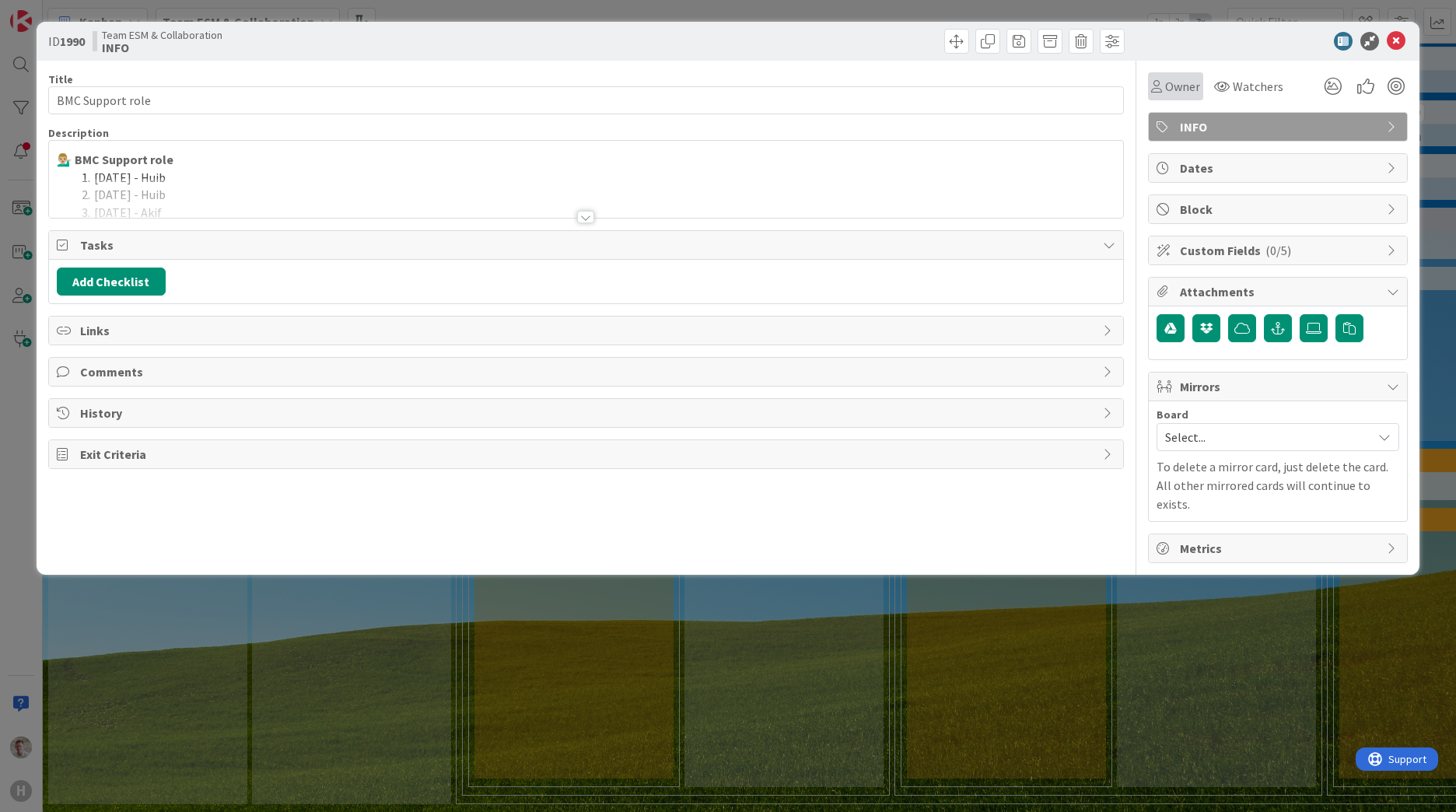
click at [1181, 82] on span "Owner" at bounding box center [1183, 86] width 35 height 18
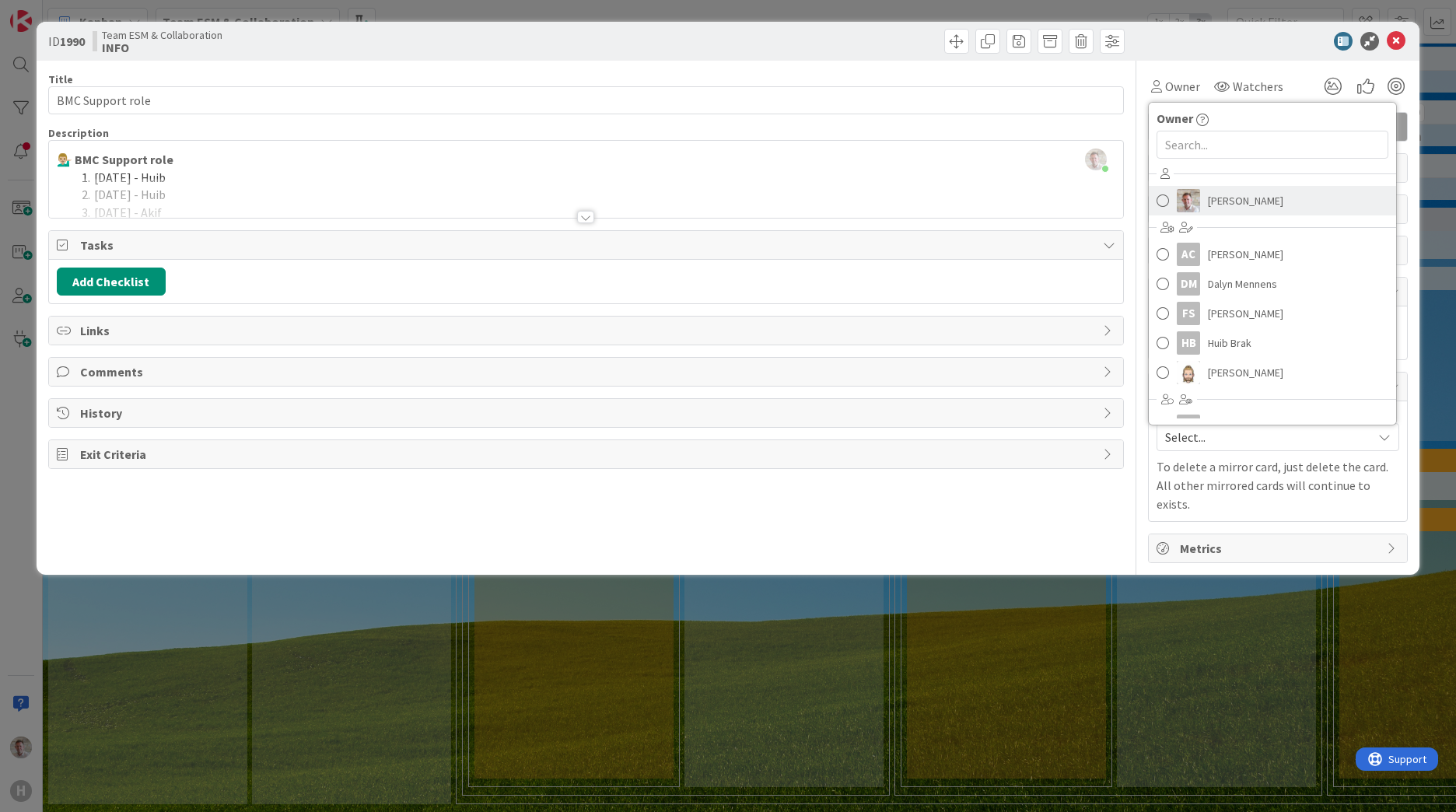
click at [1224, 203] on span "Robby de Bie" at bounding box center [1245, 201] width 75 height 24
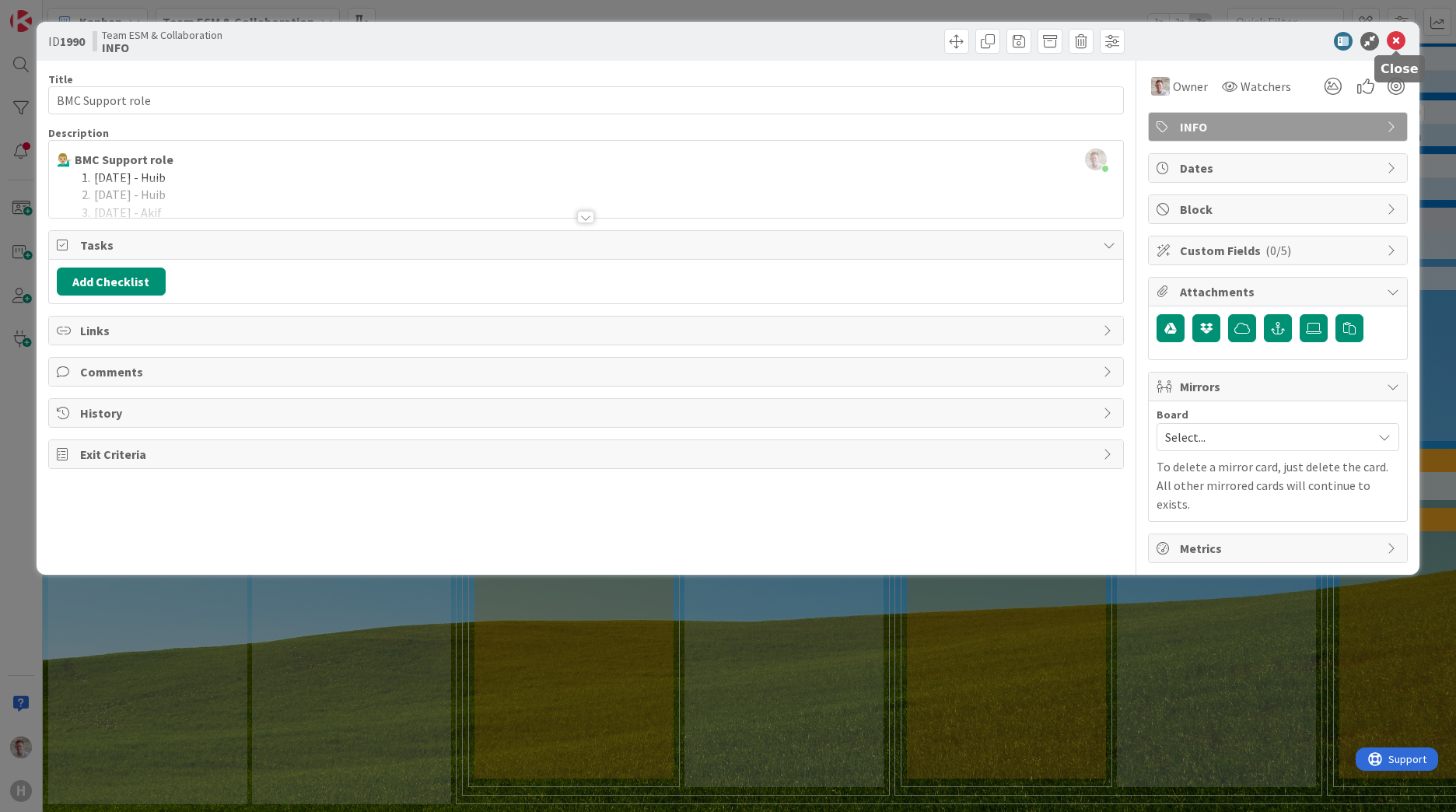
click at [1394, 41] on icon at bounding box center [1395, 40] width 18 height 18
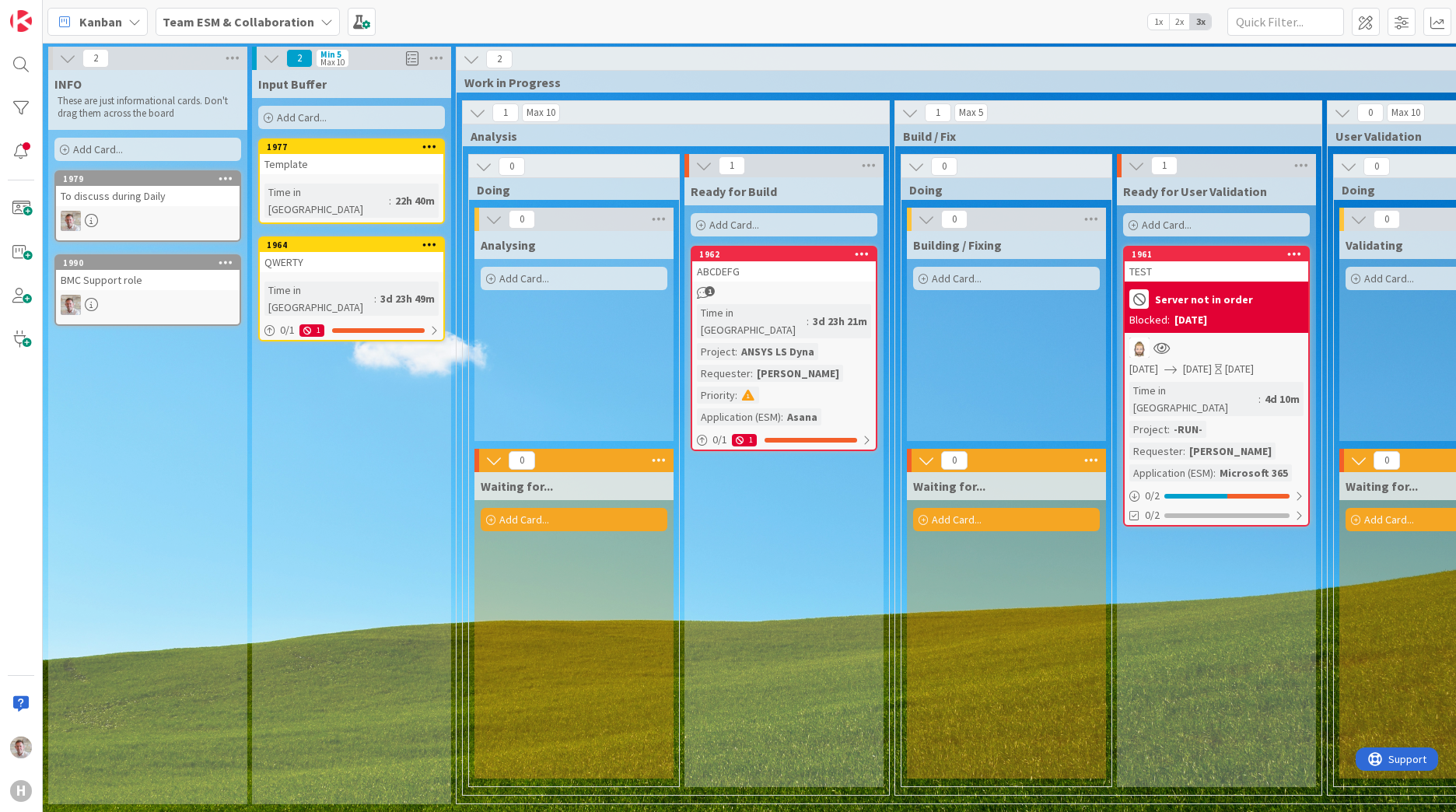
click at [99, 149] on span "Add Card..." at bounding box center [97, 149] width 50 height 14
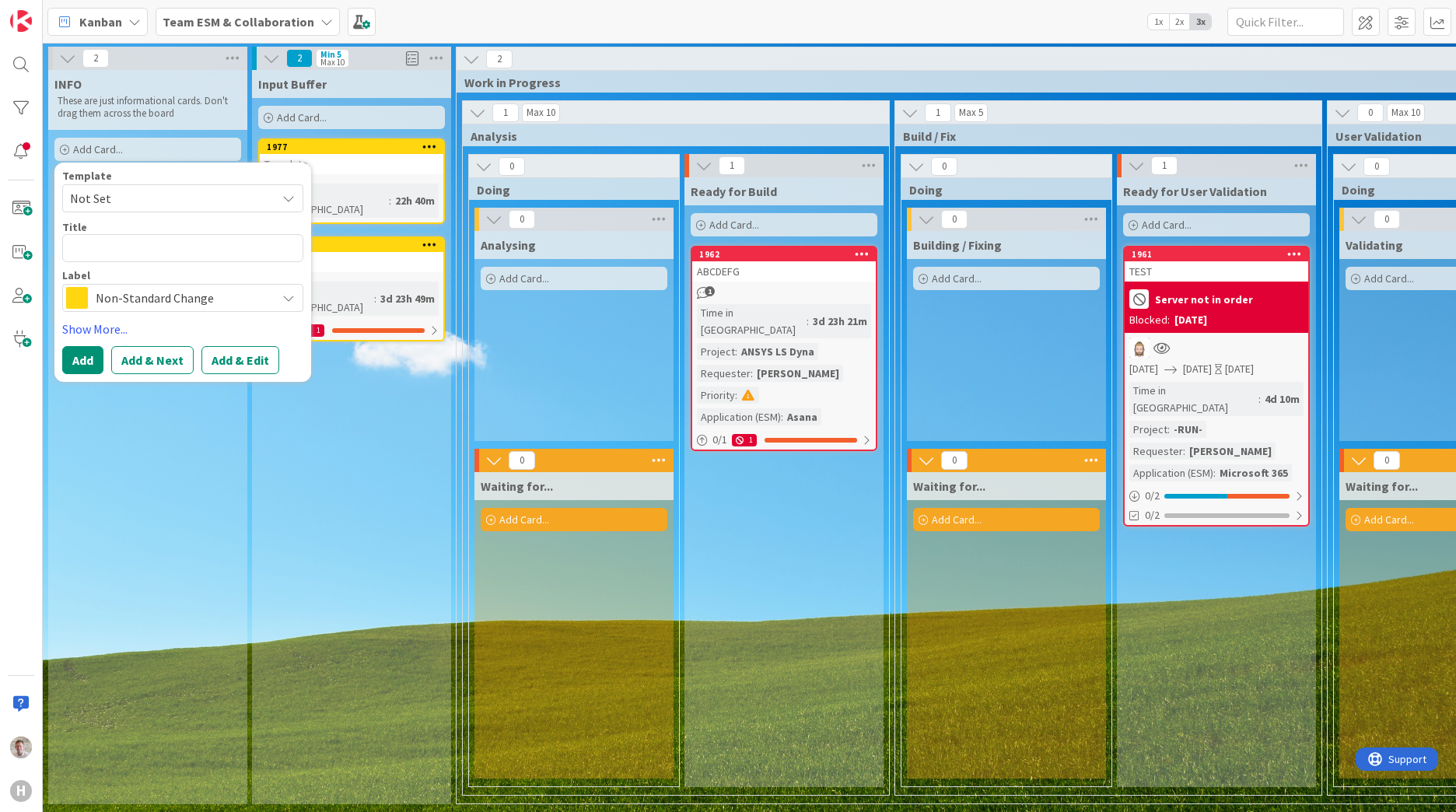
type textarea "x"
type textarea "U"
type textarea "x"
type textarea "Up"
type textarea "x"
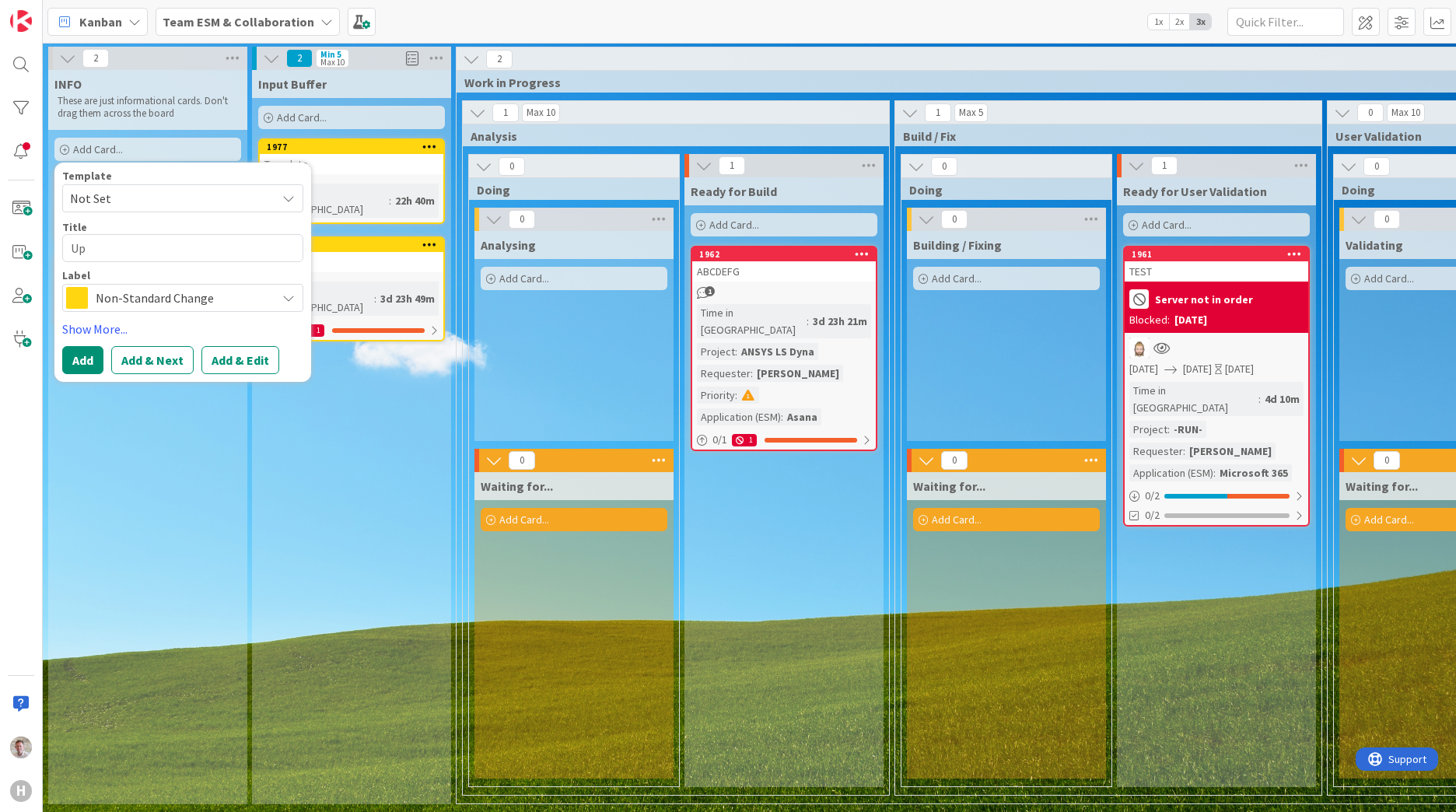
type textarea "Upc"
type textarea "x"
type textarea "Upco"
type textarea "x"
type textarea "Upcoi"
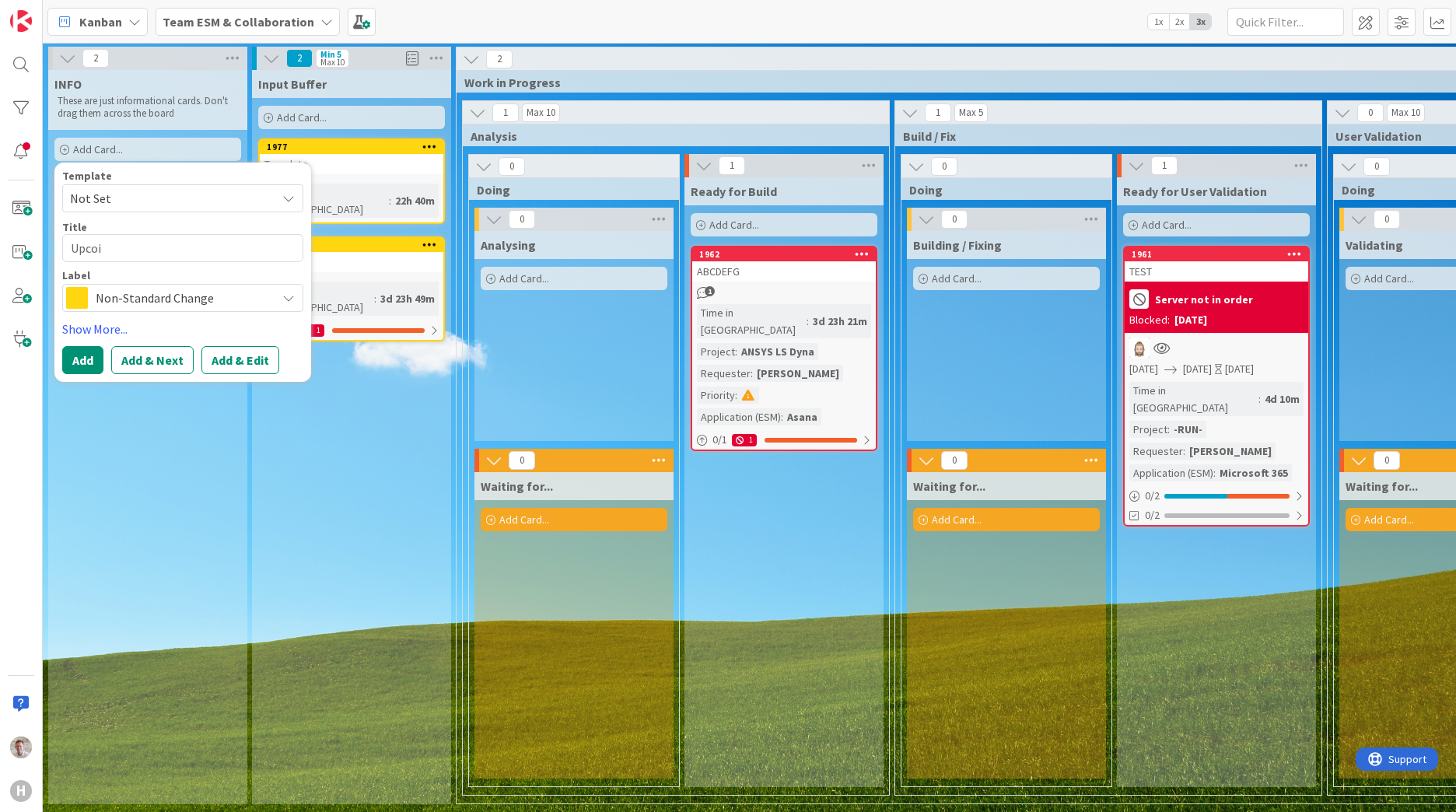
type textarea "x"
type textarea "Upcoin"
type textarea "x"
type textarea "Upcoing"
type textarea "x"
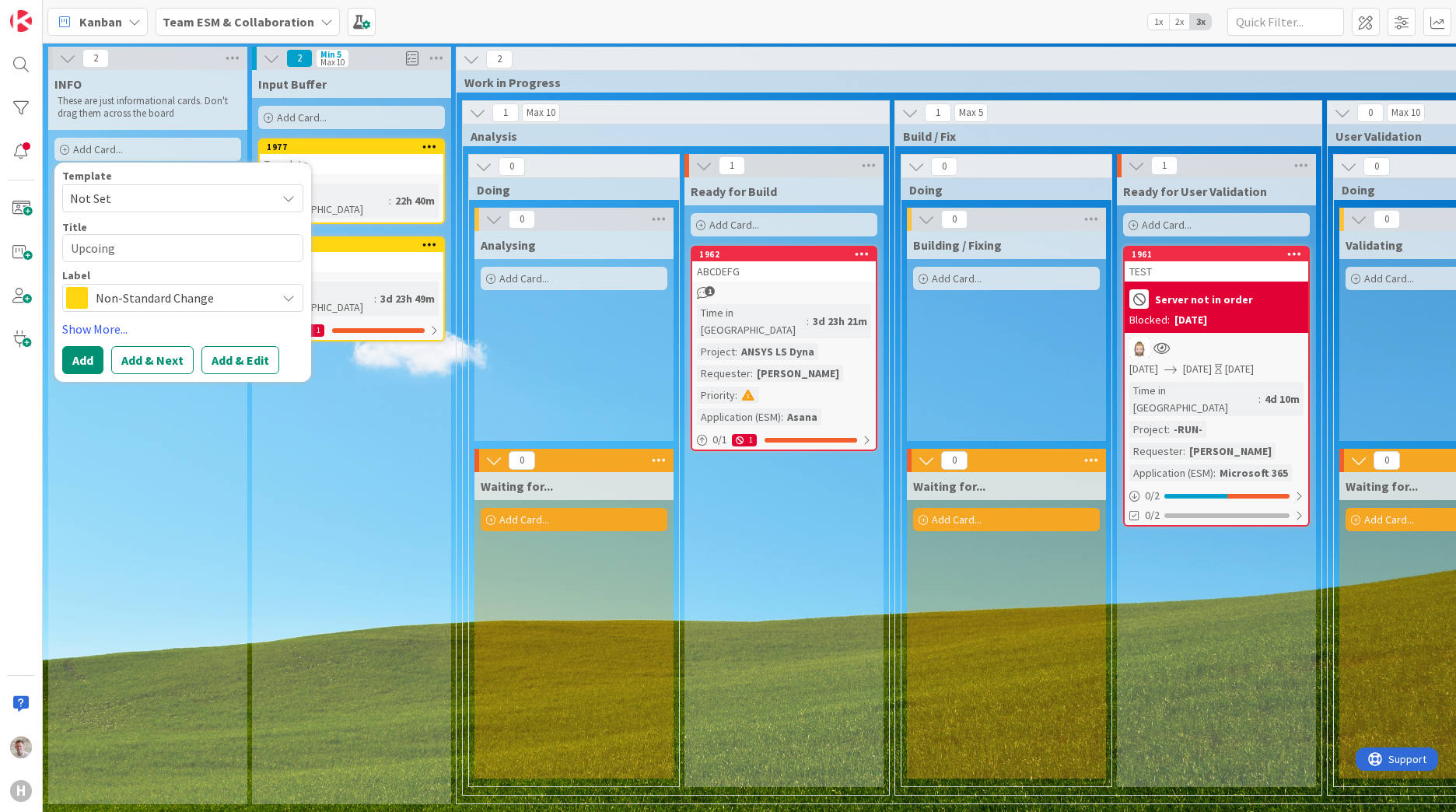
type textarea "Upcoing"
type textarea "x"
type textarea "Upcoing"
type textarea "x"
type textarea "Upcoin"
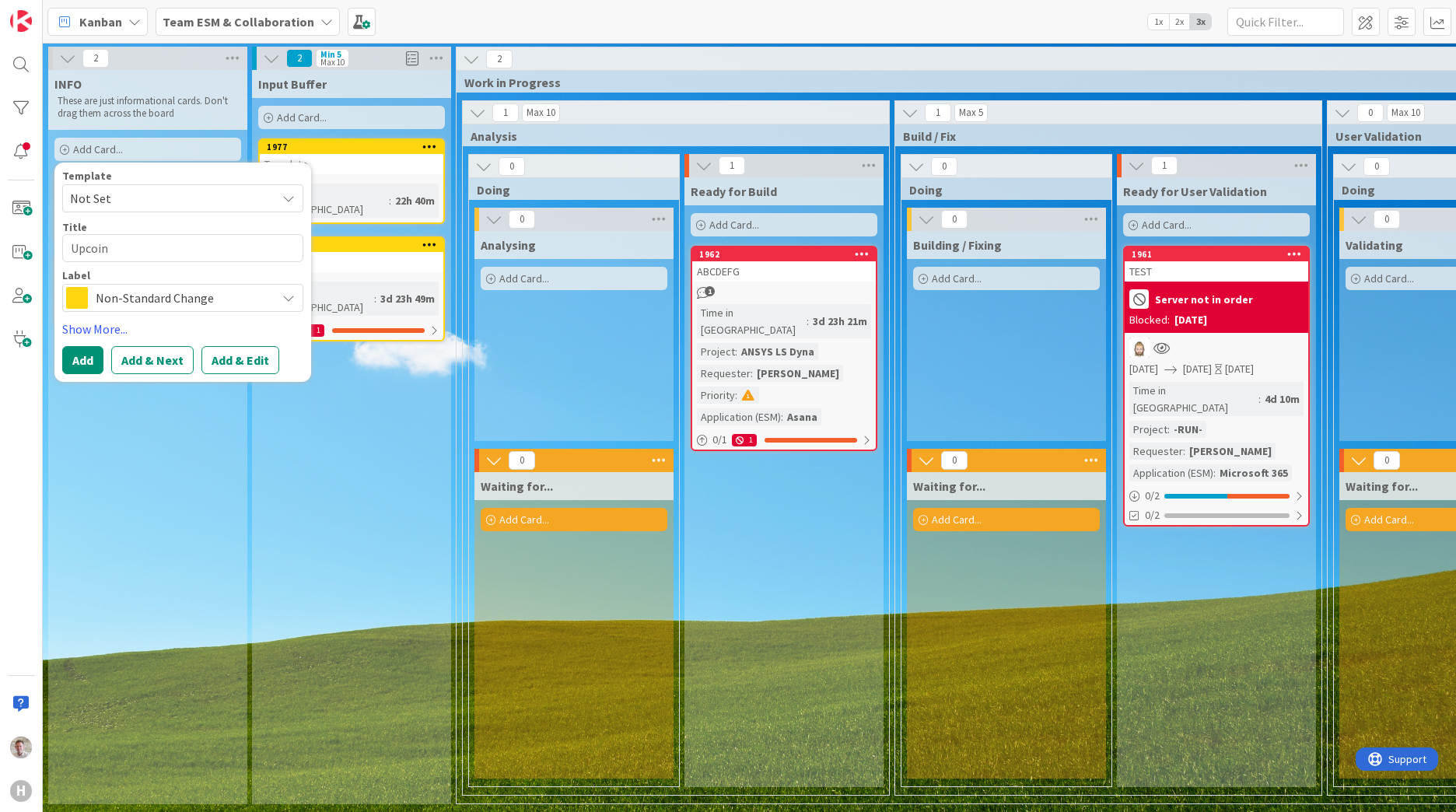
type textarea "x"
type textarea "Upcoi"
type textarea "x"
type textarea "Upco"
click at [89, 254] on textarea "Upco" at bounding box center [182, 248] width 241 height 28
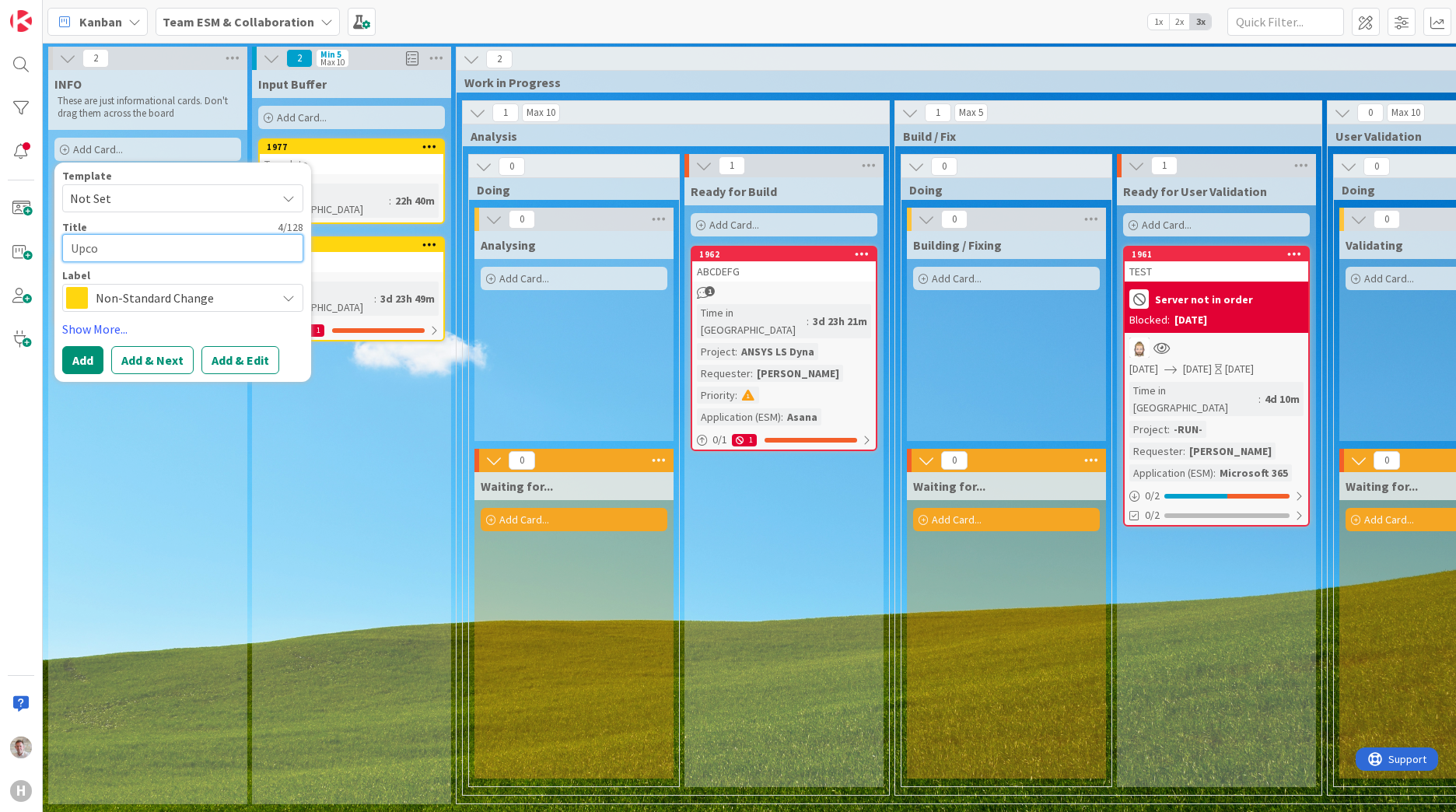
click at [89, 254] on textarea "Upco" at bounding box center [182, 248] width 241 height 28
paste textarea "✈ Upcoming Training / Holidays etc."
type textarea "x"
type textarea "✈ Upcoming Training / Holidays etc."
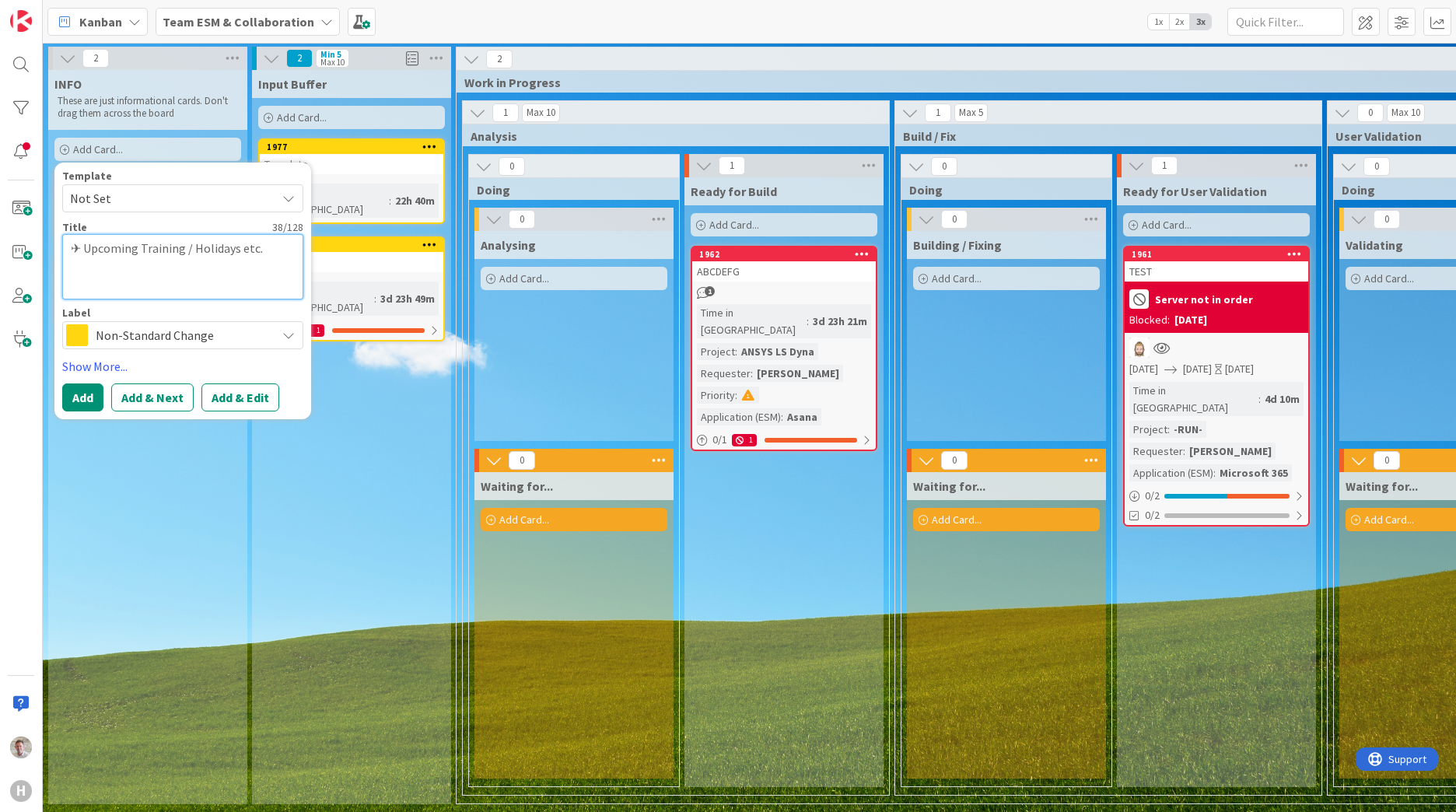
click at [112, 258] on textarea "✈ Upcoming Training / Holidays etc." at bounding box center [182, 267] width 241 height 65
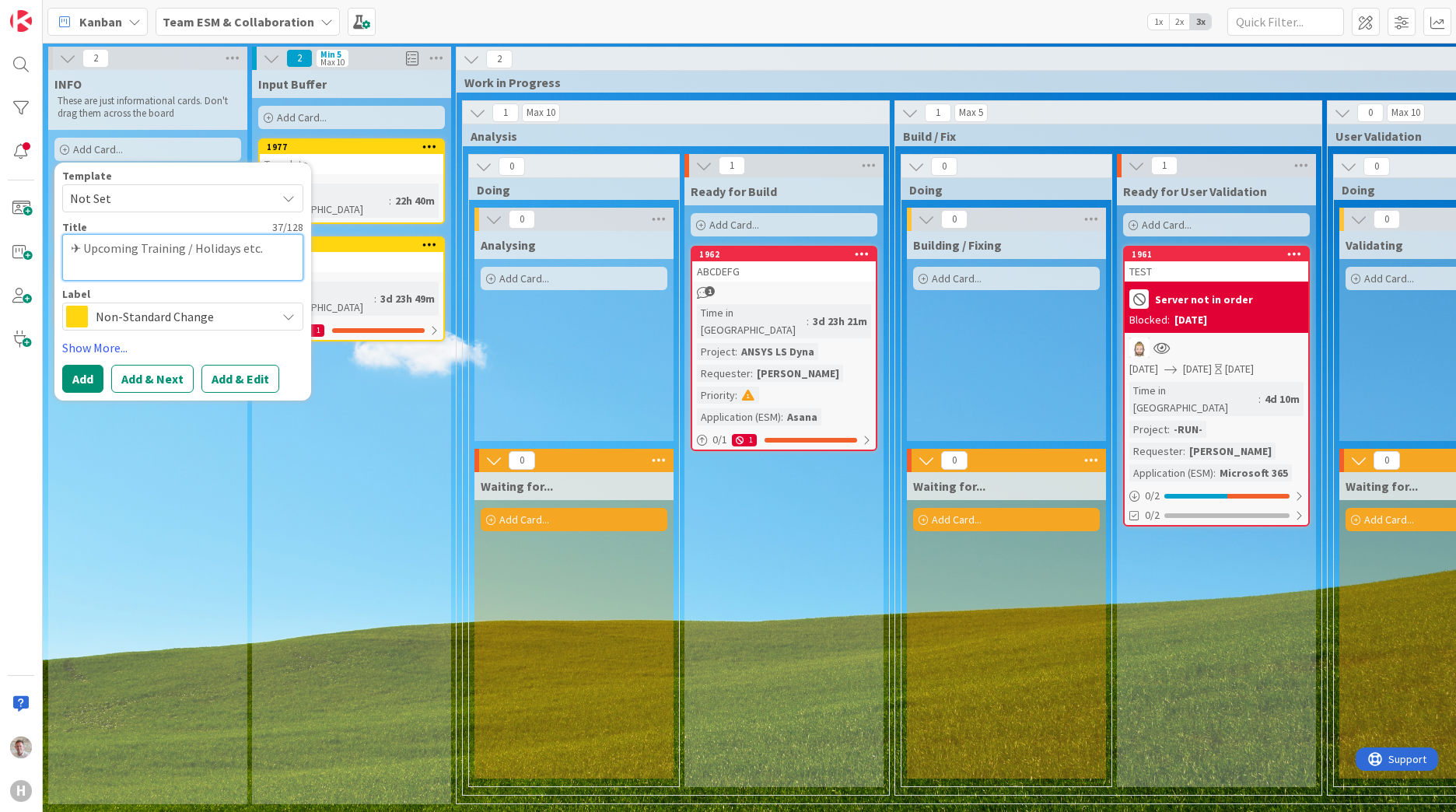
type textarea "x"
type textarea "✈ Upcoming Training / Holidays etc."
type textarea "x"
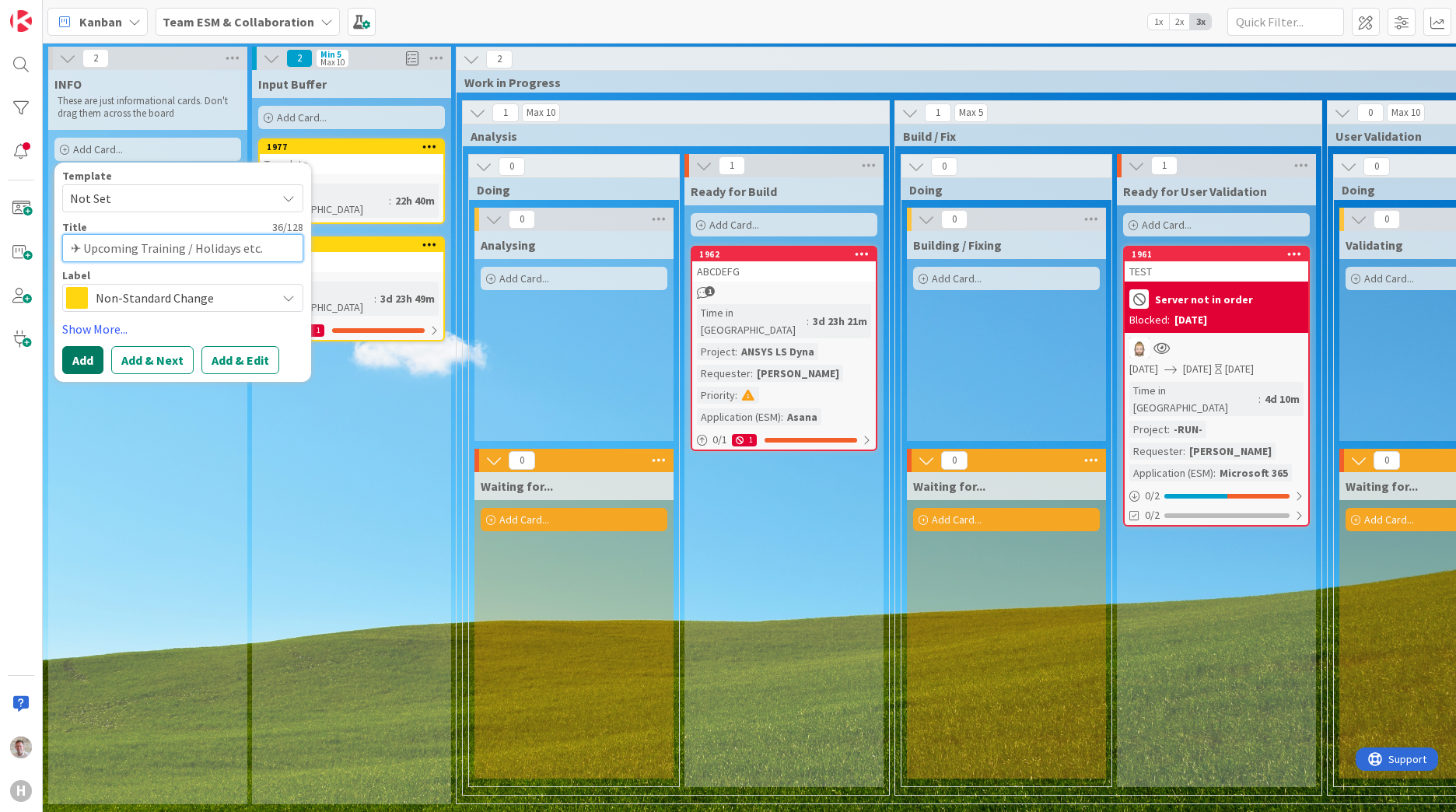
type textarea "✈ Upcoming Training / Holidays etc."
click at [92, 349] on button "Add" at bounding box center [82, 360] width 41 height 28
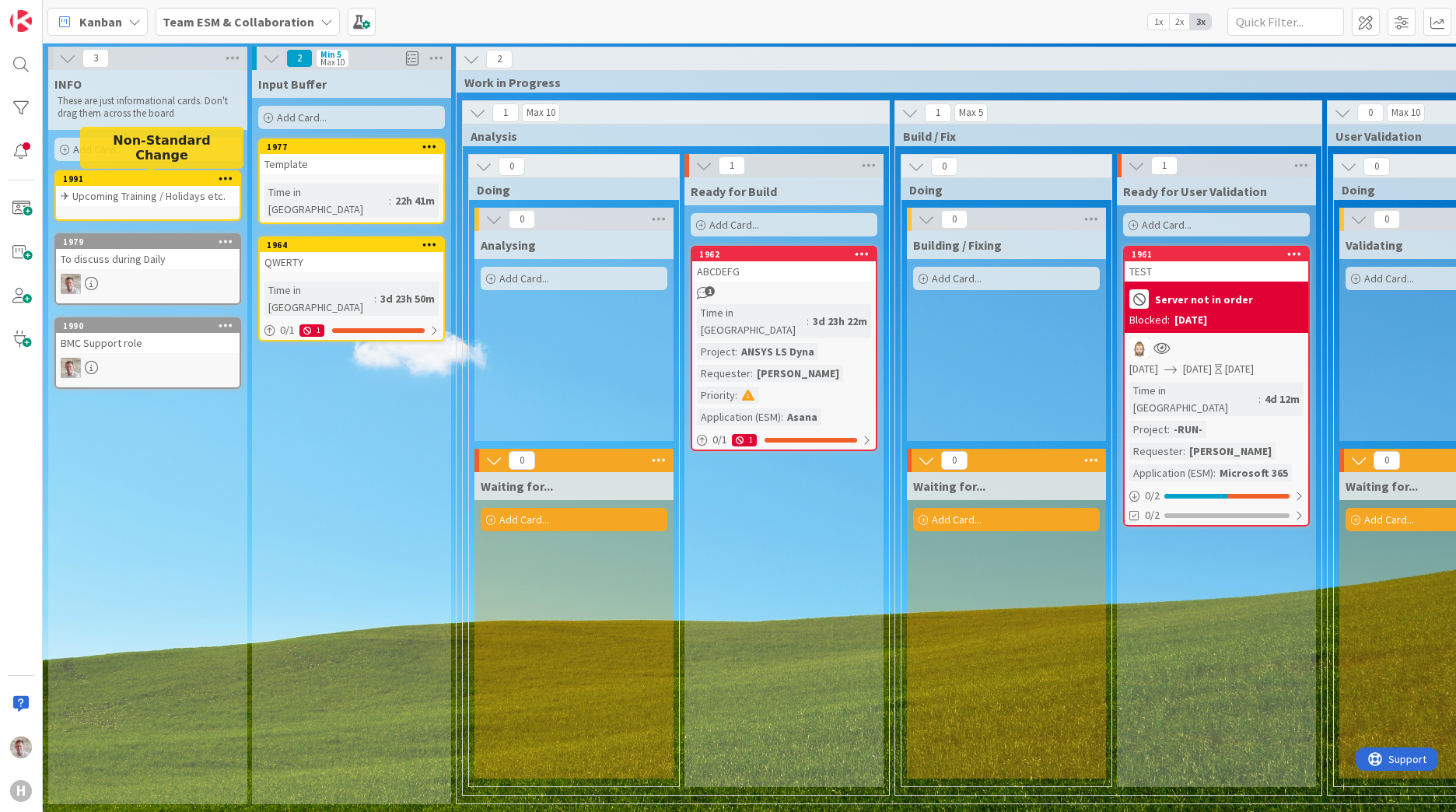
click at [105, 178] on div "1991" at bounding box center [151, 179] width 176 height 11
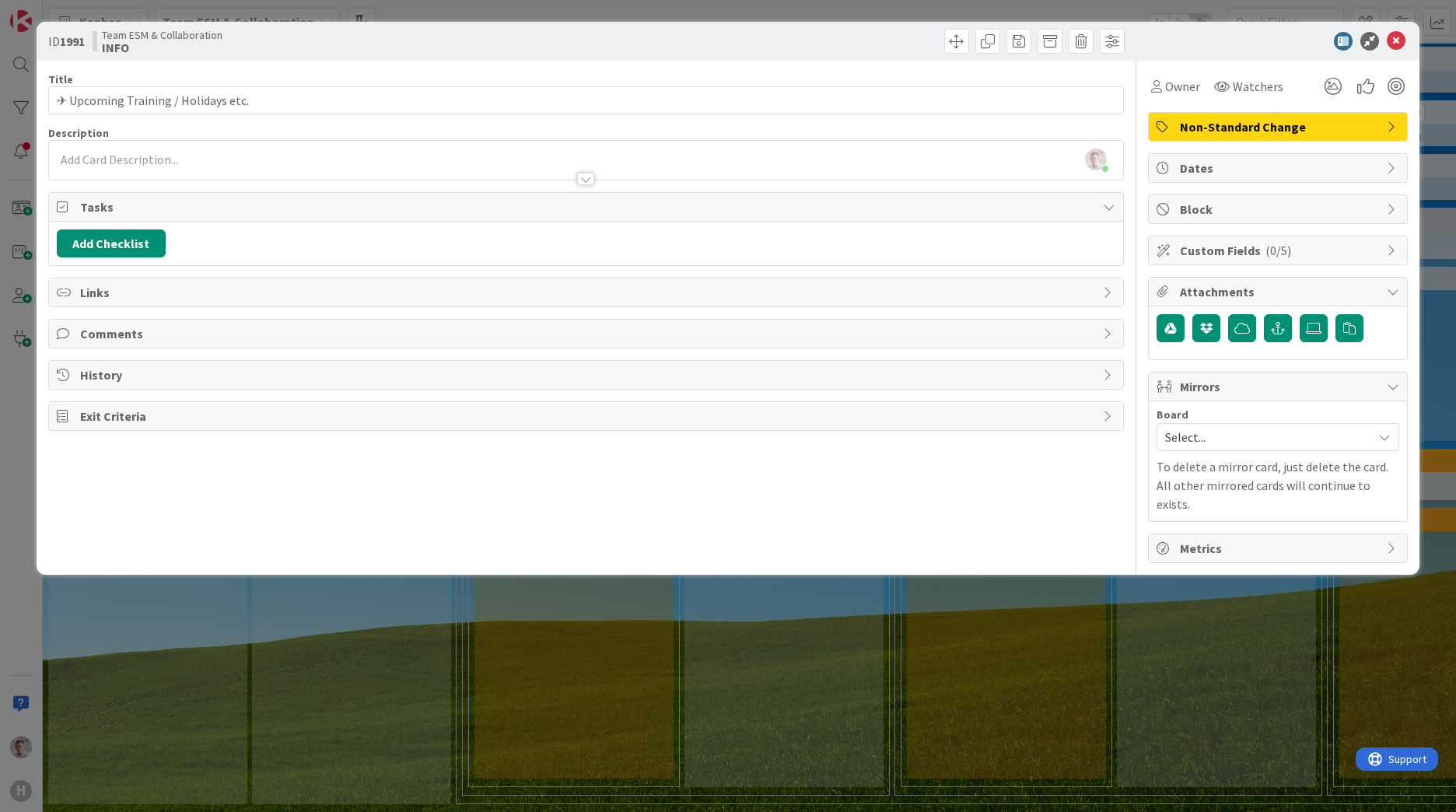
click at [1200, 127] on span "Non-Standard Change" at bounding box center [1279, 126] width 199 height 18
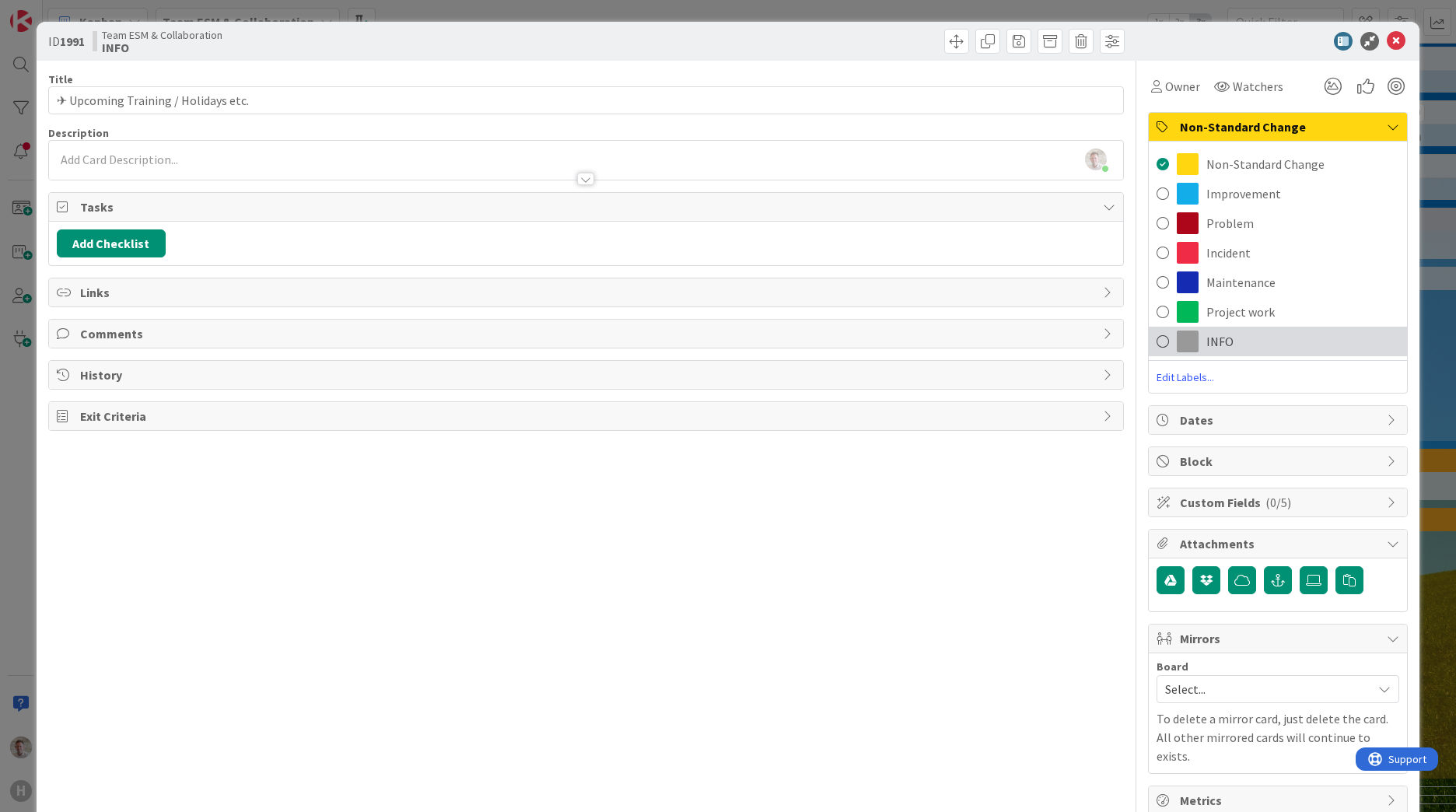
click at [1207, 348] on span "INFO" at bounding box center [1220, 341] width 27 height 18
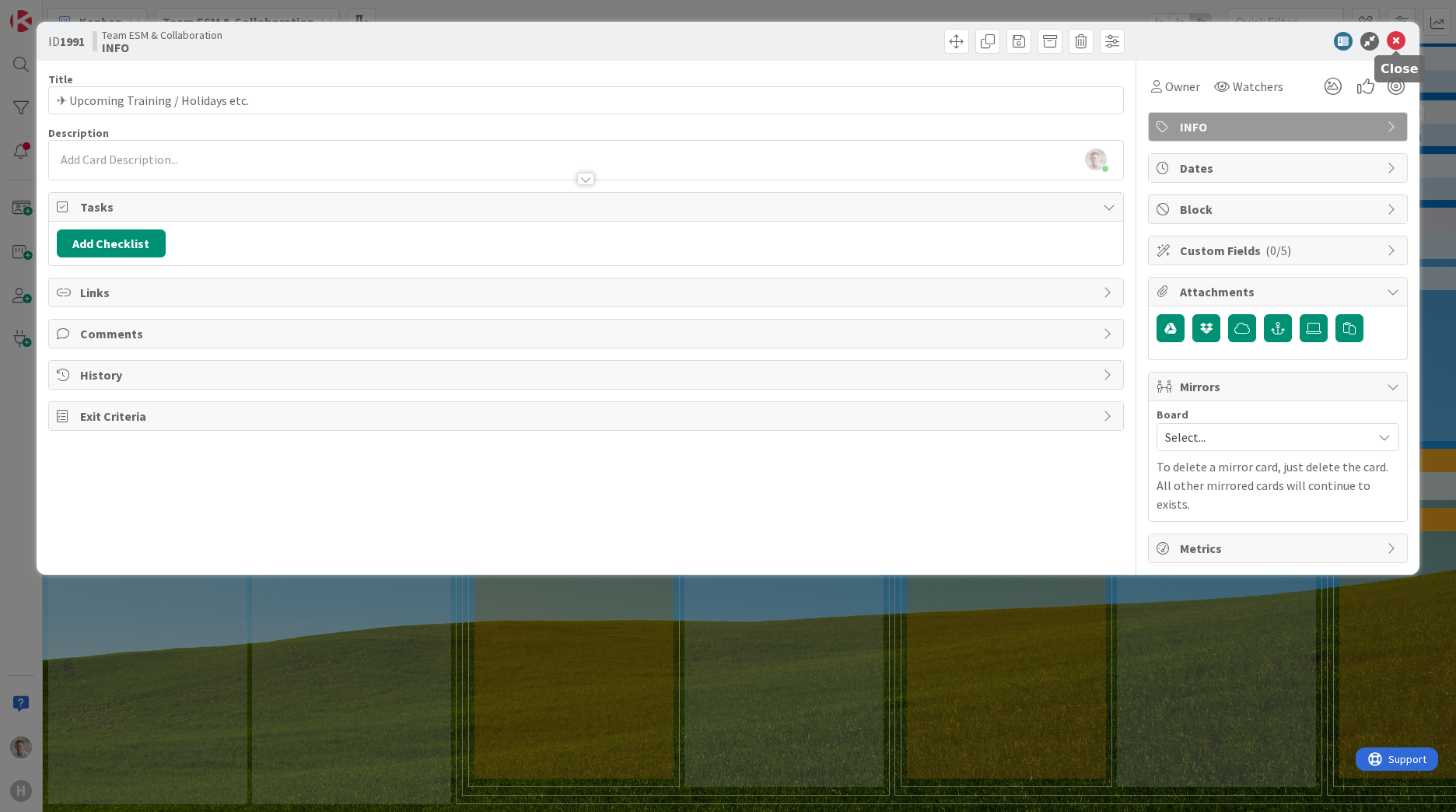
click at [1395, 38] on icon at bounding box center [1395, 40] width 18 height 18
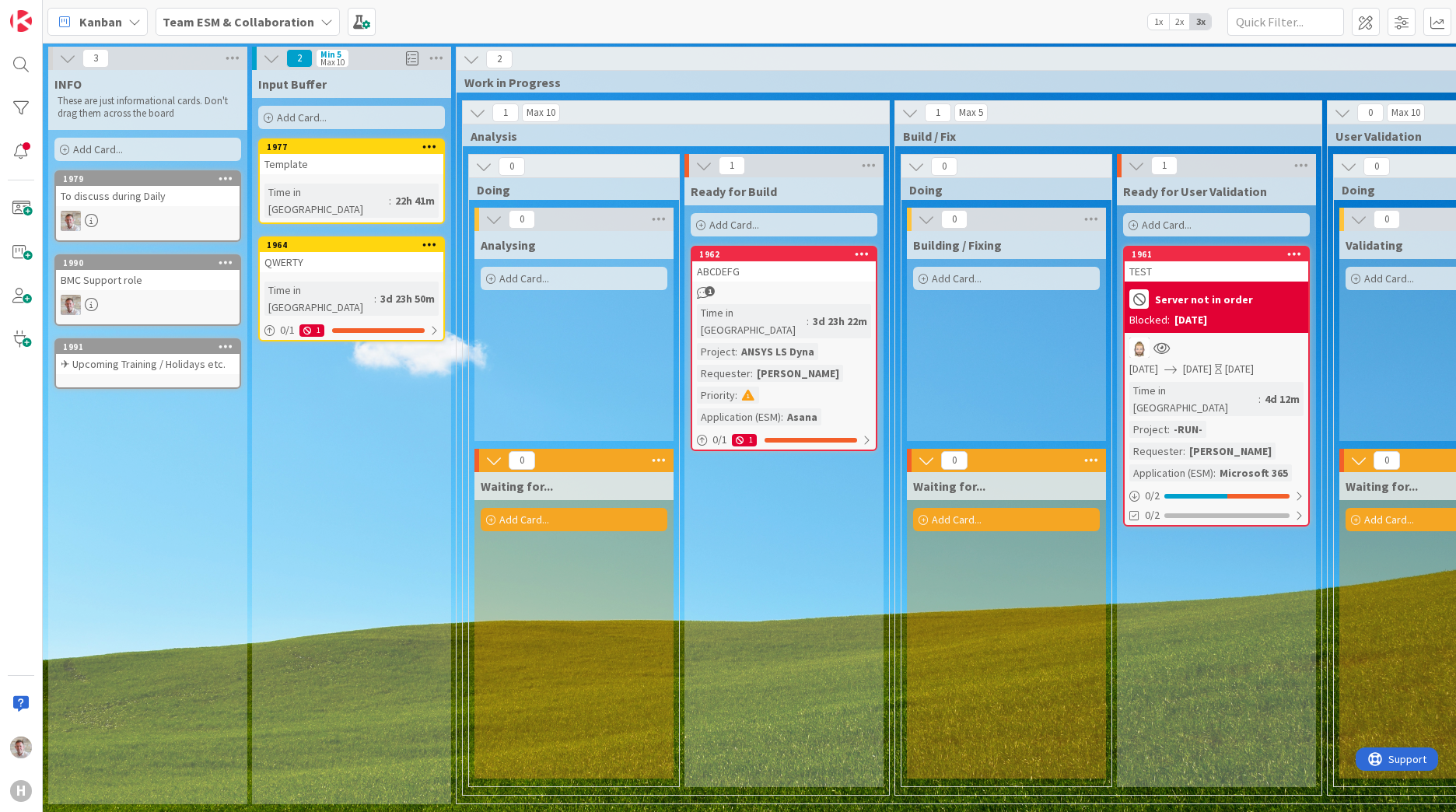
click at [111, 352] on div "1991" at bounding box center [151, 346] width 176 height 11
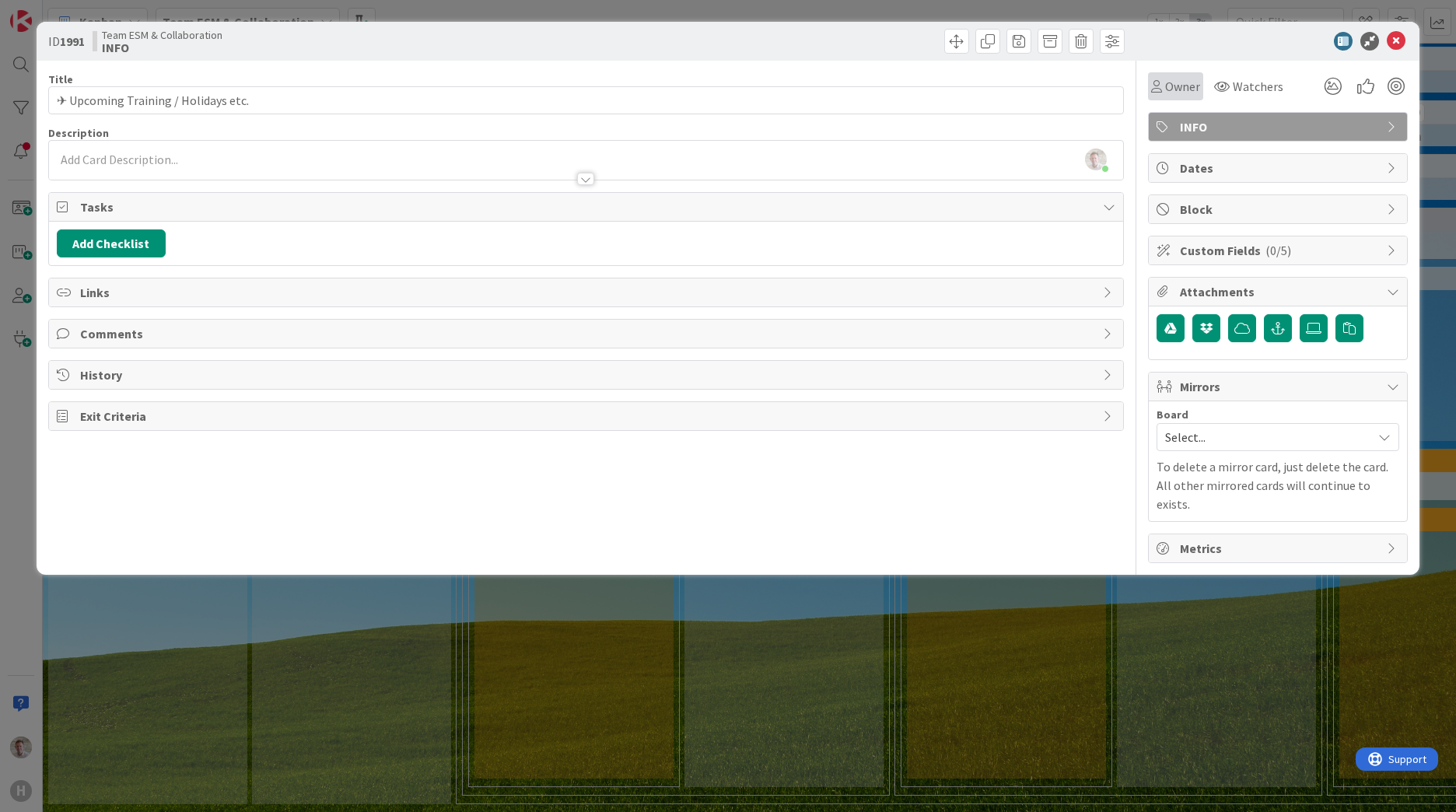
click at [1180, 90] on span "Owner" at bounding box center [1183, 86] width 35 height 18
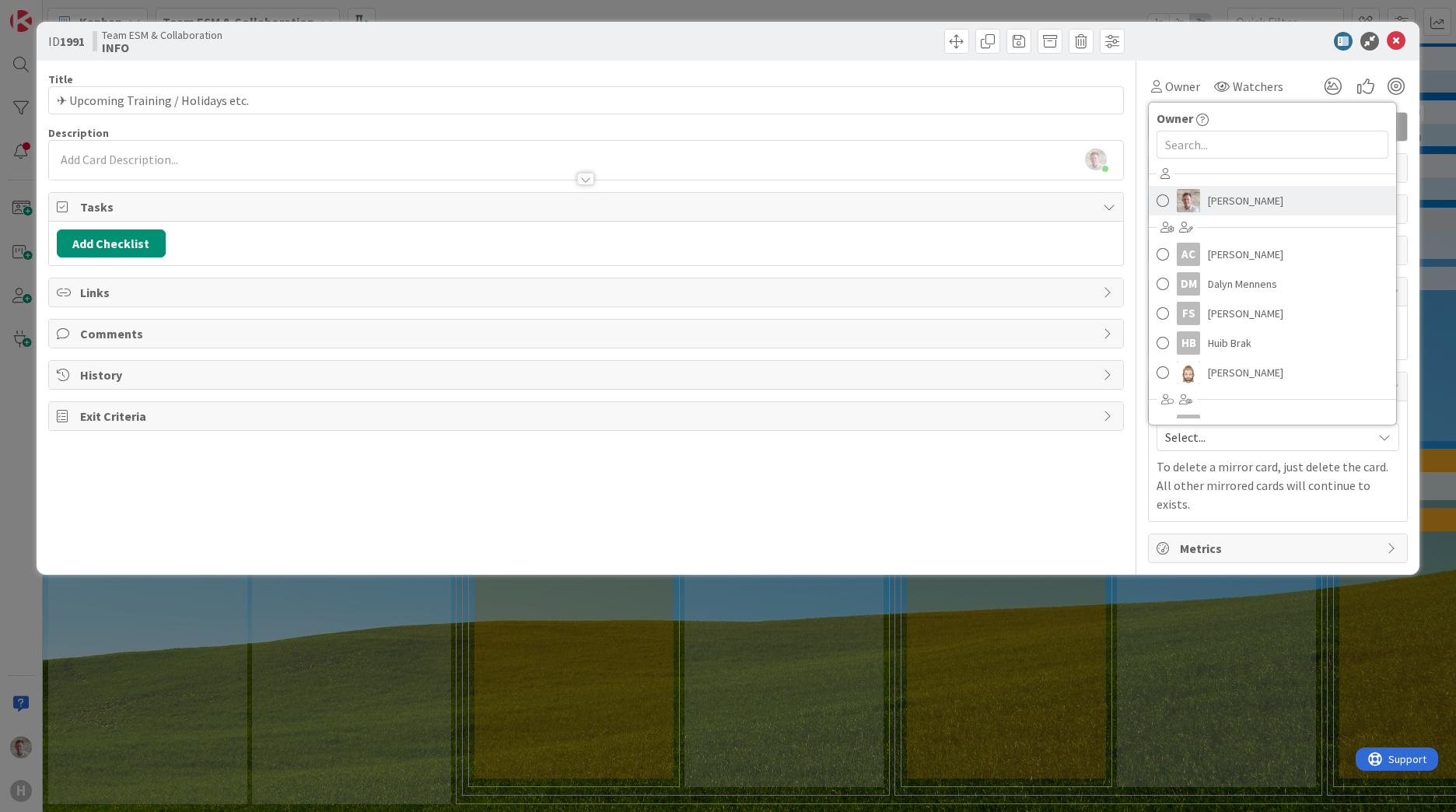
click at [1220, 213] on link "Robby de Bie" at bounding box center [1273, 201] width 247 height 30
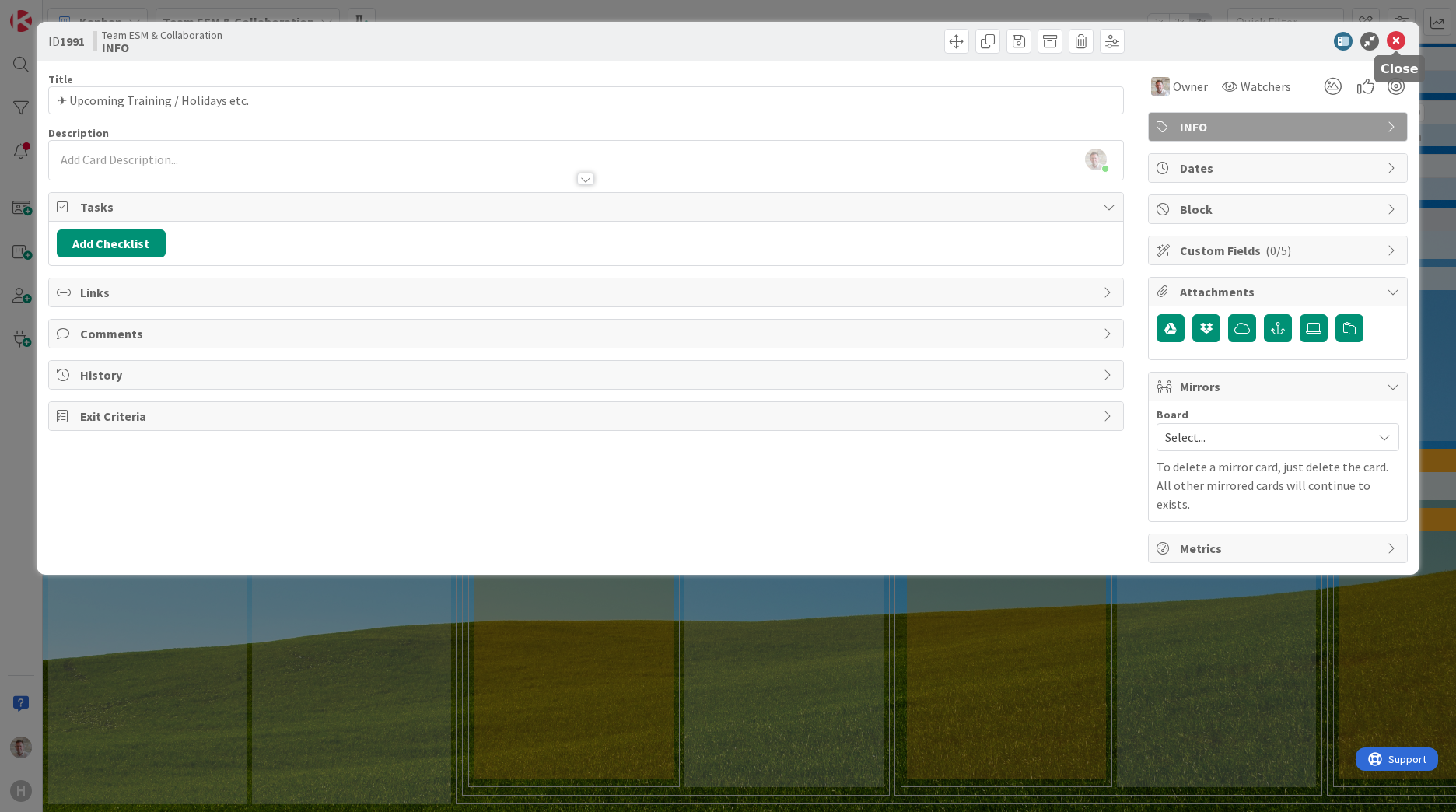
click at [1397, 45] on icon at bounding box center [1395, 40] width 18 height 18
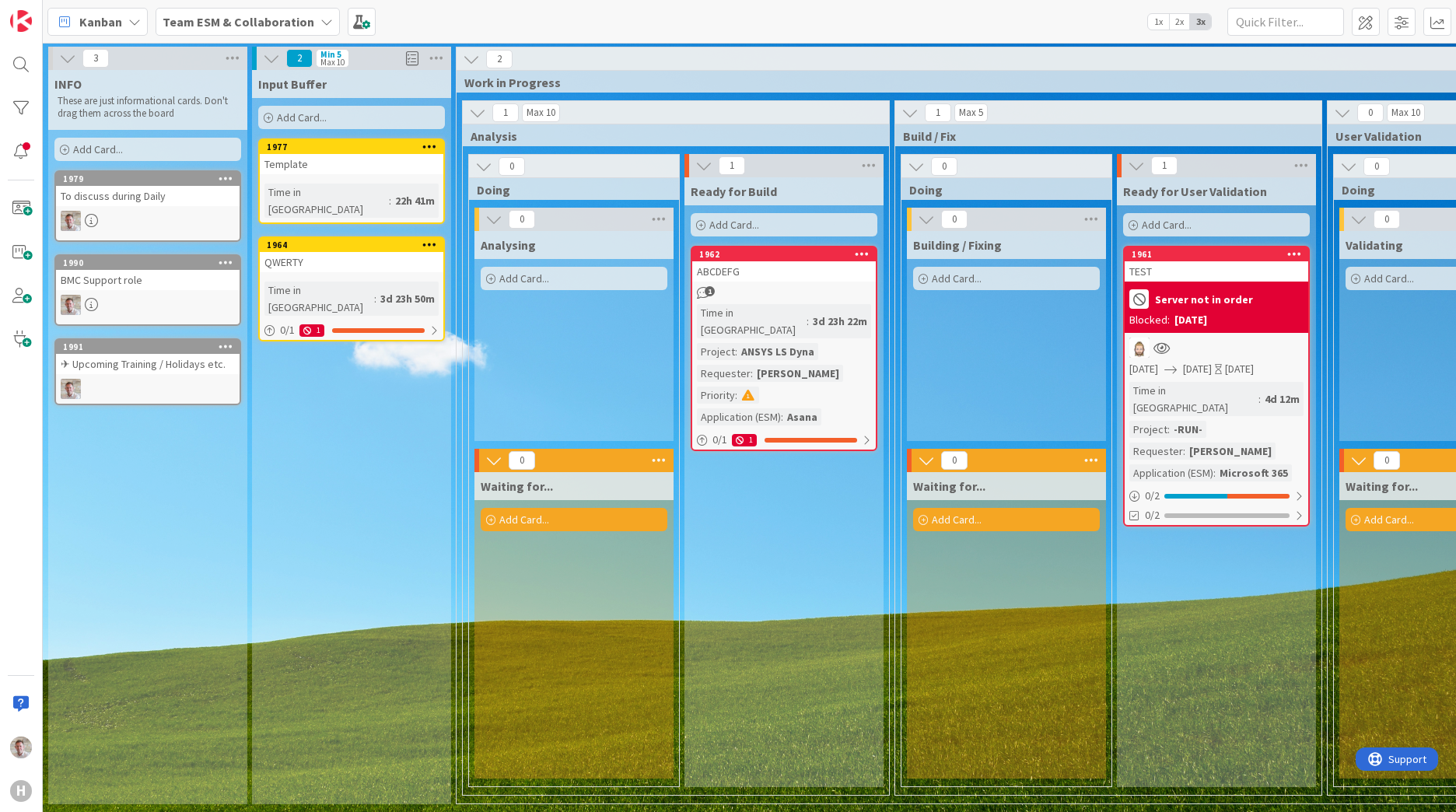
click at [87, 275] on div "BMC Support role" at bounding box center [147, 280] width 183 height 20
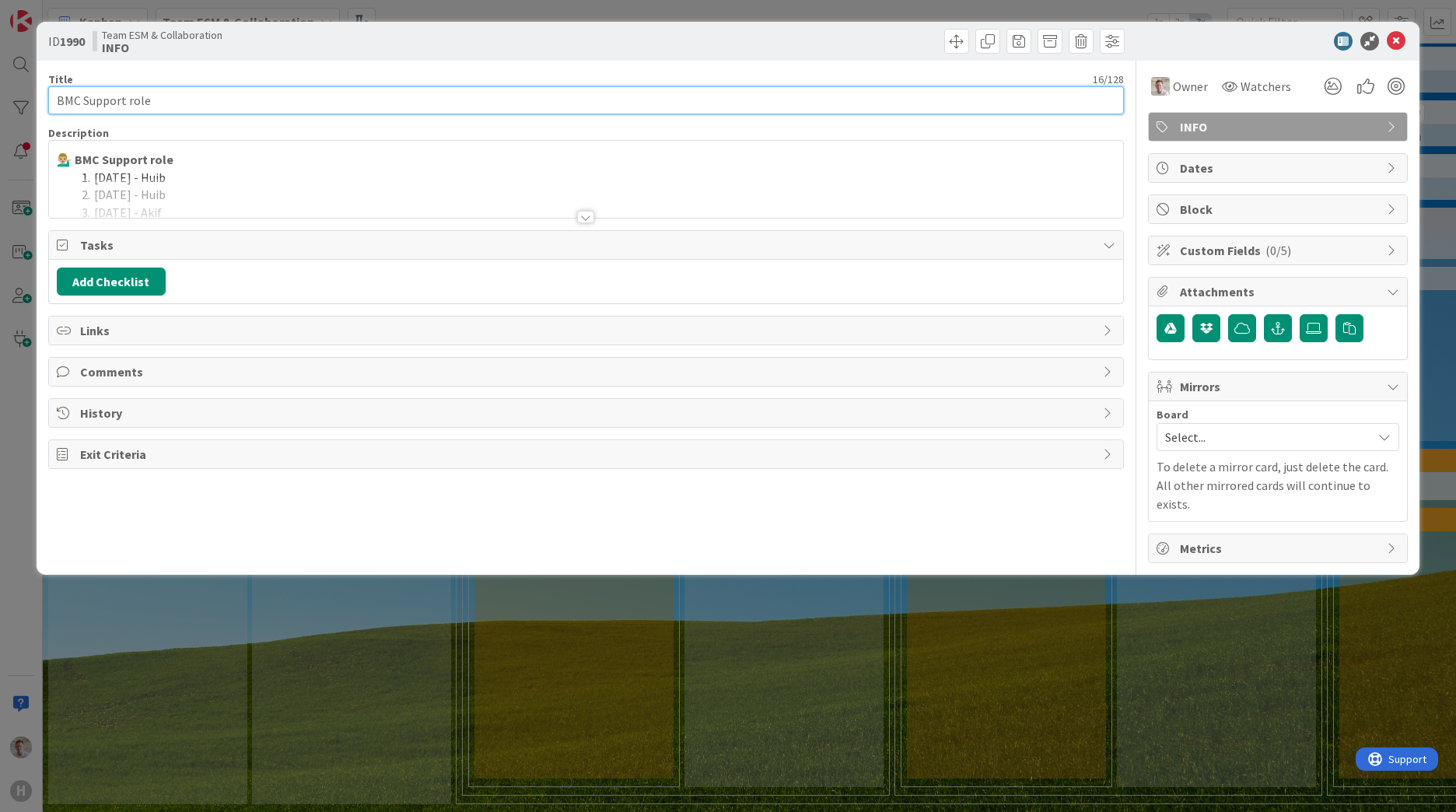
drag, startPoint x: 164, startPoint y: 105, endPoint x: -4, endPoint y: 86, distance: 169.1
click at [0, 86] on html "H Kanban Team ESM & Collaboration 1x 2x 3x Kanban Options Card ID Time in Colum…" at bounding box center [728, 406] width 1456 height 812
paste input "💁🏼‍♂️"
type input "💁🏼‍♂️ BMC Support role"
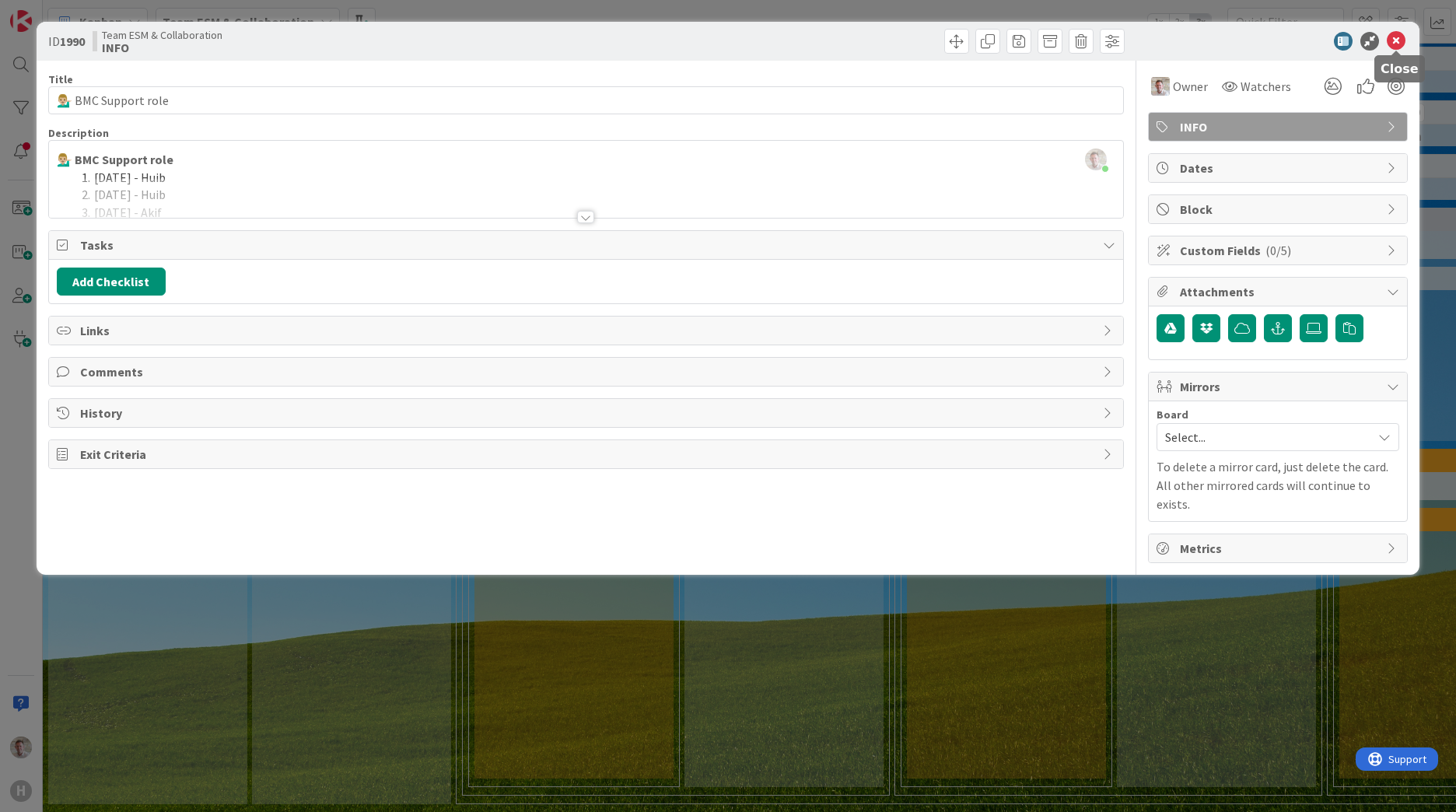
click at [1393, 44] on icon at bounding box center [1395, 40] width 18 height 18
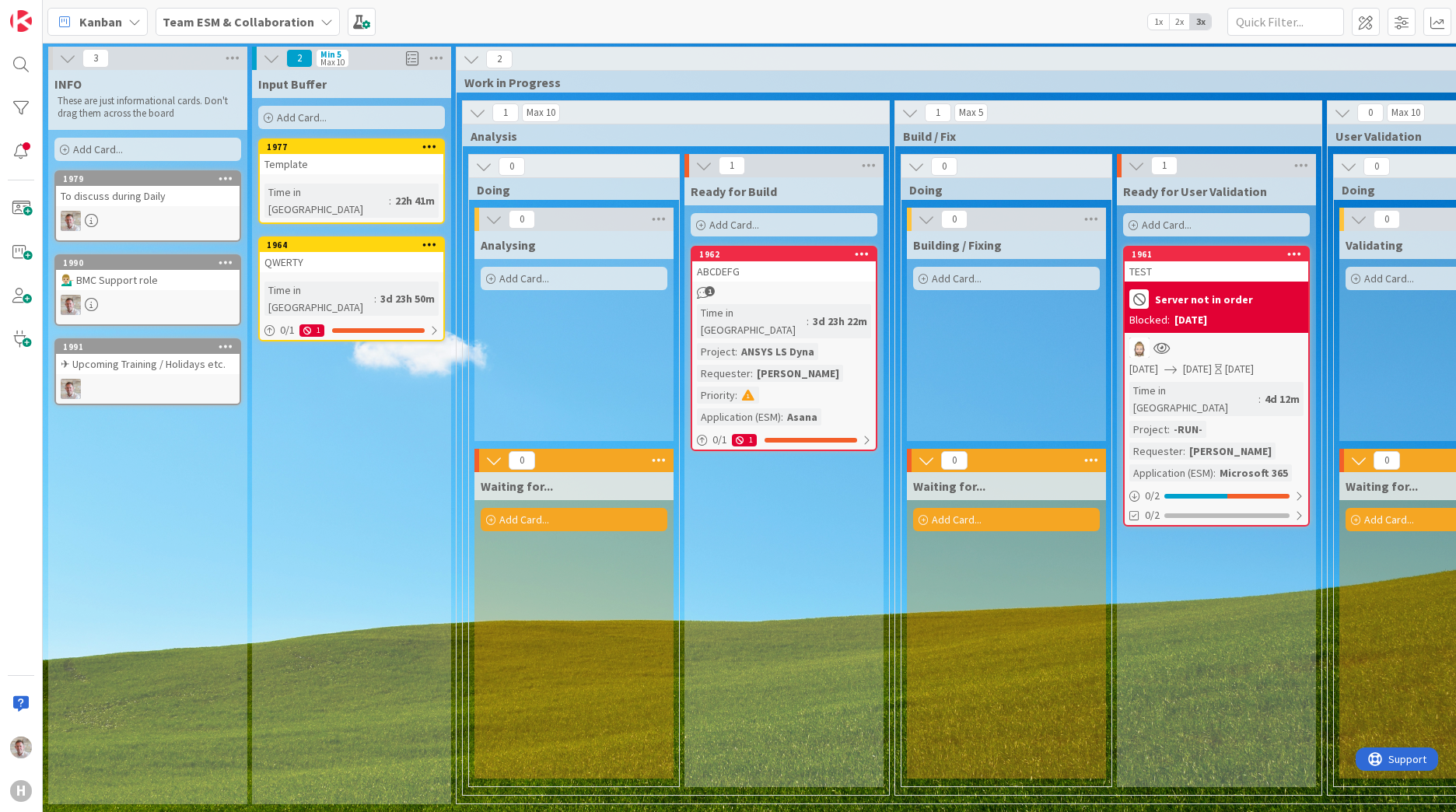
click at [89, 190] on div "To discuss during Daily" at bounding box center [147, 196] width 183 height 20
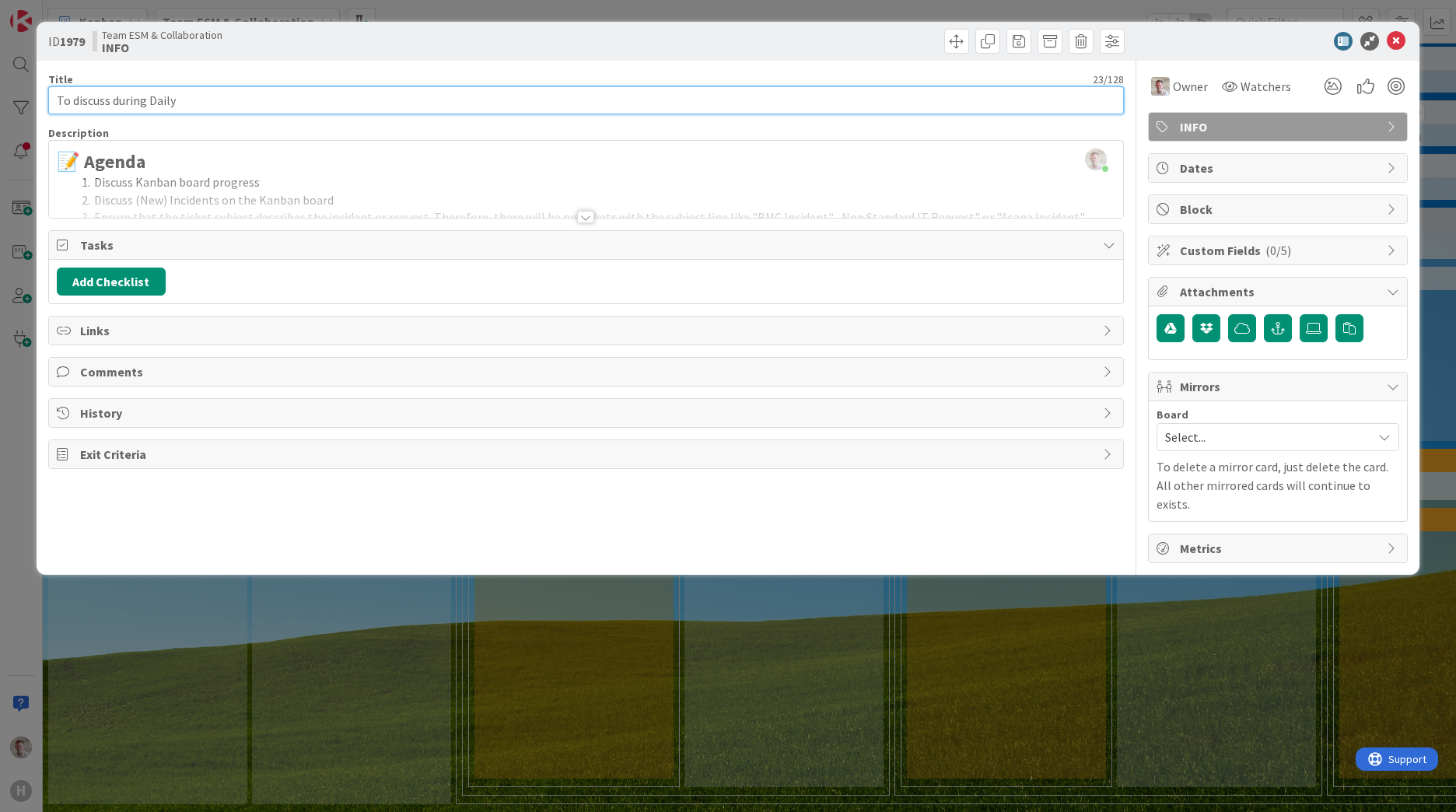
click at [54, 103] on input "To discuss during Daily" at bounding box center [586, 100] width 1076 height 28
paste input "📝 Agenda"
drag, startPoint x: 79, startPoint y: 100, endPoint x: 118, endPoint y: 107, distance: 39.6
click at [118, 107] on input "📝 AgendaTo discuss during Daily" at bounding box center [586, 100] width 1076 height 28
click at [261, 106] on input "📝 To discuss during Daily" at bounding box center [586, 100] width 1076 height 28
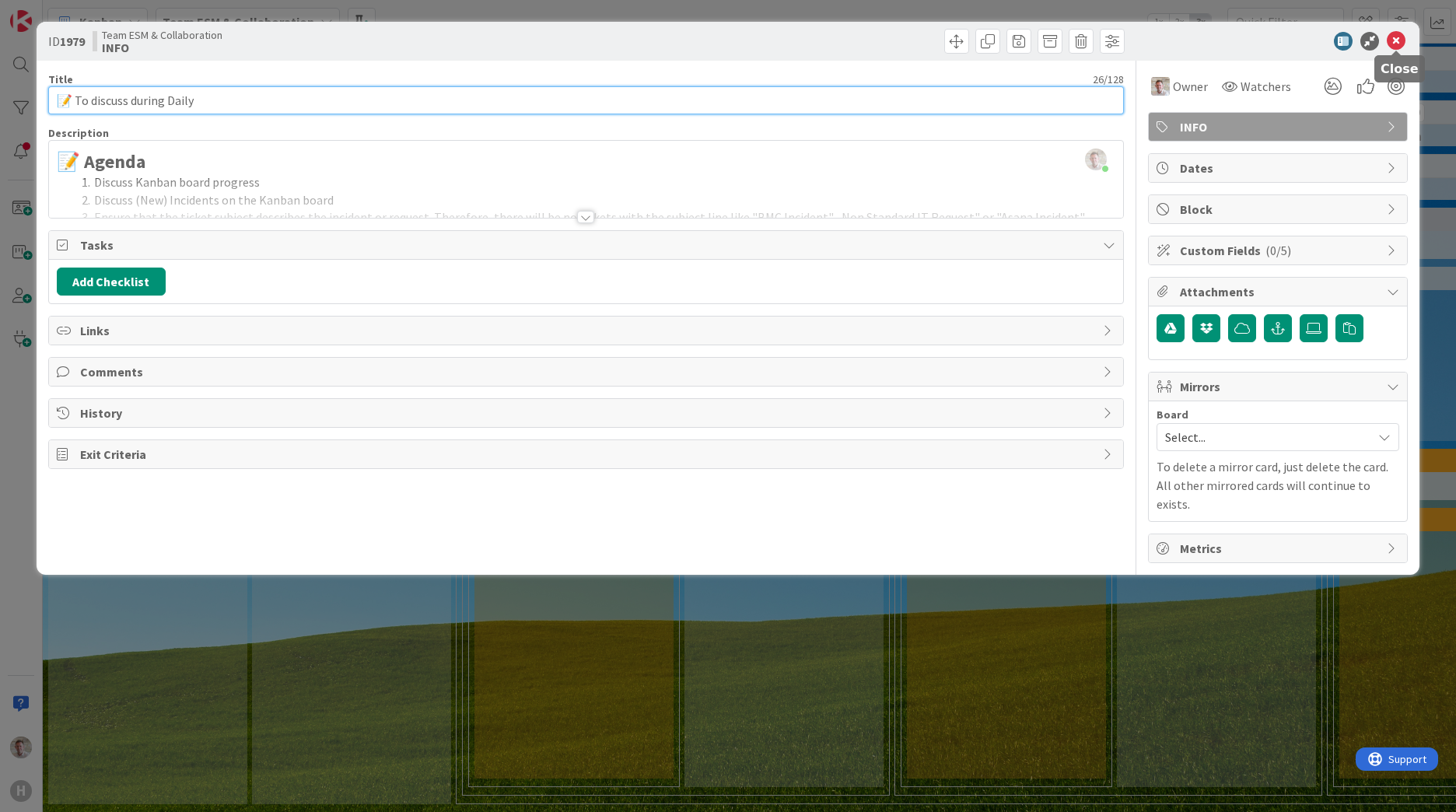
type input "📝 To discuss during Daily"
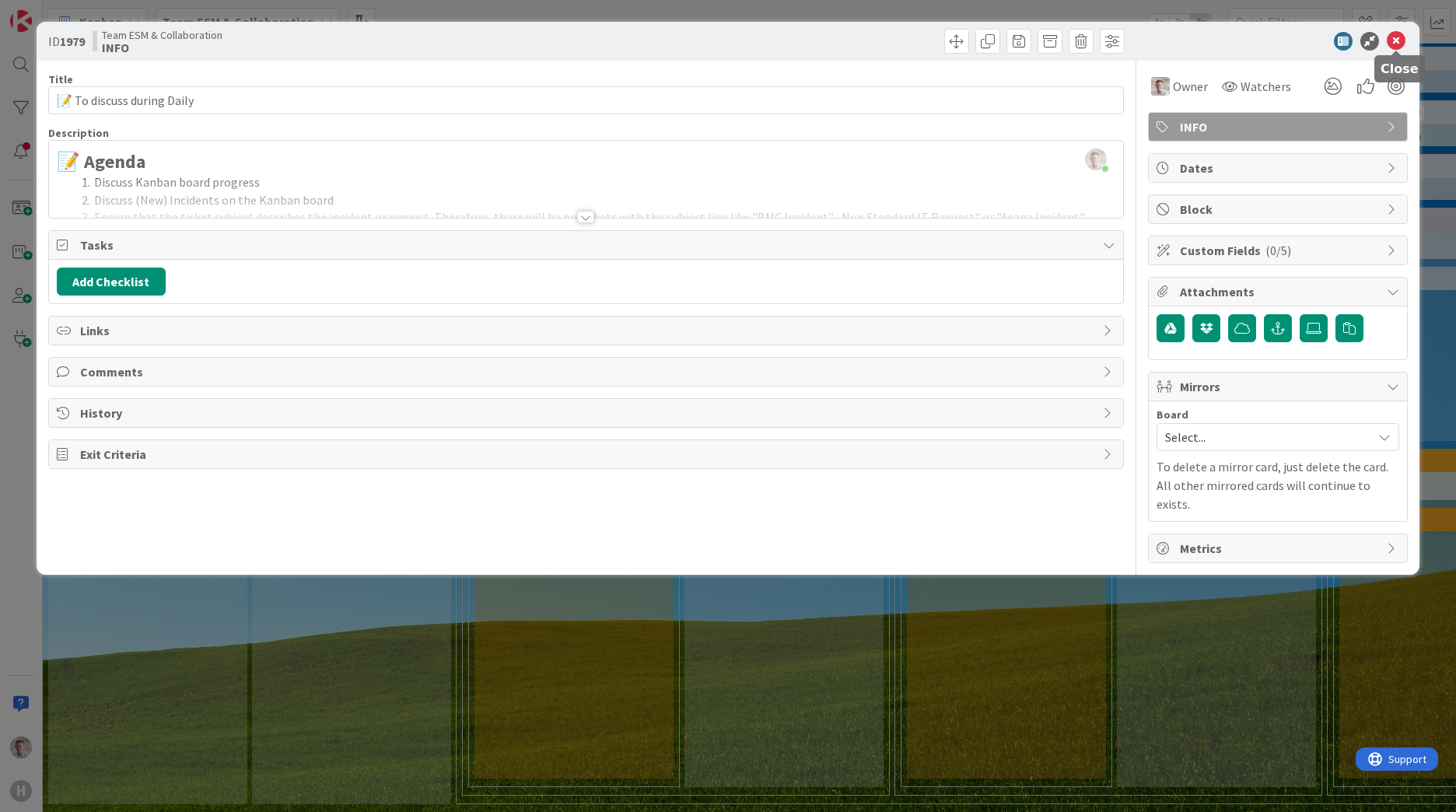
click at [1381, 40] on div at bounding box center [1270, 40] width 275 height 18
click at [1391, 37] on icon at bounding box center [1395, 40] width 18 height 18
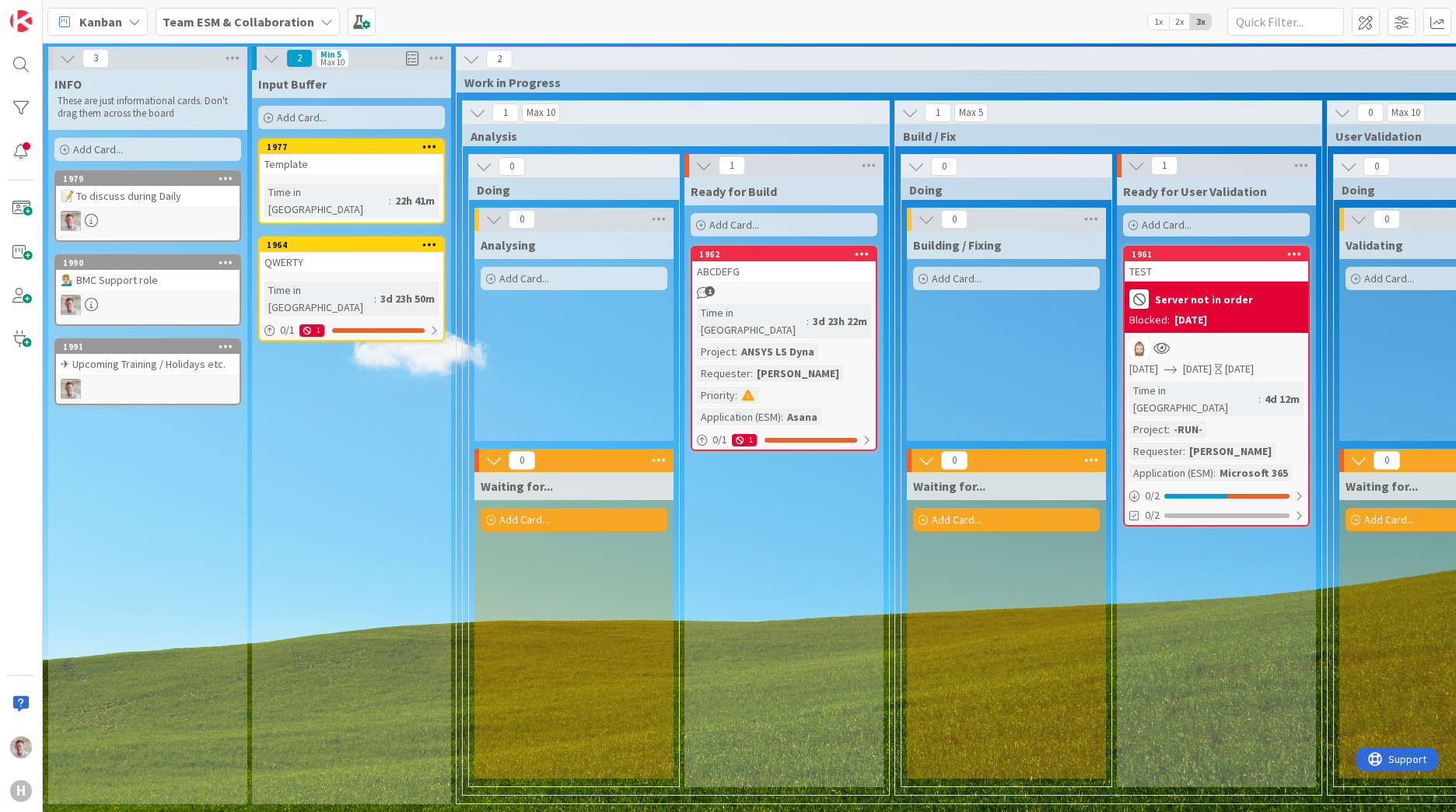
click at [437, 147] on div at bounding box center [430, 146] width 28 height 11
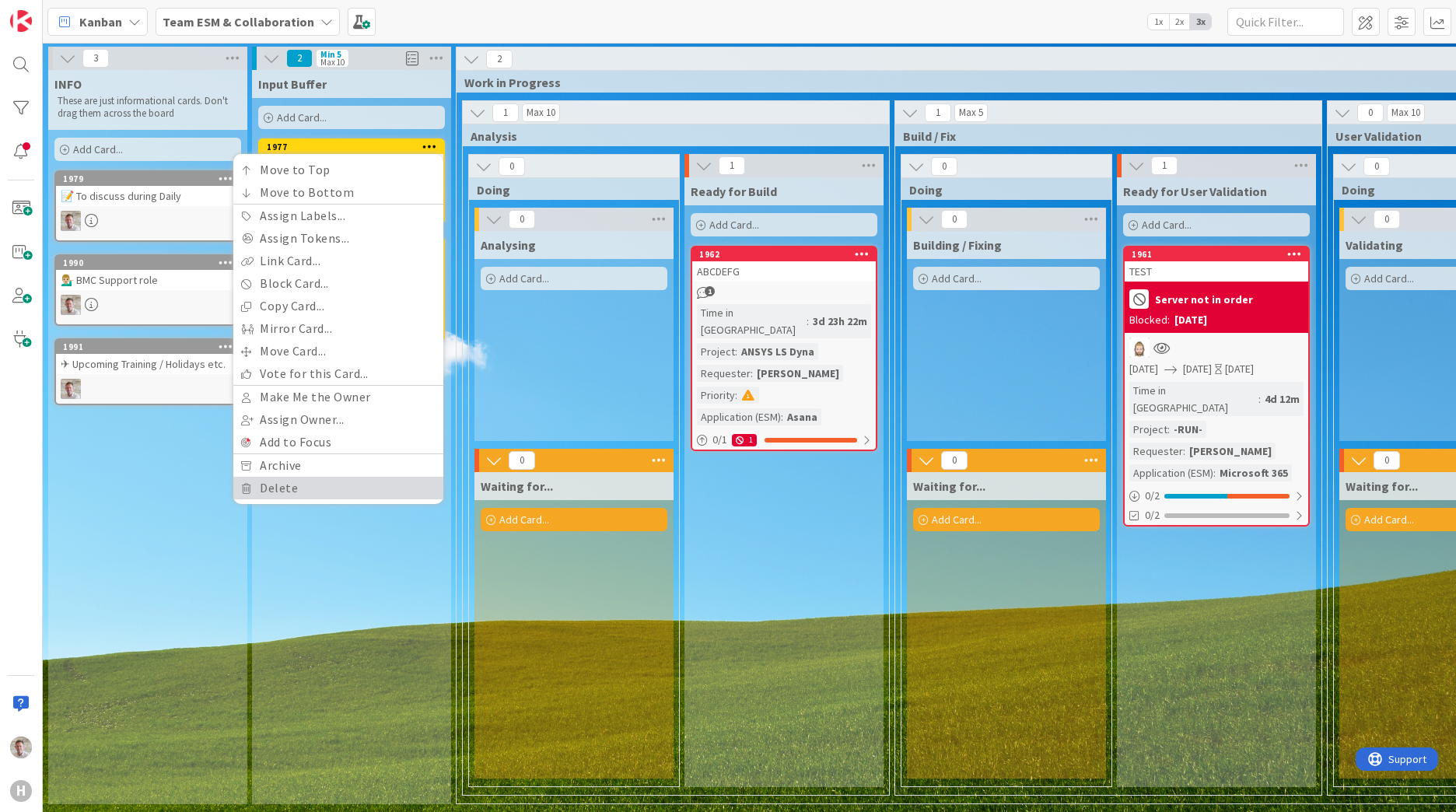
click at [325, 488] on link "Delete" at bounding box center [338, 488] width 210 height 23
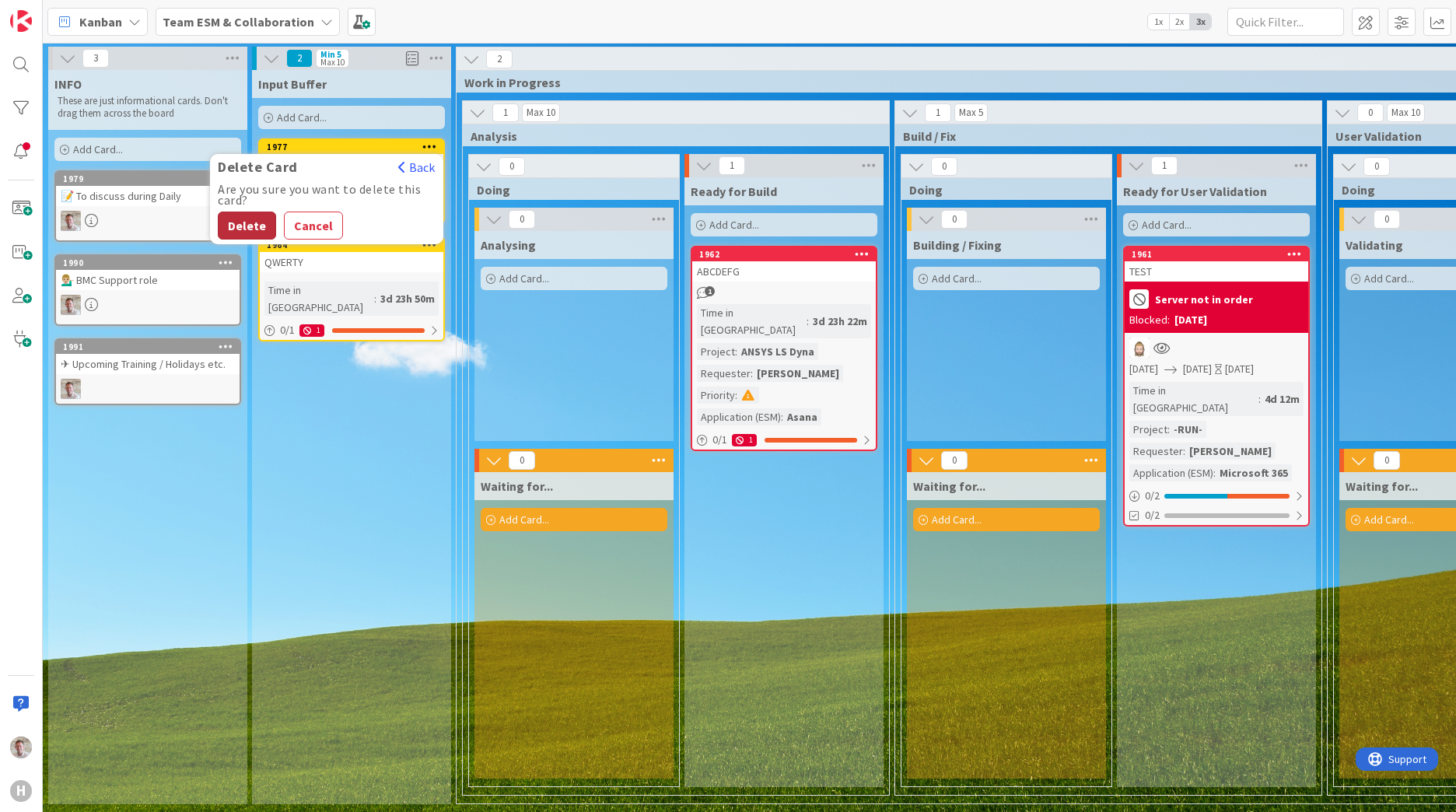
click at [246, 228] on button "Delete" at bounding box center [246, 225] width 59 height 28
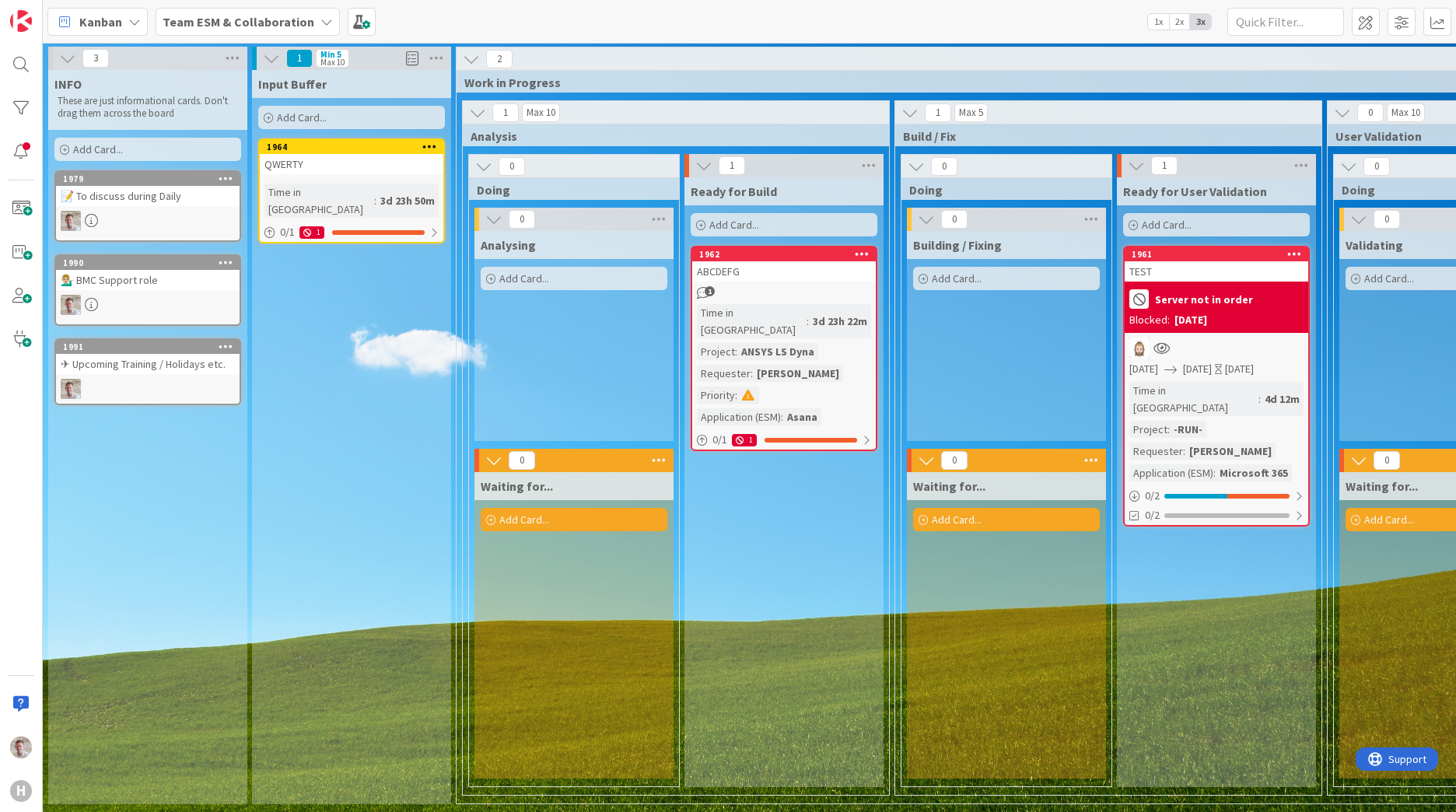
click at [438, 146] on div at bounding box center [430, 146] width 28 height 11
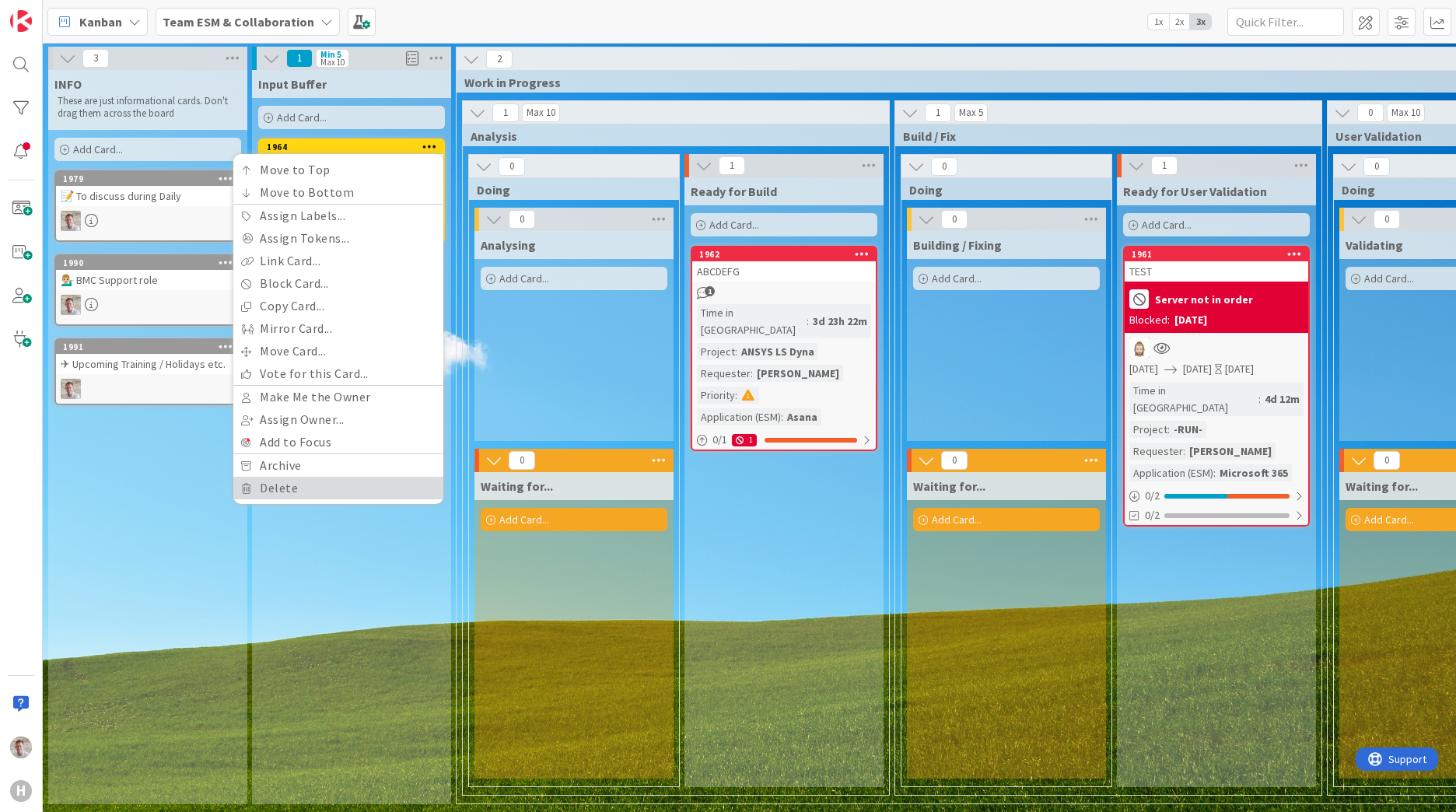
click at [280, 489] on link "Delete" at bounding box center [338, 488] width 210 height 23
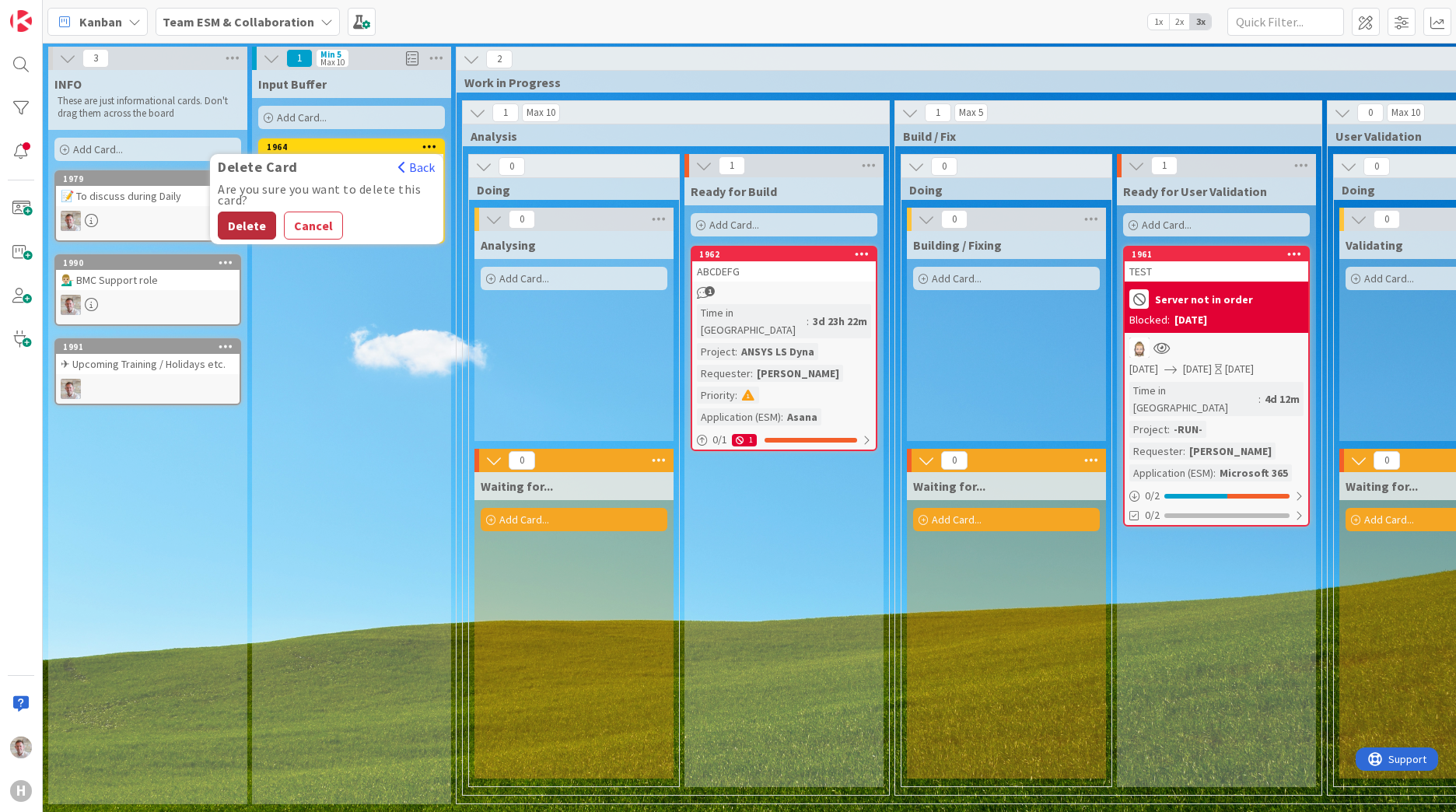
click at [233, 220] on button "Delete" at bounding box center [246, 225] width 59 height 28
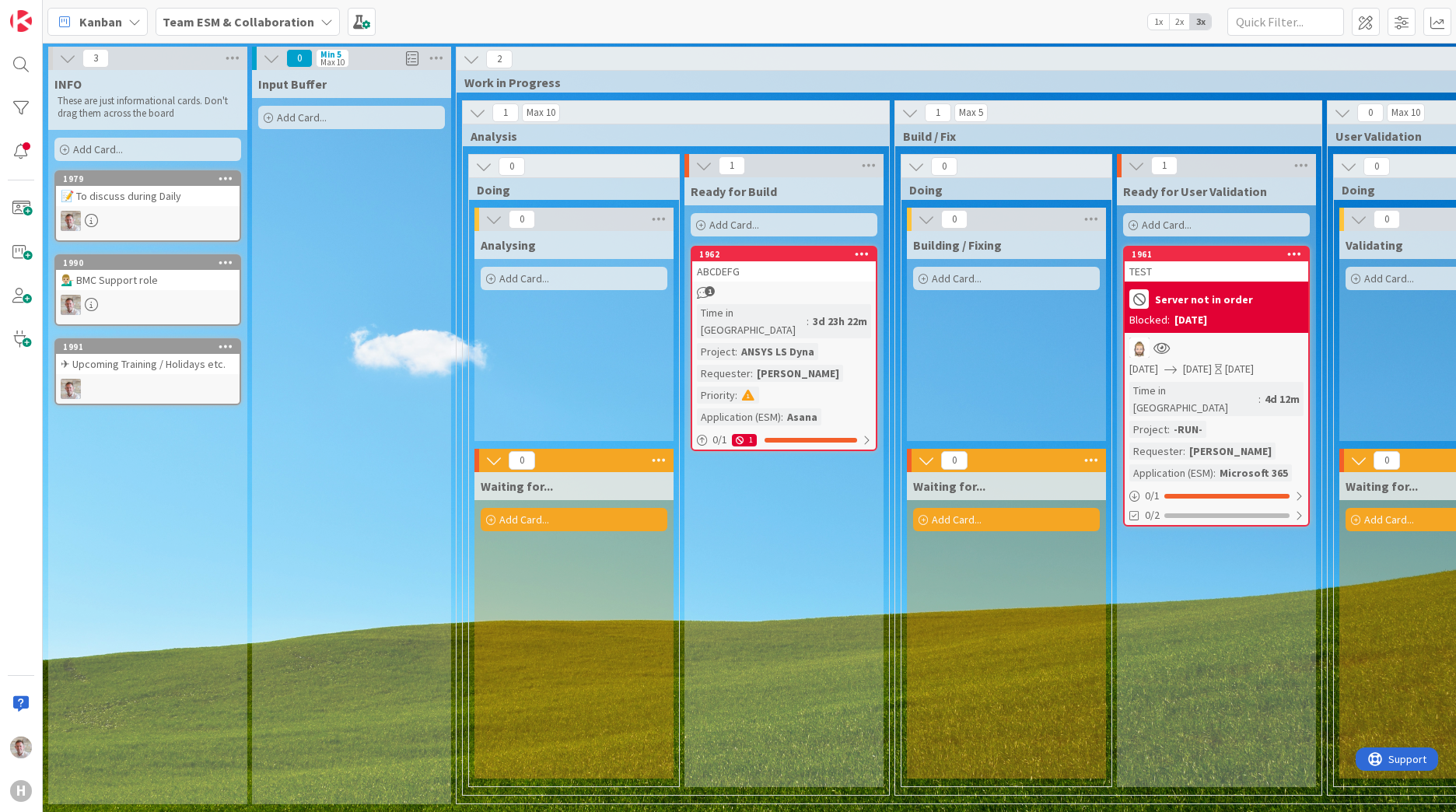
click at [860, 251] on icon at bounding box center [862, 253] width 15 height 11
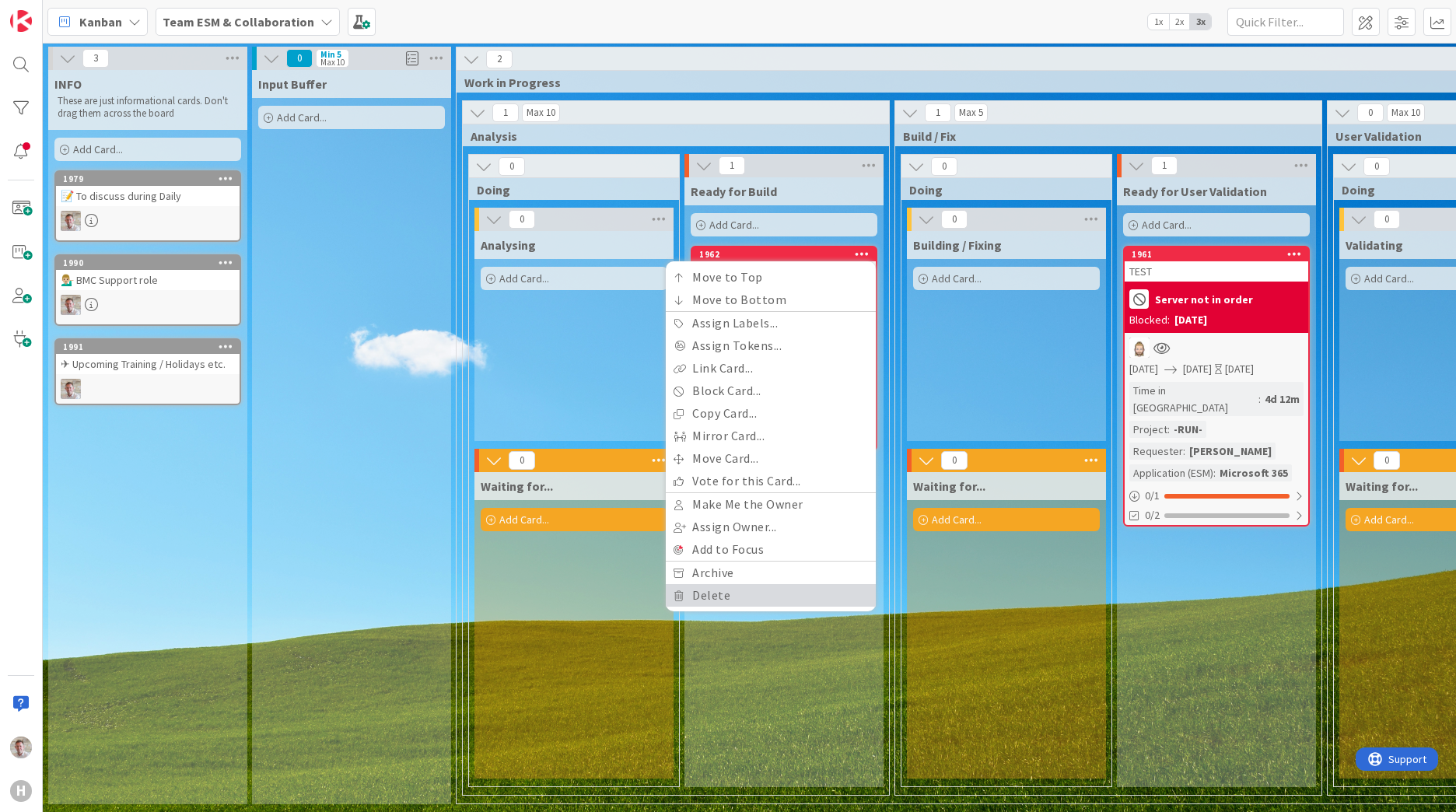
click at [712, 600] on link "Delete" at bounding box center [770, 595] width 210 height 23
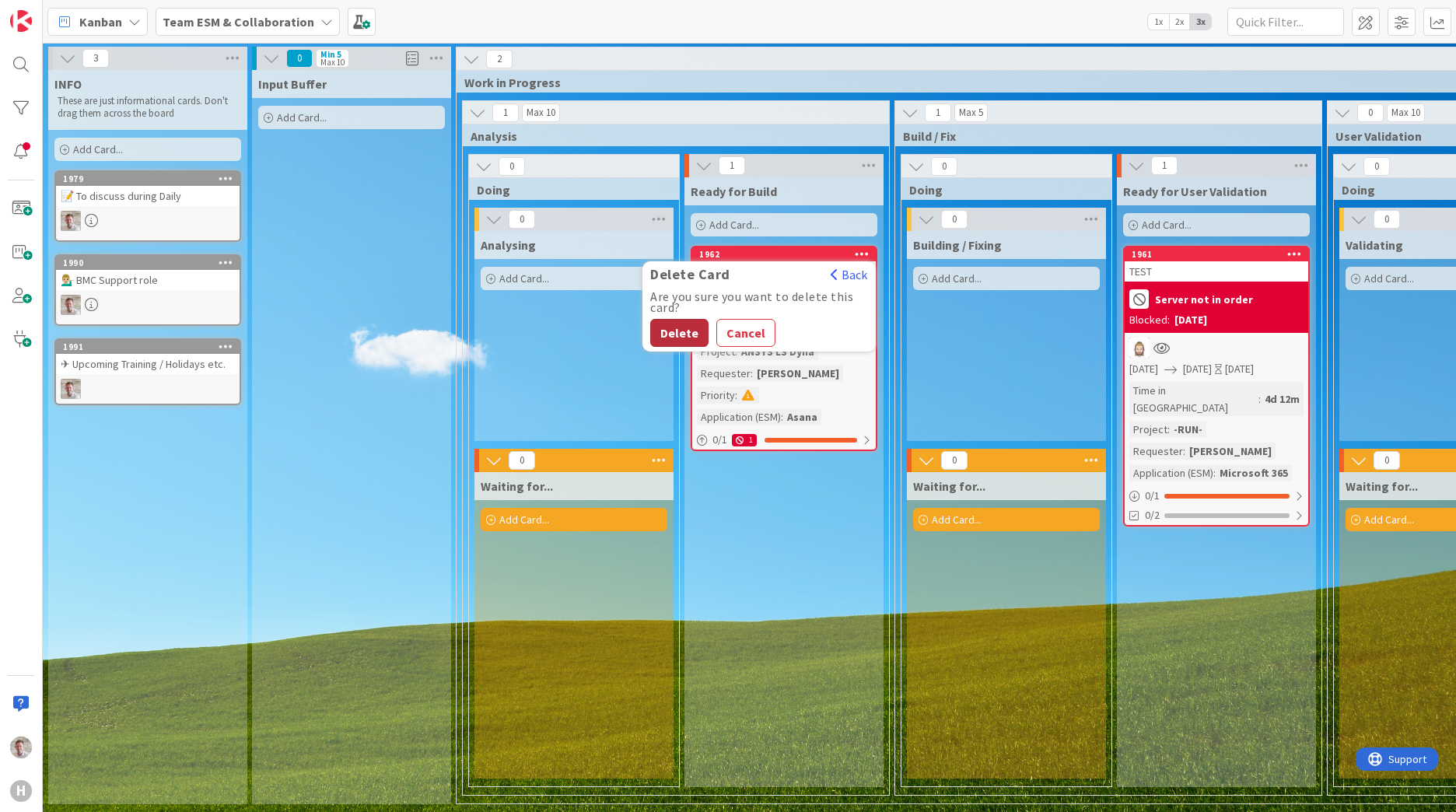
click at [686, 332] on button "Delete" at bounding box center [679, 333] width 59 height 28
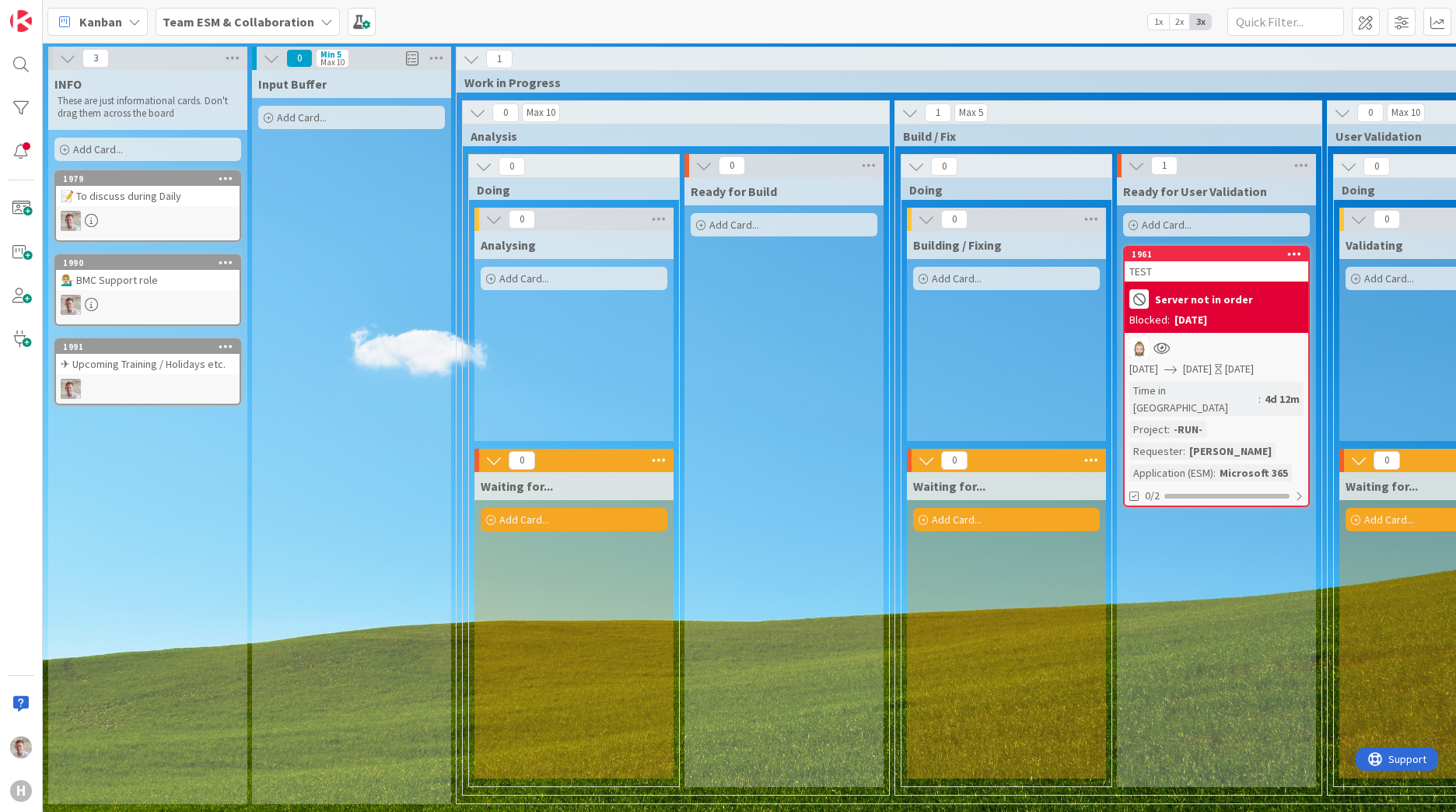
click at [1299, 253] on icon at bounding box center [1295, 253] width 15 height 11
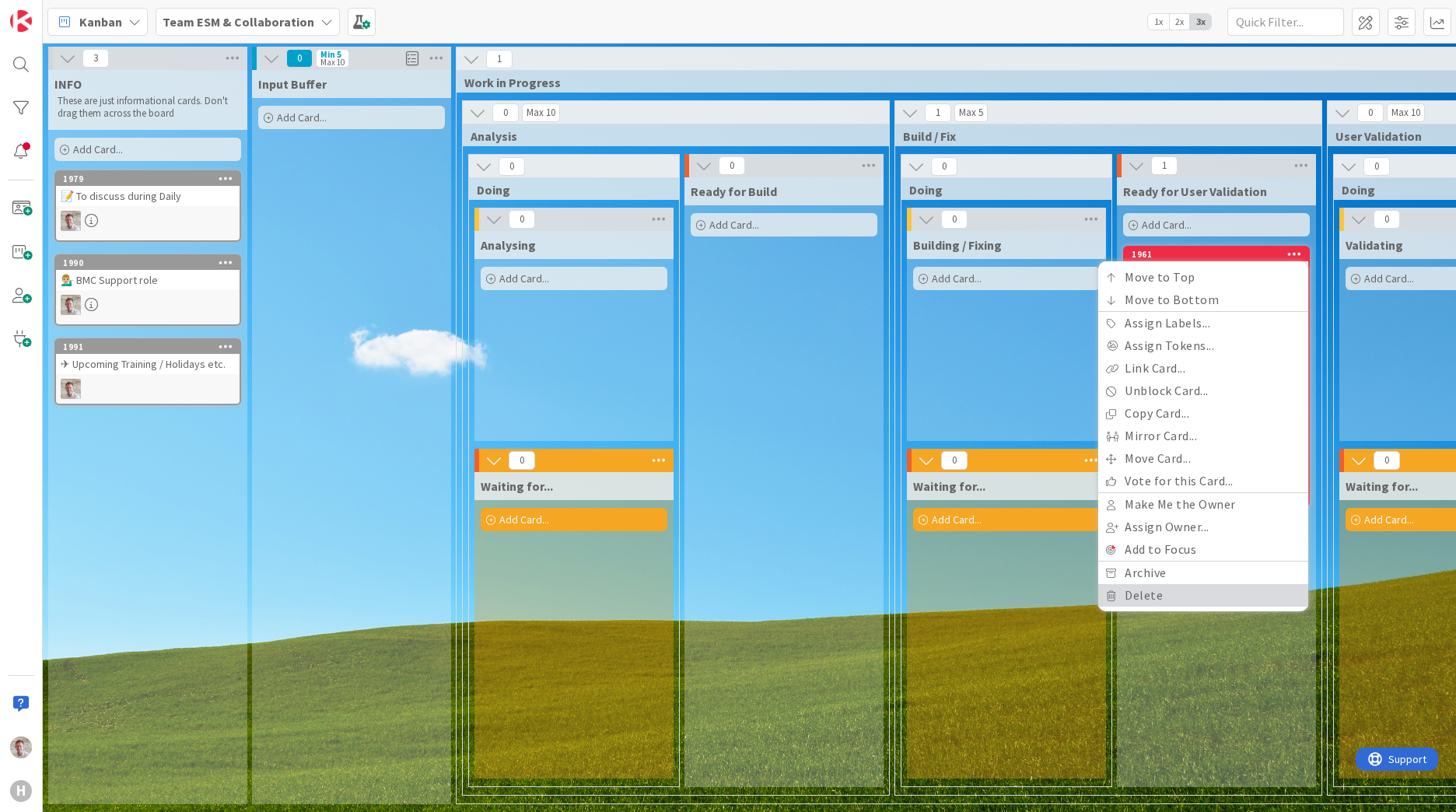
click at [1131, 598] on link "Delete" at bounding box center [1203, 595] width 210 height 23
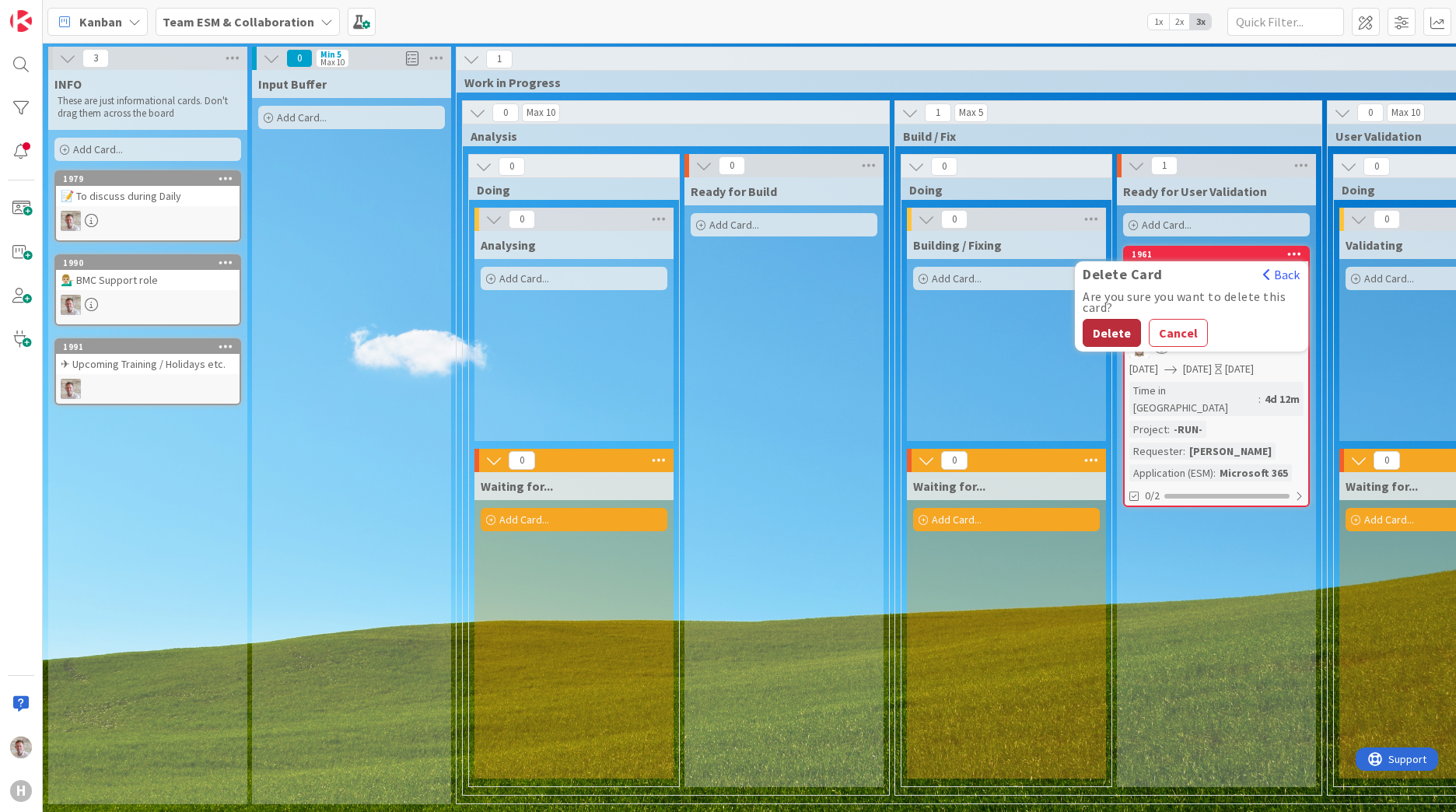
click at [1094, 326] on button "Delete" at bounding box center [1112, 333] width 59 height 28
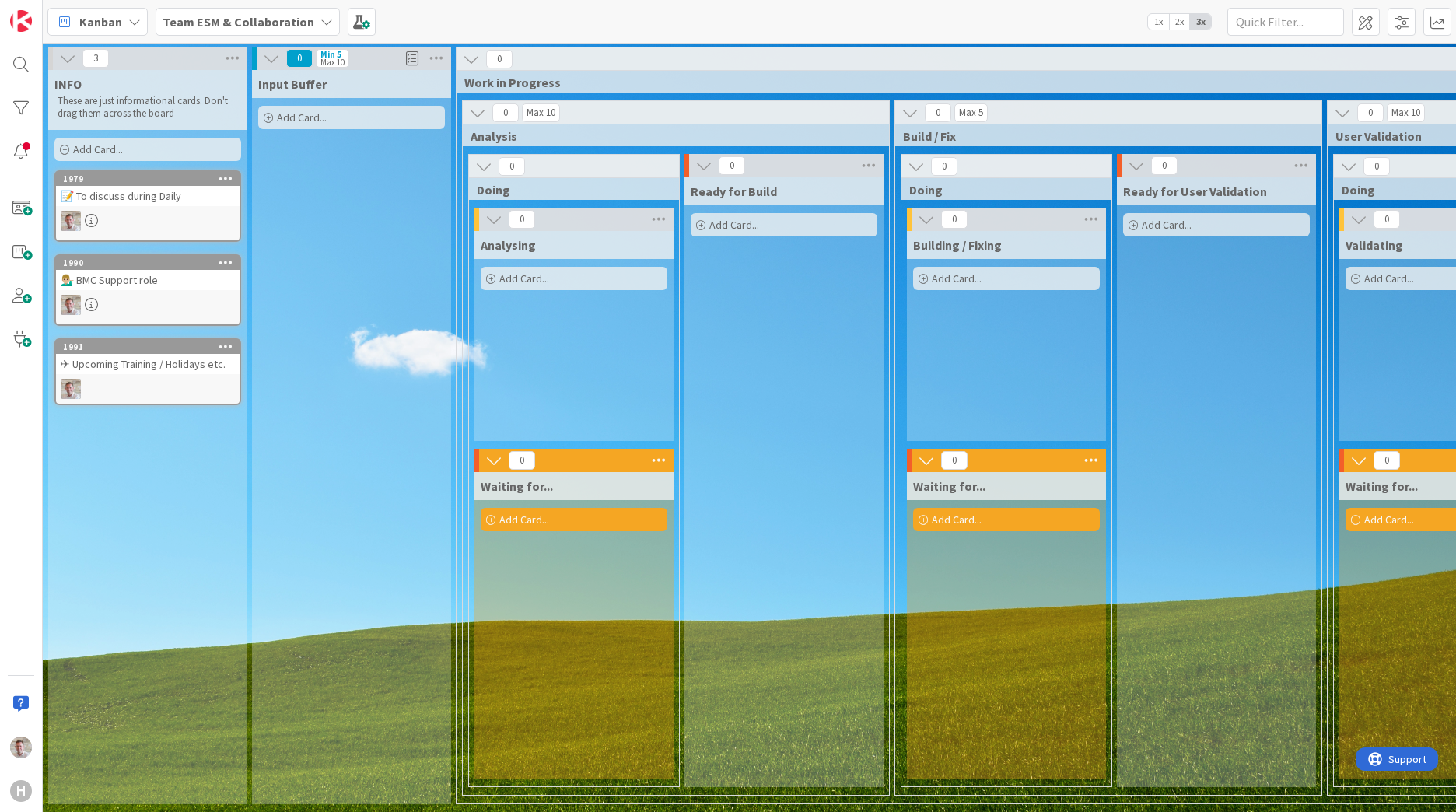
click at [120, 199] on div "📝 To discuss during Daily" at bounding box center [147, 196] width 183 height 20
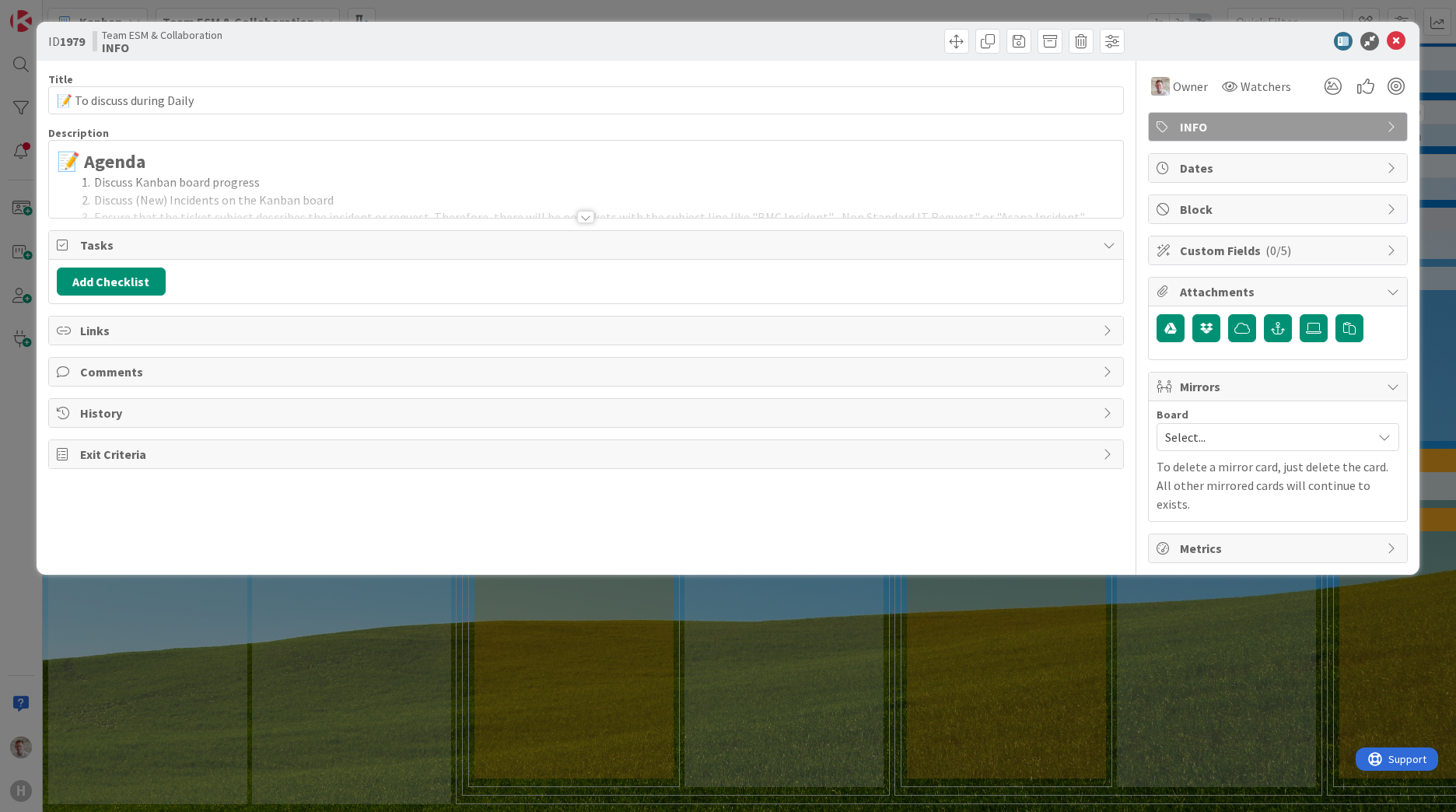
click at [200, 196] on div at bounding box center [586, 197] width 1074 height 39
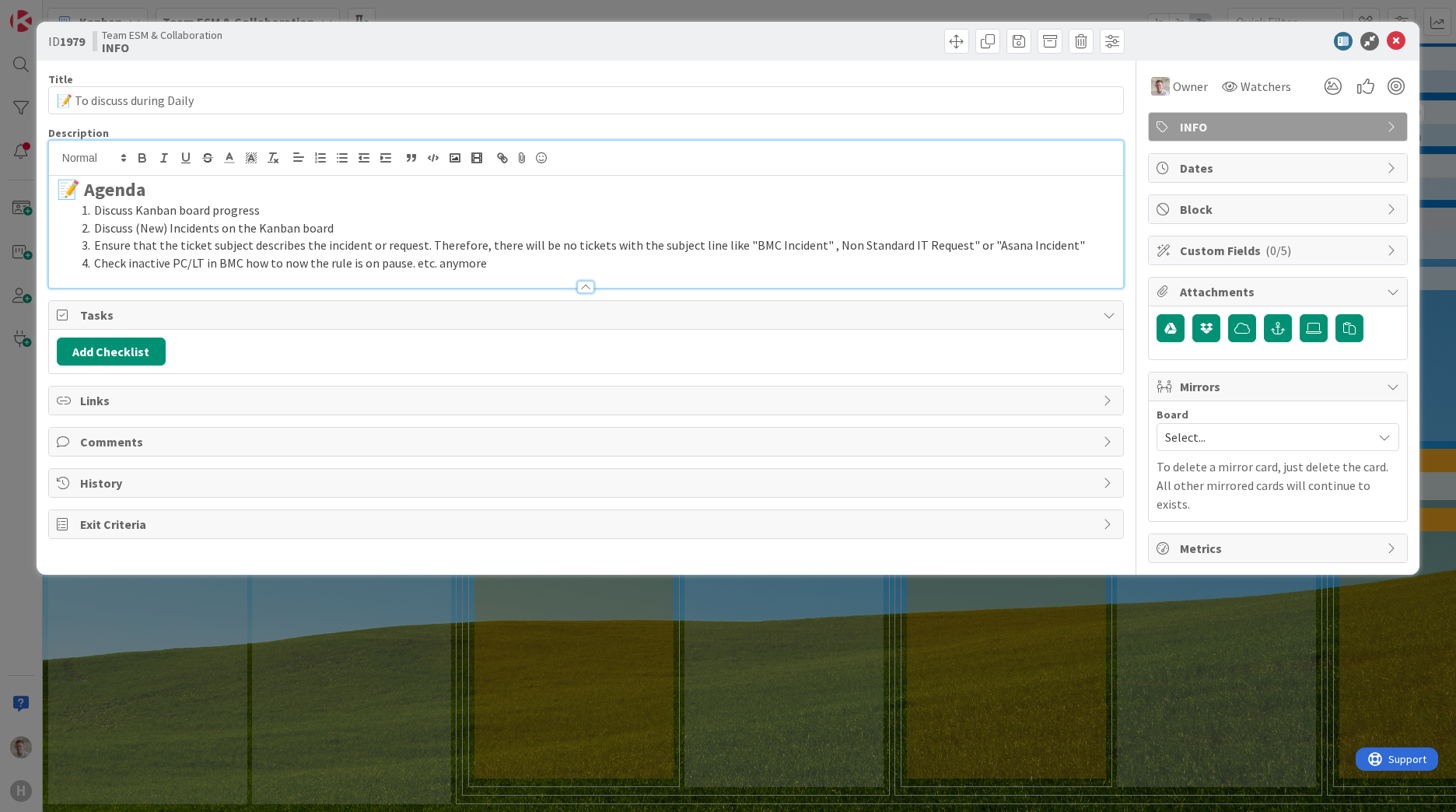
click at [171, 239] on li "Ensure that the ticket subject describes the incident or request. Therefore, th…" at bounding box center [596, 246] width 1040 height 18
click at [1402, 40] on icon at bounding box center [1395, 40] width 18 height 18
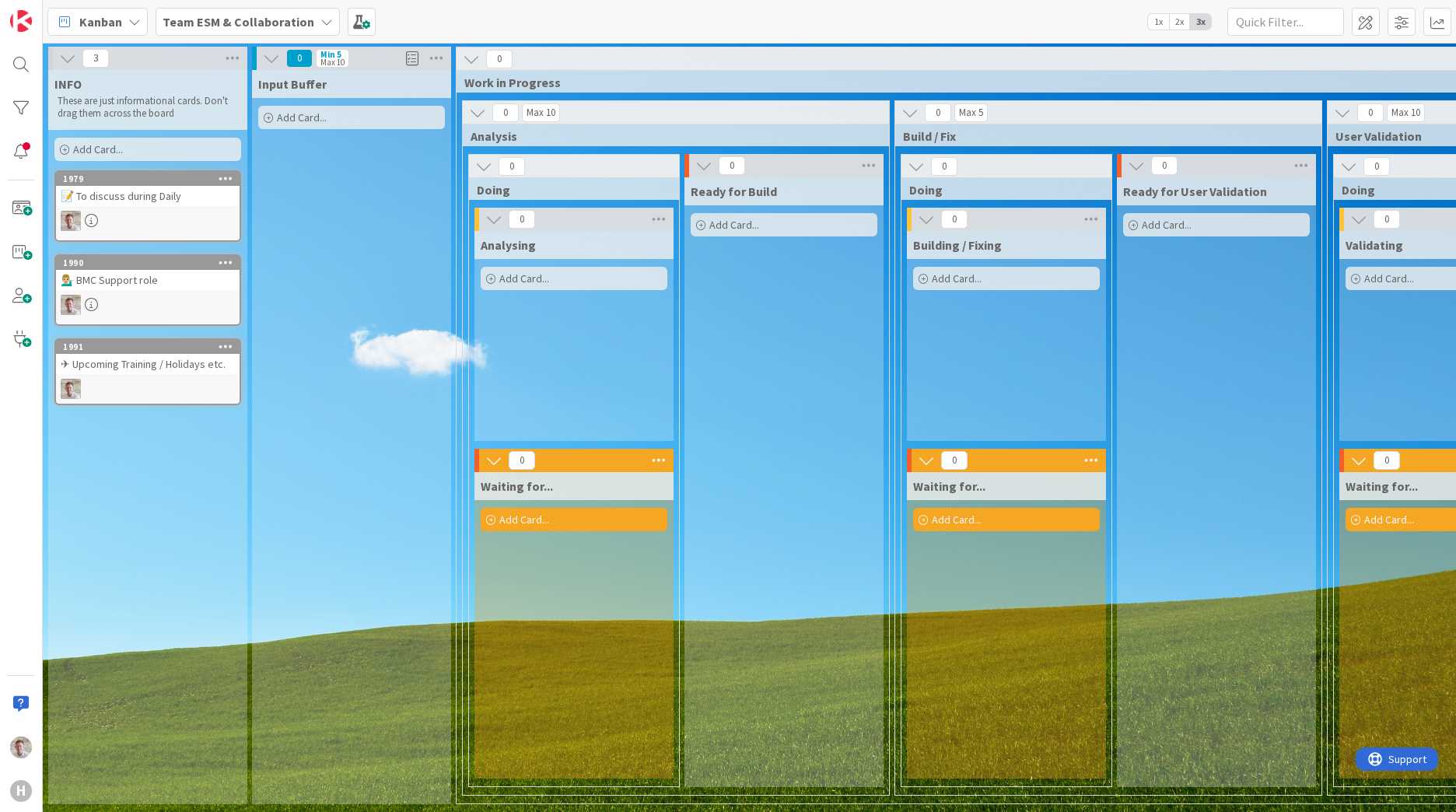
click at [256, 18] on b "Team ESM & Collaboration" at bounding box center [238, 22] width 152 height 16
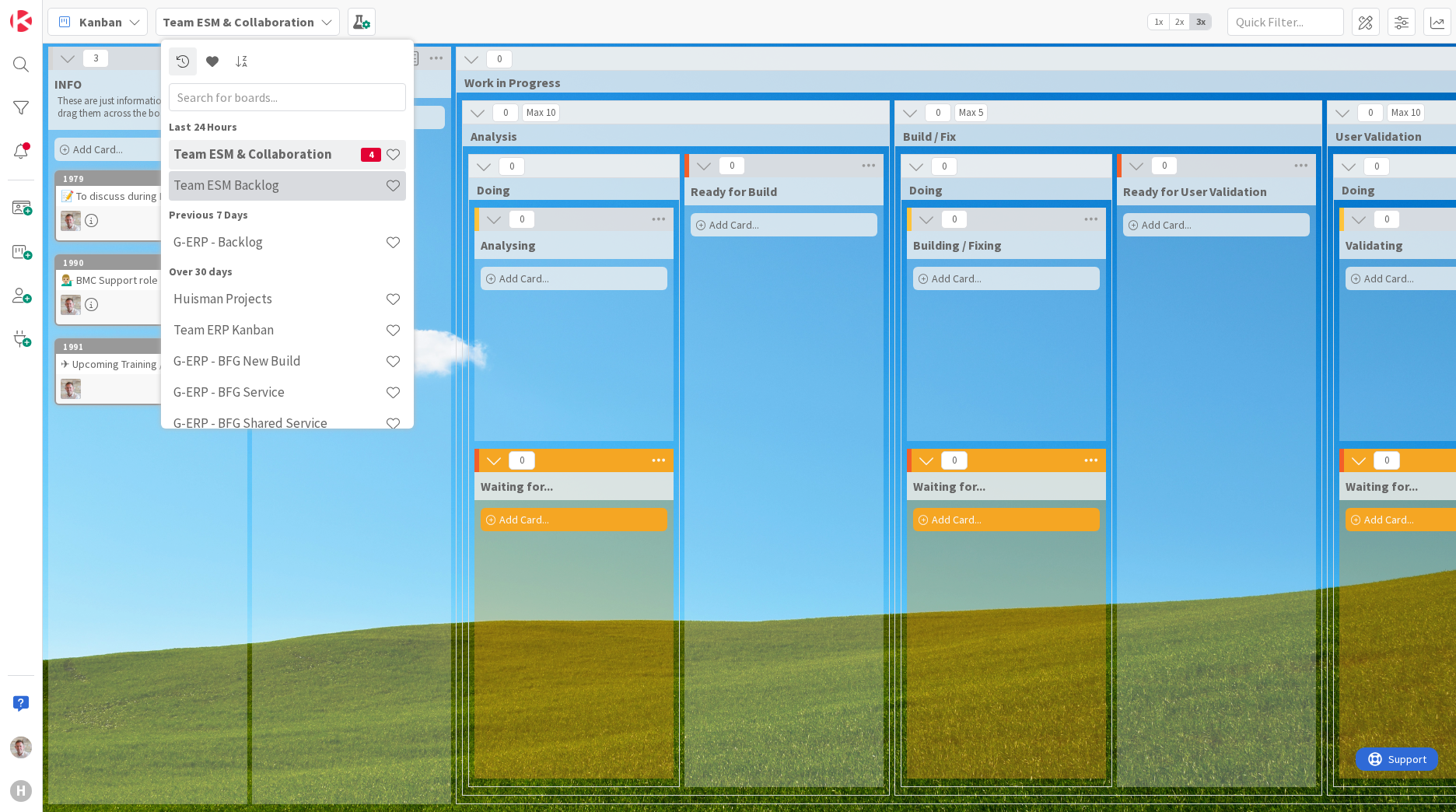
click at [261, 191] on h4 "Team ESM Backlog" at bounding box center [279, 185] width 211 height 16
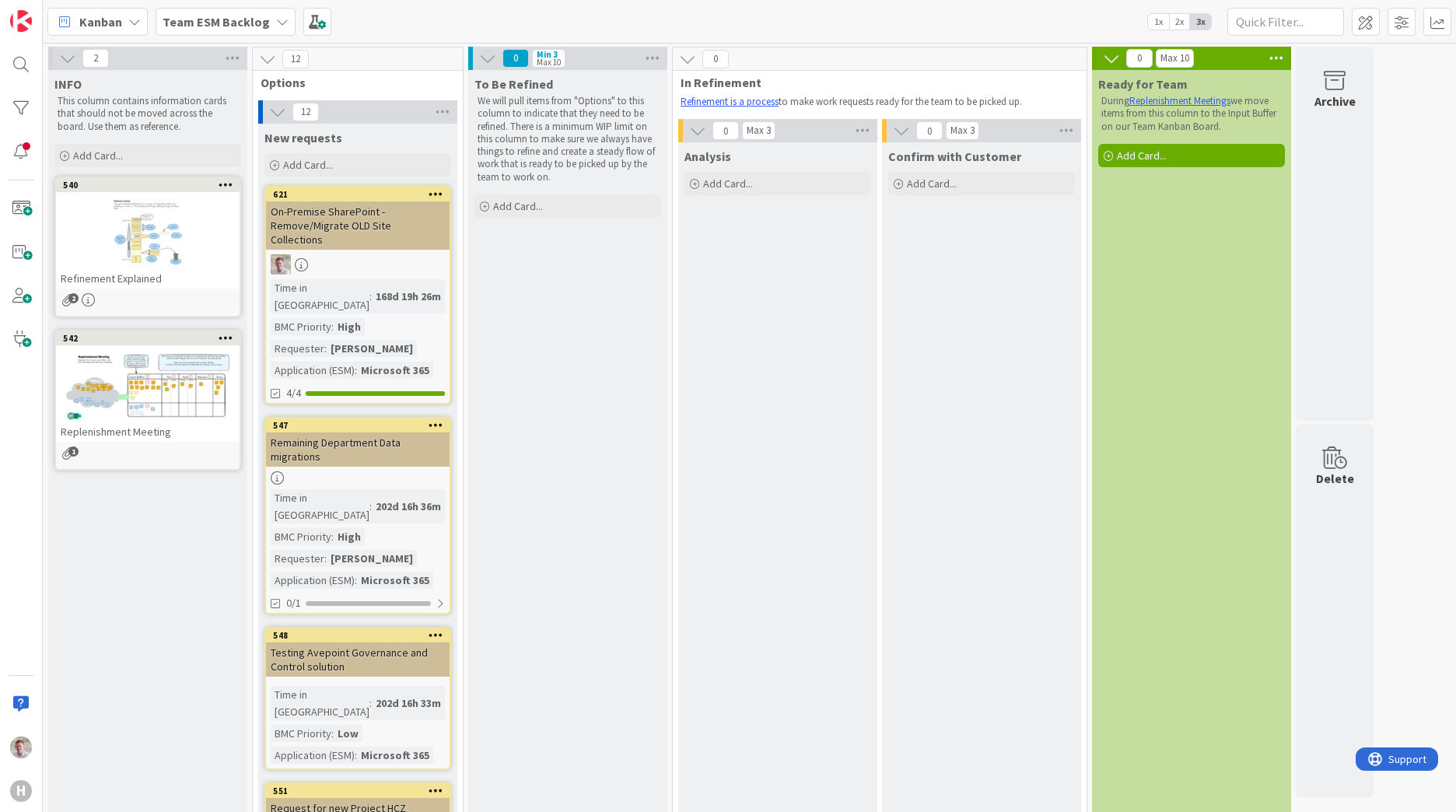
click at [177, 28] on b "Team ESM Backlog" at bounding box center [216, 22] width 107 height 16
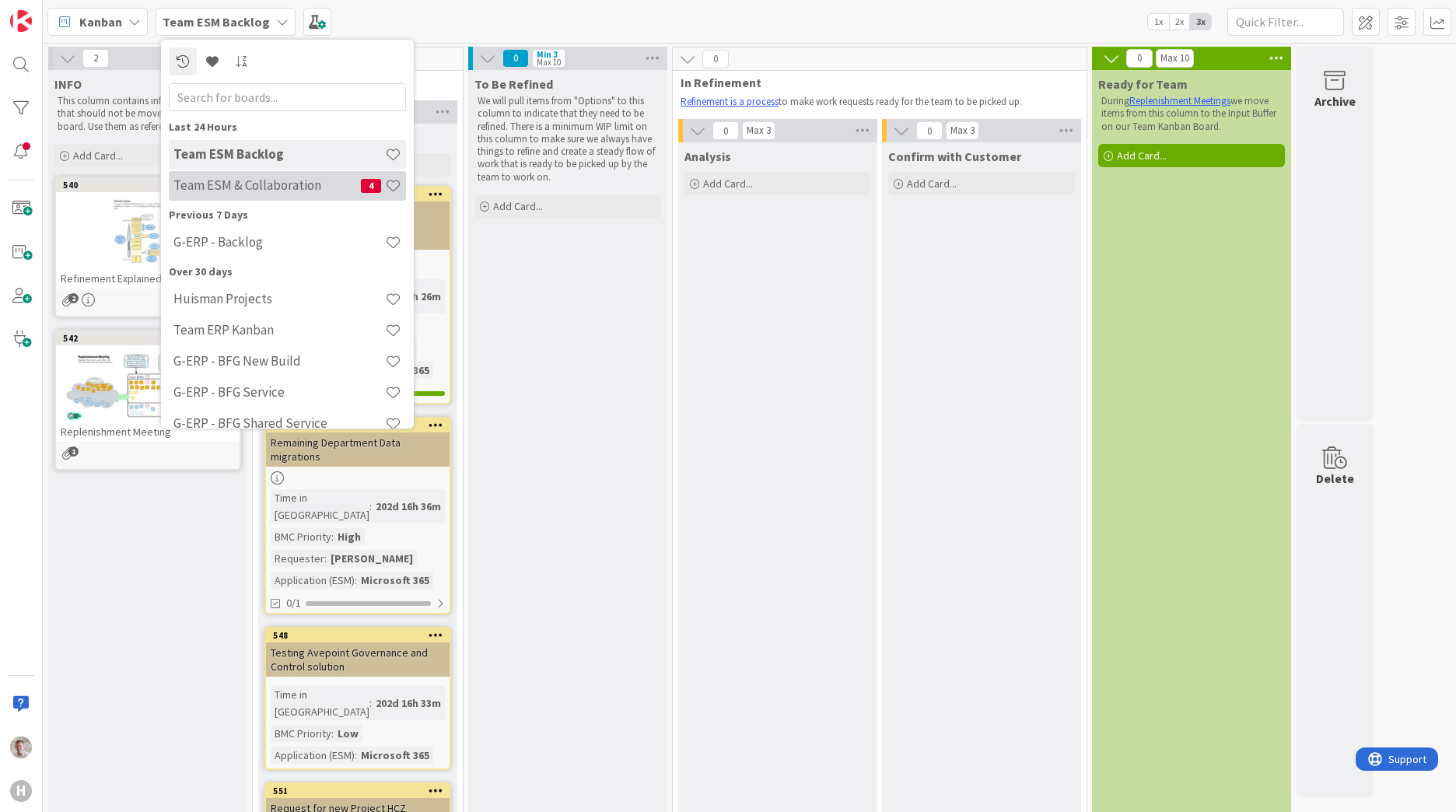
click at [212, 192] on h4 "Team ESM & Collaboration" at bounding box center [268, 185] width 188 height 16
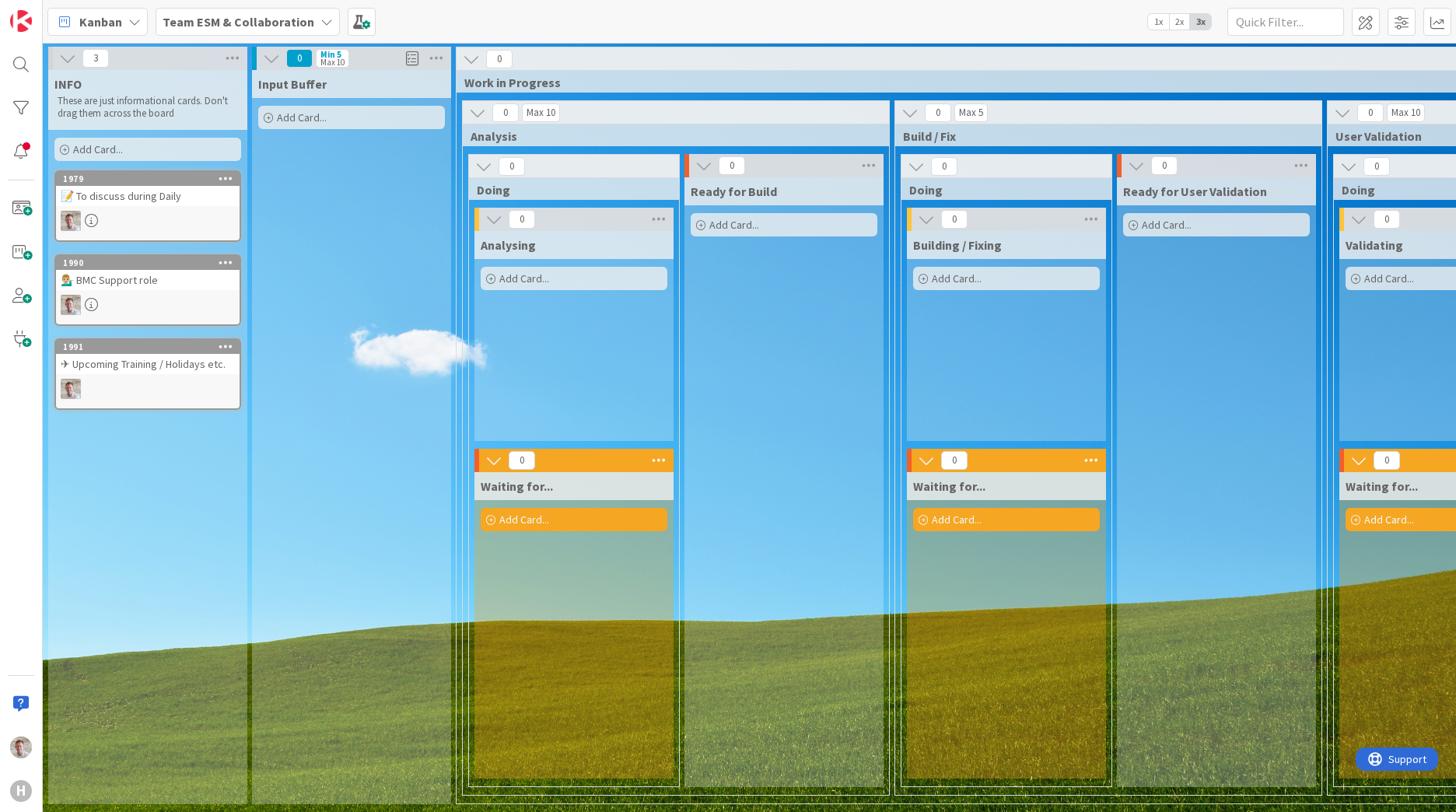
click at [179, 197] on div "📝 To discuss during Daily" at bounding box center [147, 196] width 183 height 20
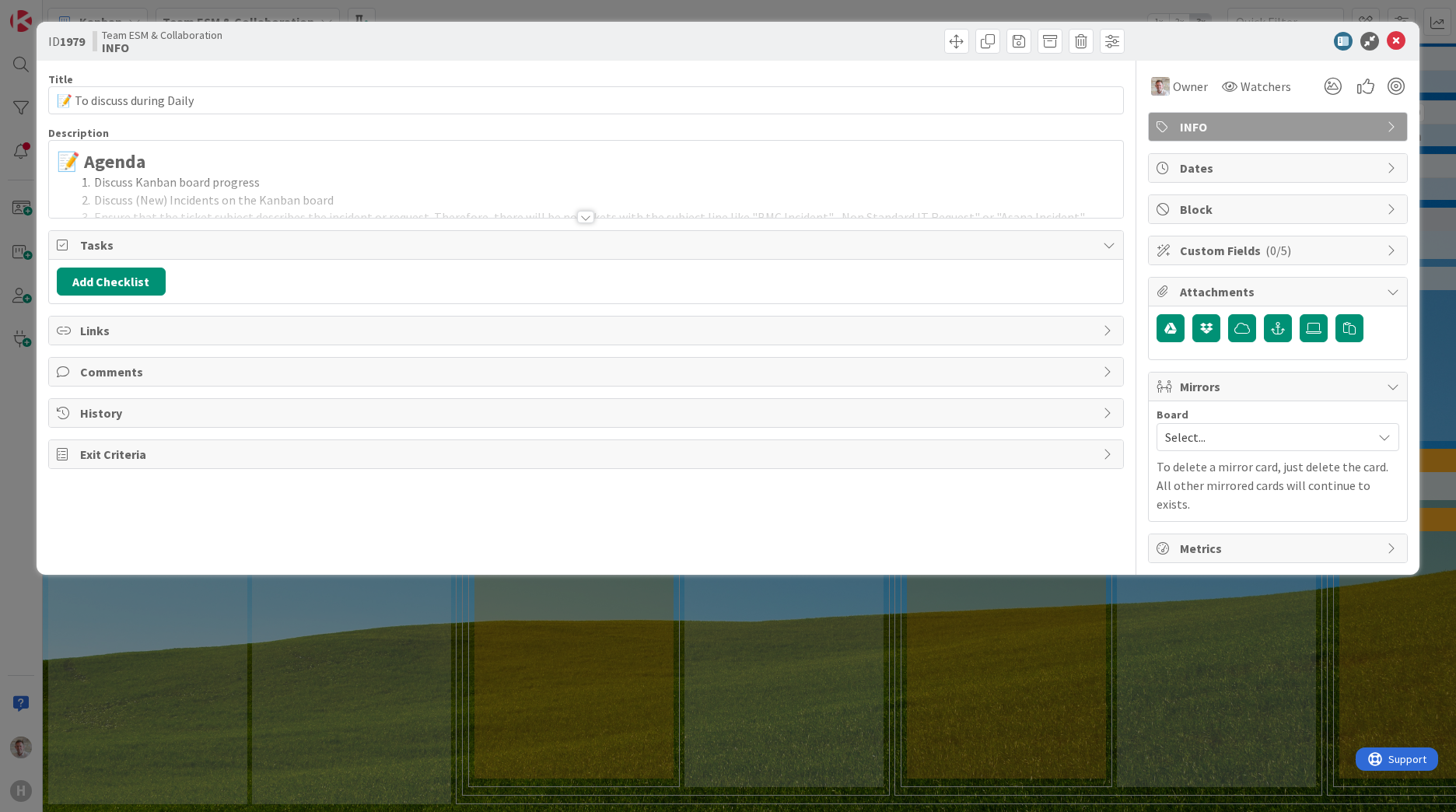
click at [196, 202] on div at bounding box center [586, 197] width 1074 height 39
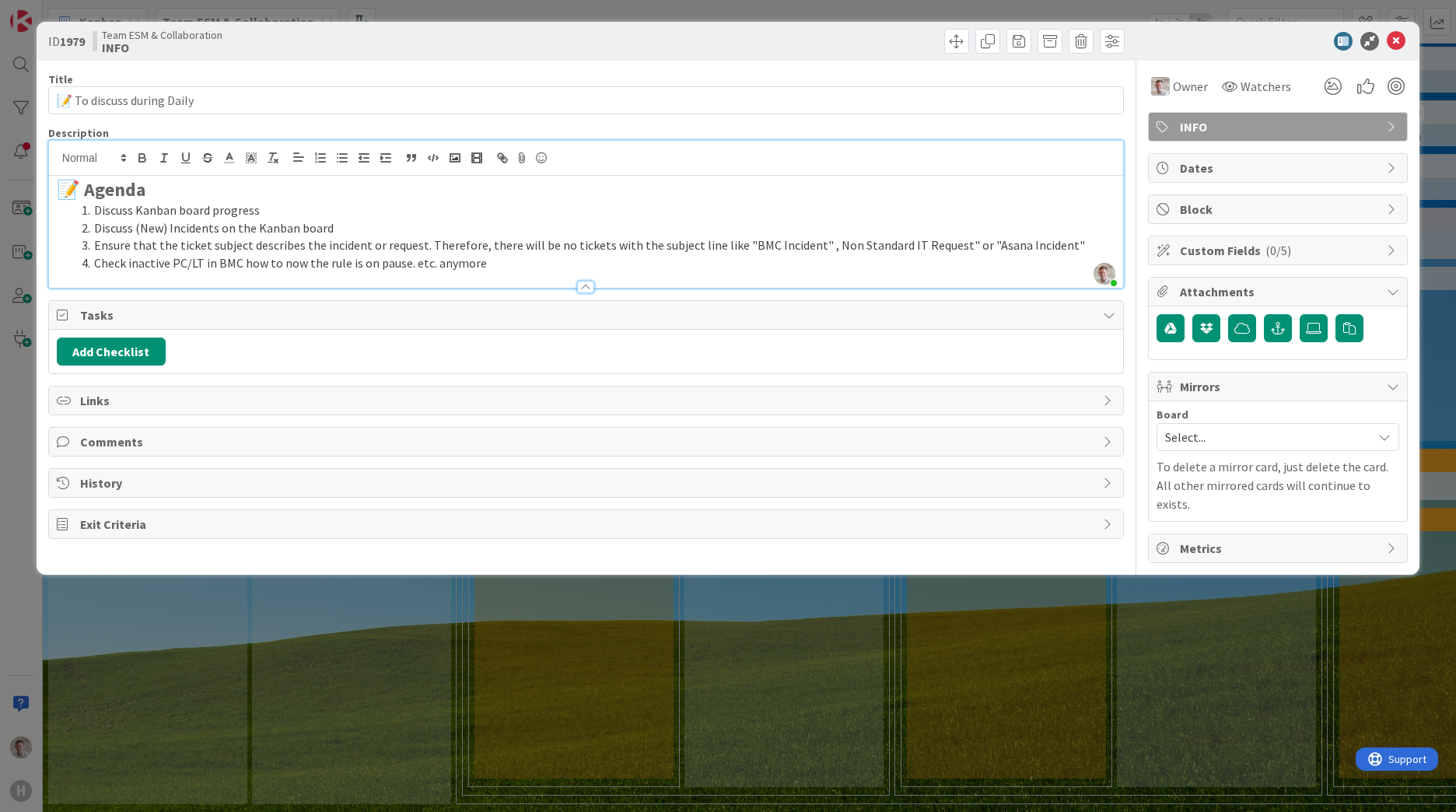
click at [532, 268] on li "Check inactive PC/LT in BMC how to now the rule is on pause. etc. anymore" at bounding box center [596, 263] width 1040 height 18
click at [1401, 43] on icon at bounding box center [1395, 40] width 18 height 18
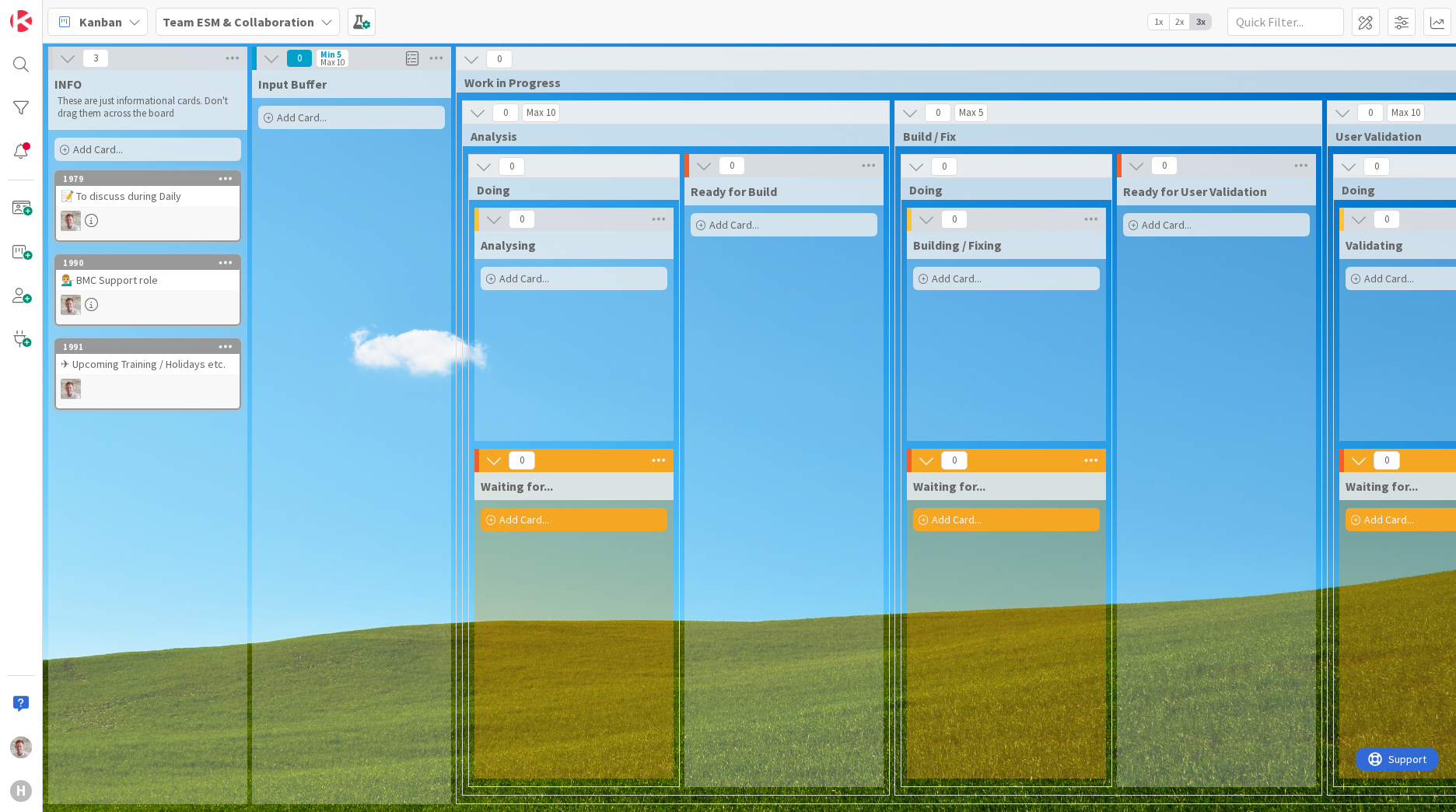
click at [156, 368] on div "✈ Upcoming Training / Holidays etc." at bounding box center [147, 364] width 183 height 20
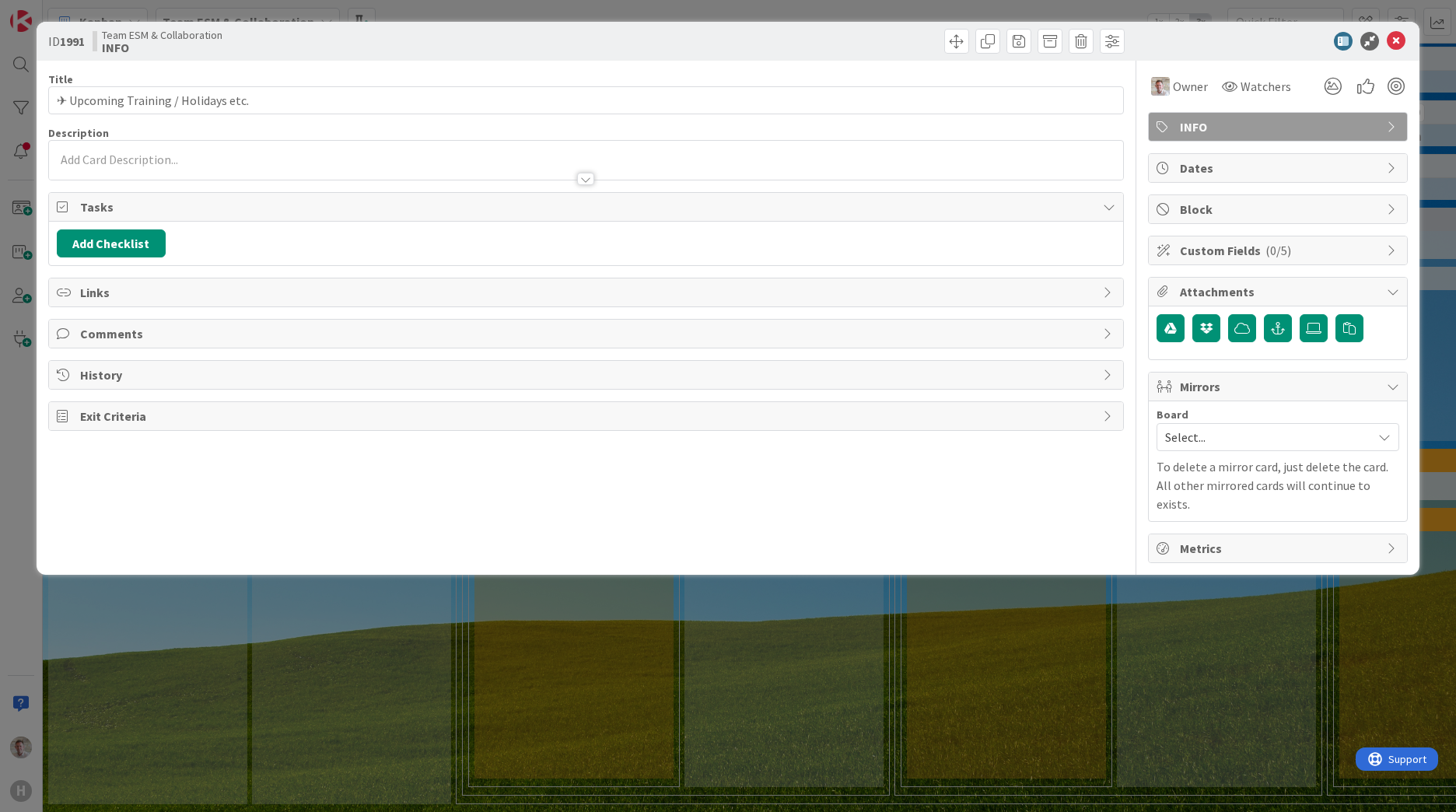
click at [165, 160] on div at bounding box center [586, 160] width 1074 height 39
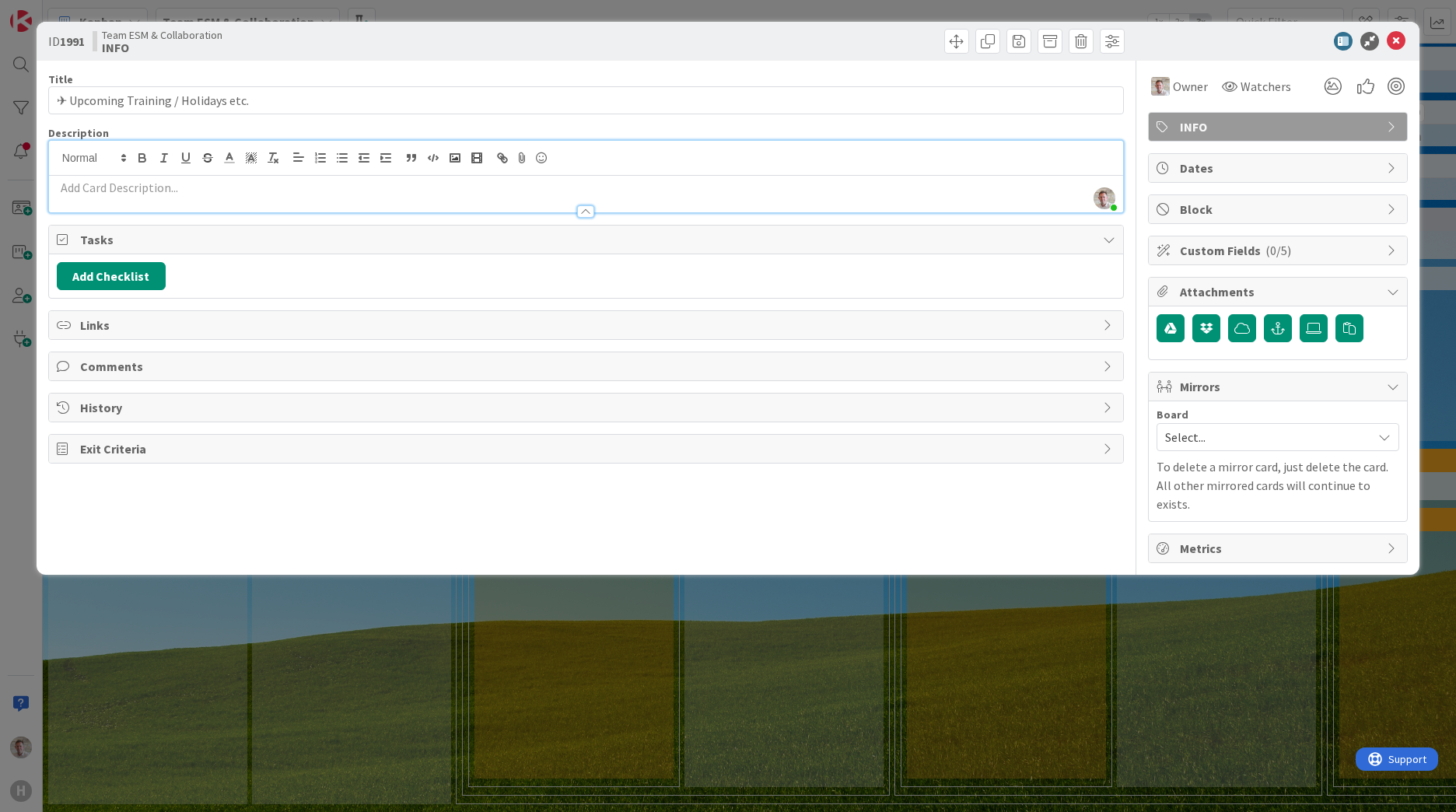
click at [90, 196] on div at bounding box center [586, 203] width 1074 height 17
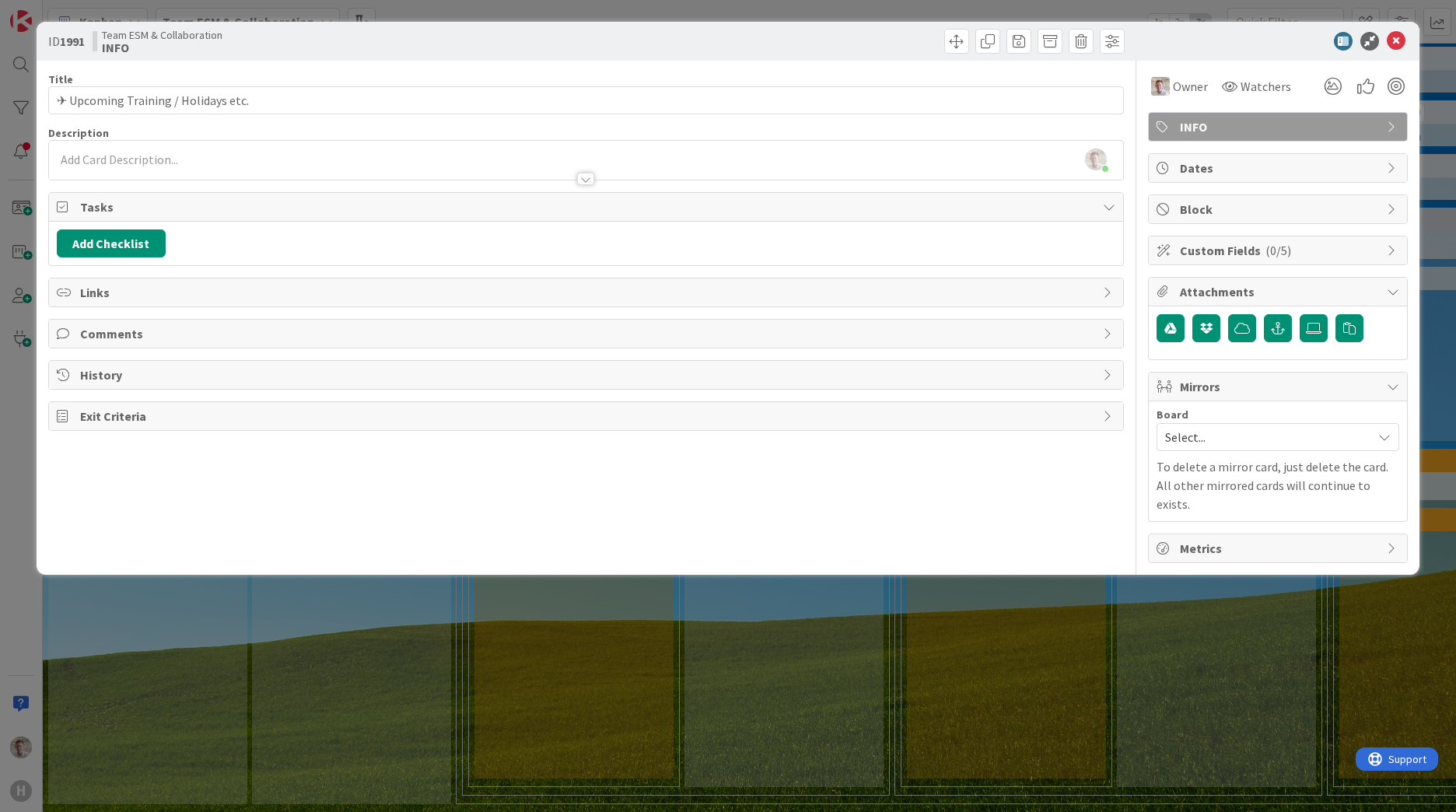
click at [124, 163] on div at bounding box center [586, 171] width 1074 height 17
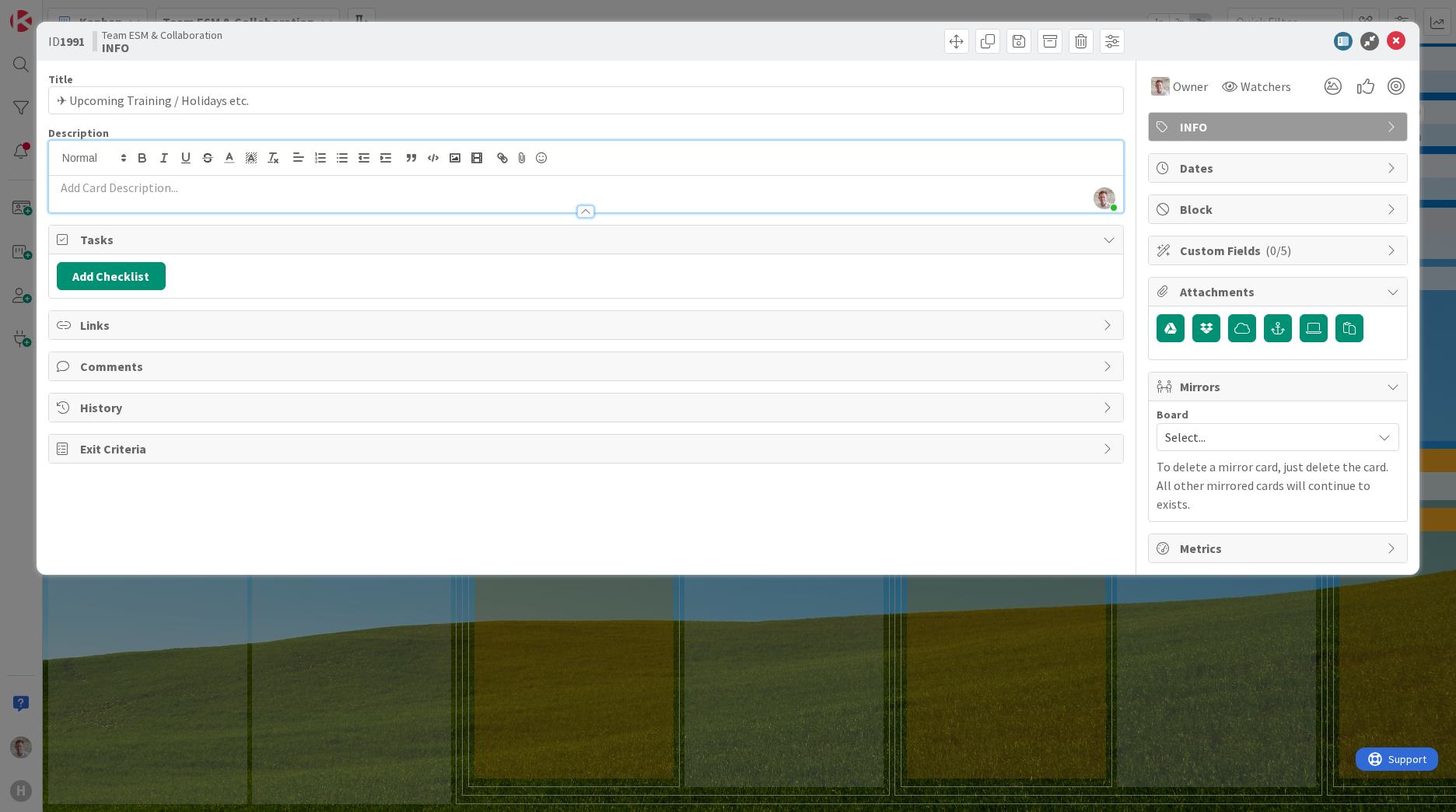
click at [79, 181] on div at bounding box center [586, 194] width 1074 height 37
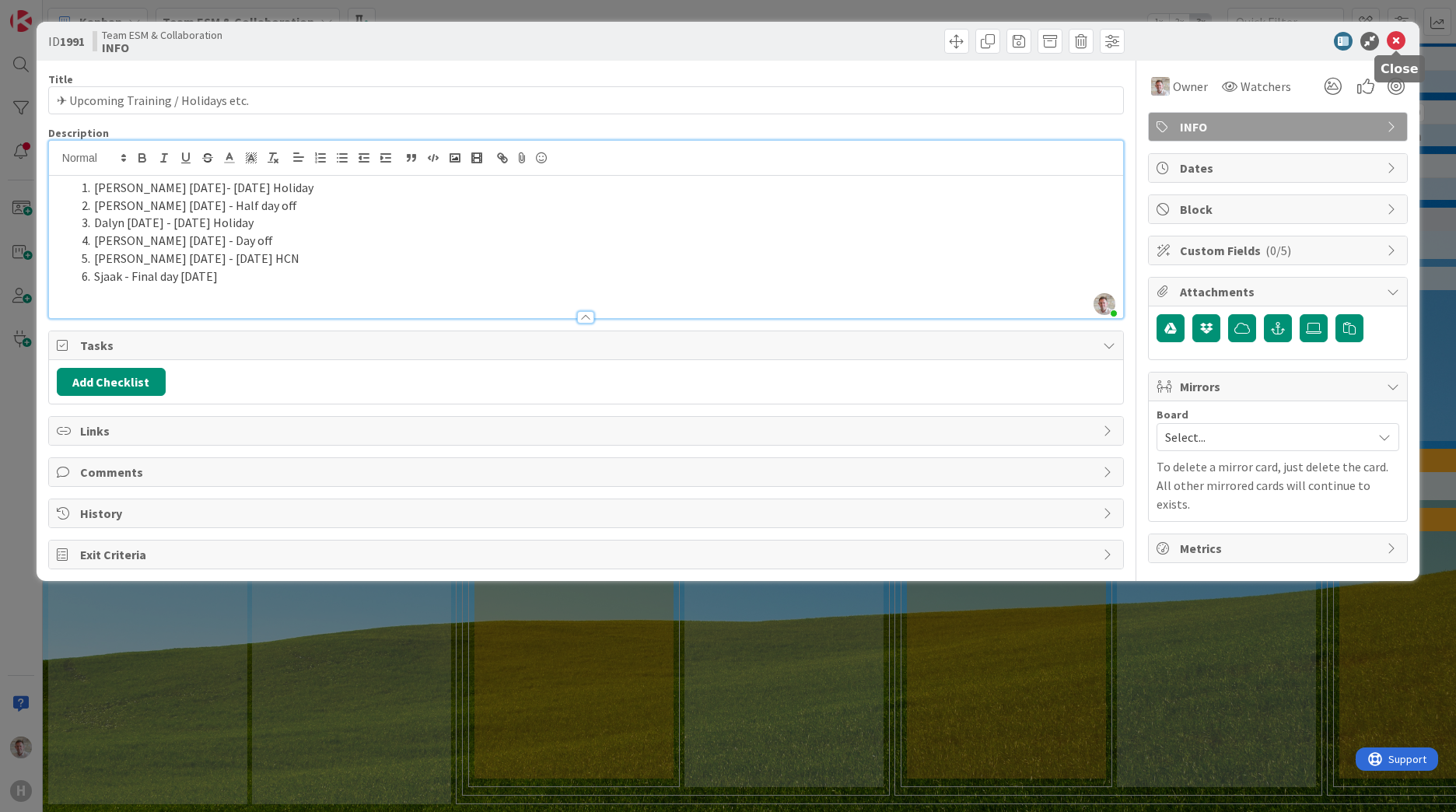
click at [1393, 46] on icon at bounding box center [1395, 40] width 18 height 18
